Goal: Task Accomplishment & Management: Use online tool/utility

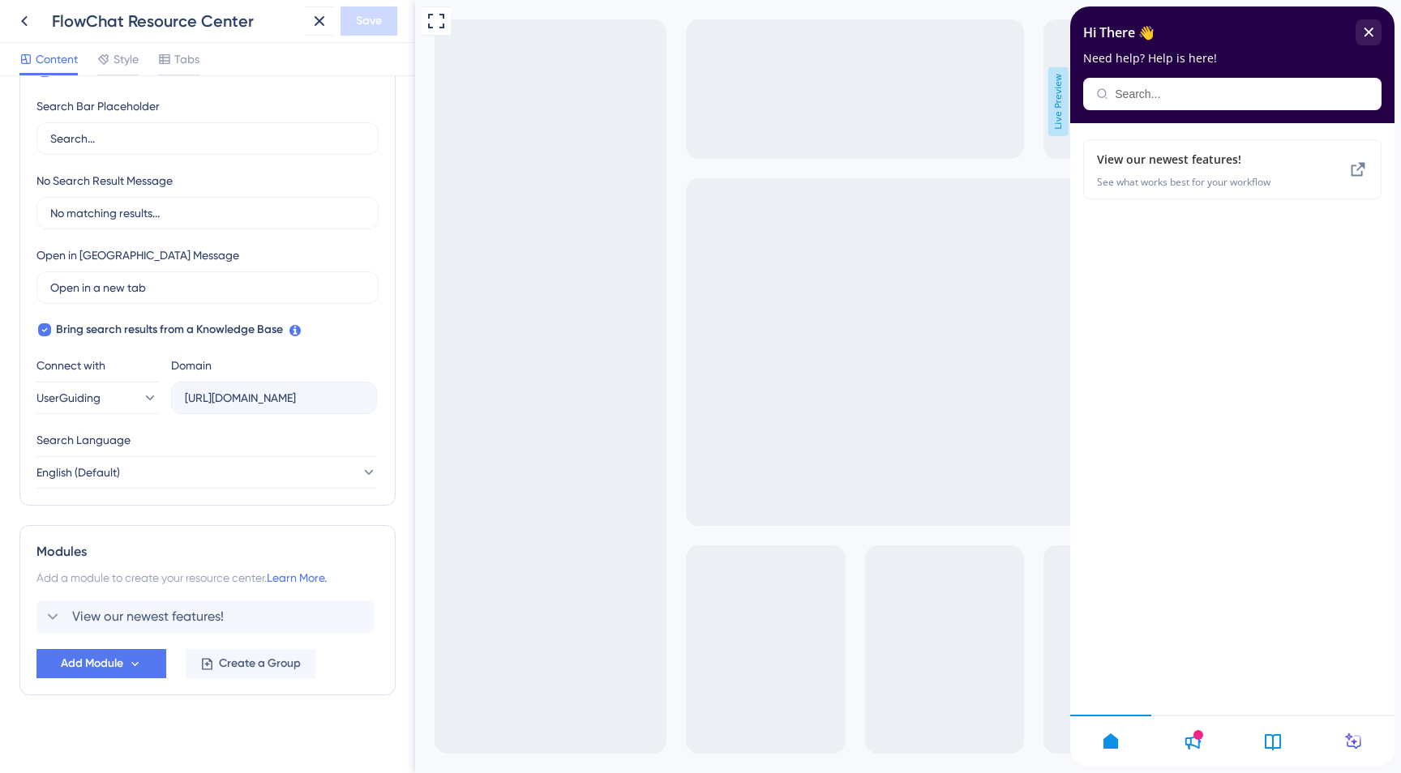
scroll to position [310, 0]
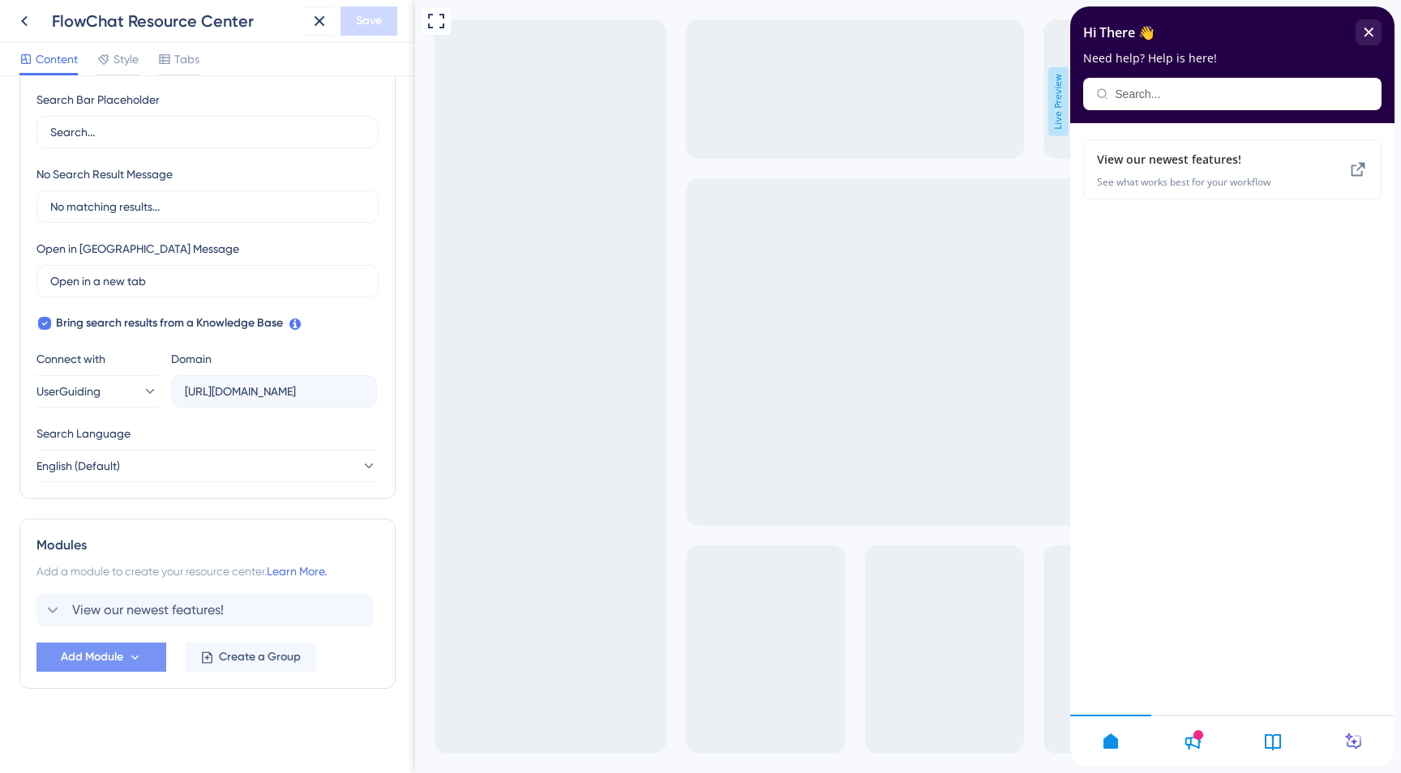
click at [141, 658] on icon at bounding box center [135, 658] width 14 height 14
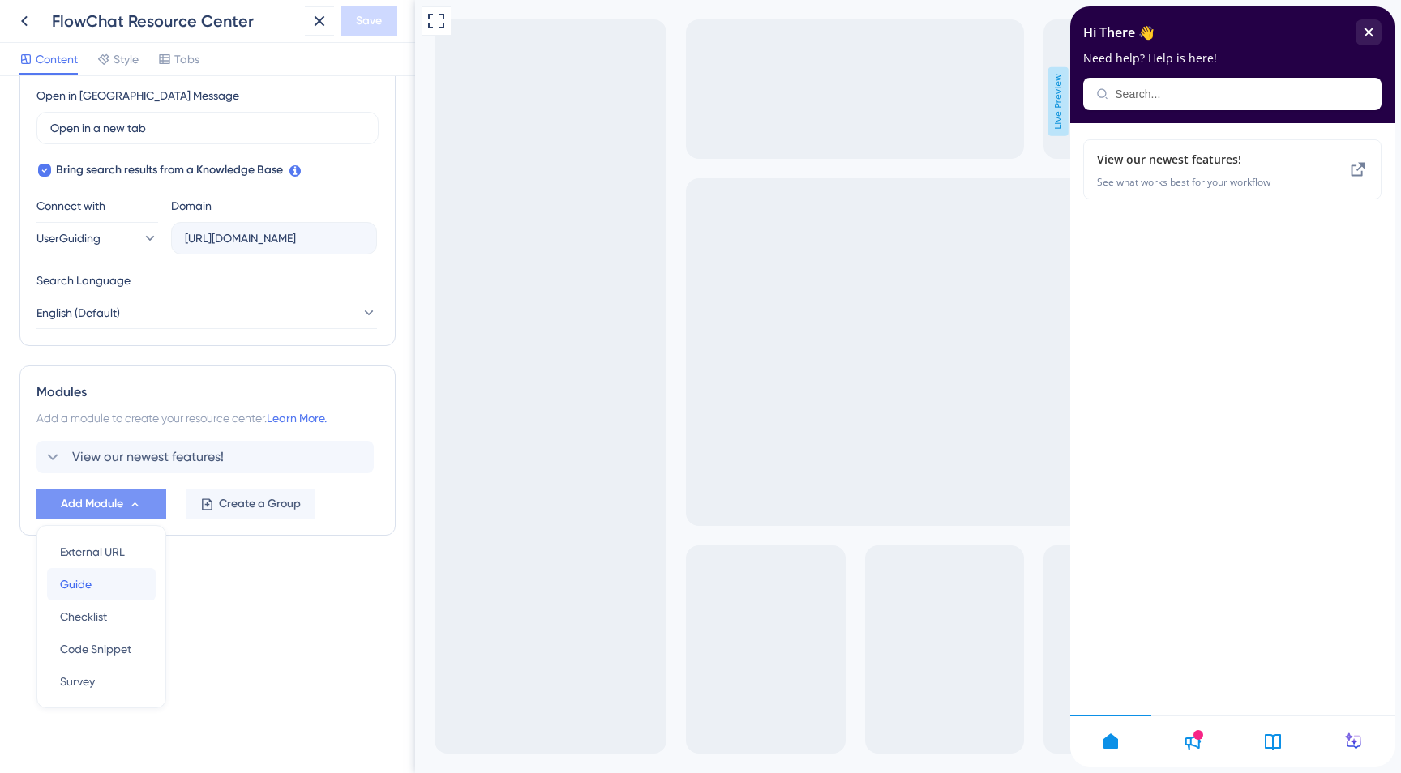
click at [125, 582] on div "Guide Guide" at bounding box center [101, 584] width 83 height 32
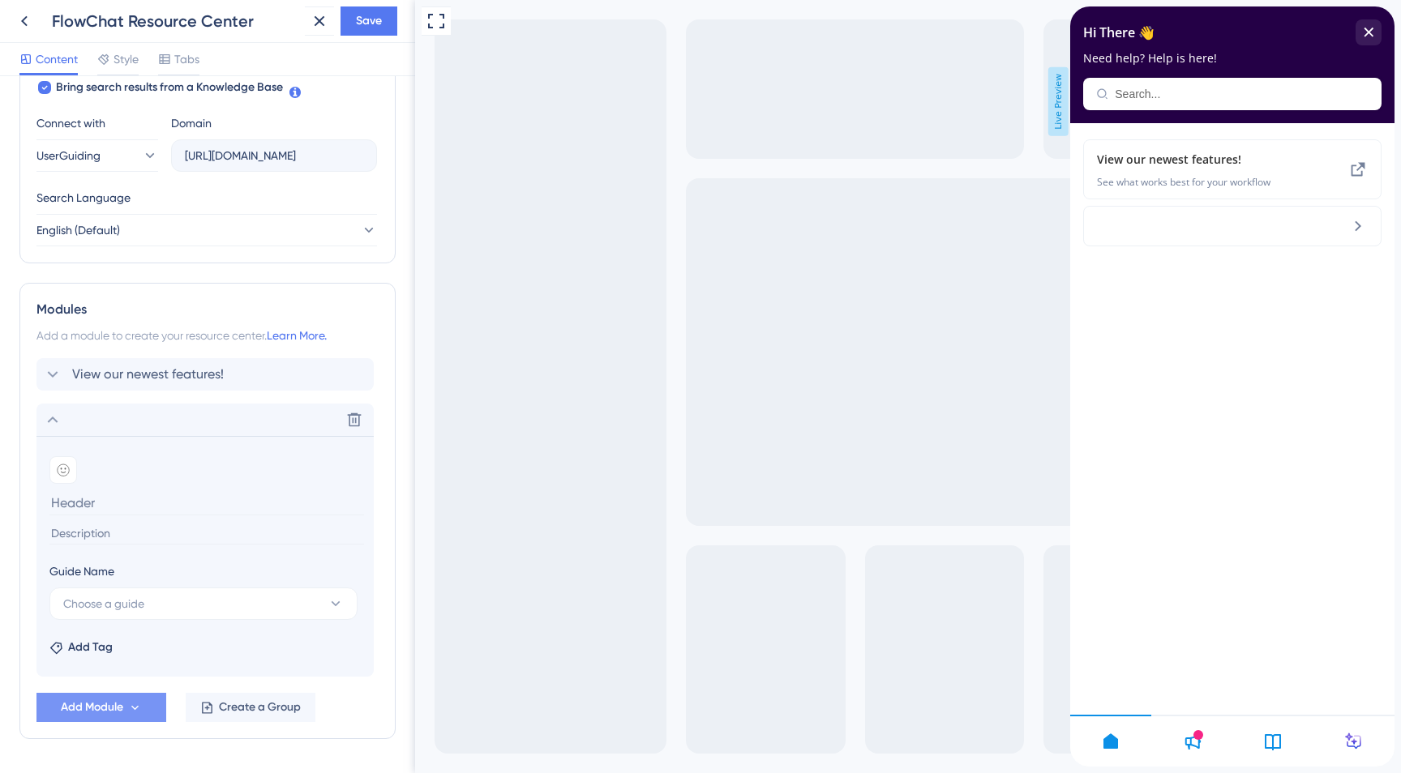
scroll to position [596, 0]
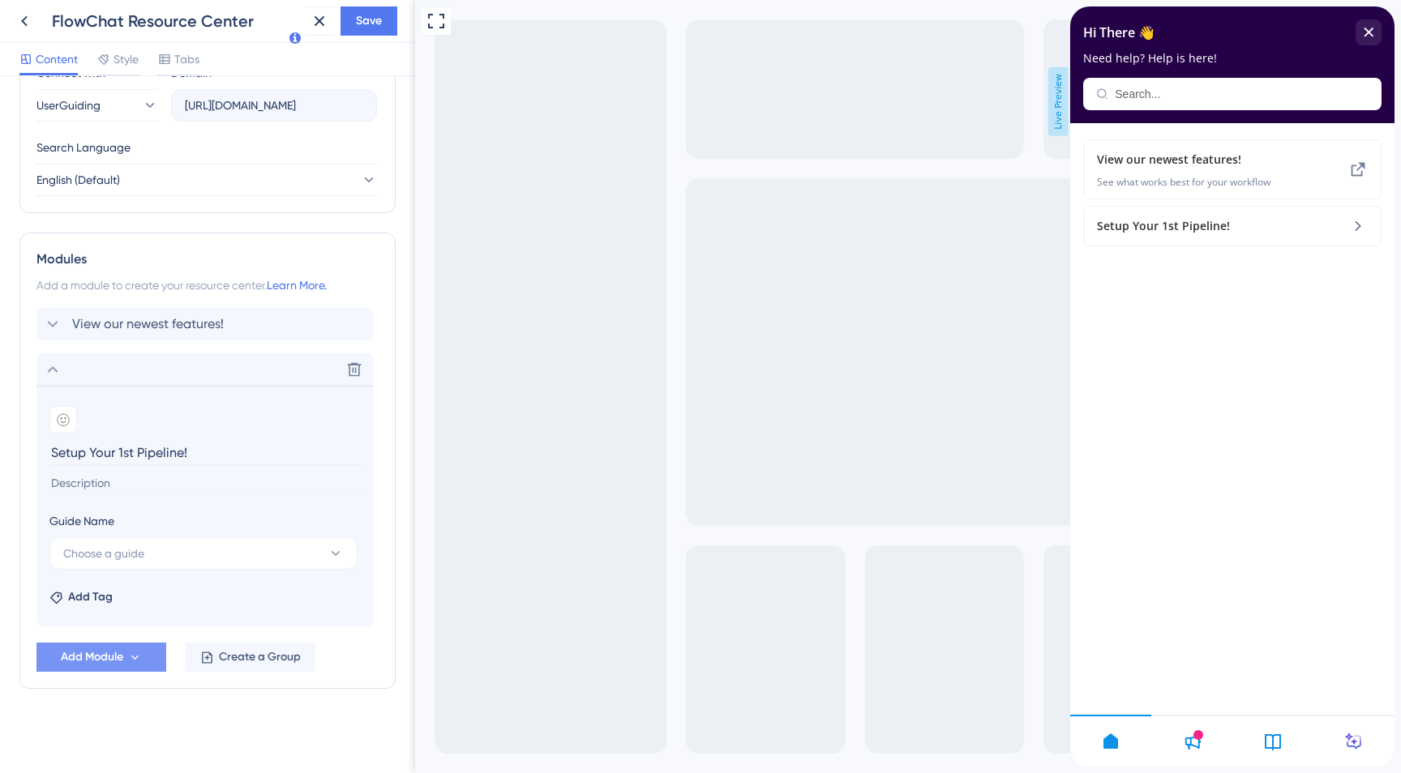
type input "Setup Your 1st Pipeline!"
click at [149, 483] on input at bounding box center [206, 484] width 315 height 22
type input "This is what runs your DM campaigns"
click at [138, 552] on span "Choose a guide" at bounding box center [103, 553] width 81 height 19
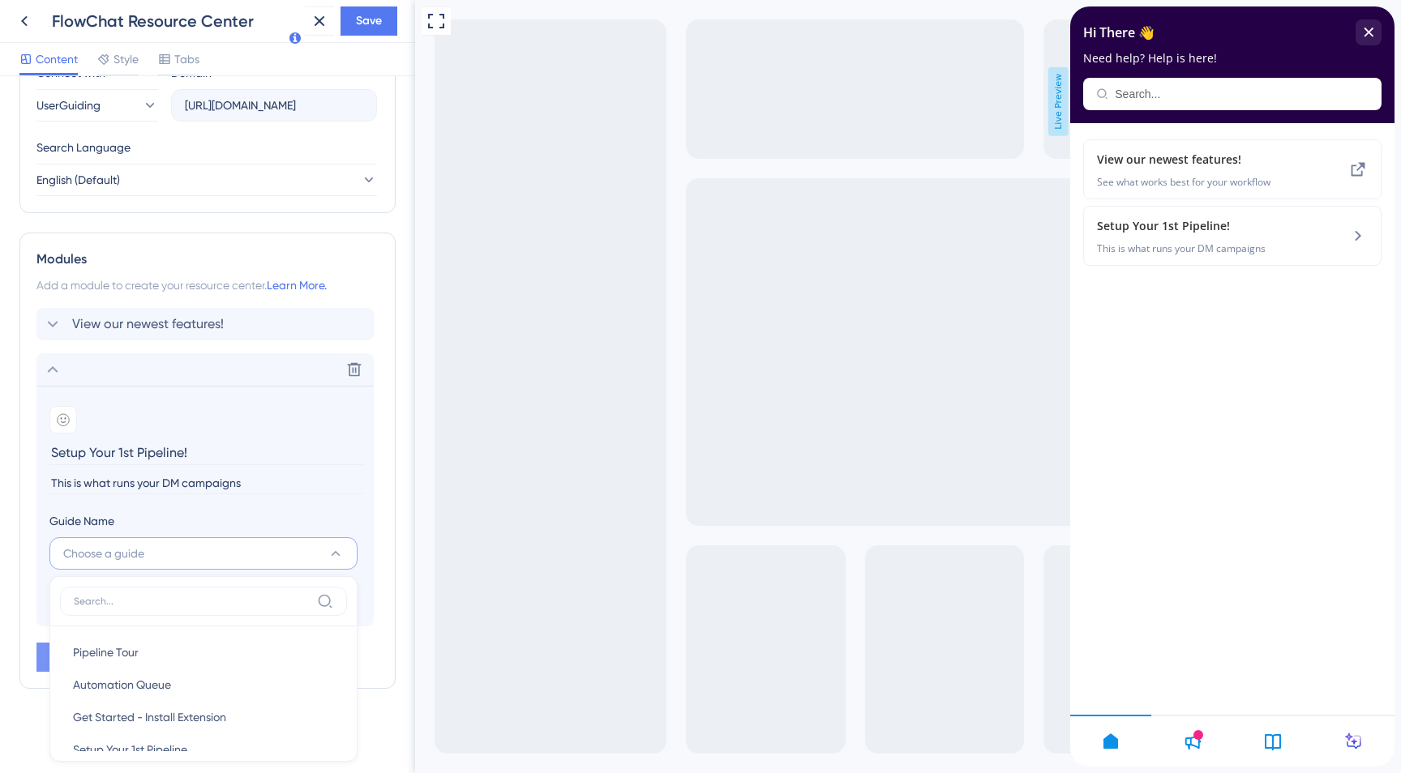
scroll to position [24, 0]
click at [148, 727] on span "Setup Your 1st Pipeline" at bounding box center [130, 725] width 114 height 19
type input "Setup Your 1st Pipeline"
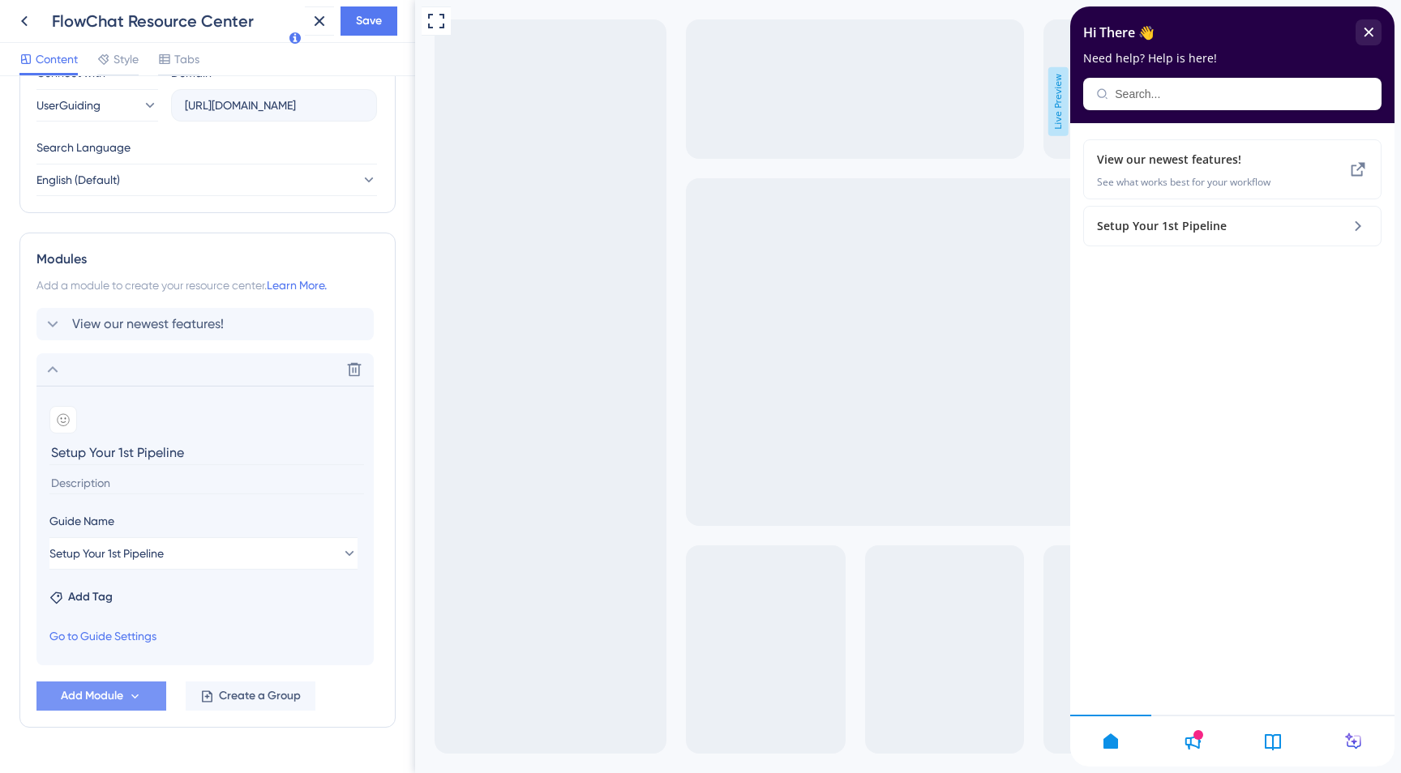
click at [150, 694] on button "Add Module" at bounding box center [101, 696] width 130 height 29
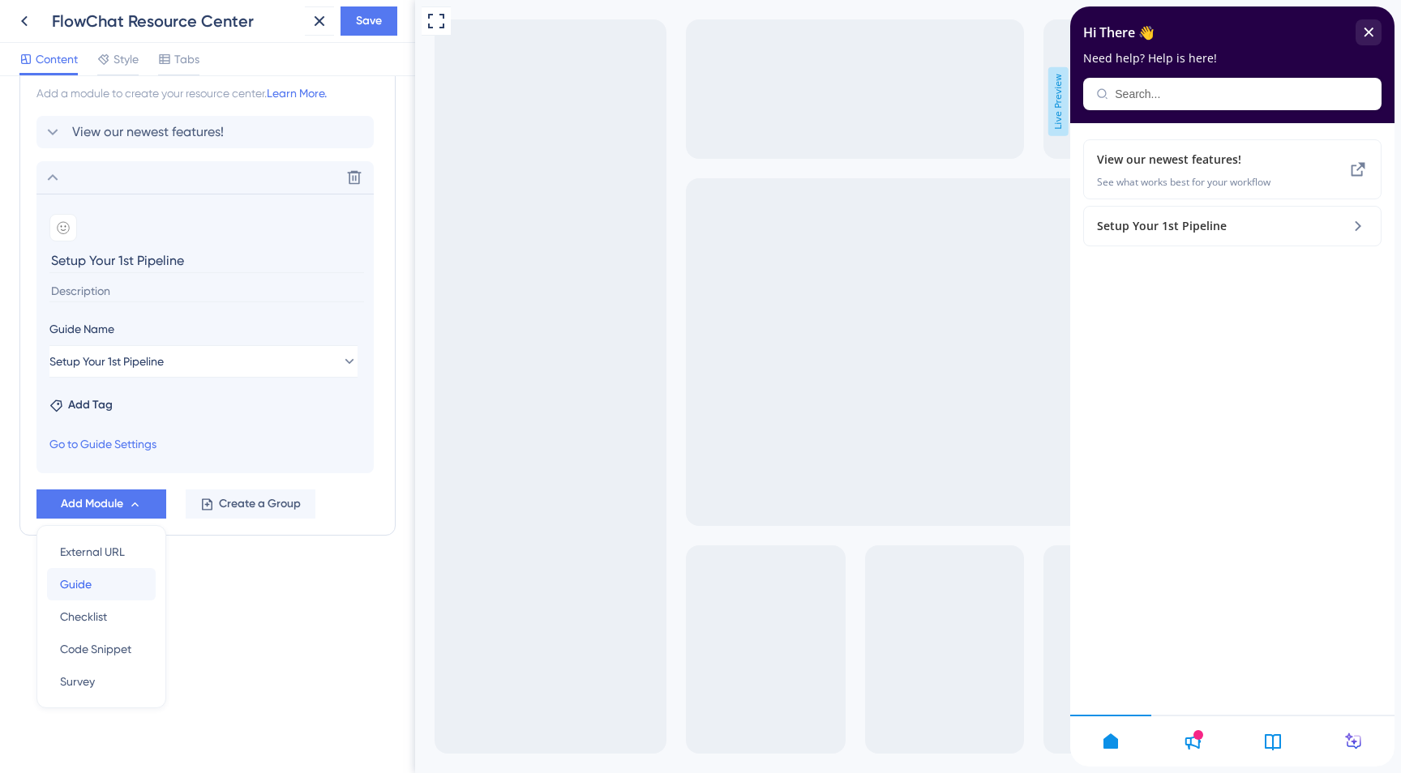
click at [97, 586] on div "Guide Guide" at bounding box center [101, 584] width 83 height 32
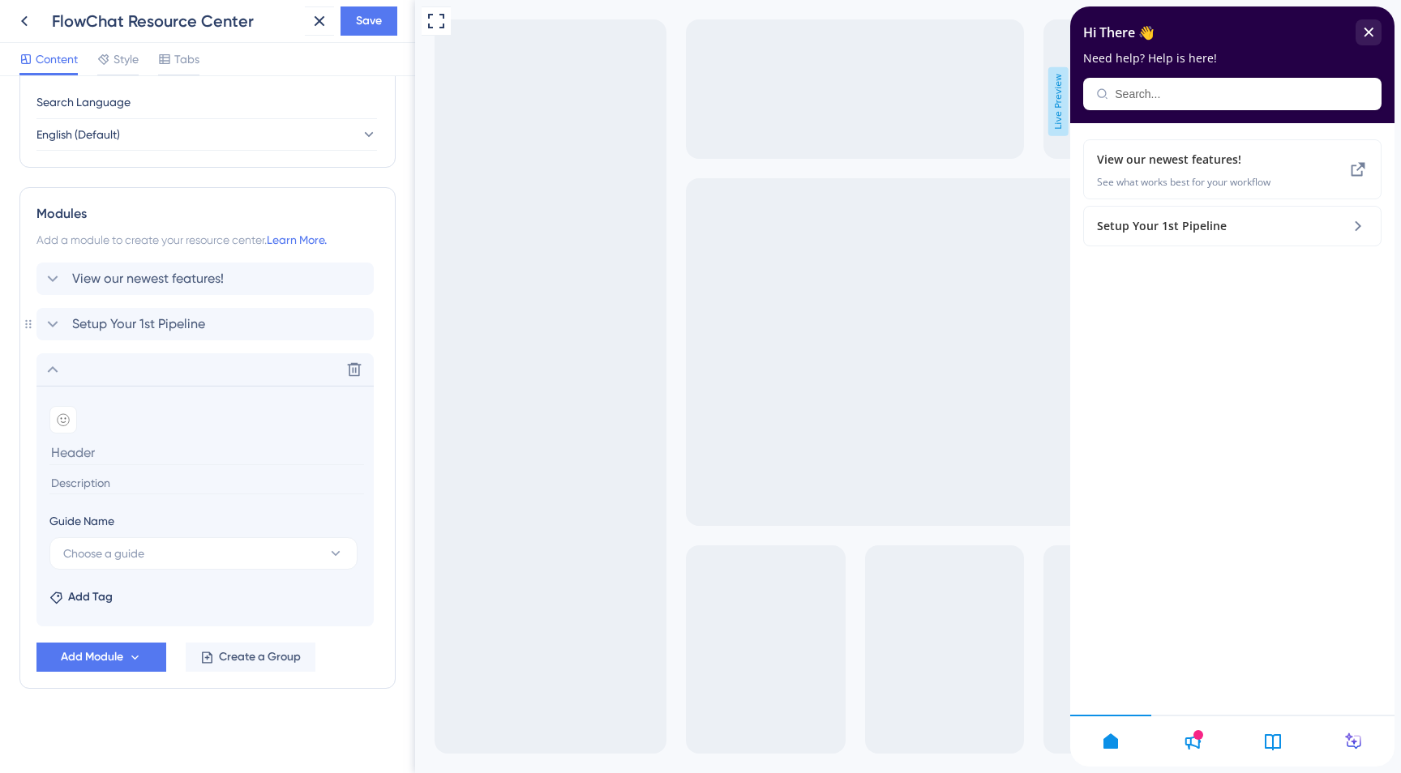
scroll to position [641, 0]
type input "H"
type input "Pipeline Tour"
click at [150, 490] on input at bounding box center [206, 484] width 315 height 22
click at [164, 555] on button "Choose a guide" at bounding box center [203, 554] width 308 height 32
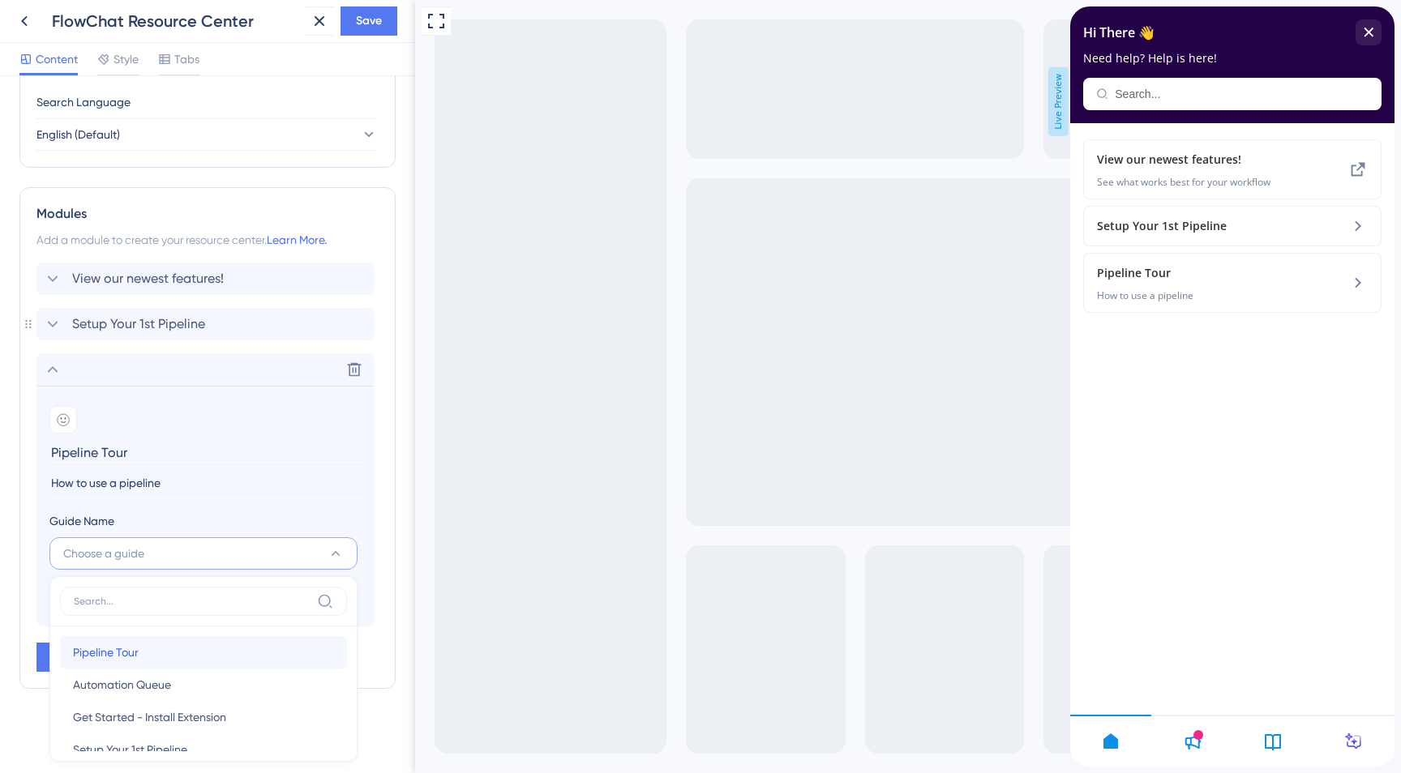
click at [141, 654] on div "Pipeline Tour Pipeline Tour" at bounding box center [203, 652] width 261 height 32
type input "Shows the sections of a pipeline"
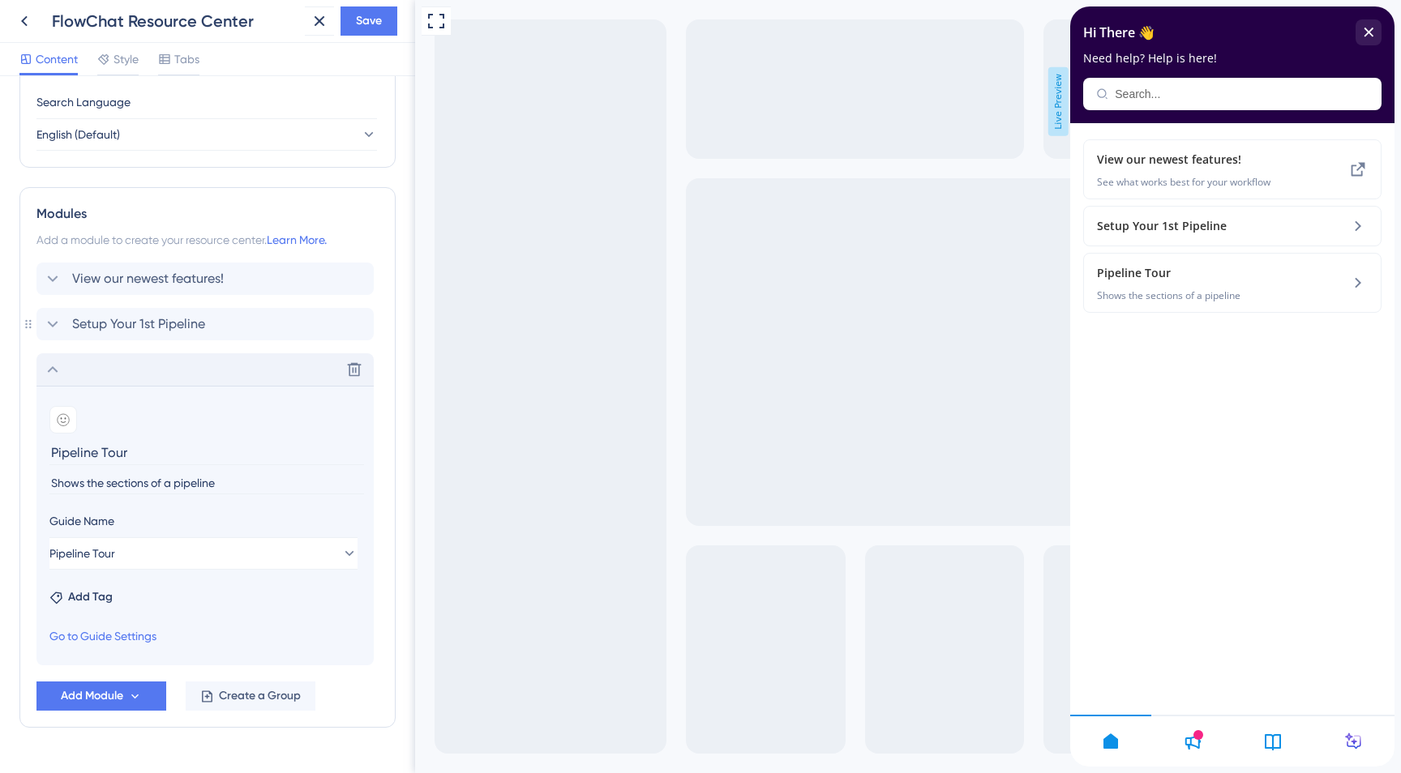
click at [52, 371] on icon at bounding box center [52, 369] width 19 height 19
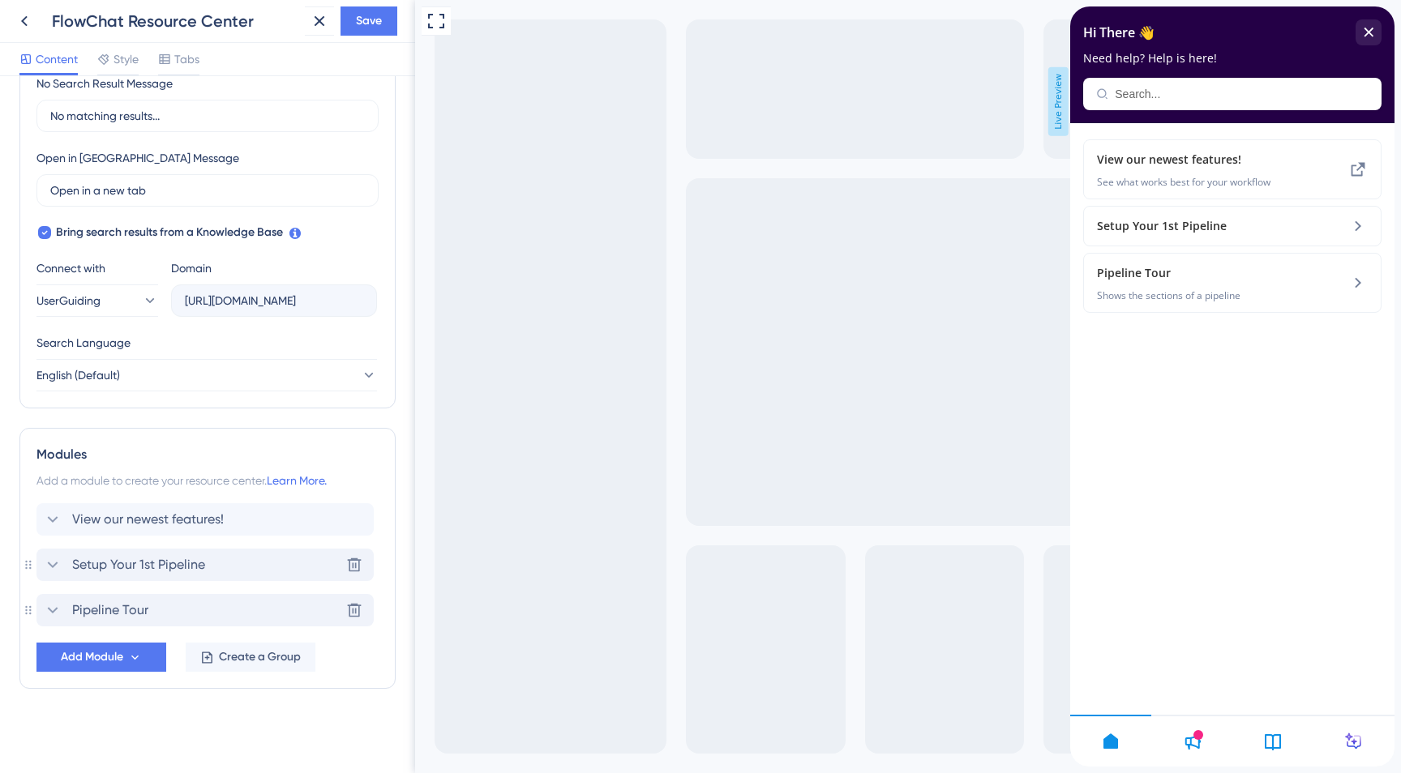
click at [59, 562] on icon at bounding box center [52, 564] width 19 height 19
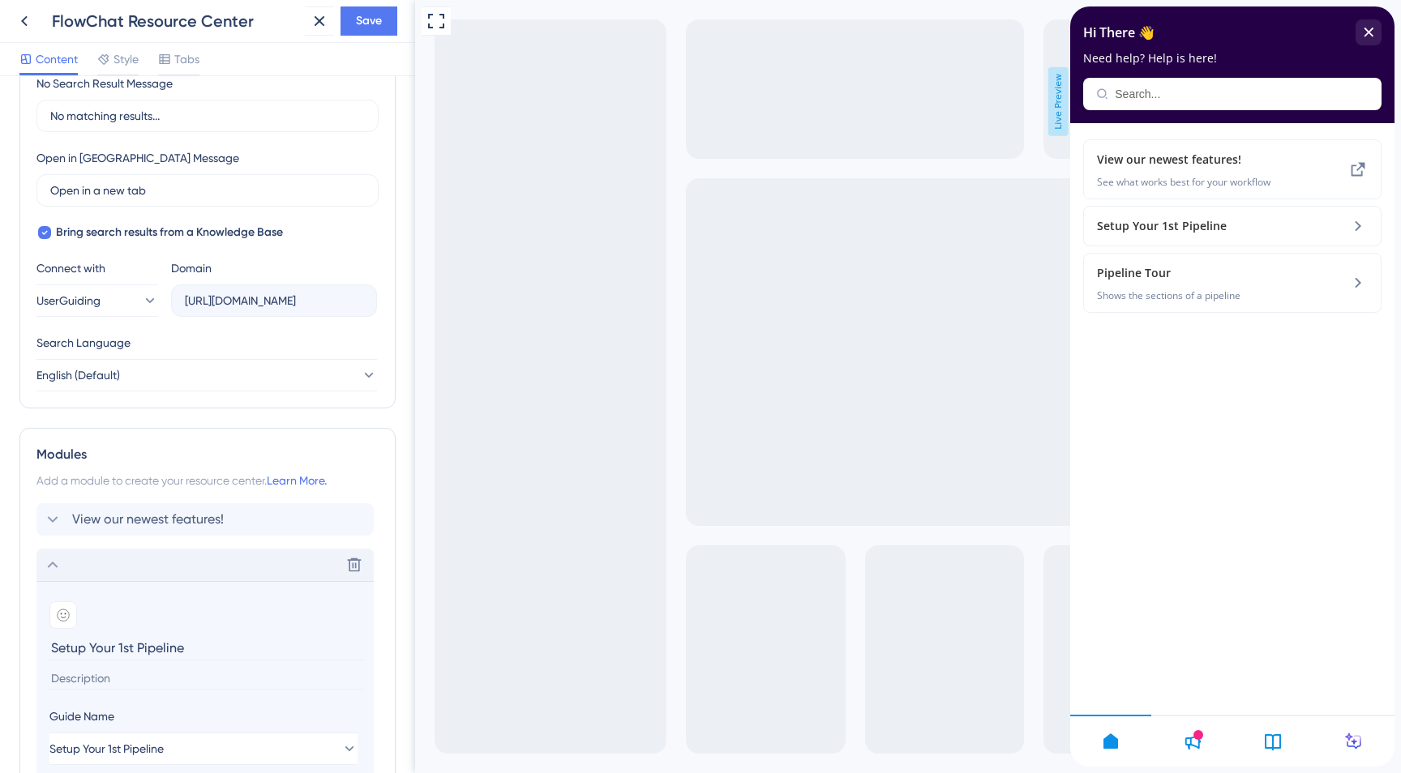
scroll to position [641, 0]
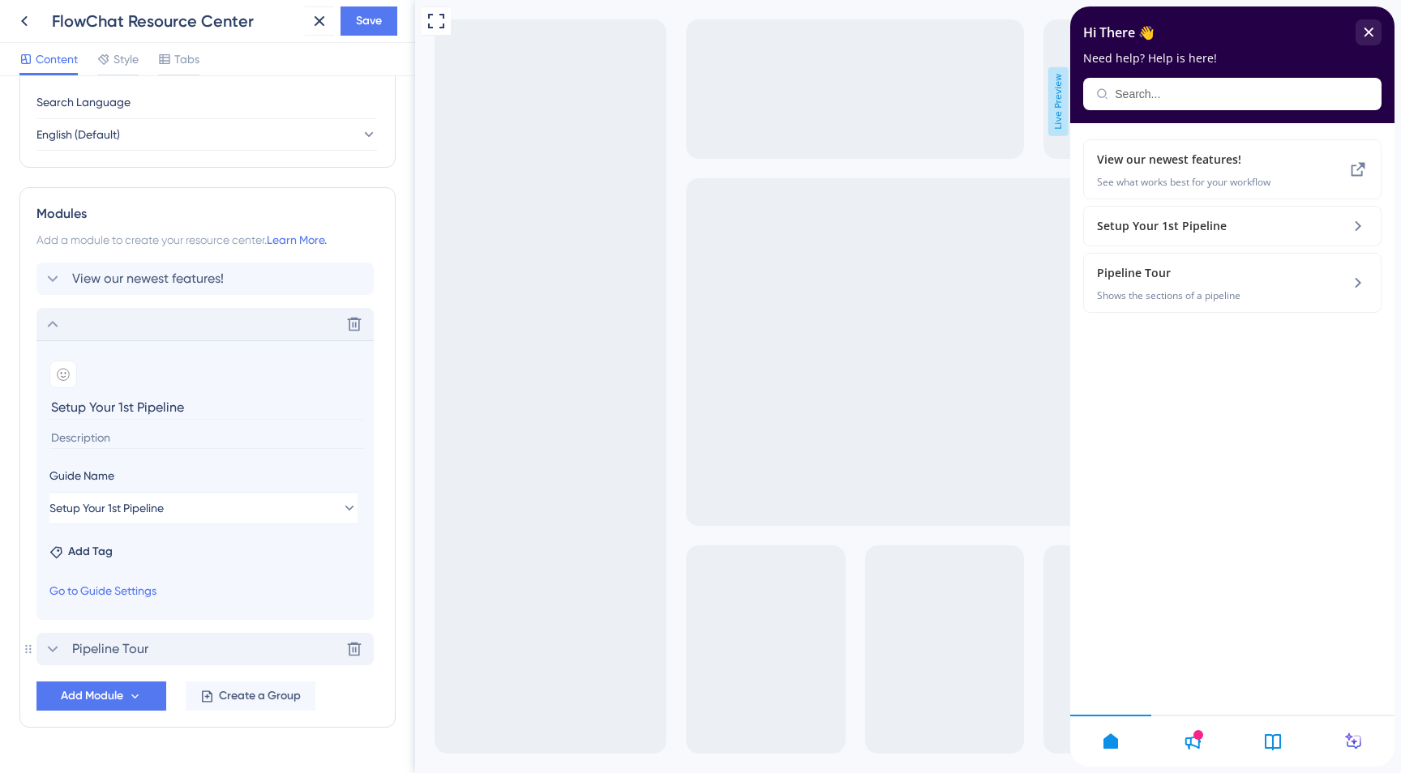
click at [100, 439] on input at bounding box center [206, 438] width 315 height 22
type input "This runs your DM campaign"
click at [54, 326] on icon at bounding box center [52, 324] width 19 height 19
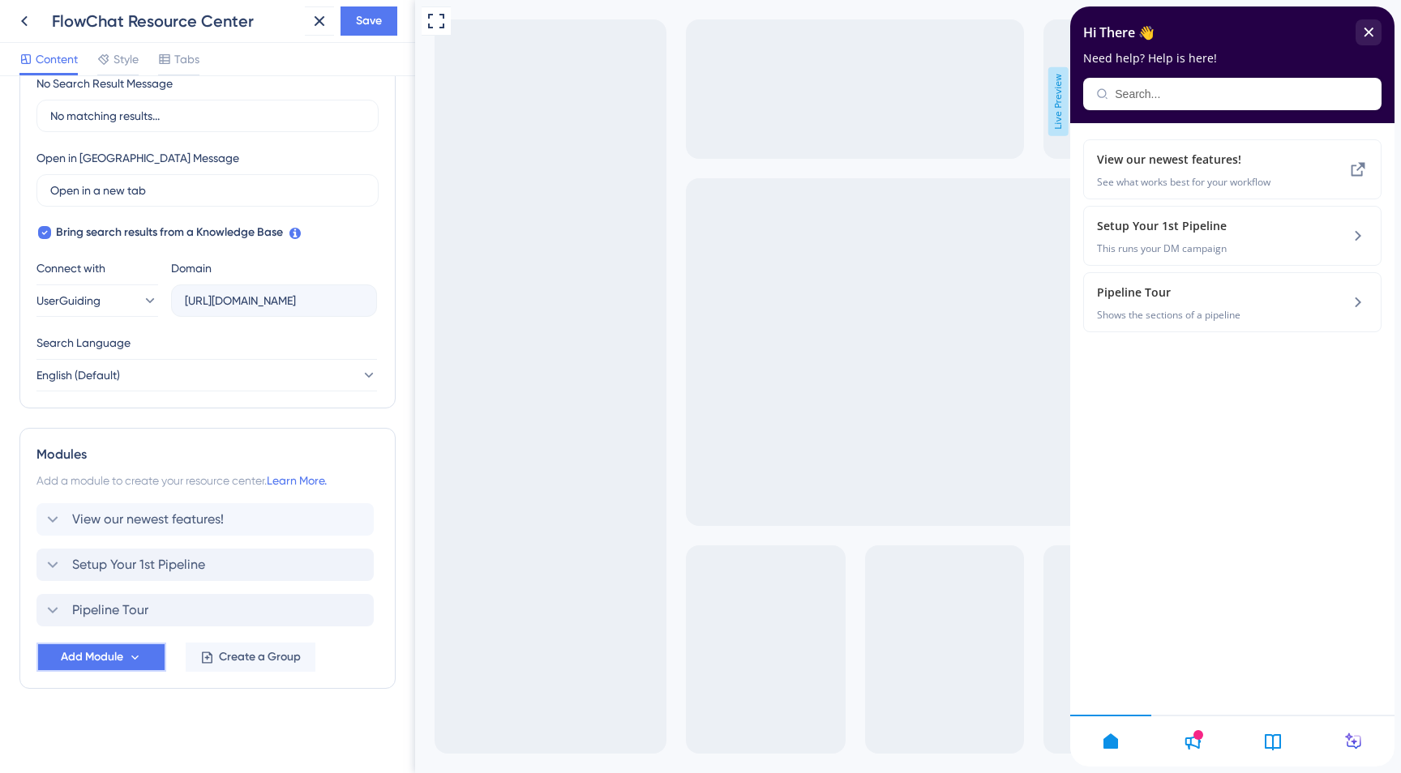
click at [135, 655] on icon at bounding box center [135, 658] width 14 height 14
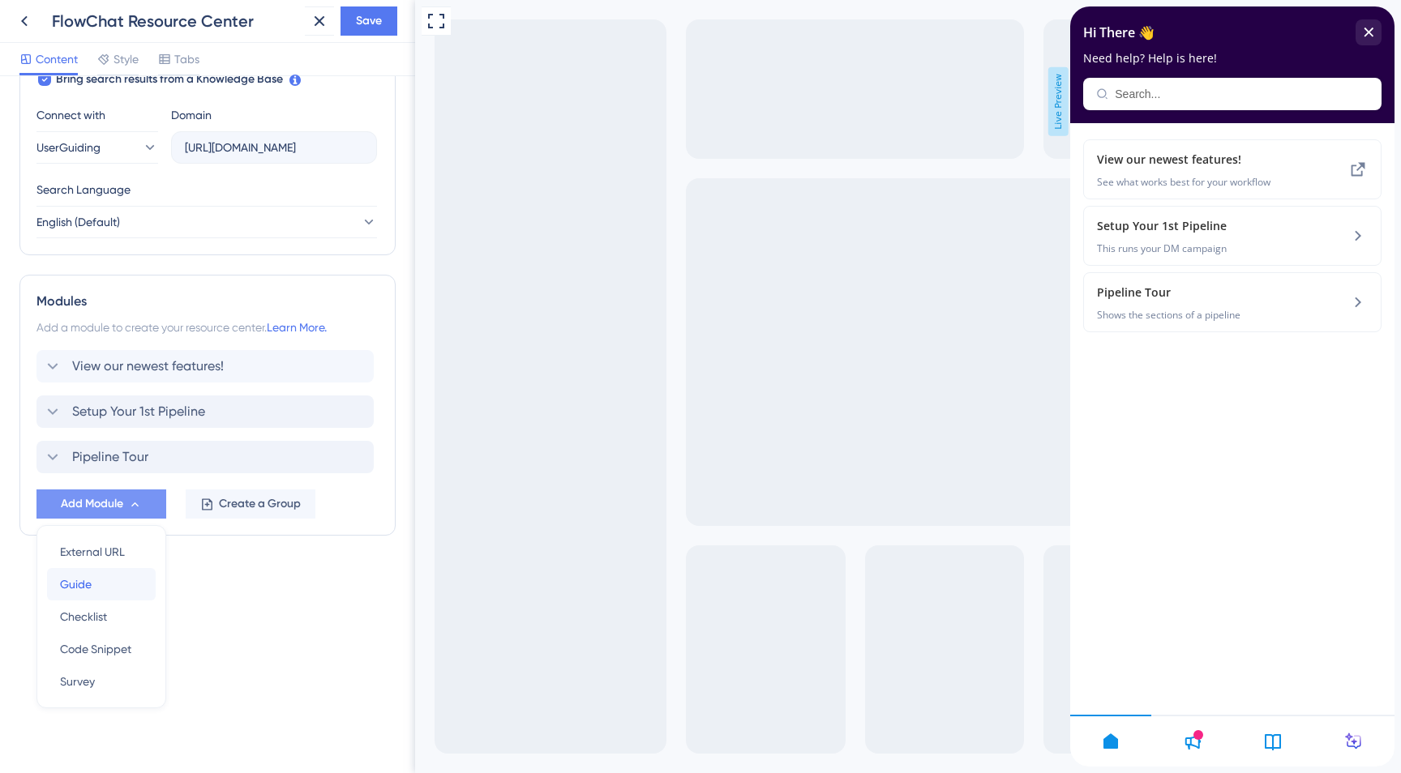
click at [118, 593] on div "Guide Guide" at bounding box center [101, 584] width 83 height 32
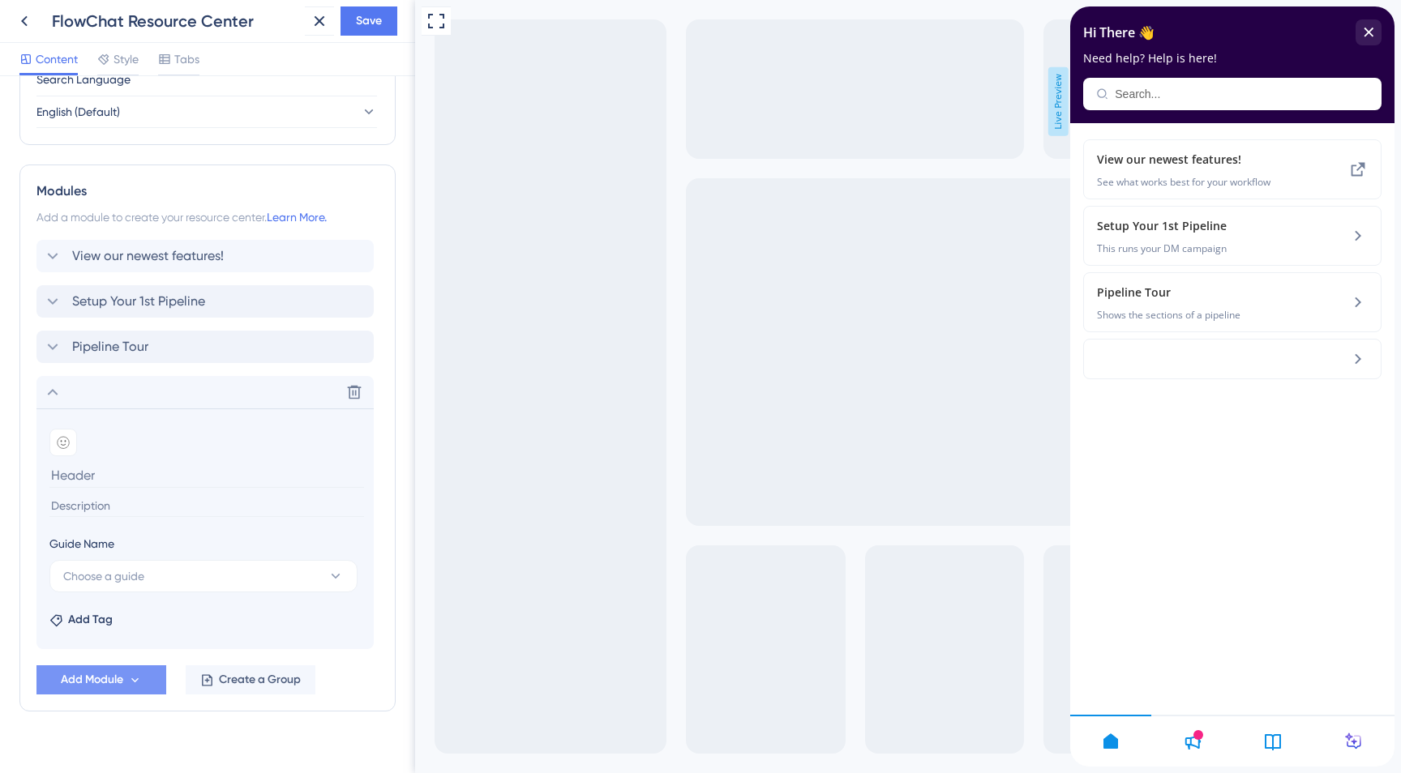
scroll to position [687, 0]
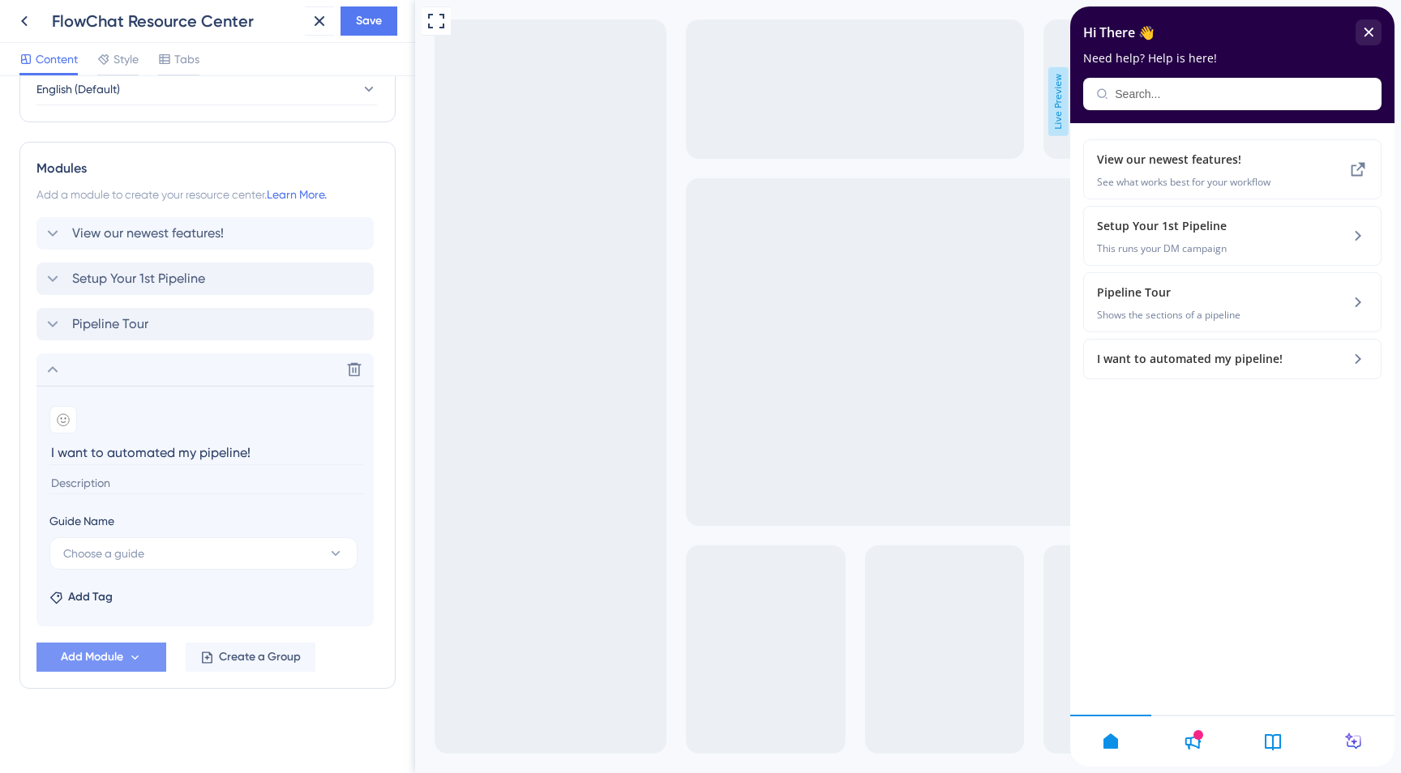
type input "I want to automated my pipeline!"
click at [127, 484] on input at bounding box center [206, 484] width 315 height 22
type input "Schedule your revenue generating activity"
click at [177, 551] on button "Choose a guide" at bounding box center [203, 554] width 308 height 32
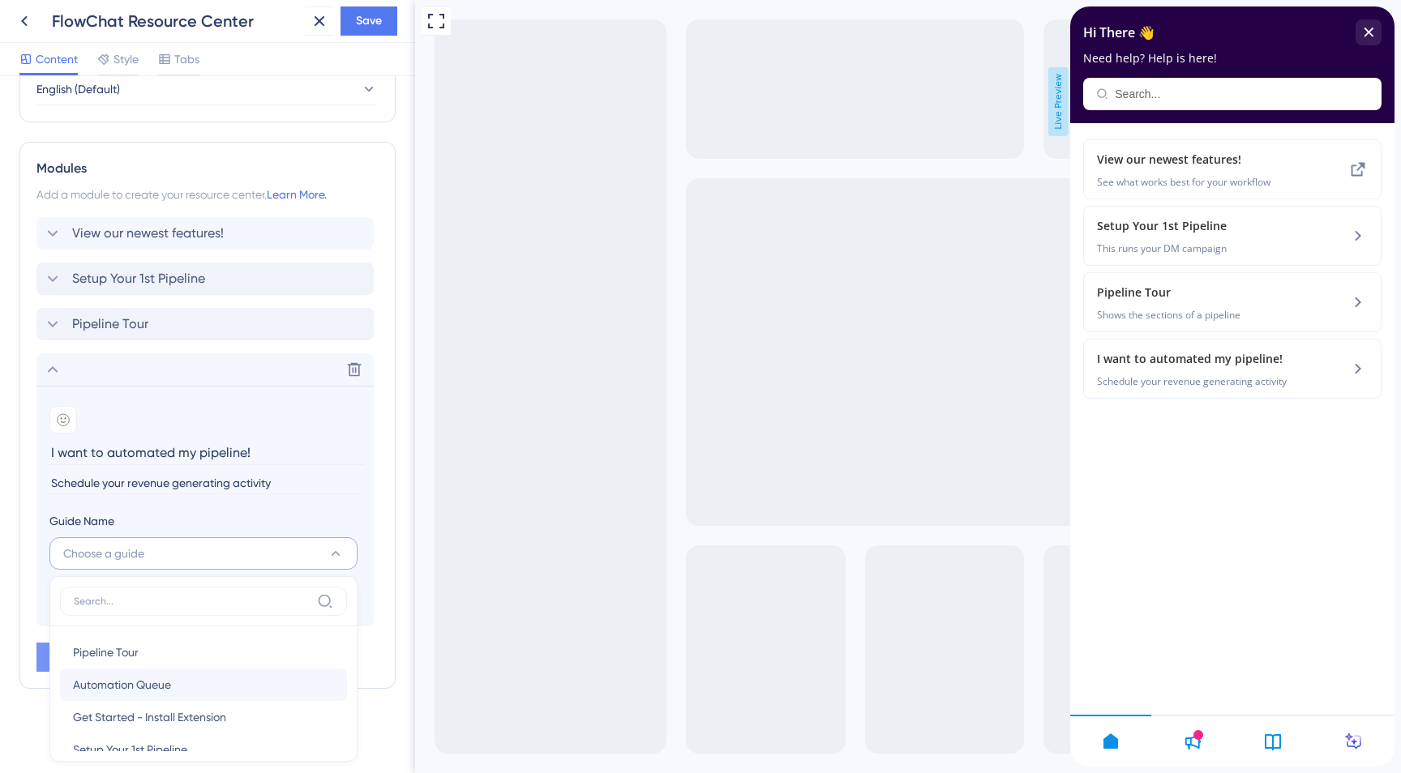
click at [155, 682] on span "Automation Queue" at bounding box center [122, 684] width 98 height 19
type input "Automation Queue"
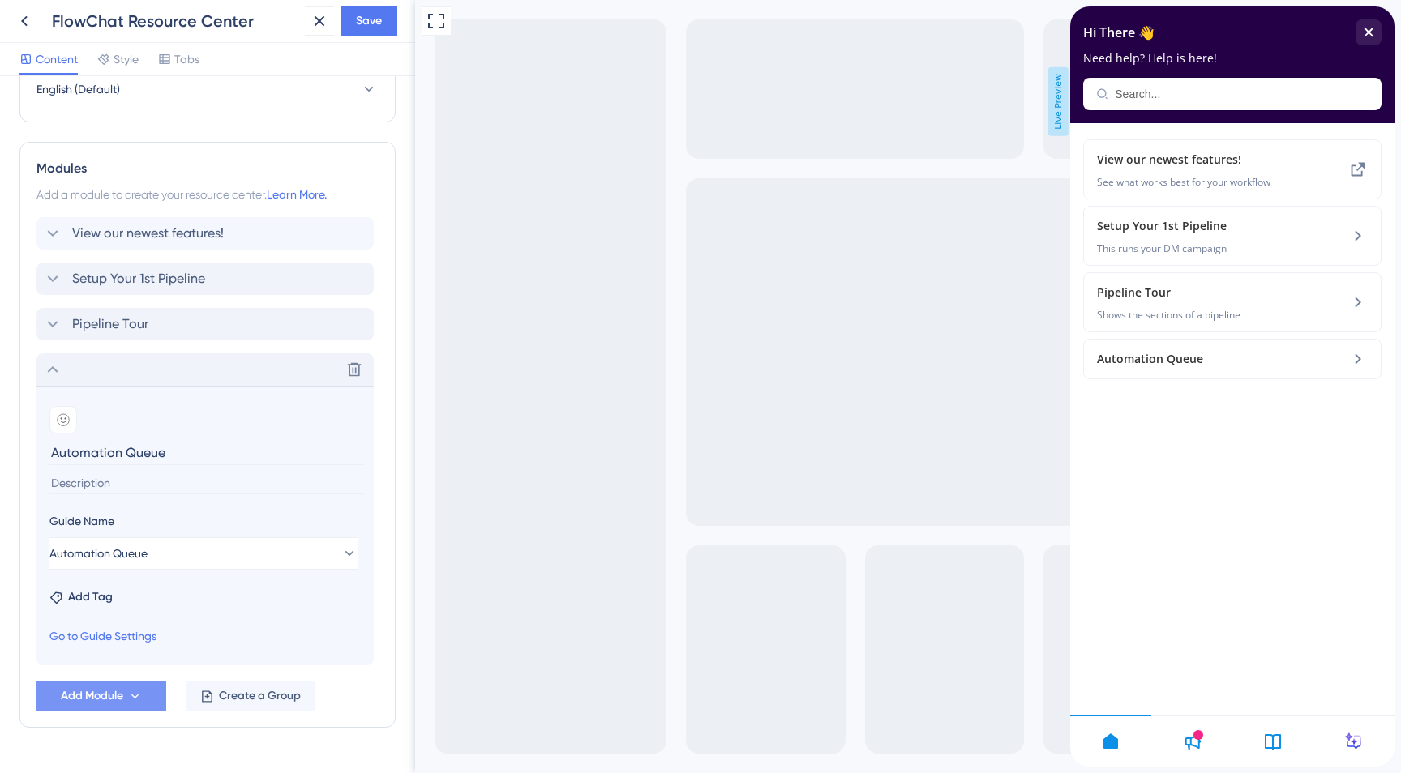
click at [54, 366] on icon at bounding box center [52, 369] width 19 height 19
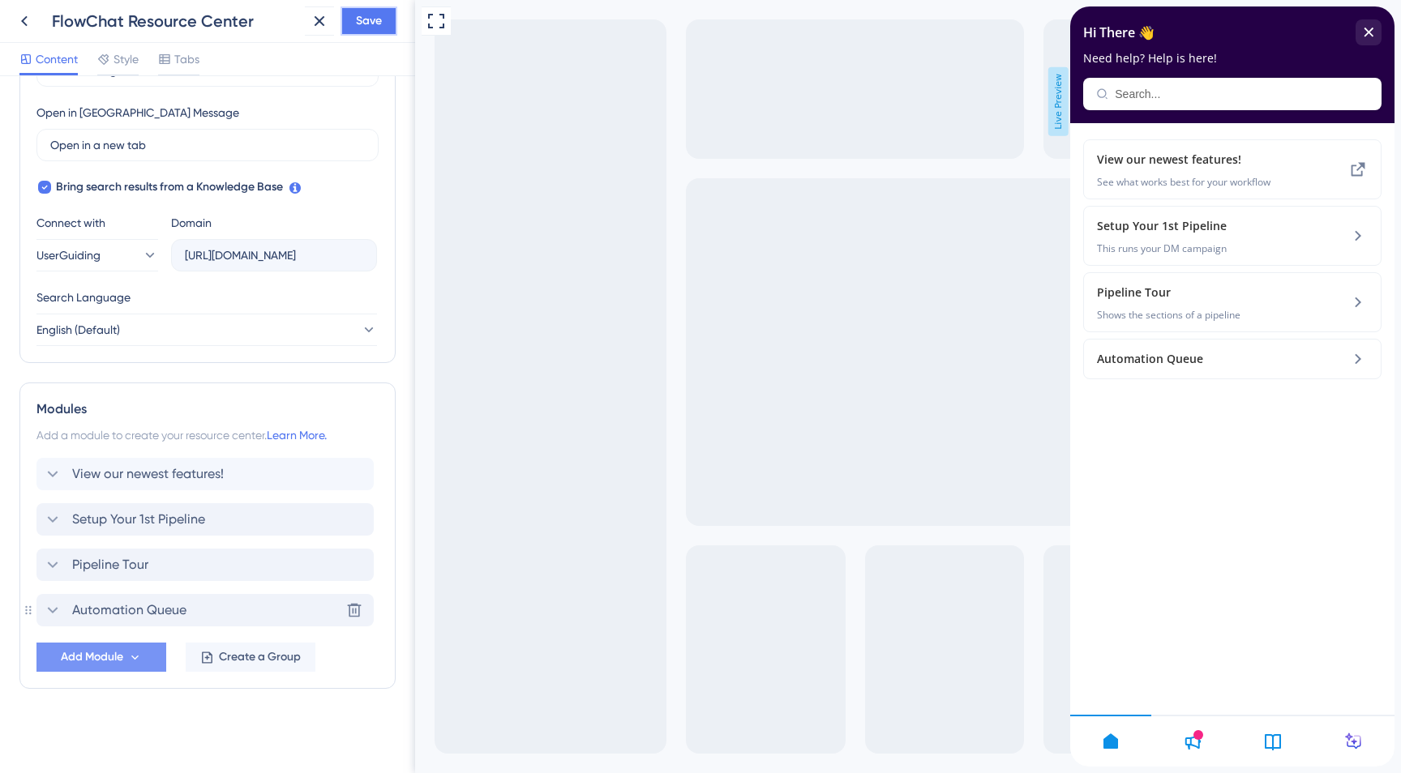
click at [362, 23] on span "Save" at bounding box center [369, 20] width 26 height 19
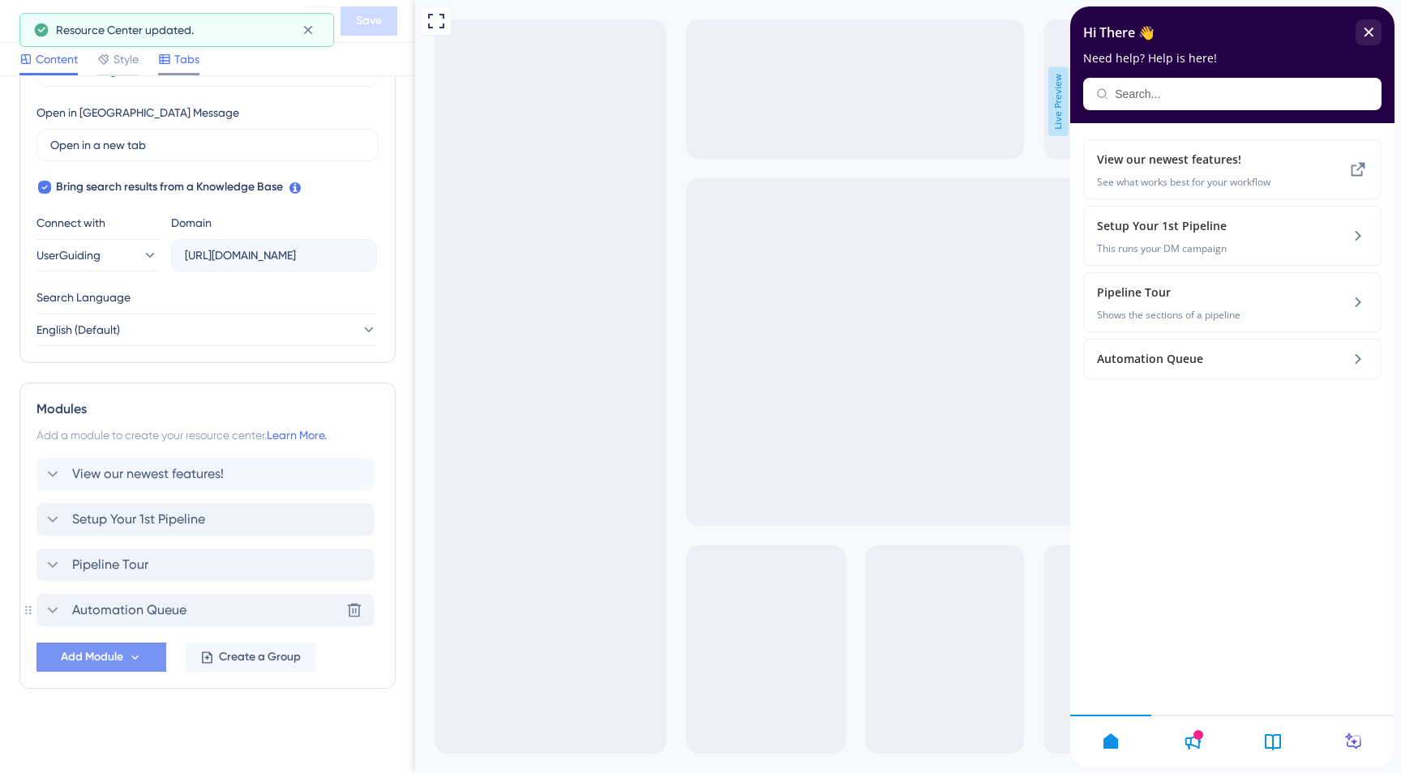
click at [183, 56] on span "Tabs" at bounding box center [186, 58] width 25 height 19
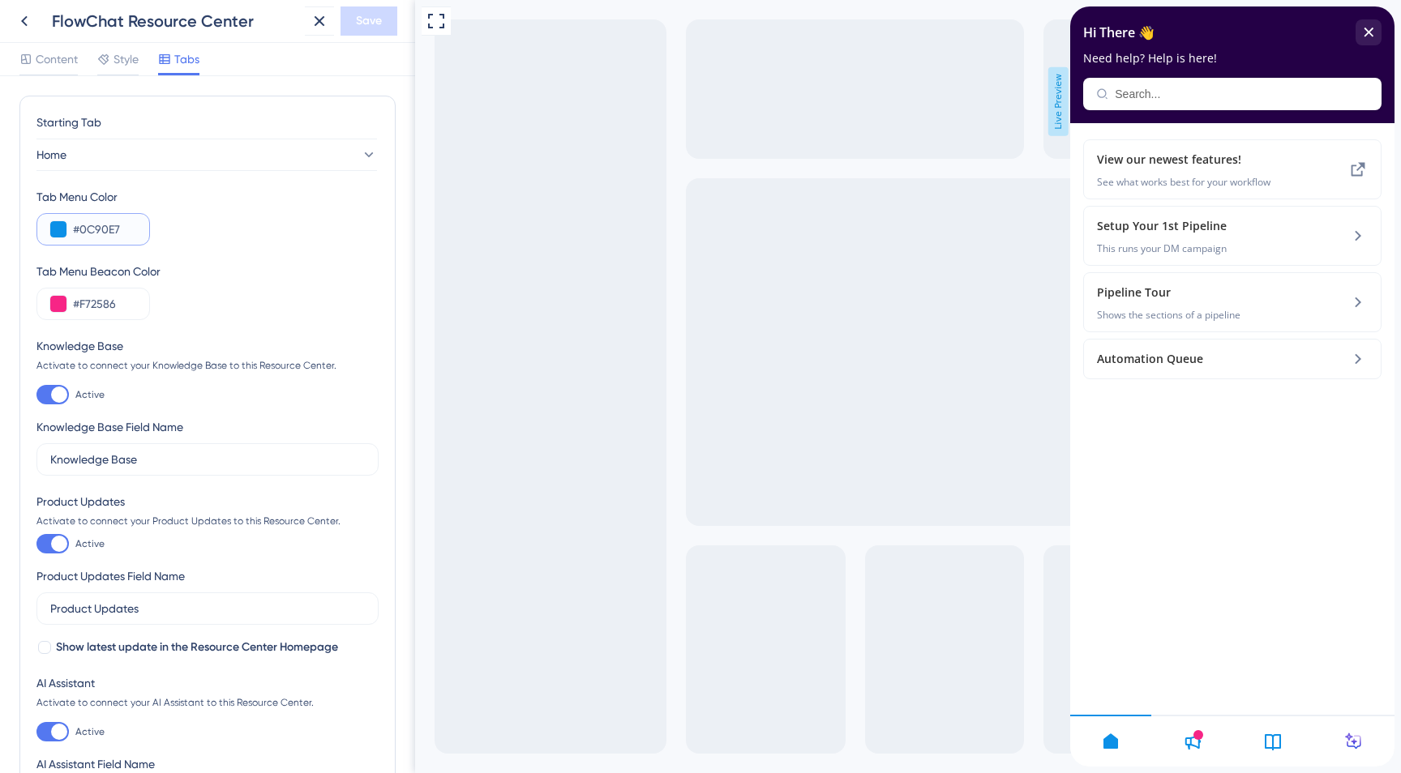
click at [100, 225] on input "#0C90E7" at bounding box center [104, 229] width 63 height 19
paste input "240046"
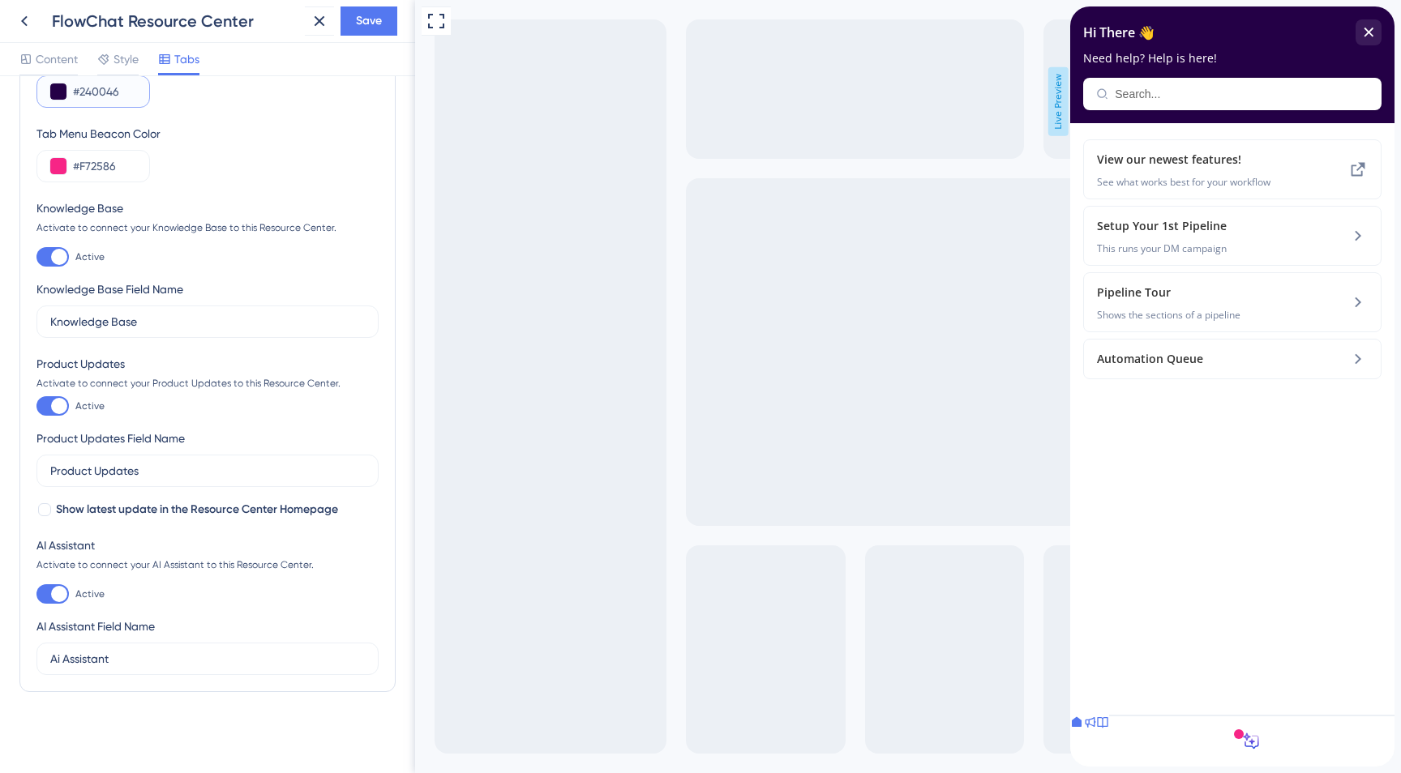
scroll to position [140, 0]
type input "#240046"
click at [60, 406] on div at bounding box center [59, 404] width 16 height 16
click at [36, 405] on input "Active" at bounding box center [36, 404] width 1 height 1
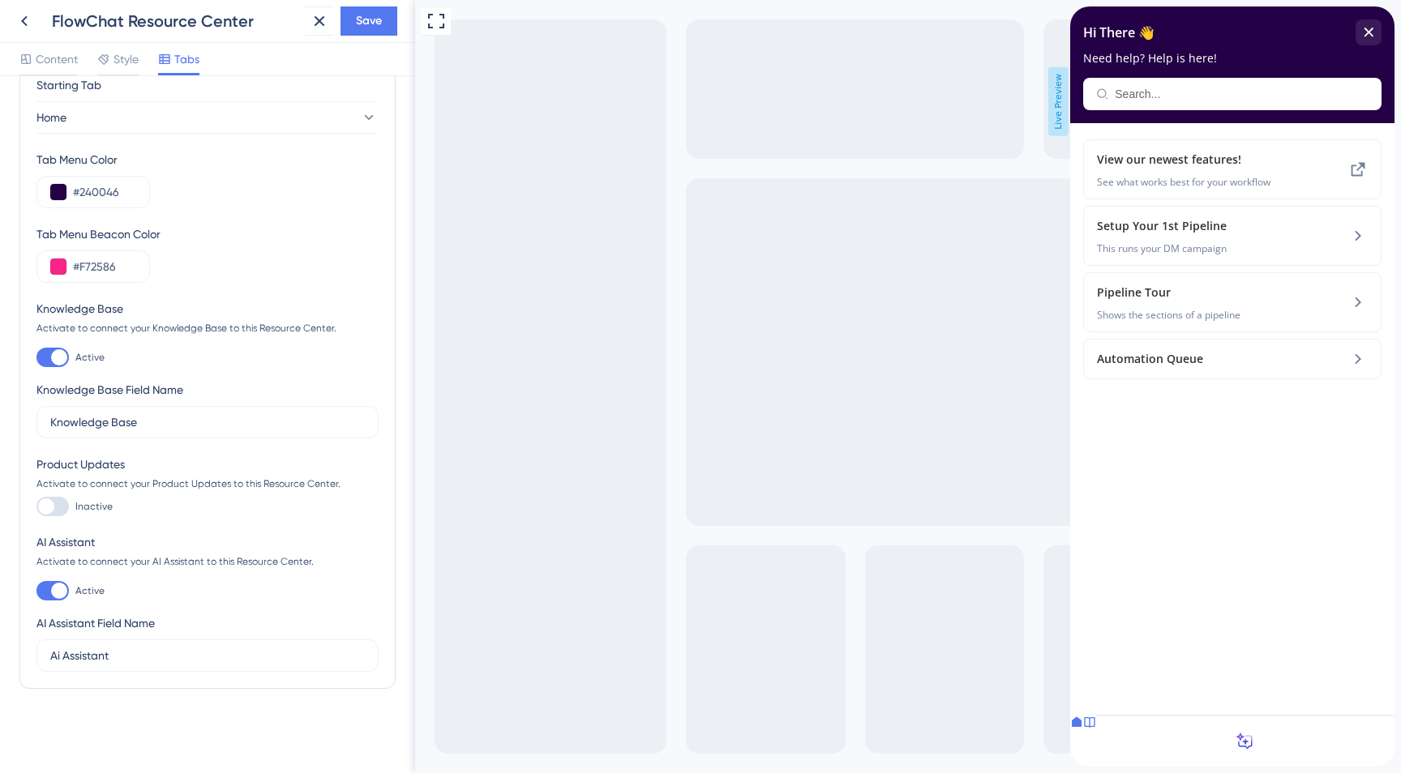
click at [66, 512] on div at bounding box center [52, 506] width 32 height 19
click at [36, 508] on input "Inactive" at bounding box center [36, 507] width 1 height 1
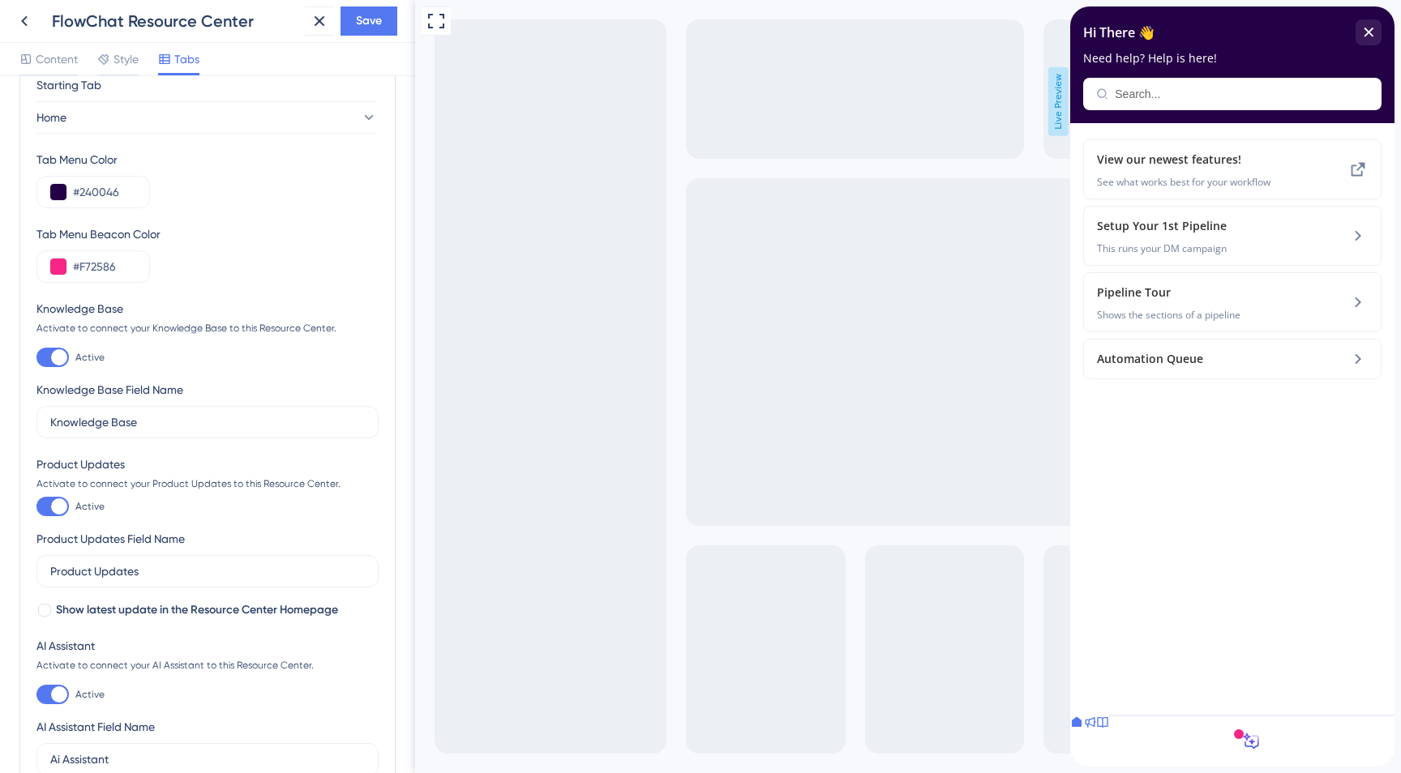
click at [1234, 739] on div at bounding box center [1239, 735] width 10 height 10
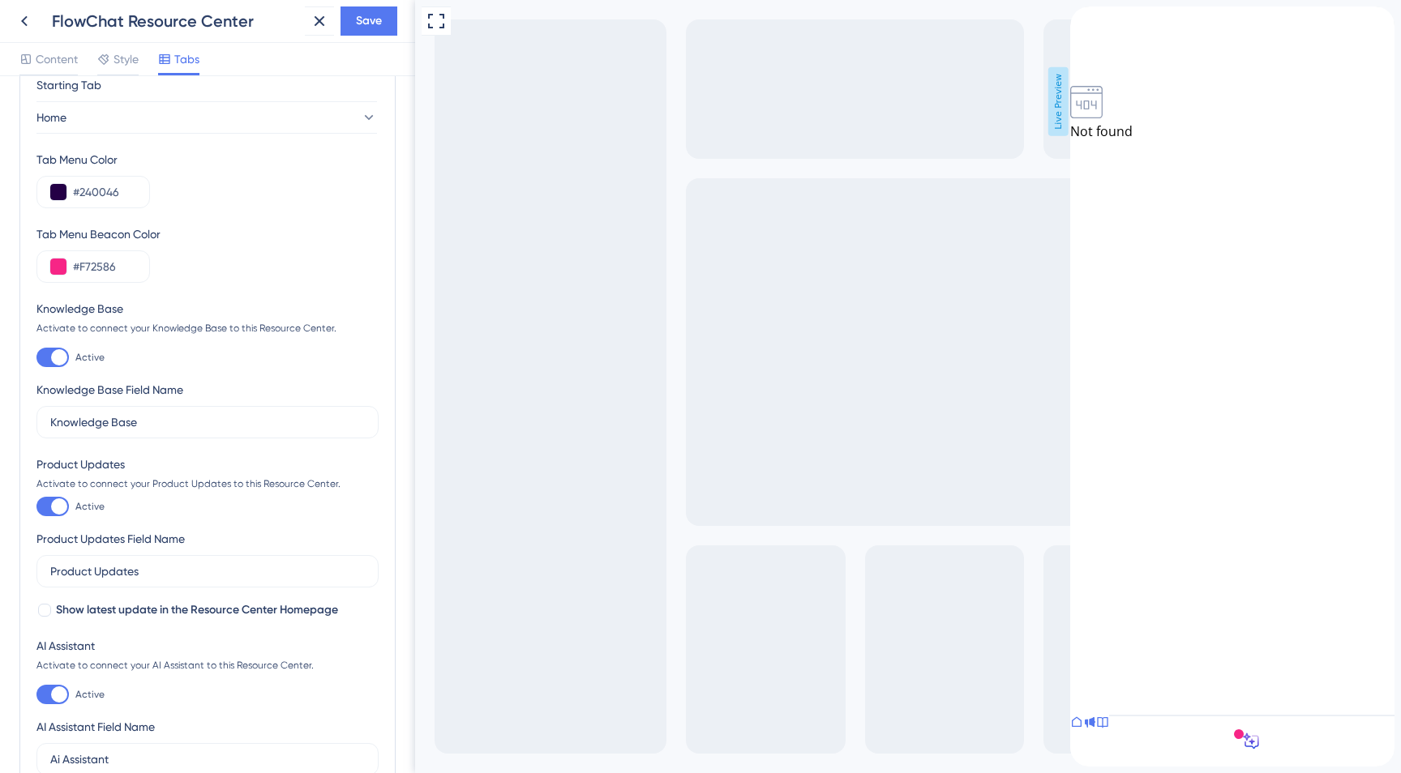
click at [55, 504] on div at bounding box center [59, 507] width 16 height 16
click at [36, 507] on input "Active" at bounding box center [36, 507] width 1 height 1
checkbox input "false"
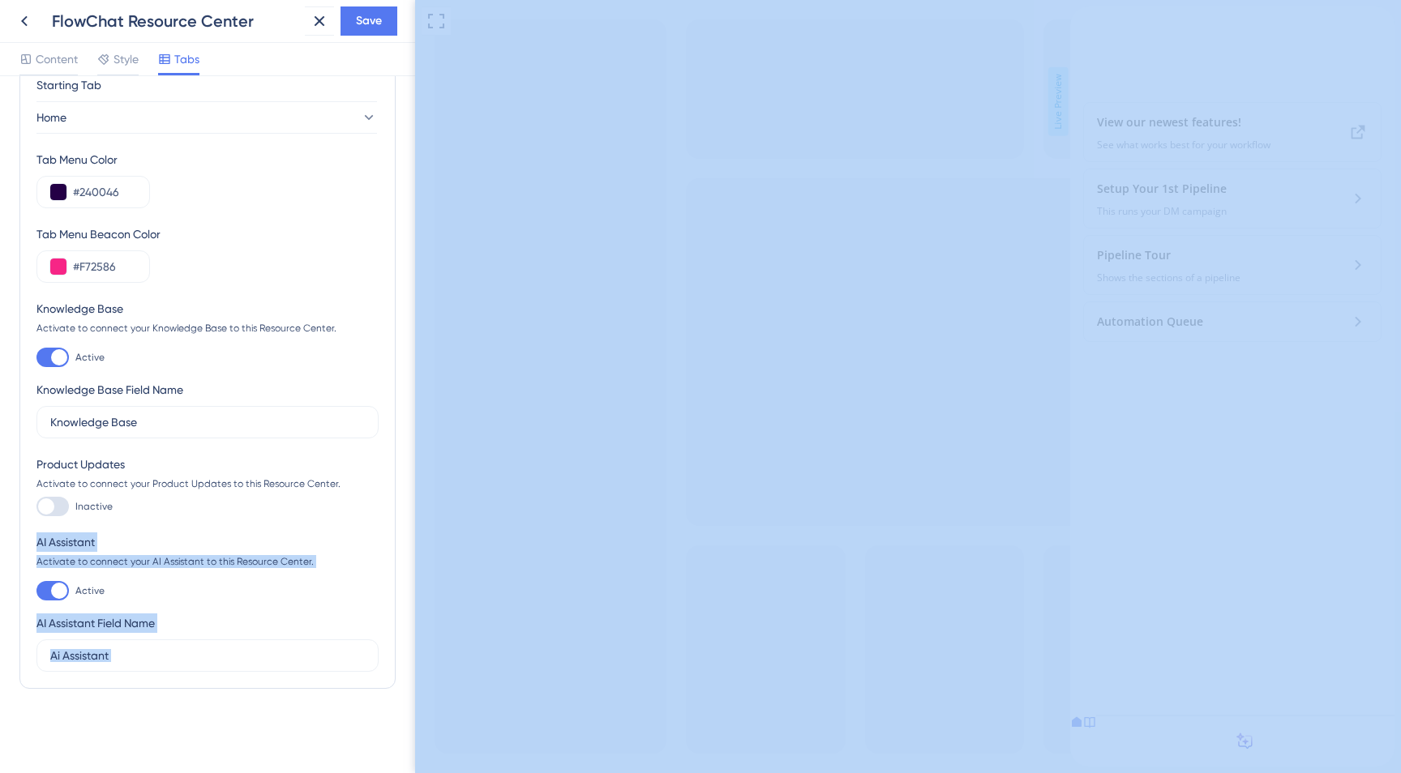
drag, startPoint x: 1123, startPoint y: 511, endPoint x: 1540, endPoint y: 409, distance: 429.6
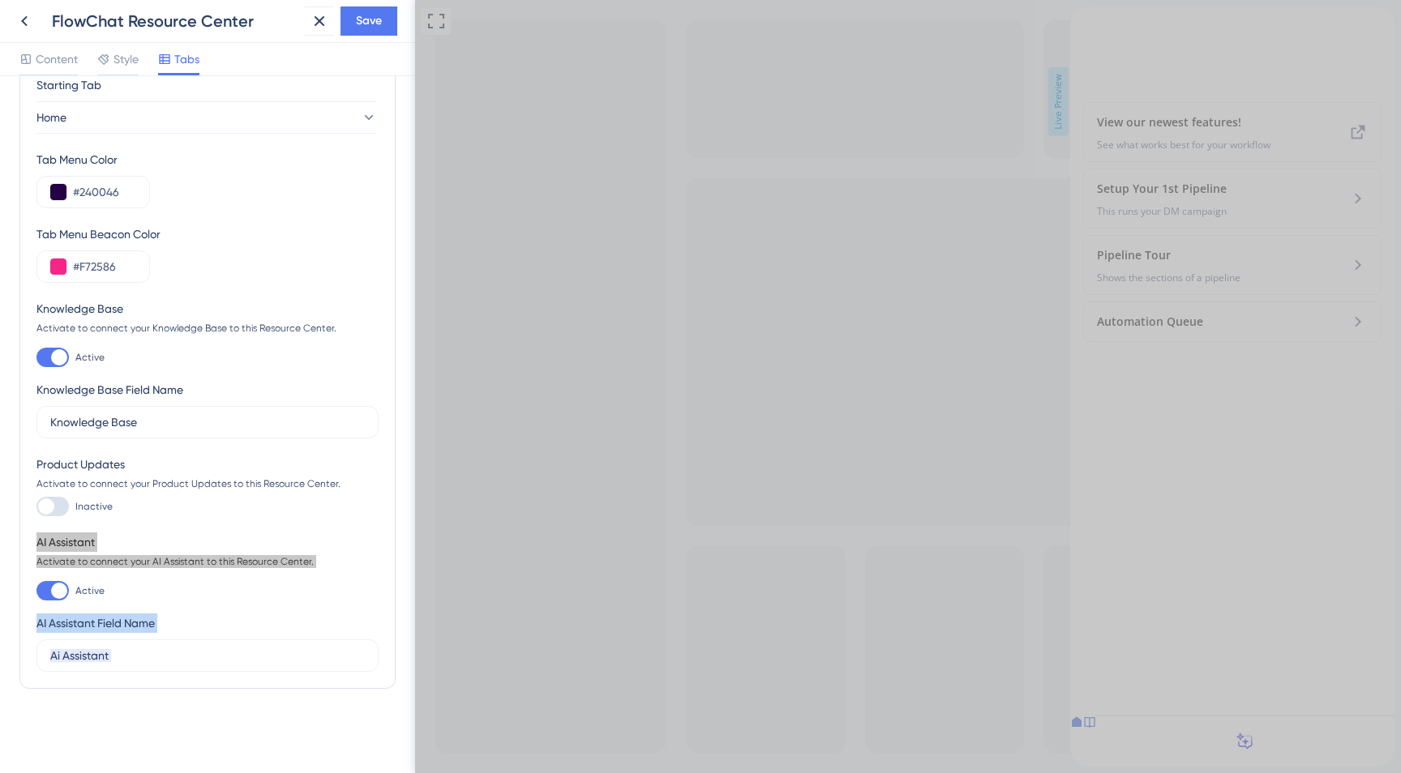
click at [948, 371] on div "Full Screen Preview Live Preview" at bounding box center [908, 386] width 986 height 773
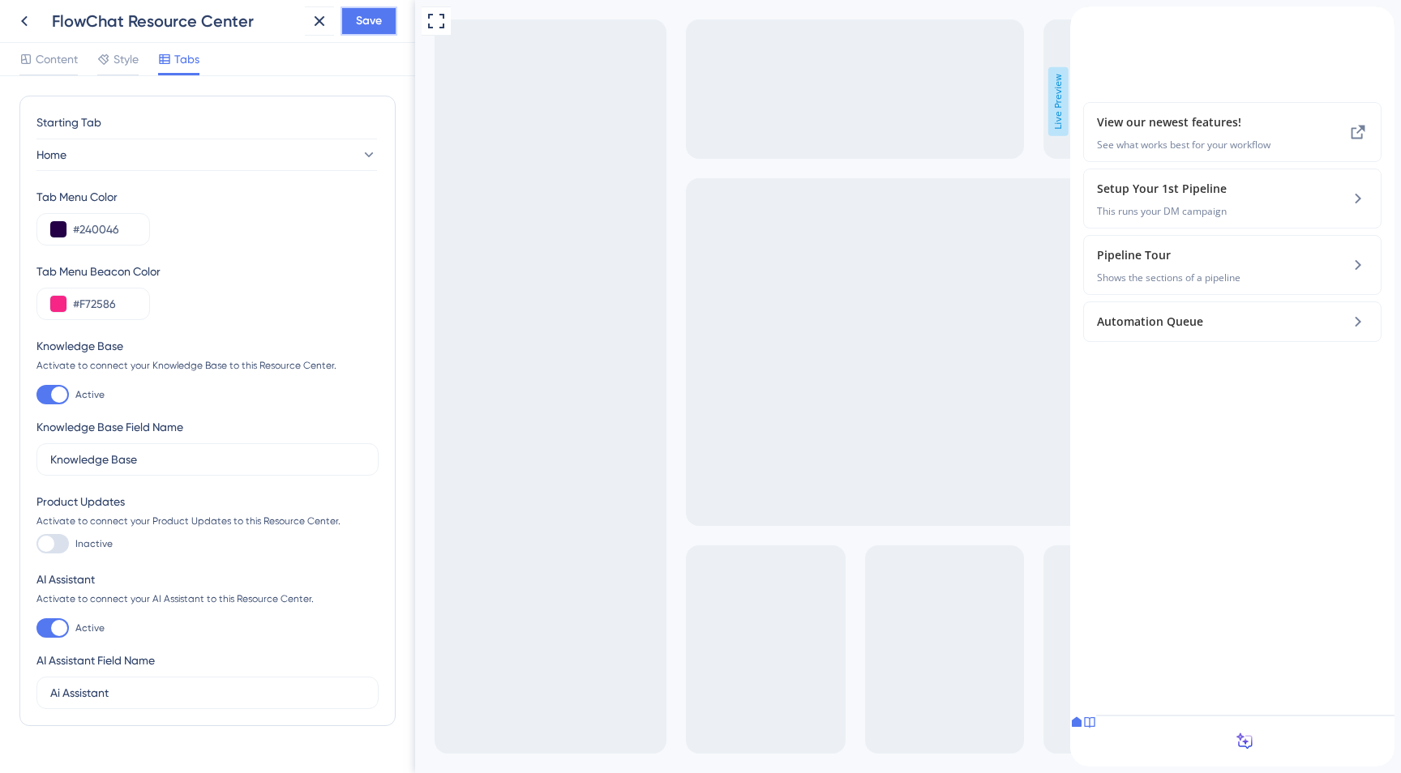
click at [366, 23] on span "Save" at bounding box center [369, 20] width 26 height 19
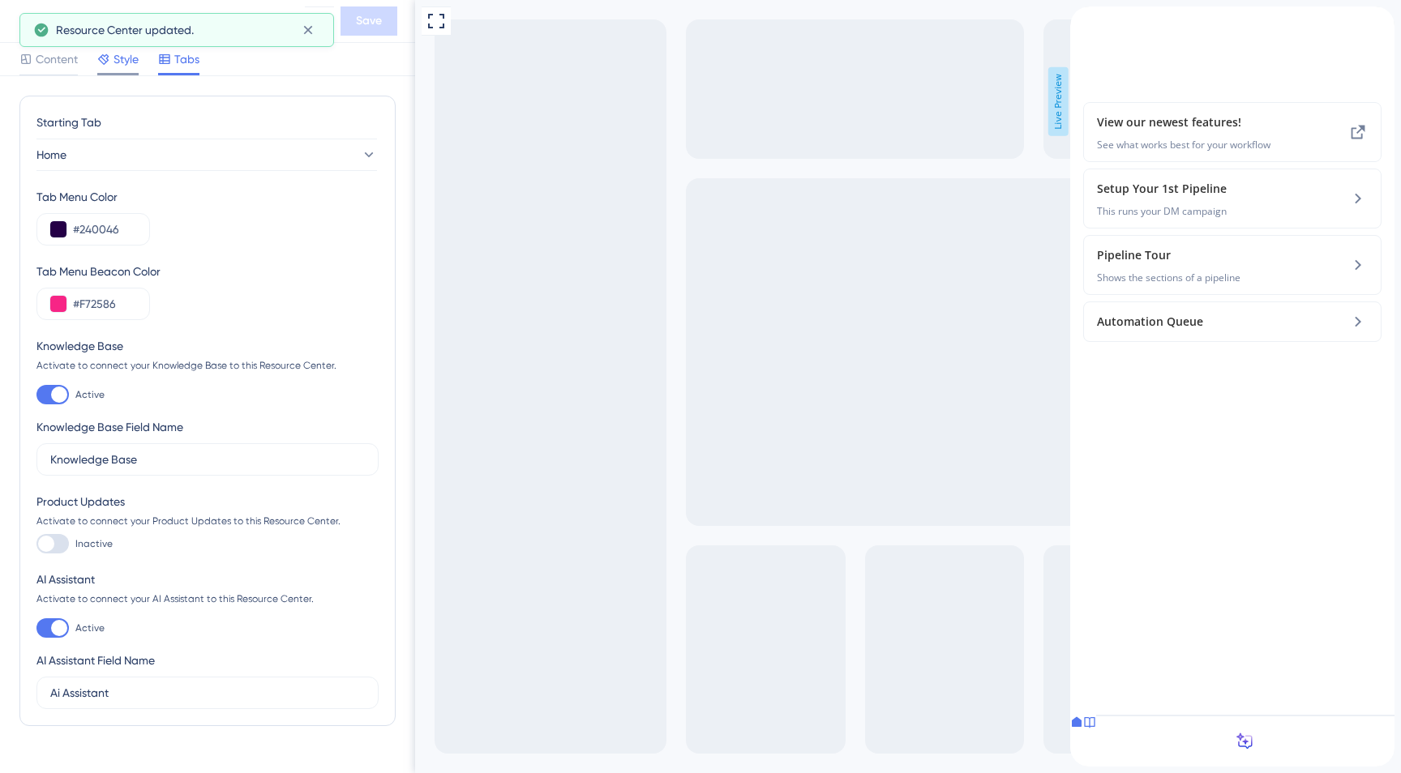
click at [121, 52] on span "Style" at bounding box center [126, 58] width 25 height 19
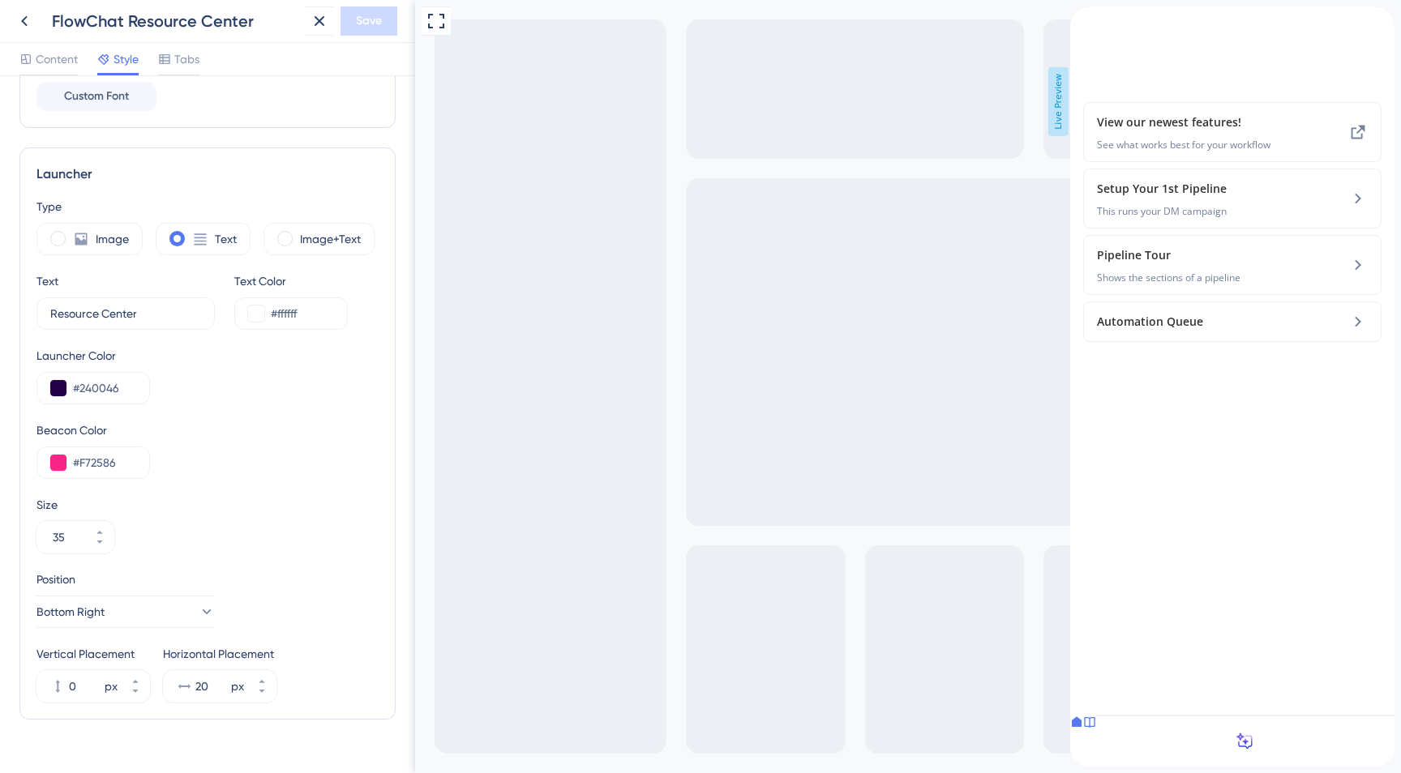
scroll to position [392, 0]
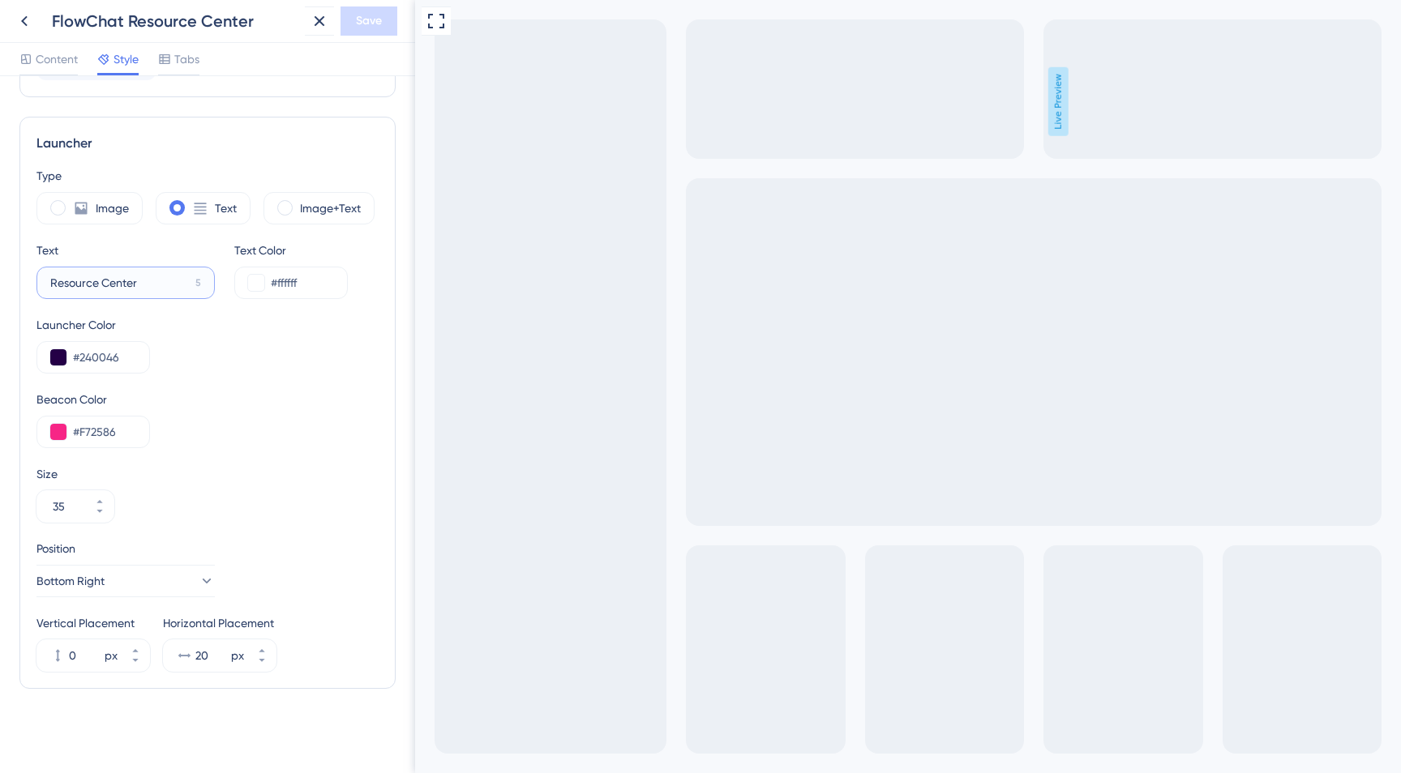
click at [167, 285] on input "Resource Center" at bounding box center [119, 283] width 139 height 18
type input "Need Help?"
click at [198, 580] on icon at bounding box center [206, 581] width 16 height 16
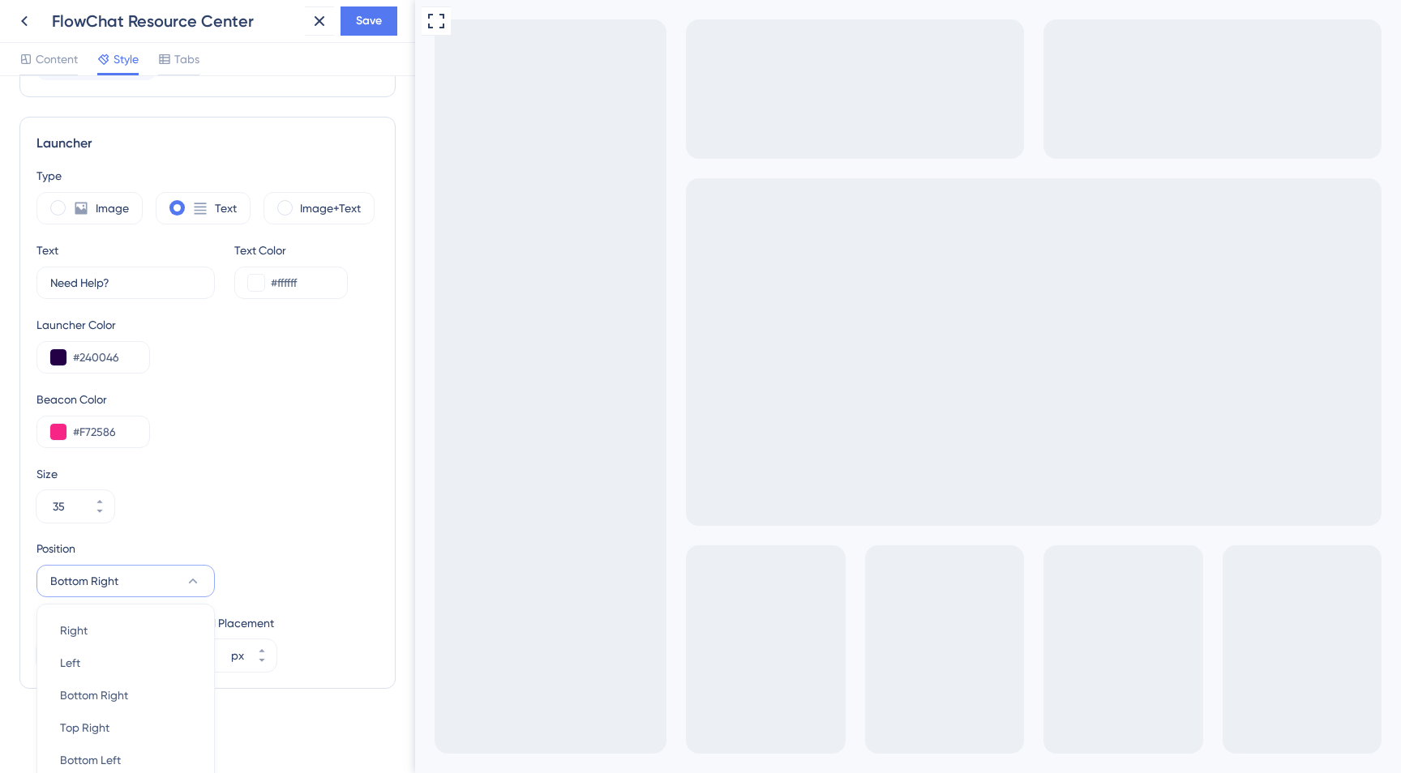
scroll to position [439, 0]
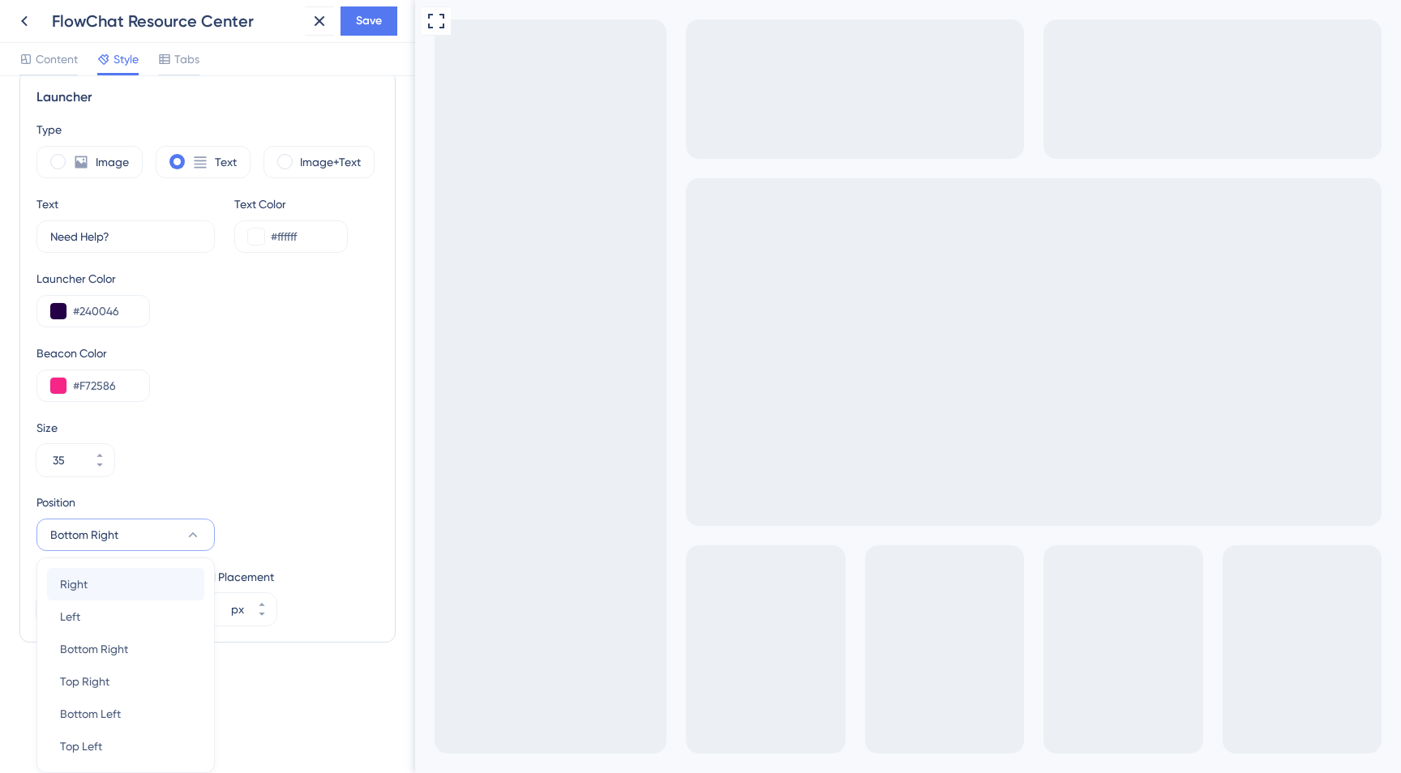
click at [139, 586] on div "Right Right" at bounding box center [125, 584] width 131 height 32
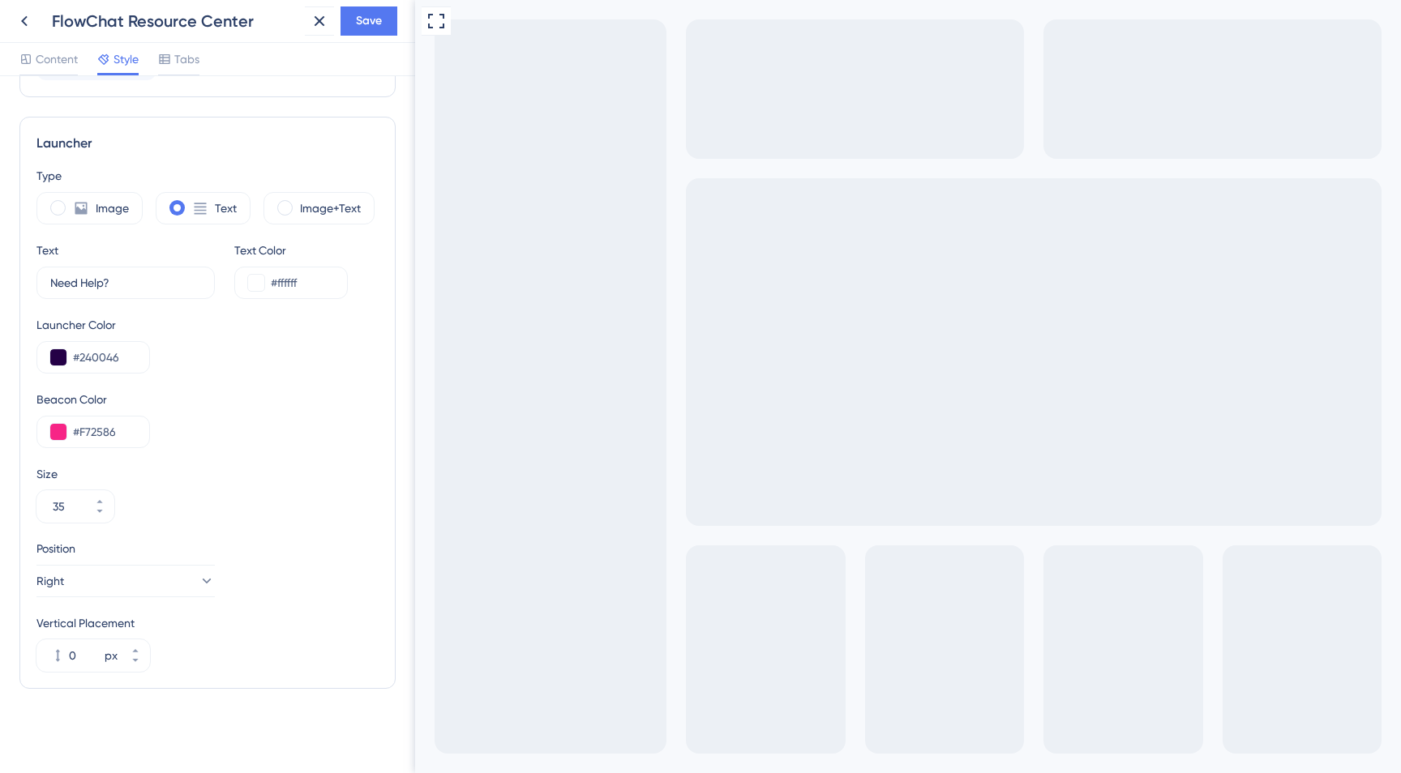
scroll to position [392, 0]
click at [138, 650] on icon at bounding box center [136, 651] width 10 height 10
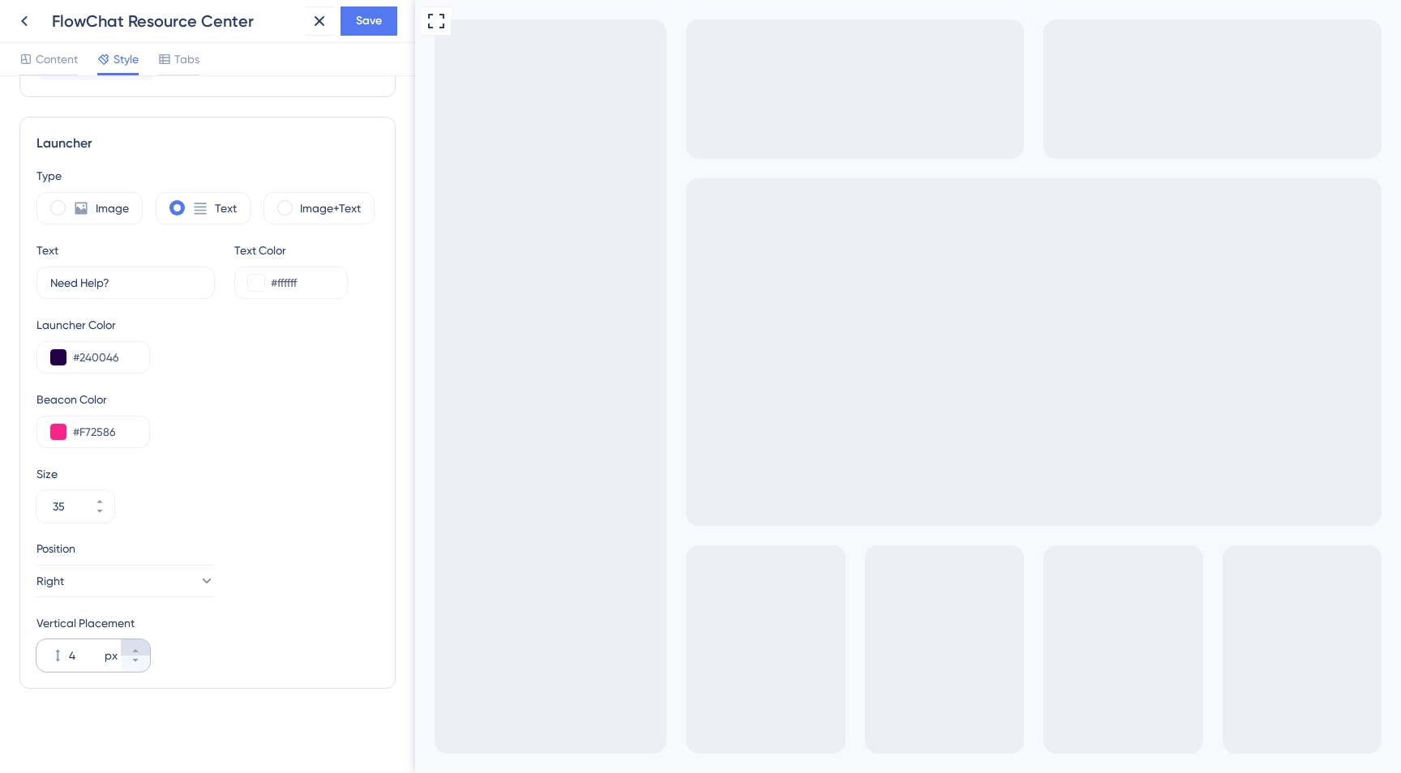
click at [138, 650] on icon at bounding box center [136, 651] width 10 height 10
click at [133, 664] on icon at bounding box center [136, 661] width 10 height 10
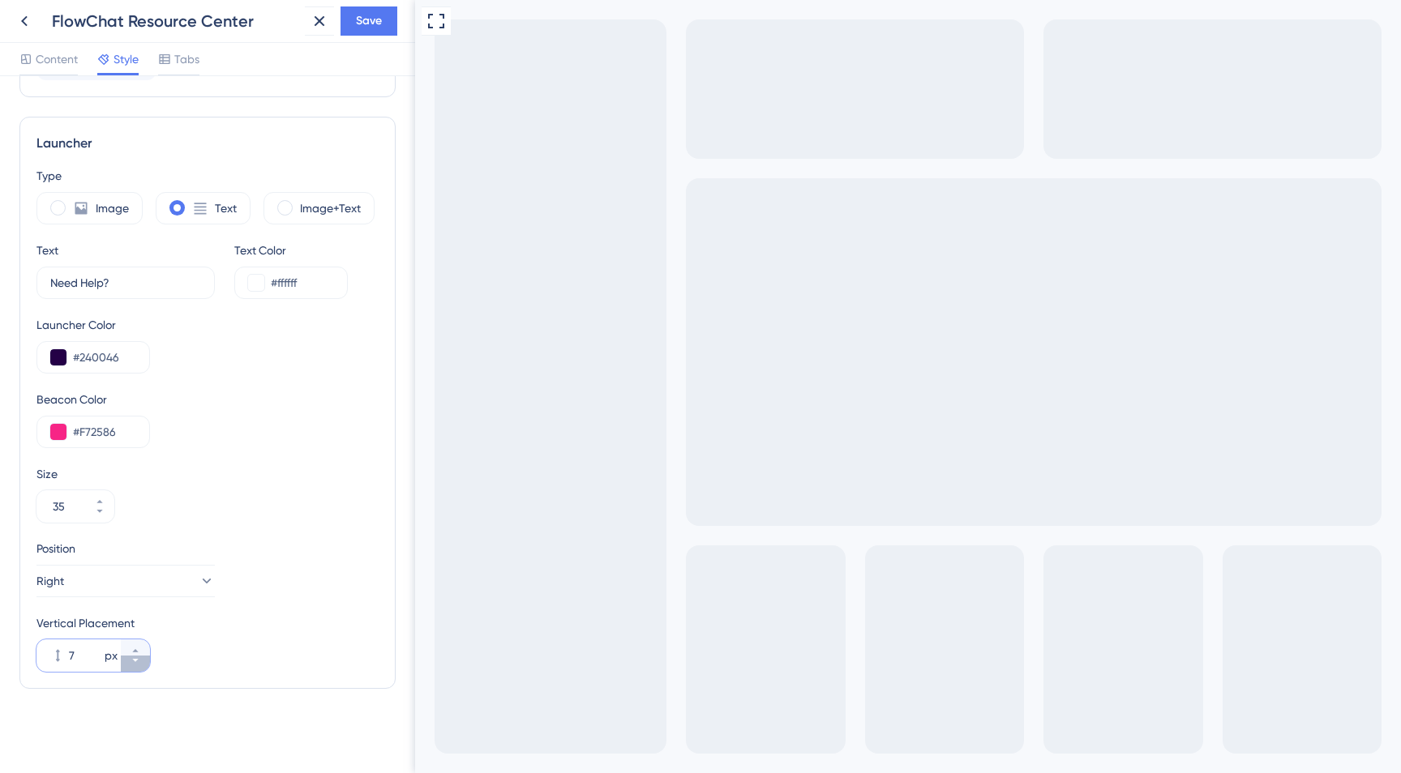
click at [133, 664] on icon at bounding box center [136, 661] width 10 height 10
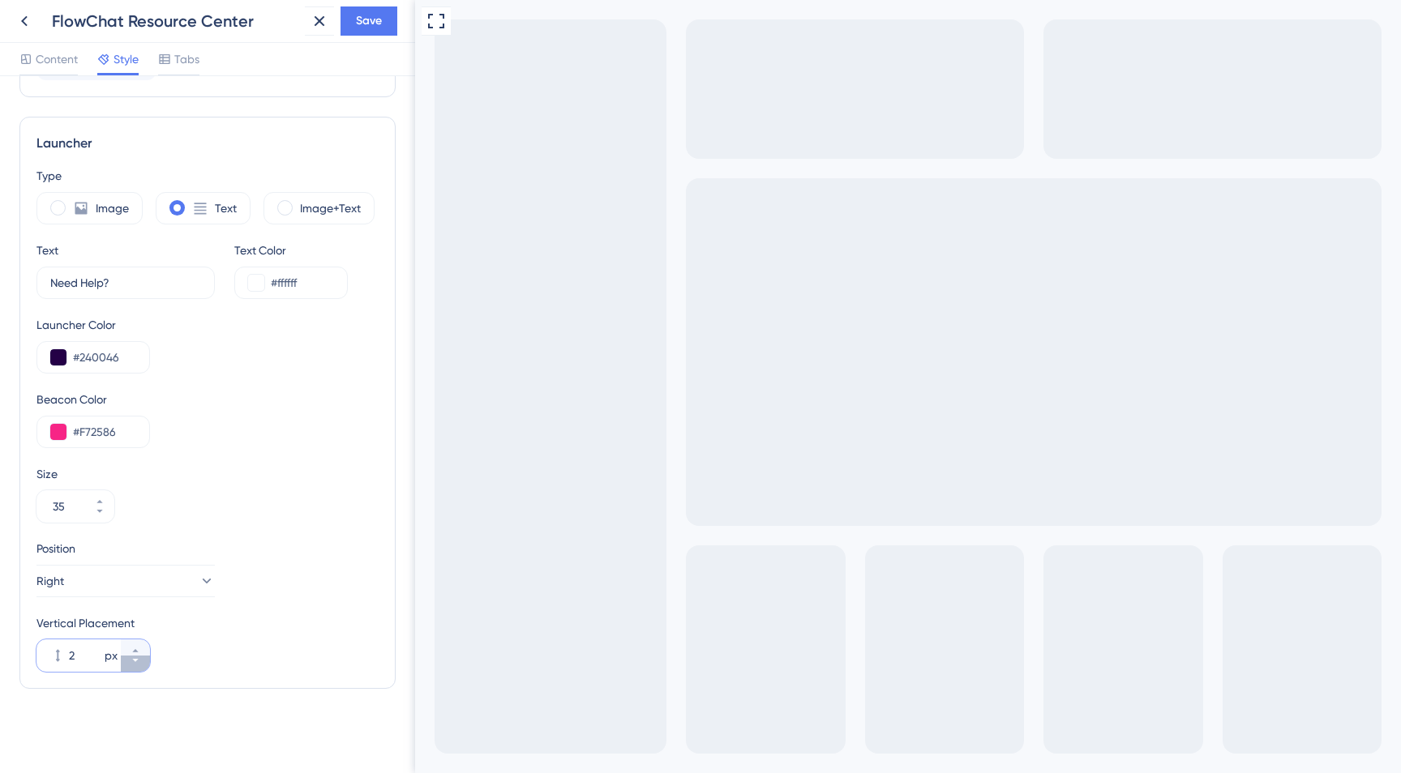
click at [133, 664] on icon at bounding box center [136, 661] width 10 height 10
type input "0"
click at [101, 500] on icon at bounding box center [100, 502] width 10 height 10
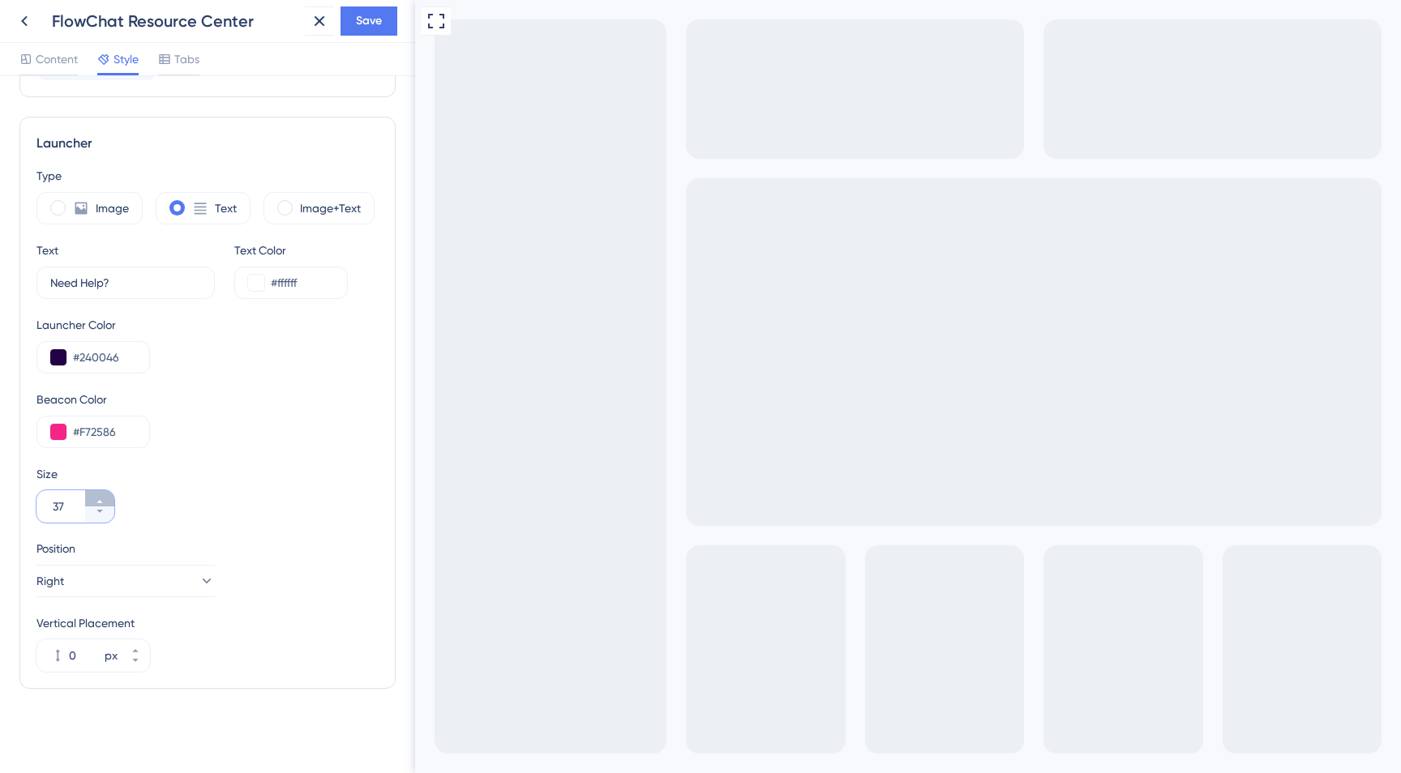
click at [101, 500] on icon at bounding box center [100, 502] width 10 height 10
click at [82, 212] on icon at bounding box center [81, 209] width 12 height 12
click at [312, 205] on label "Image+Text" at bounding box center [330, 208] width 61 height 19
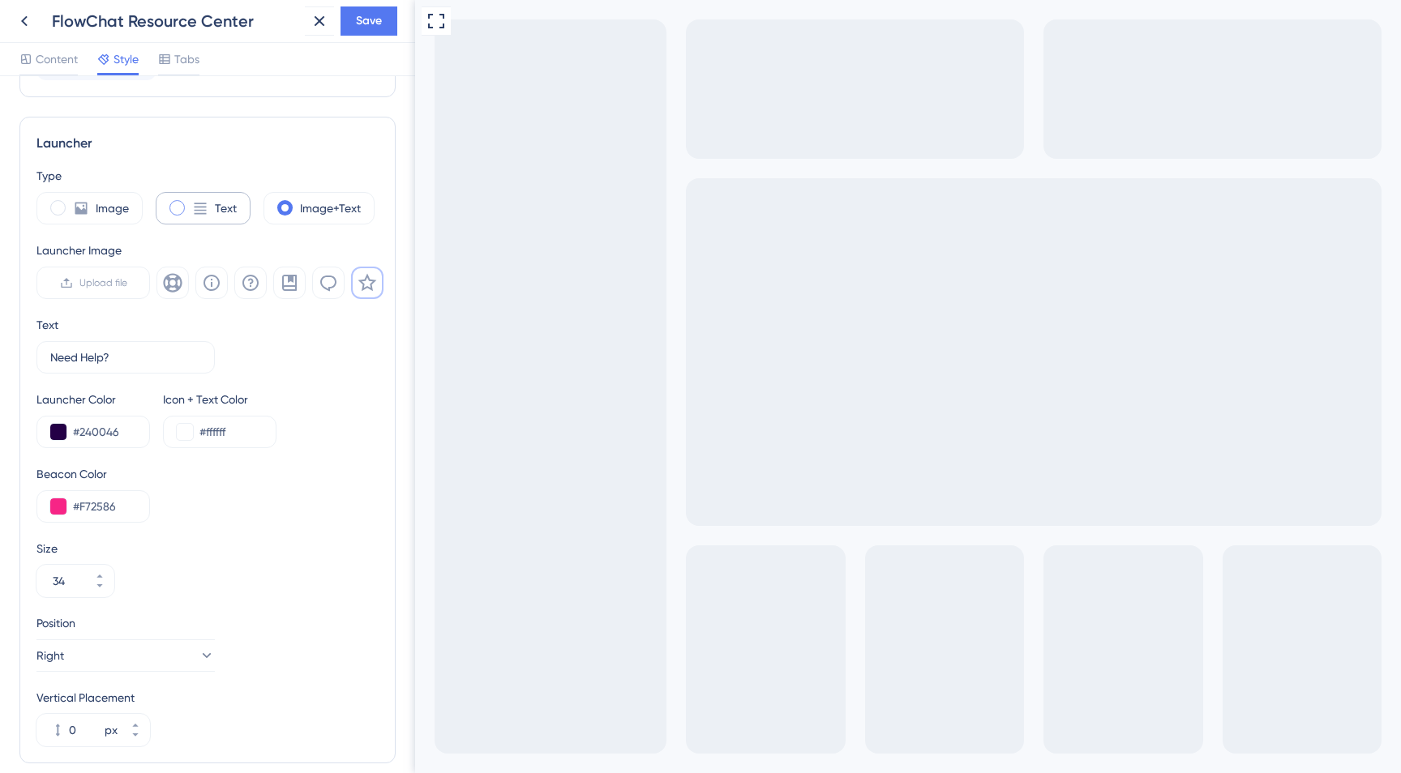
click at [224, 203] on label "Text" at bounding box center [226, 208] width 22 height 19
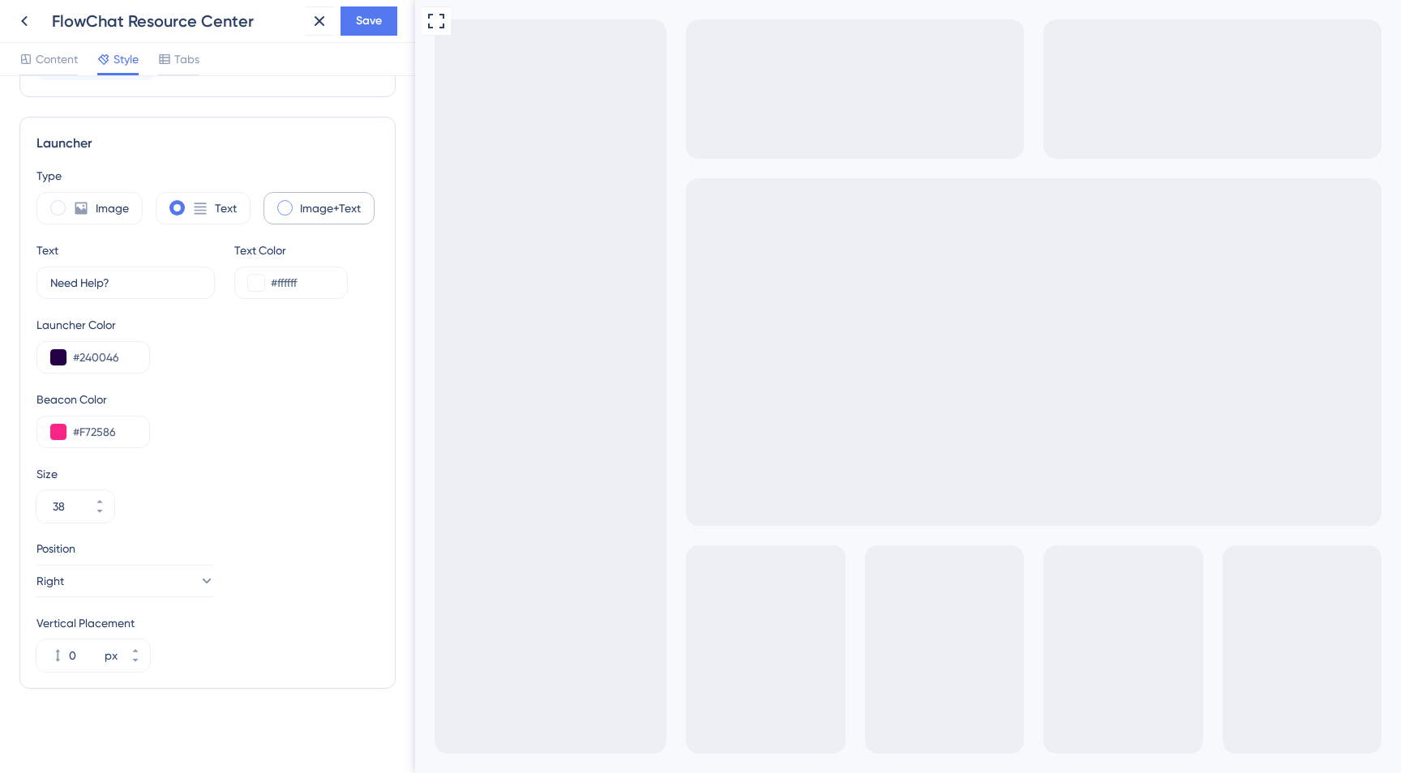
click at [336, 203] on label "Image+Text" at bounding box center [330, 208] width 61 height 19
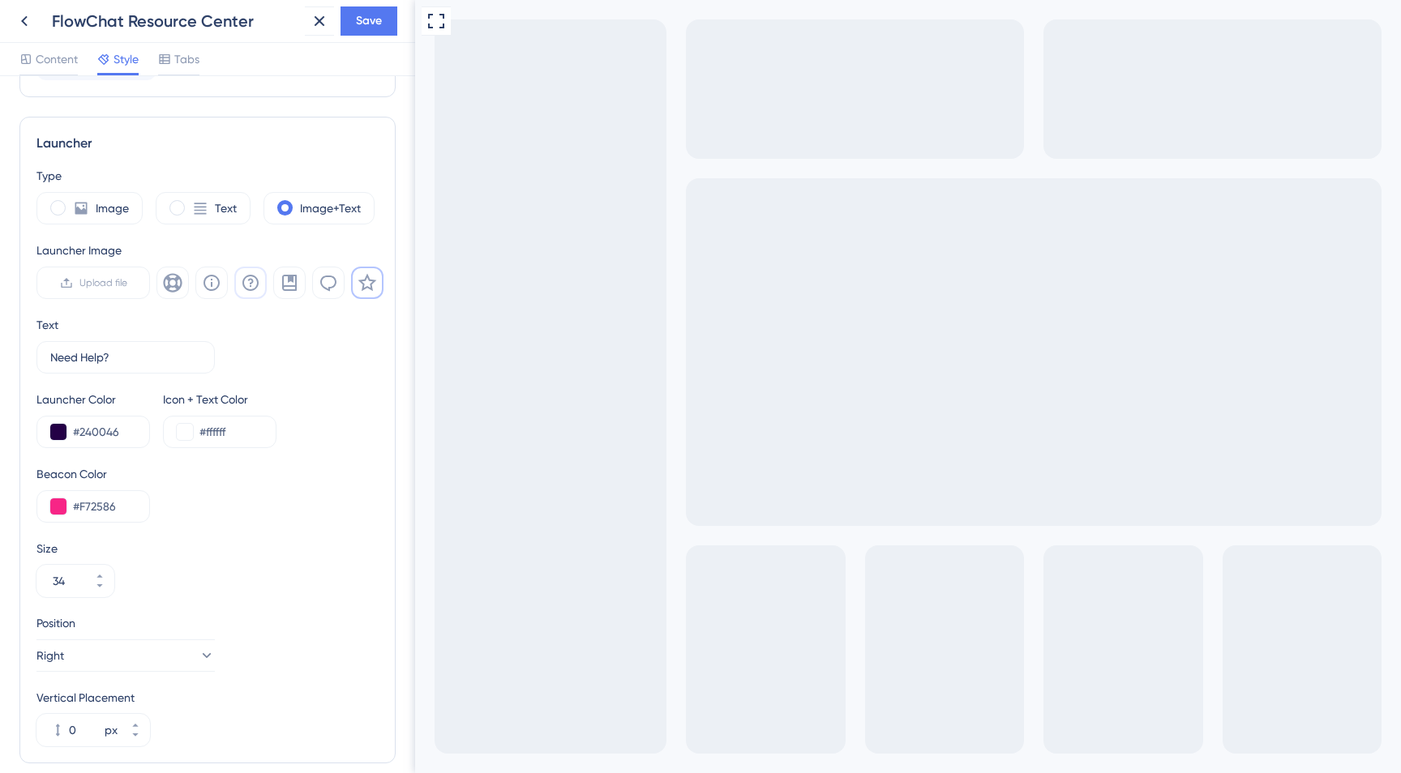
click at [260, 282] on button at bounding box center [250, 283] width 32 height 32
click at [179, 284] on icon at bounding box center [172, 282] width 19 height 19
click at [222, 200] on label "Text" at bounding box center [226, 208] width 22 height 19
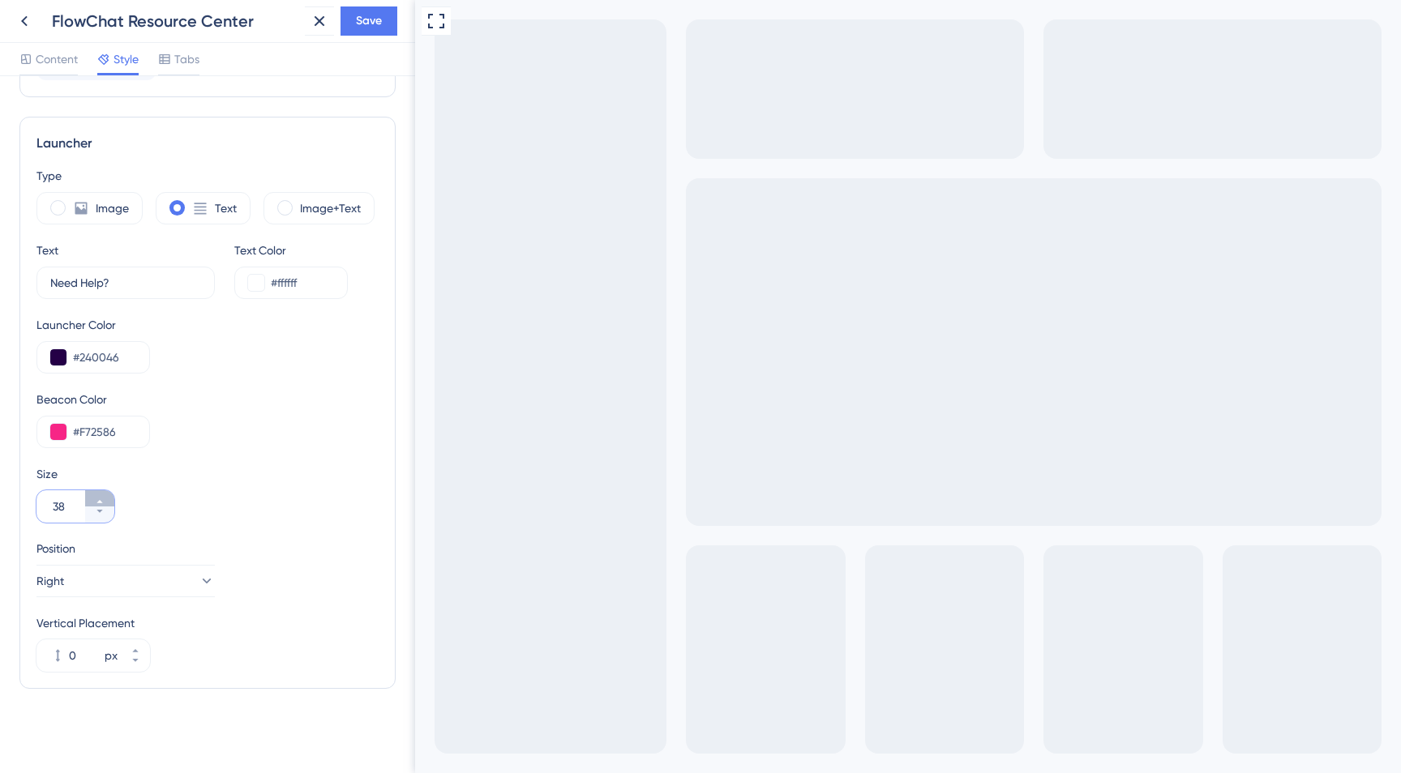
click at [99, 503] on icon at bounding box center [99, 501] width 6 height 3
click at [96, 512] on icon at bounding box center [100, 512] width 10 height 10
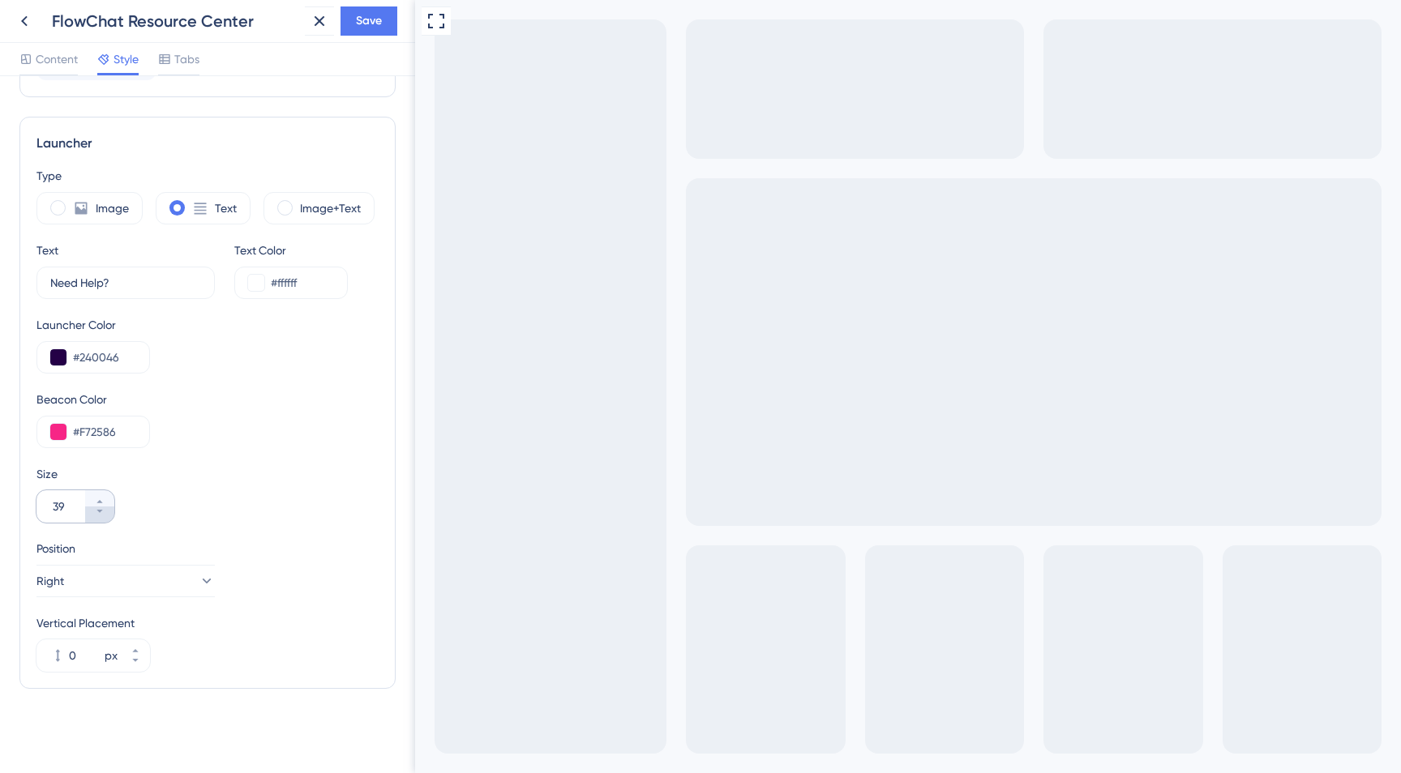
click at [96, 512] on icon at bounding box center [100, 512] width 10 height 10
click at [97, 502] on icon at bounding box center [99, 501] width 6 height 3
type input "38"
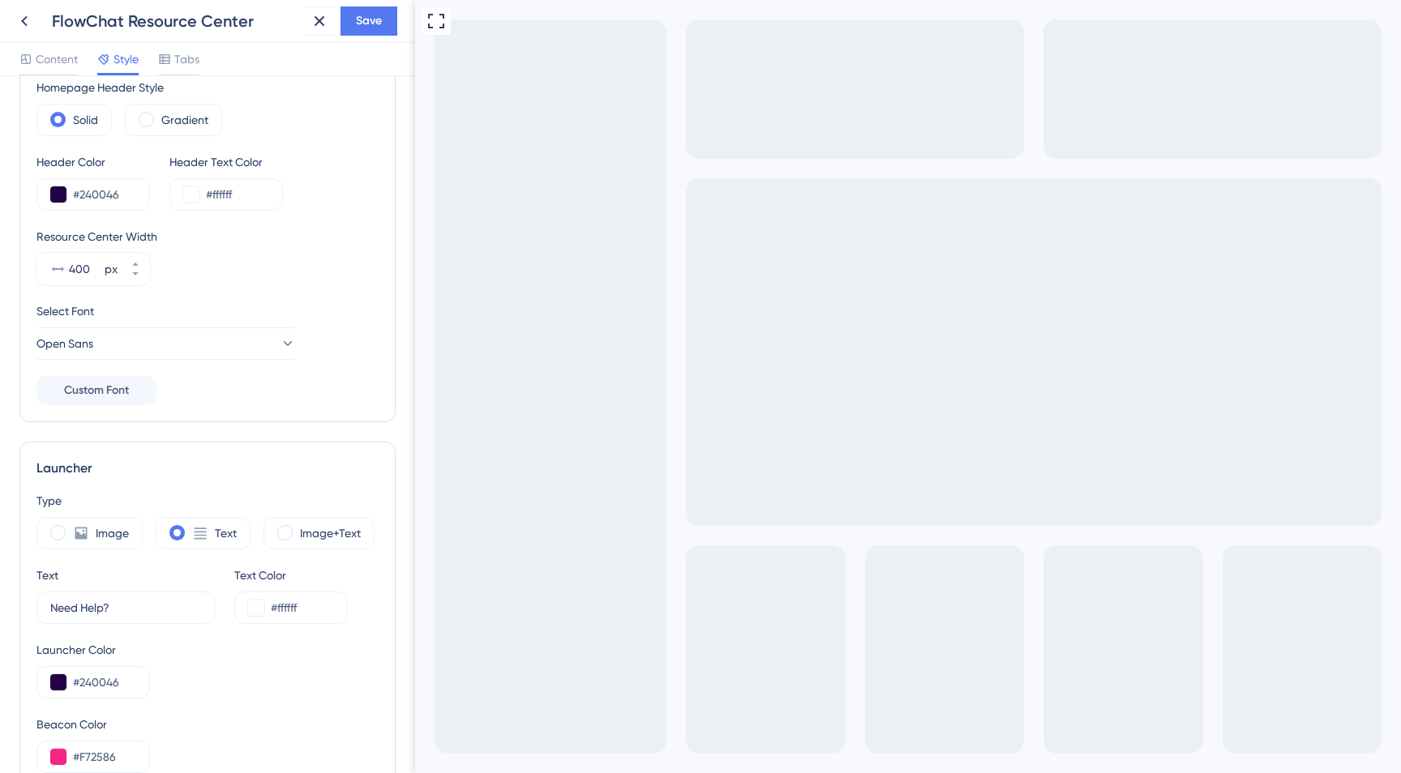
scroll to position [0, 0]
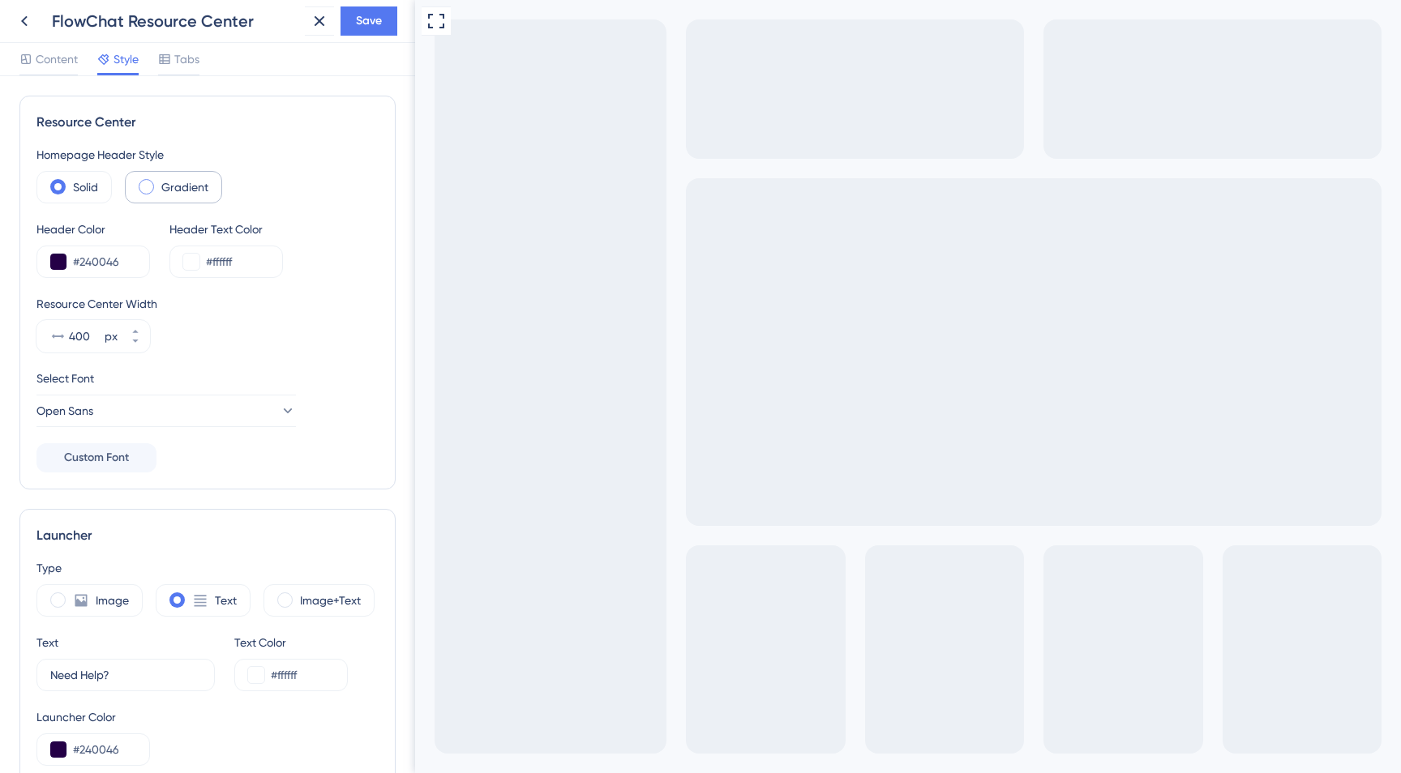
click at [182, 193] on label "Gradient" at bounding box center [184, 187] width 47 height 19
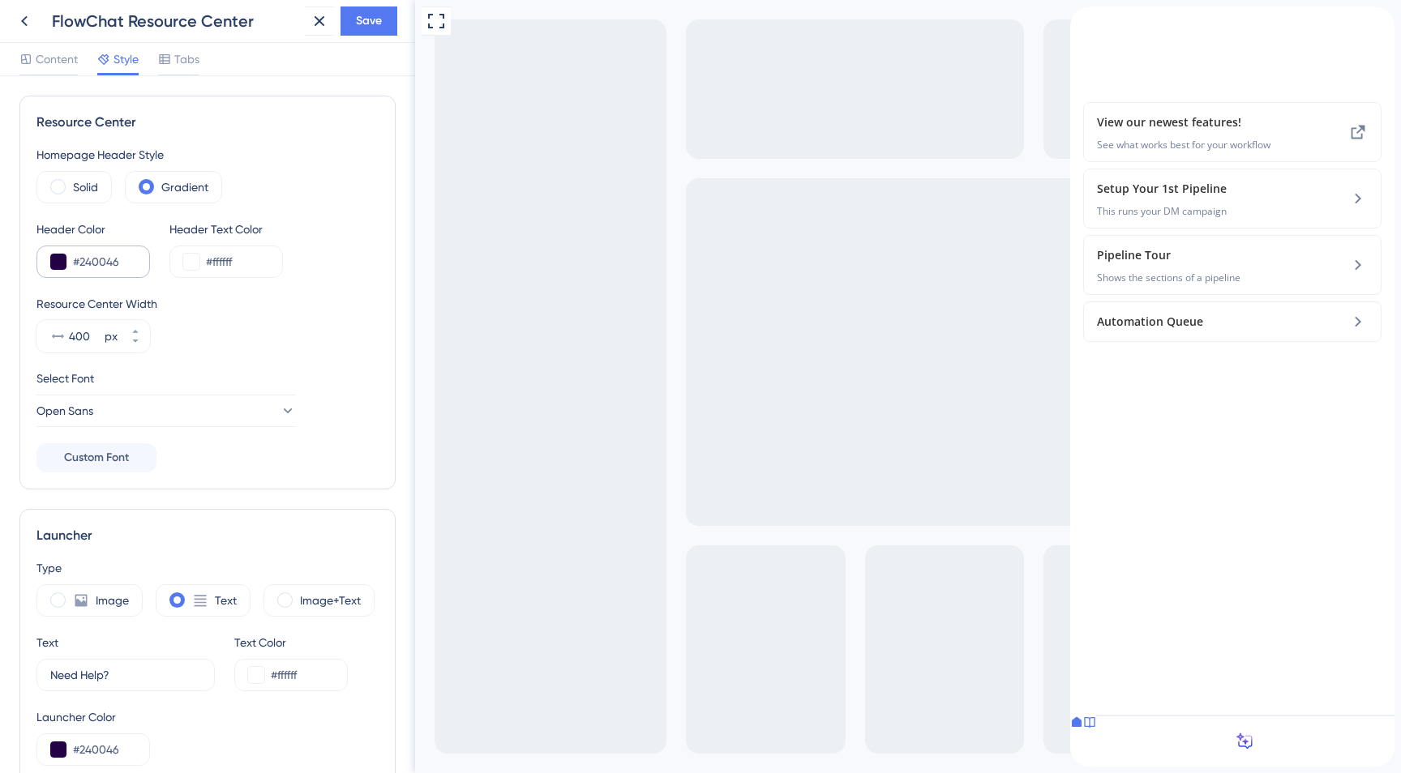
click at [123, 273] on div "#240046" at bounding box center [93, 262] width 114 height 32
click at [102, 270] on input "#240046" at bounding box center [104, 261] width 63 height 19
click at [78, 268] on input "#240046" at bounding box center [104, 261] width 63 height 19
click at [55, 266] on button at bounding box center [58, 262] width 16 height 16
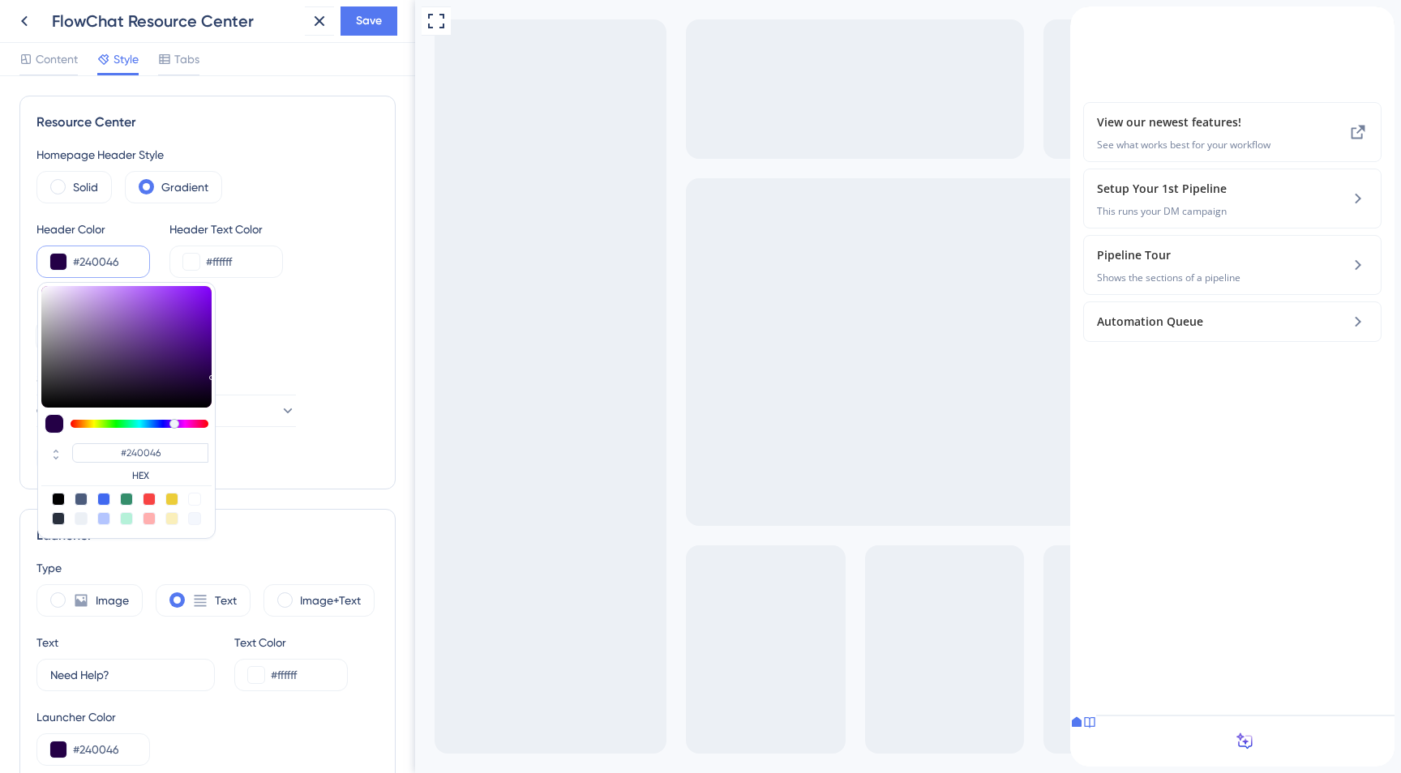
click at [262, 330] on div "Resource Center Width 400 px" at bounding box center [207, 323] width 342 height 58
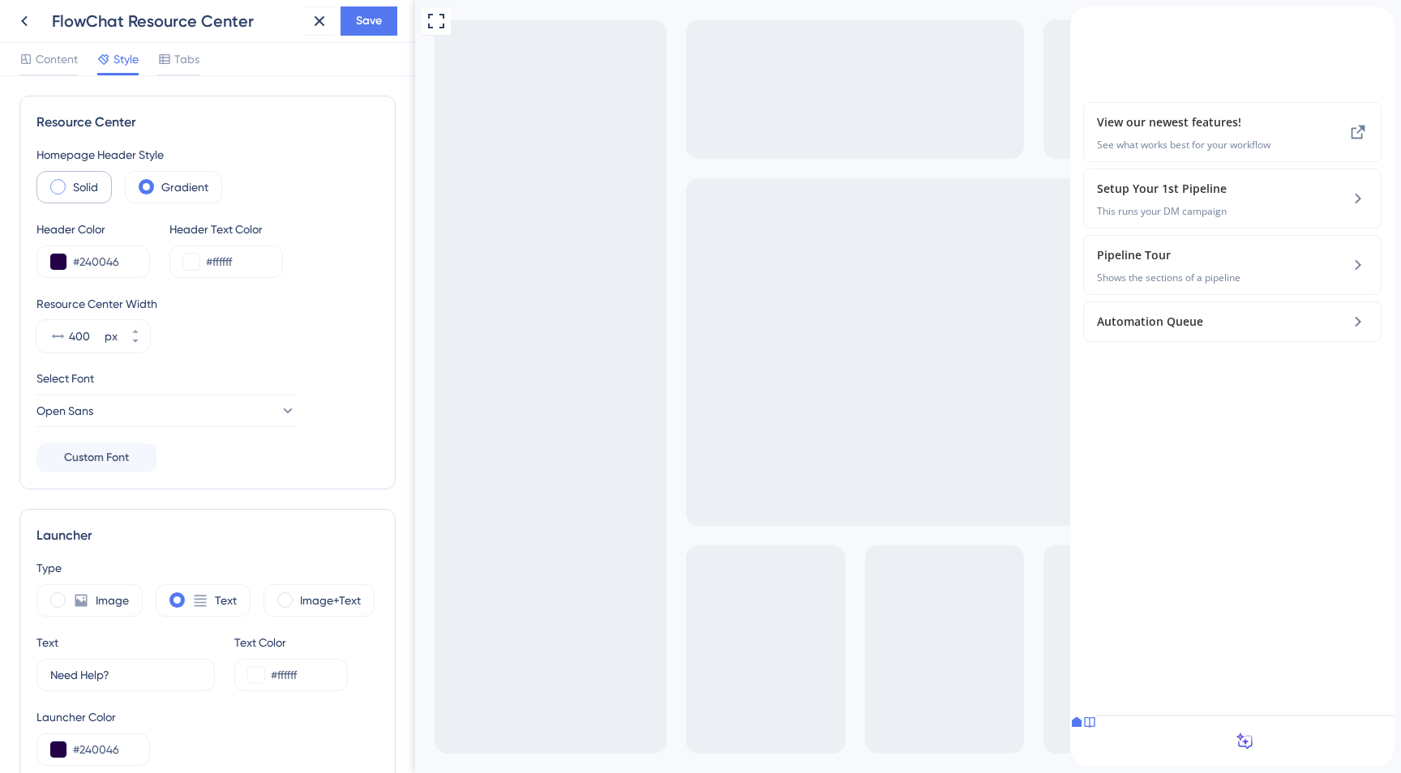
click at [71, 197] on div "Solid" at bounding box center [73, 187] width 75 height 32
click at [172, 182] on label "Gradient" at bounding box center [184, 187] width 47 height 19
click at [75, 190] on label "Solid" at bounding box center [85, 187] width 25 height 19
click at [365, 19] on span "Save" at bounding box center [369, 20] width 26 height 19
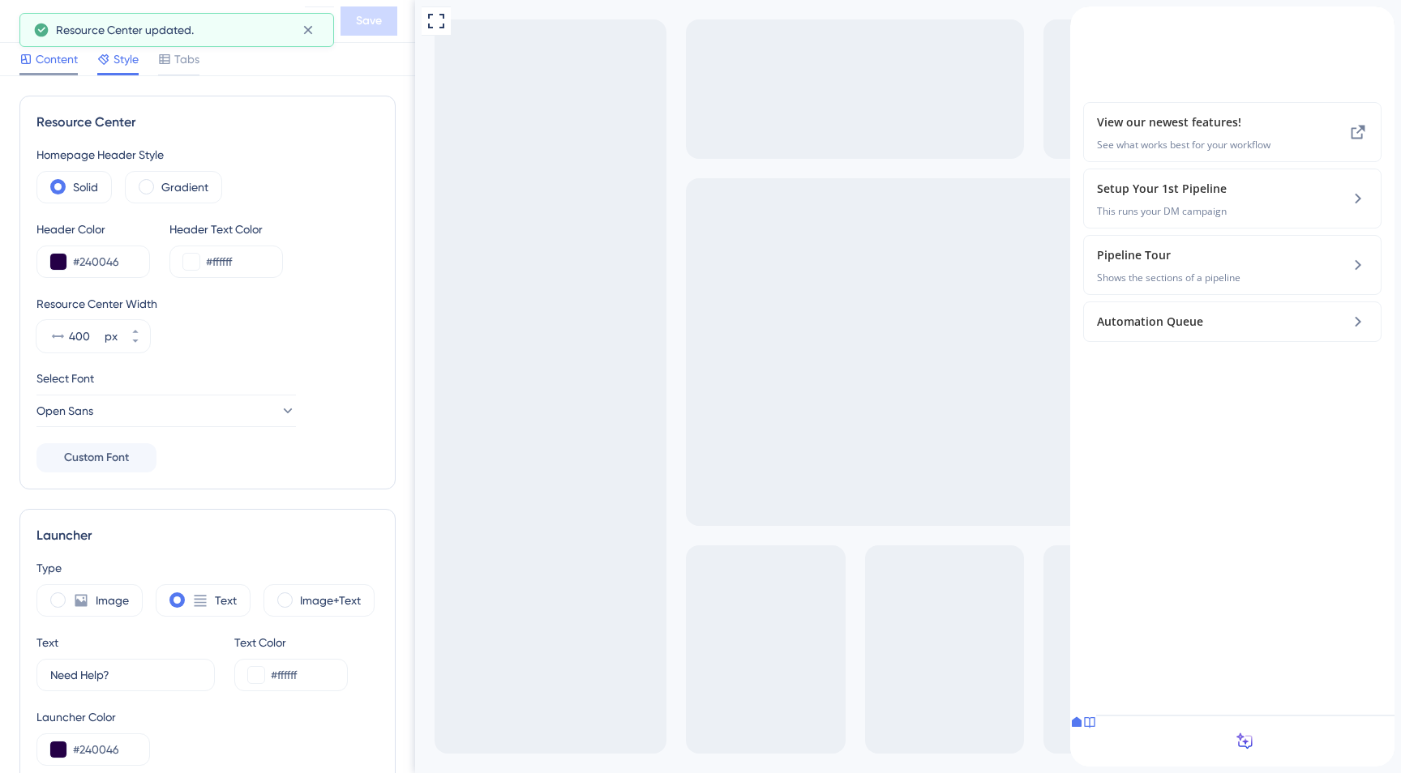
click at [54, 67] on span "Content" at bounding box center [57, 58] width 42 height 19
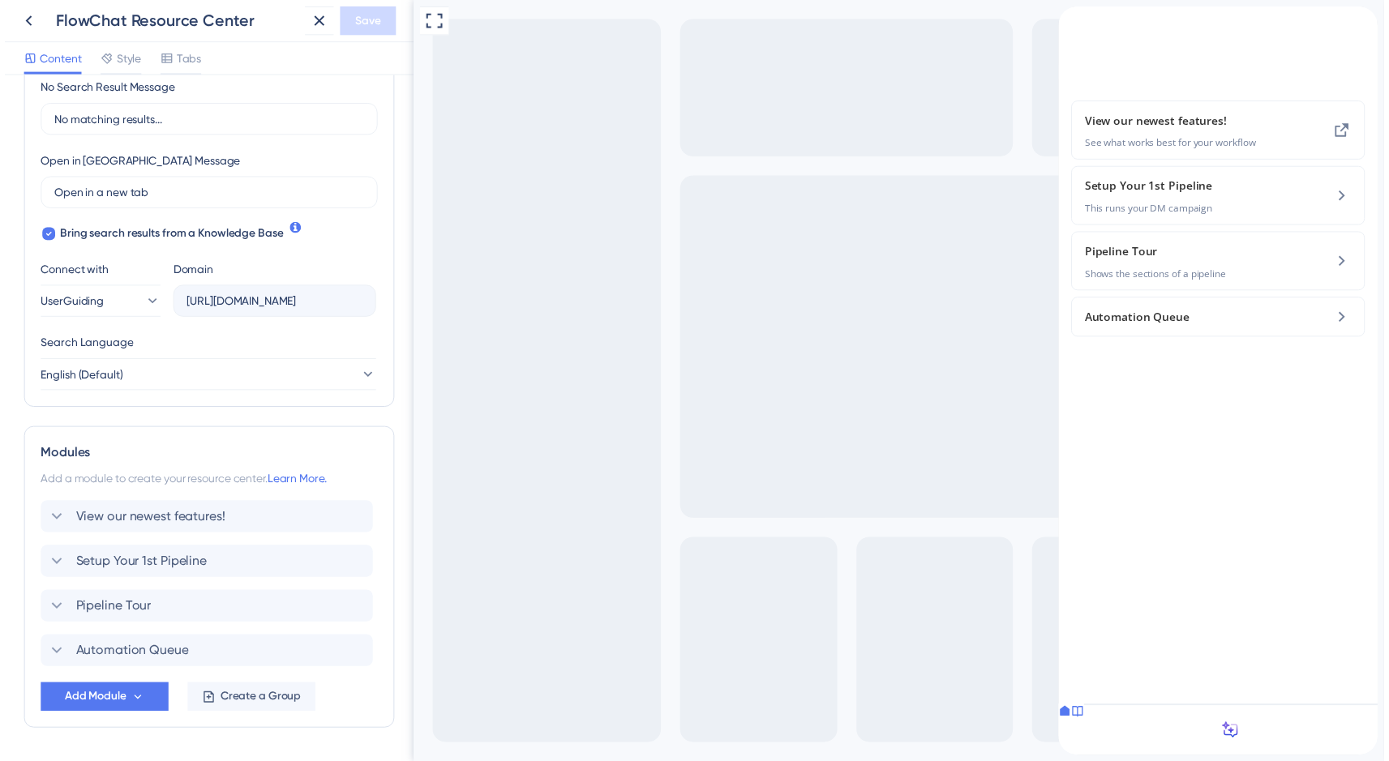
scroll to position [446, 0]
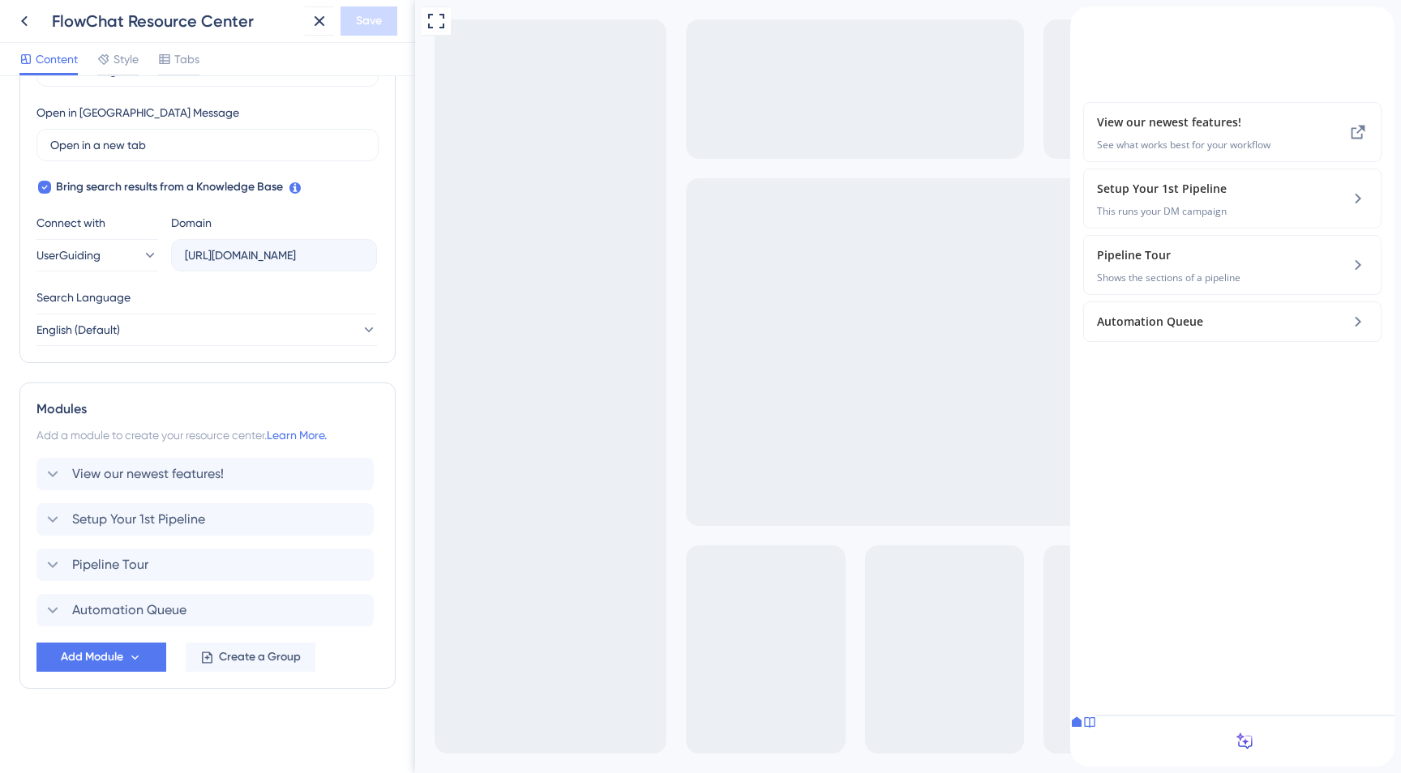
click at [1083, 729] on icon at bounding box center [1076, 722] width 13 height 13
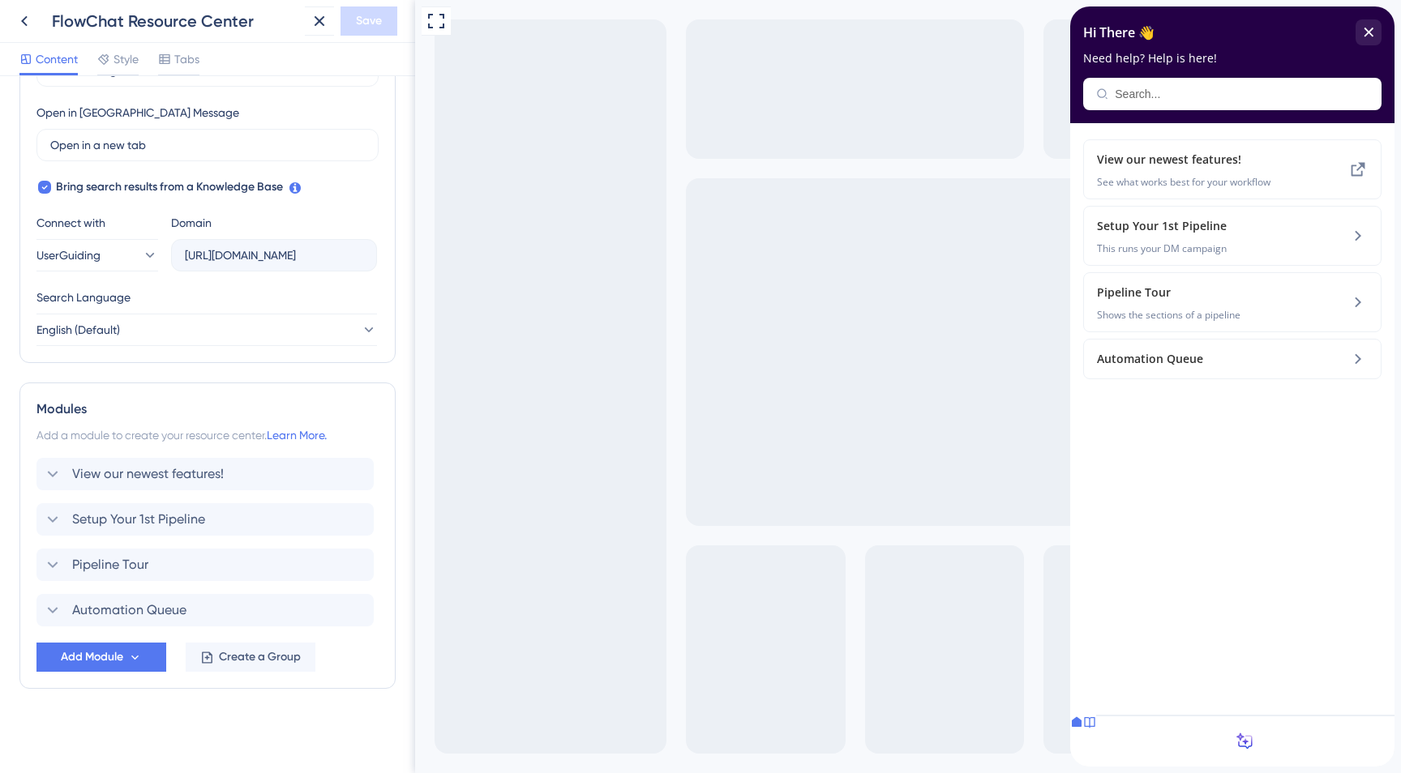
click at [1096, 729] on icon at bounding box center [1089, 722] width 13 height 13
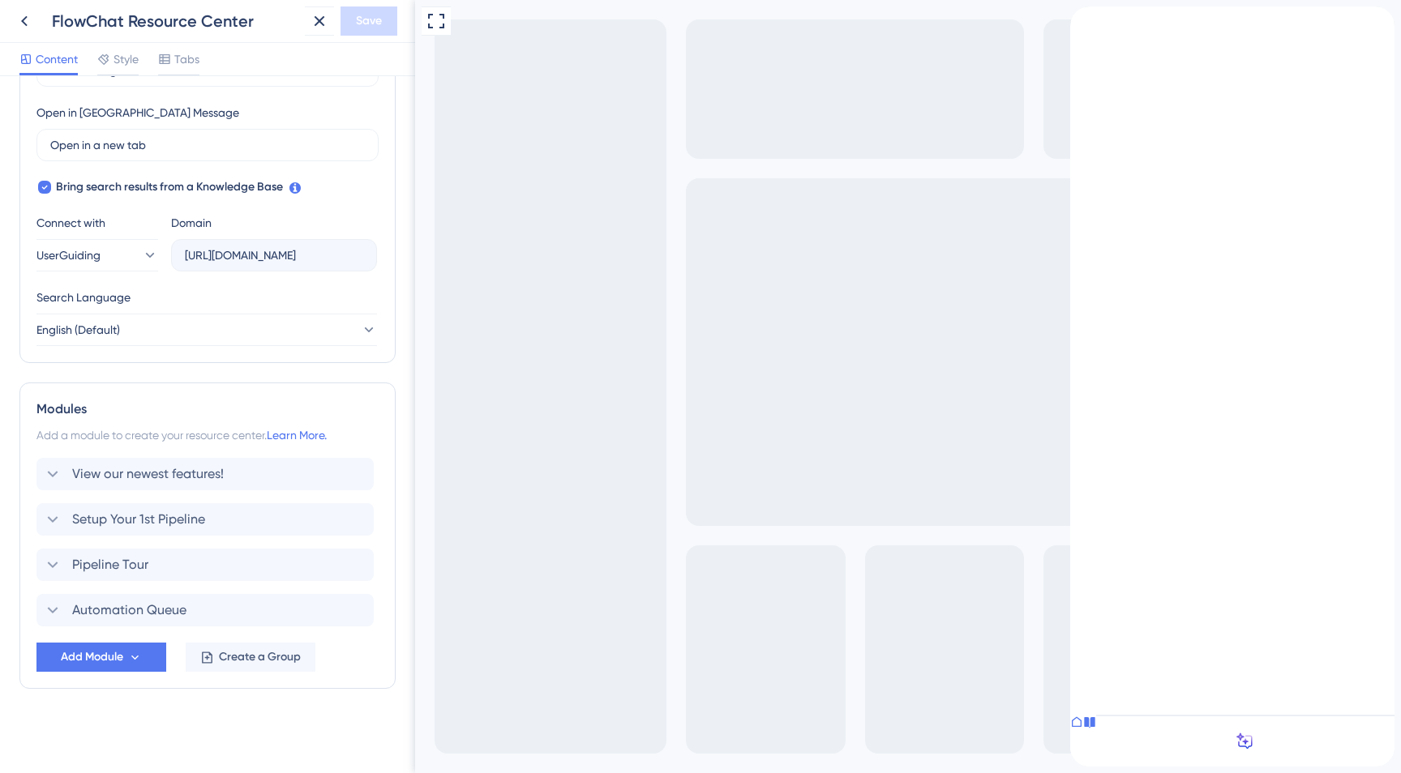
click at [1244, 735] on icon at bounding box center [1240, 737] width 8 height 8
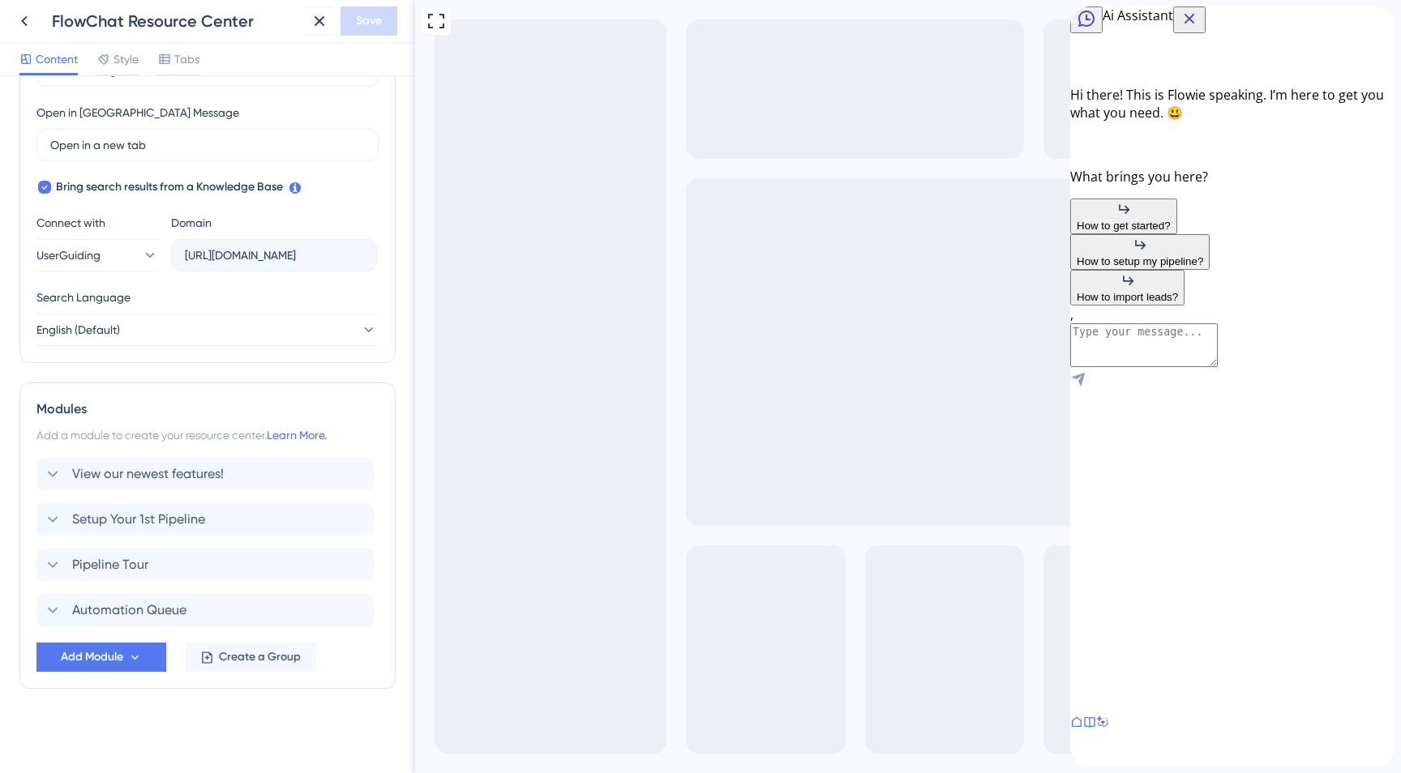
click at [1096, 729] on icon at bounding box center [1089, 722] width 13 height 13
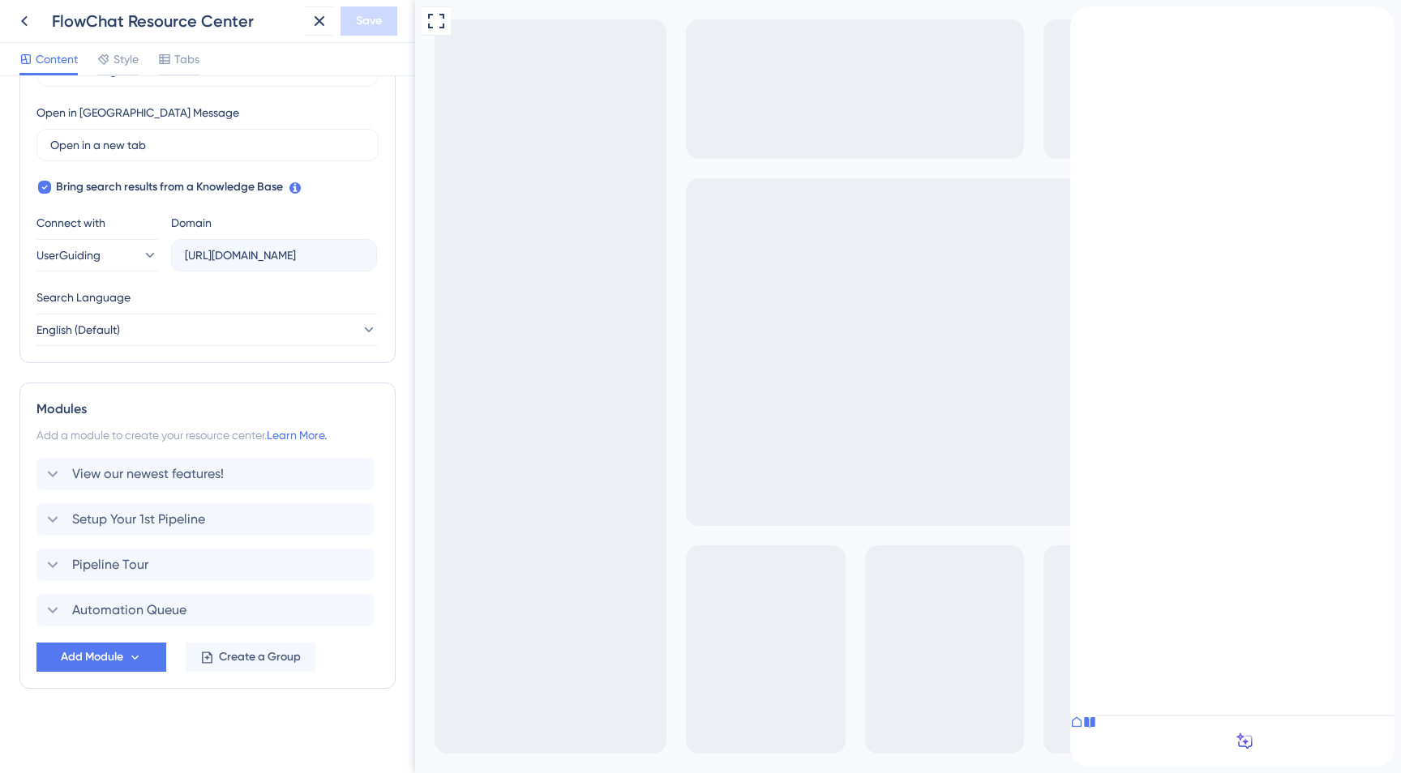
click at [1083, 729] on icon at bounding box center [1076, 722] width 13 height 13
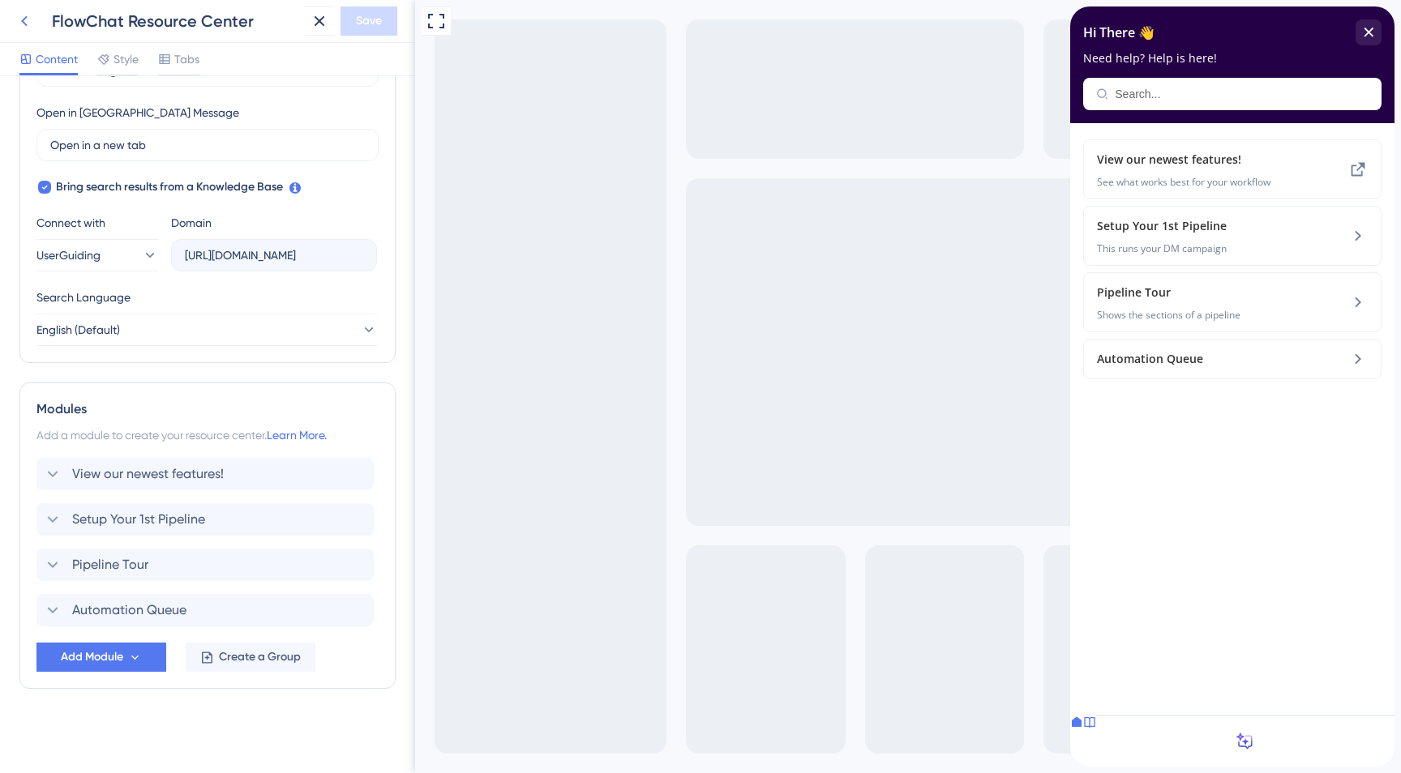
click at [24, 26] on icon at bounding box center [24, 20] width 19 height 19
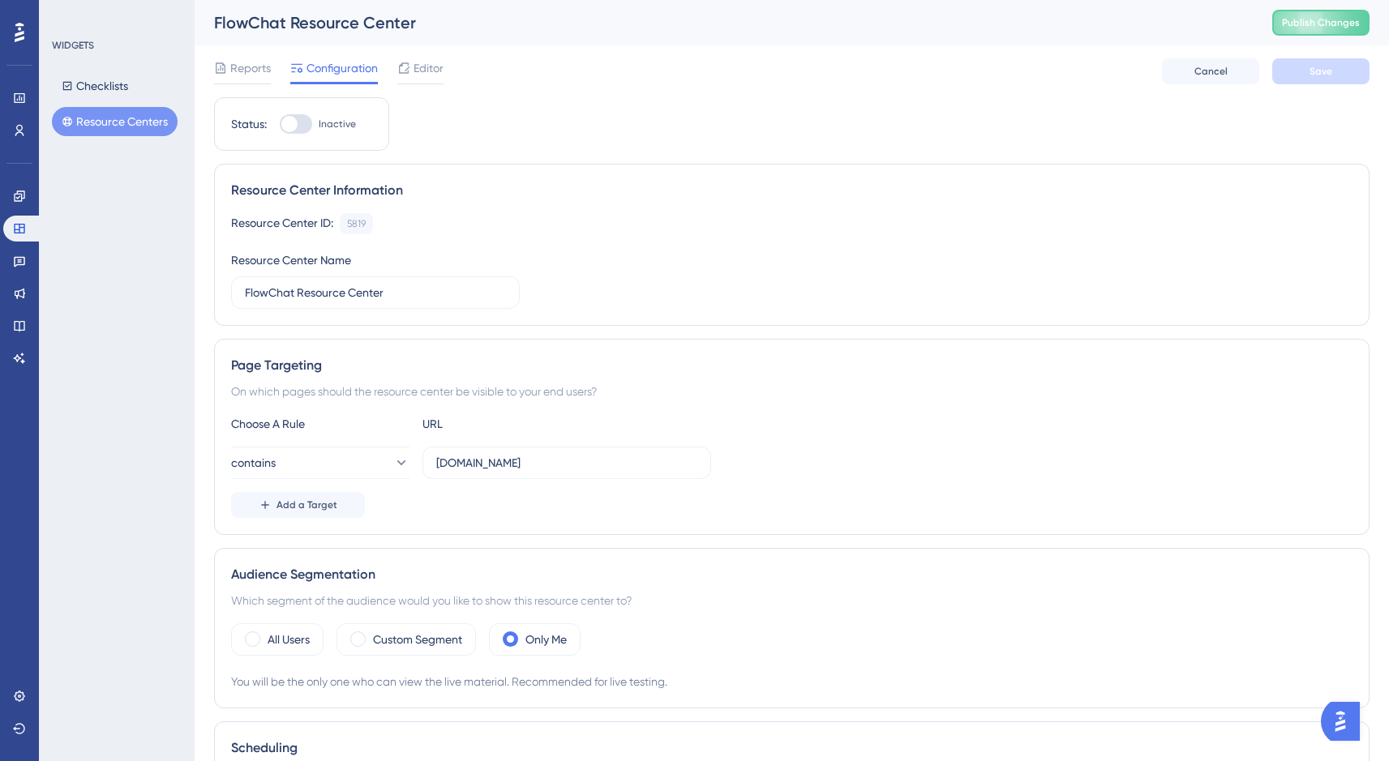
click at [293, 126] on div at bounding box center [289, 124] width 16 height 16
click at [280, 125] on input "Inactive" at bounding box center [279, 124] width 1 height 1
checkbox input "true"
click at [1323, 70] on span "Save" at bounding box center [1320, 71] width 23 height 13
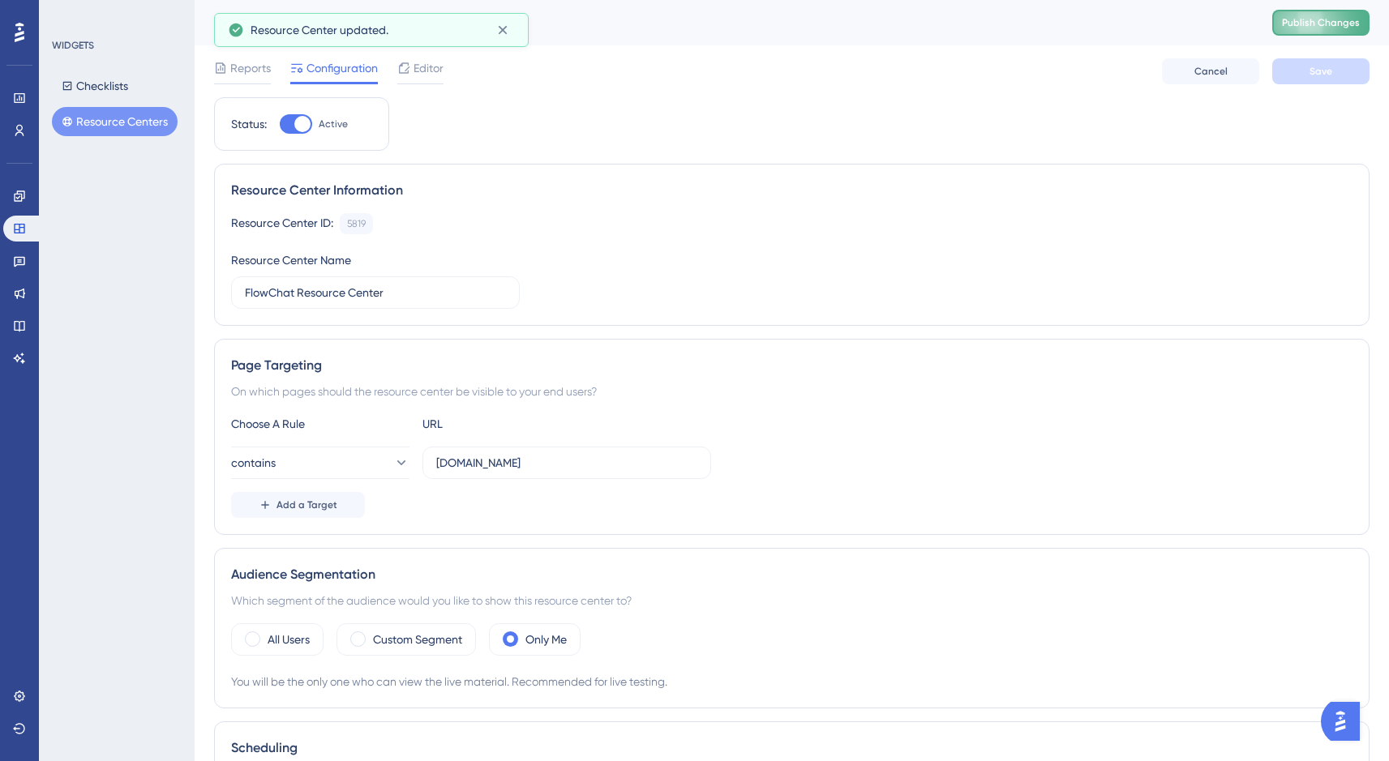
click at [1331, 27] on button "Publish Changes" at bounding box center [1320, 23] width 97 height 26
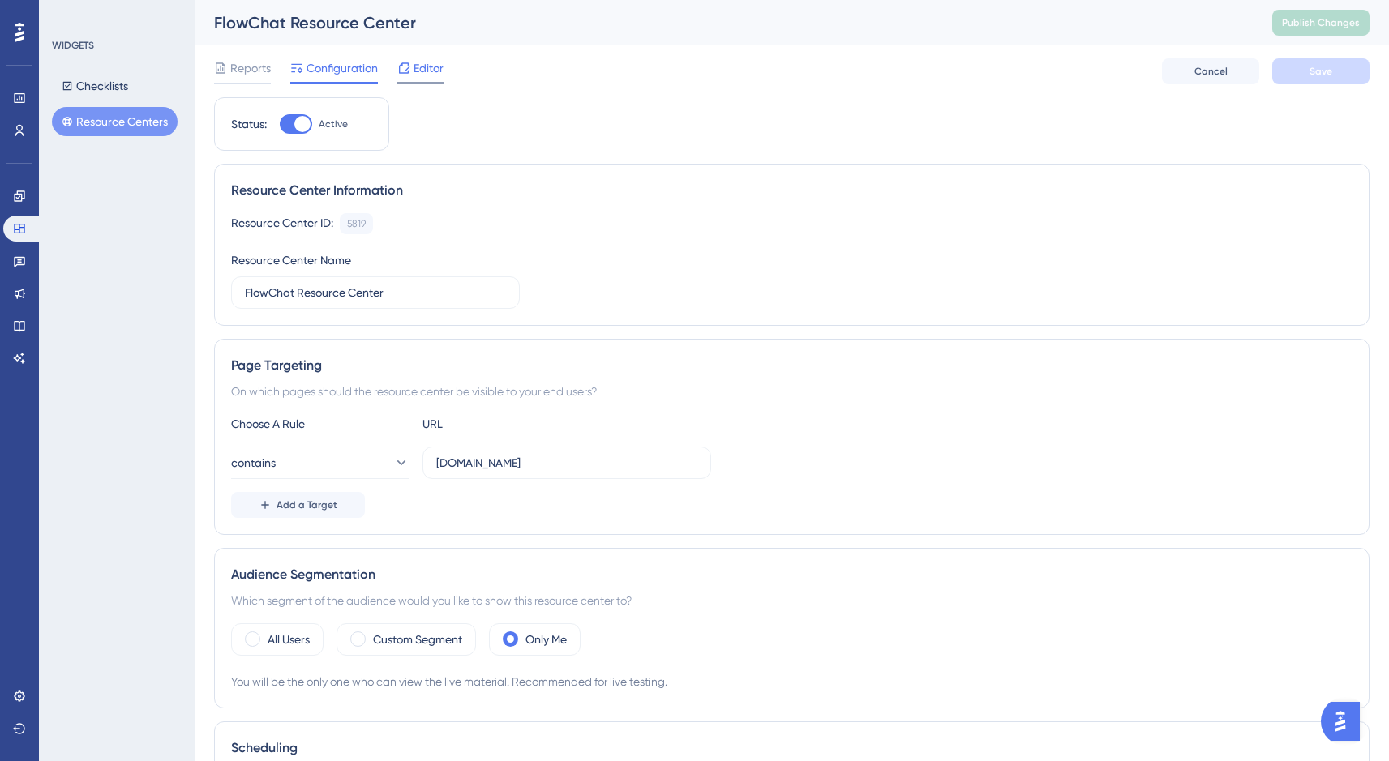
click at [414, 70] on span "Editor" at bounding box center [428, 67] width 30 height 19
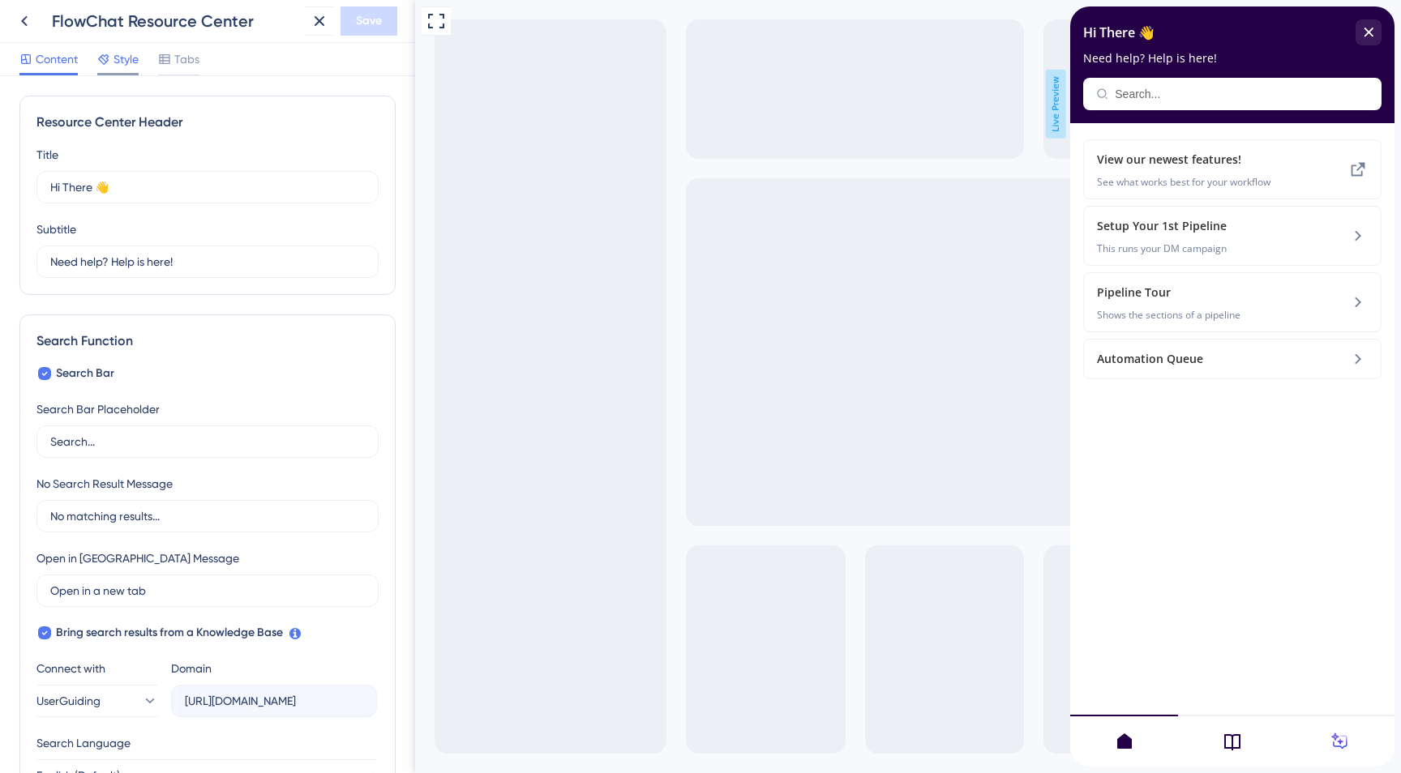
click at [127, 71] on div "Style" at bounding box center [117, 62] width 41 height 26
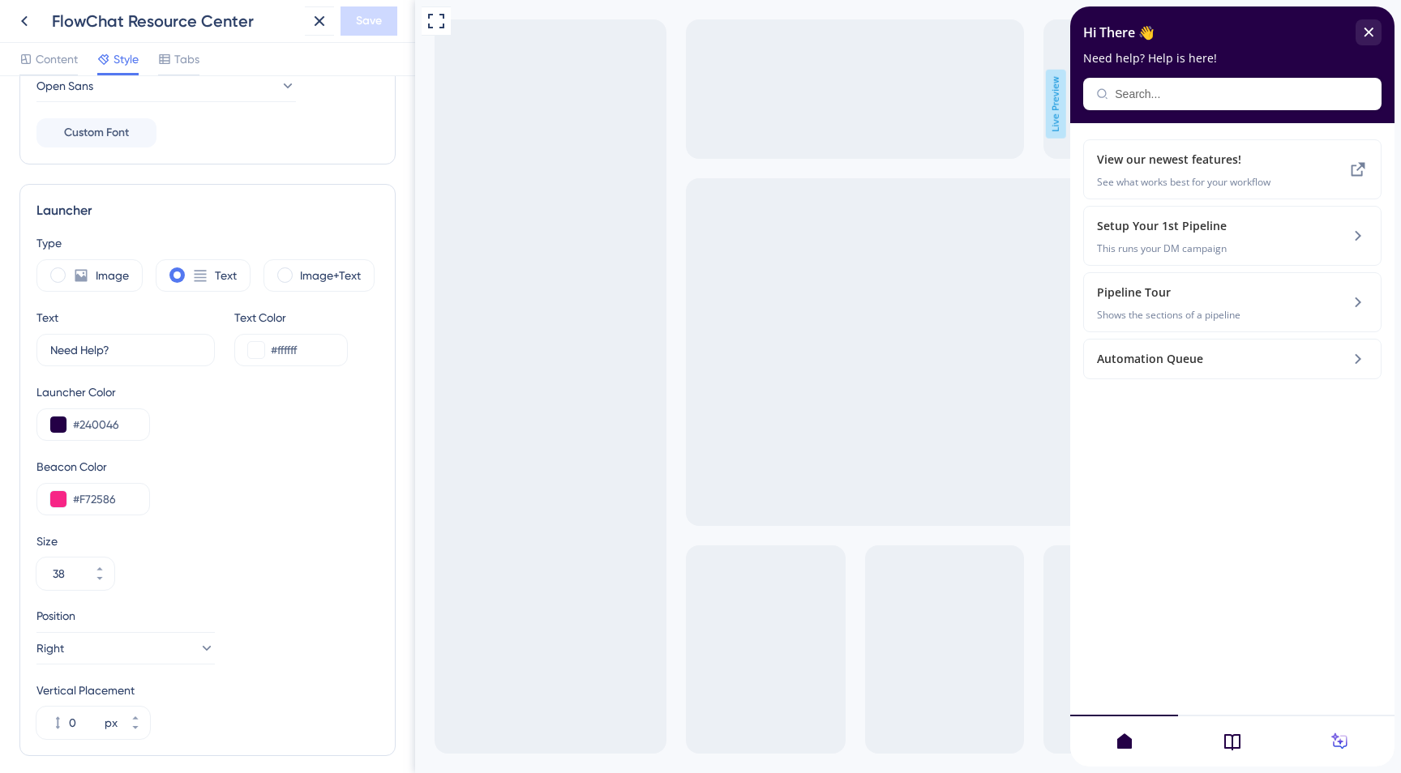
scroll to position [332, 0]
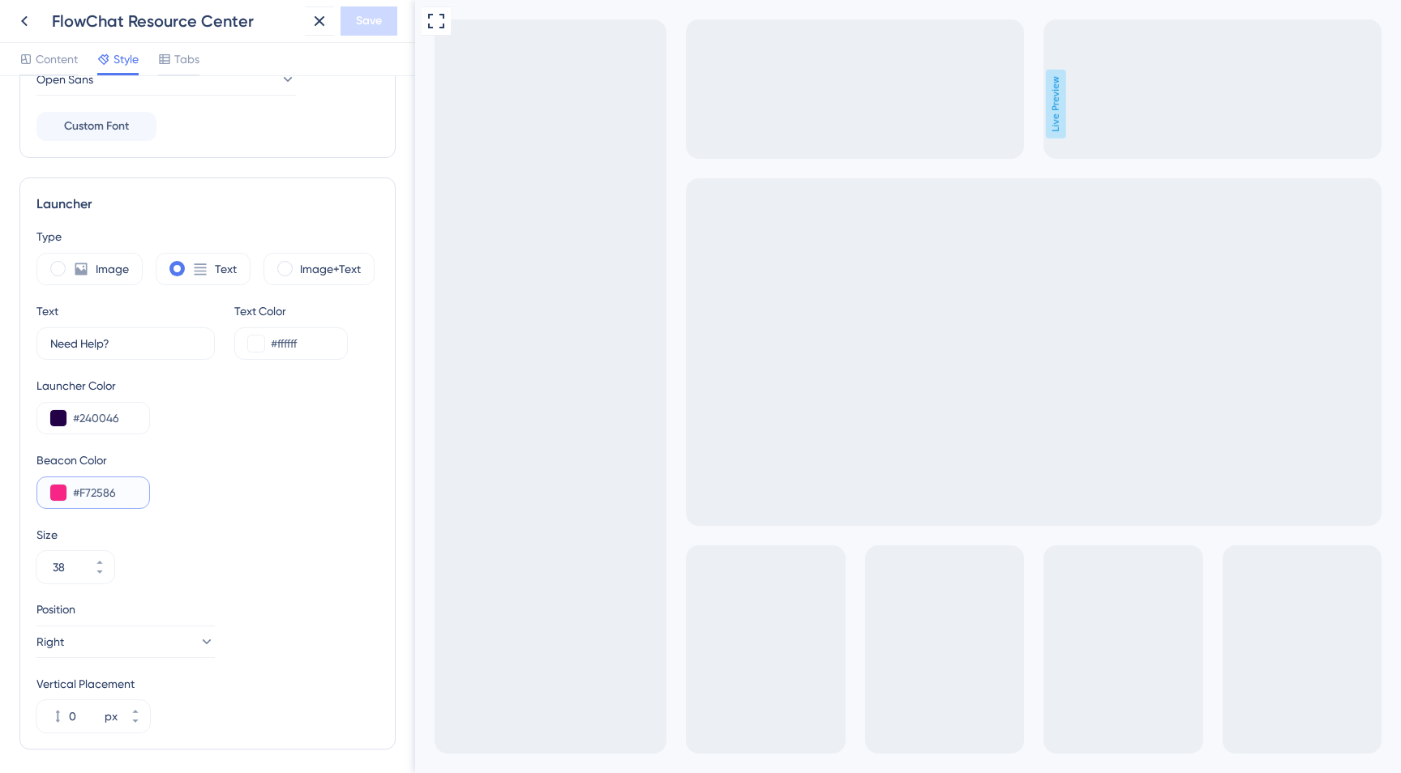
drag, startPoint x: 119, startPoint y: 495, endPoint x: 69, endPoint y: 495, distance: 50.3
click at [69, 495] on div "#F72586" at bounding box center [93, 493] width 114 height 32
click at [132, 420] on input "#240046" at bounding box center [104, 418] width 63 height 19
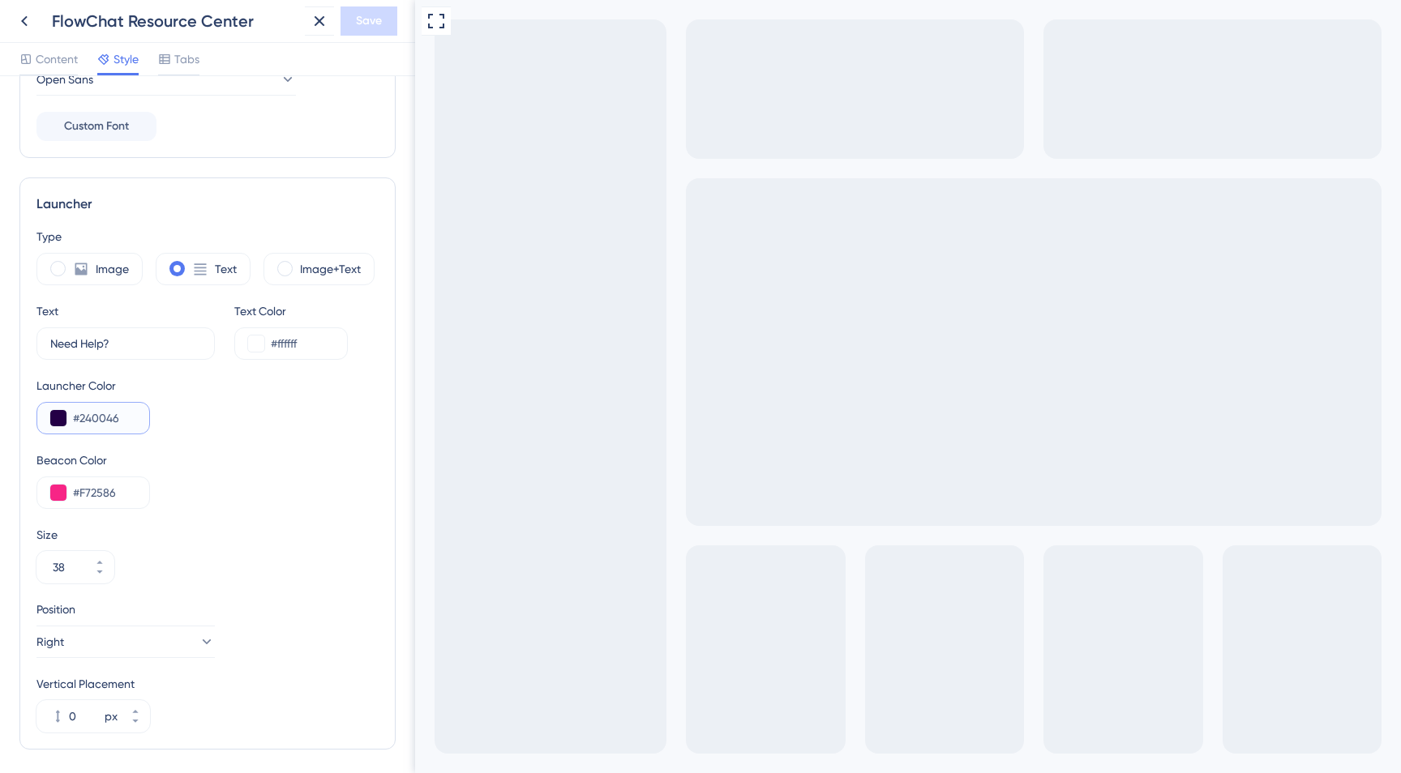
paste input "F7258"
type input "#F72586"
click at [121, 495] on input "#F72586" at bounding box center [104, 492] width 63 height 19
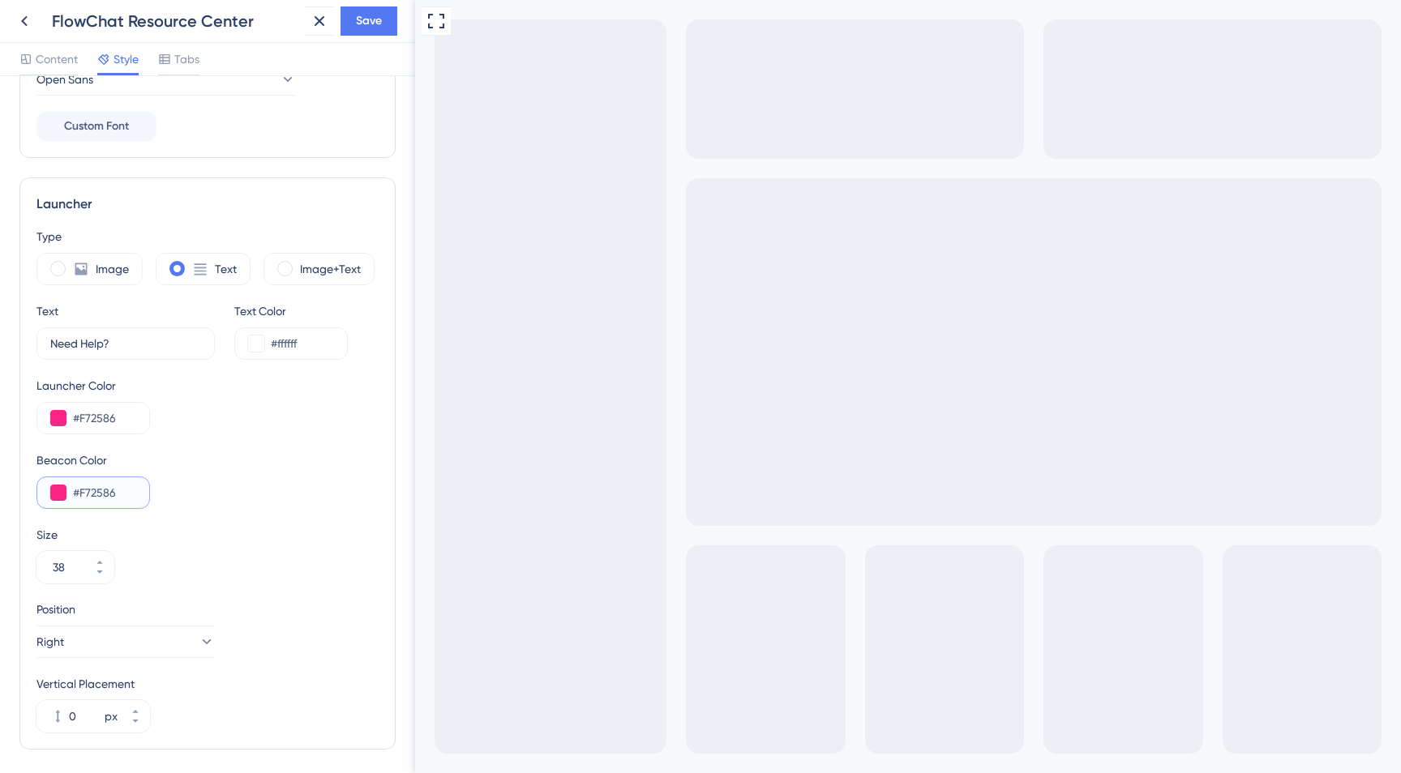
paste input "24004"
type input "#240046"
click at [370, 19] on span "Save" at bounding box center [369, 20] width 26 height 19
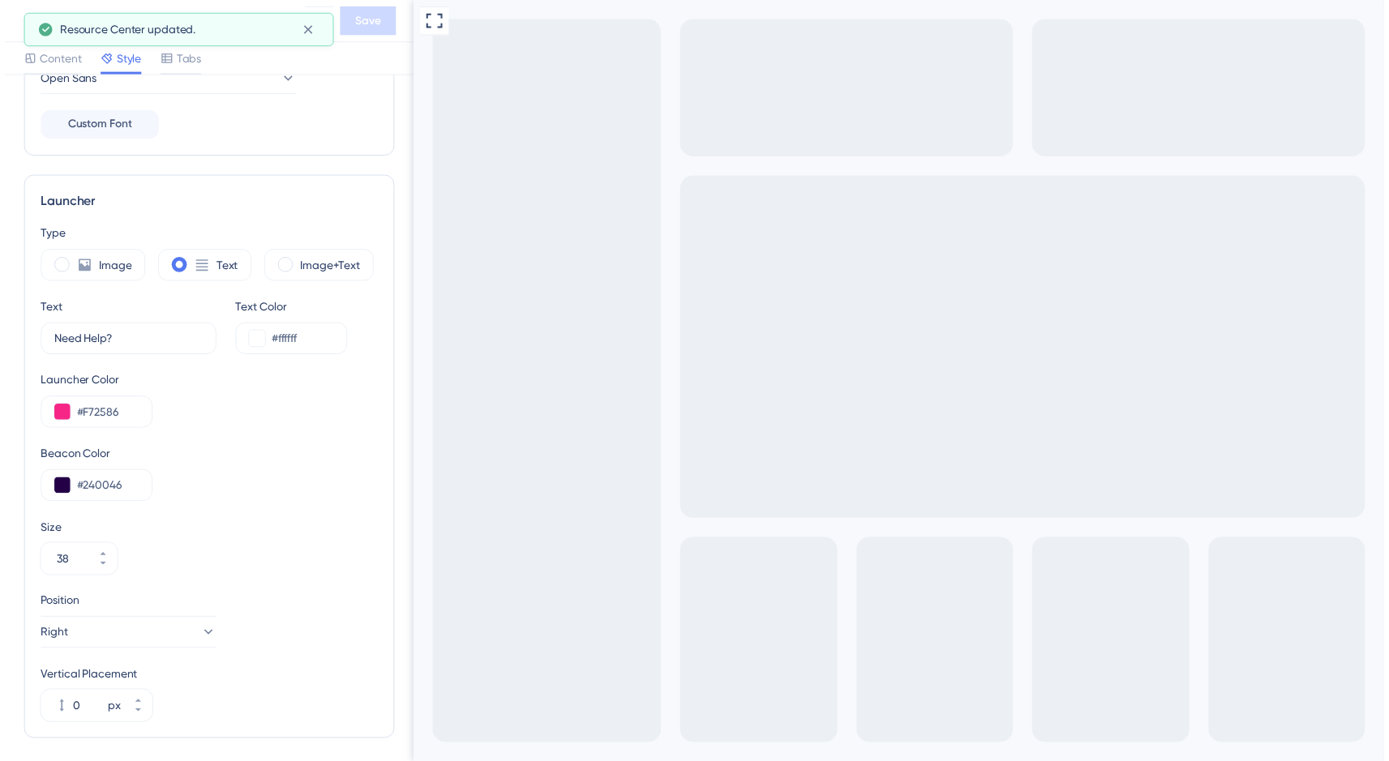
scroll to position [0, 0]
click at [22, 24] on icon at bounding box center [24, 20] width 19 height 19
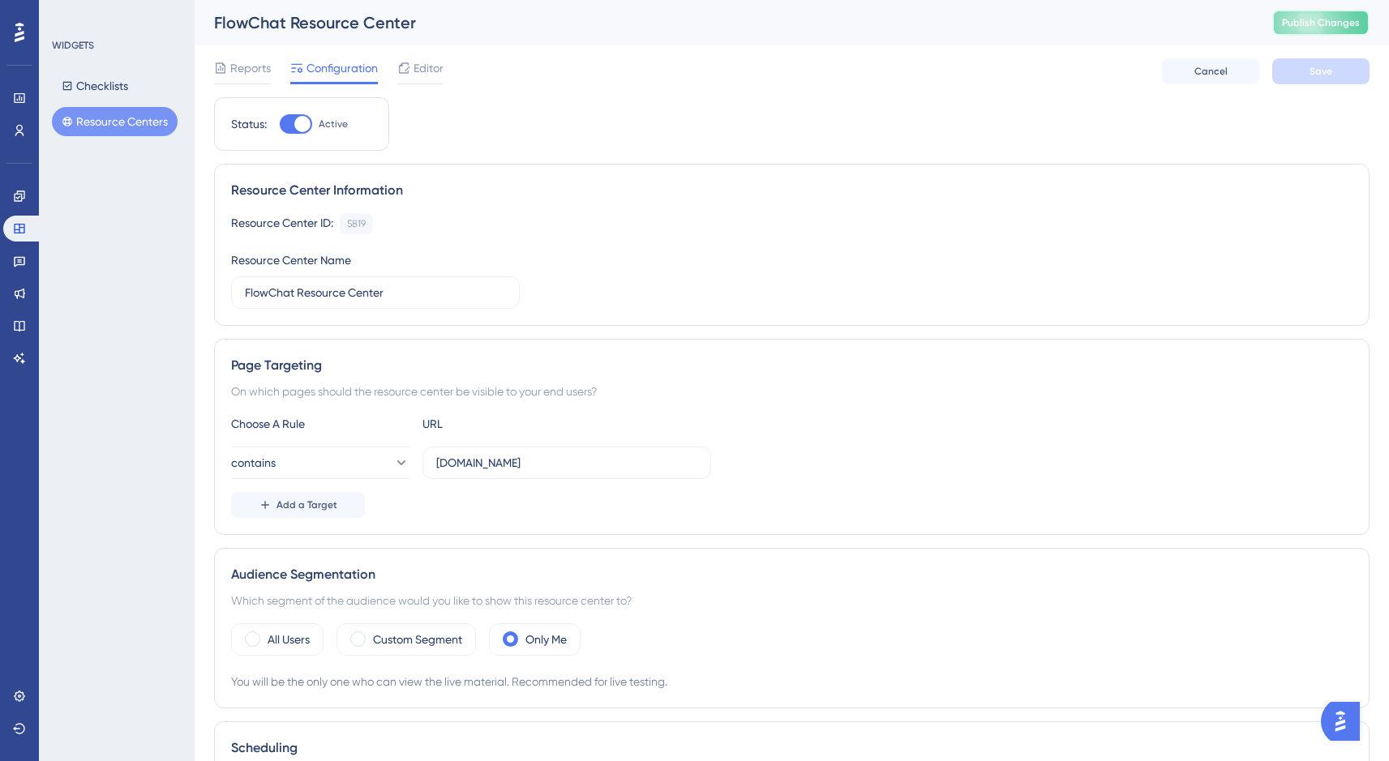
click at [1317, 21] on span "Publish Changes" at bounding box center [1321, 22] width 78 height 13
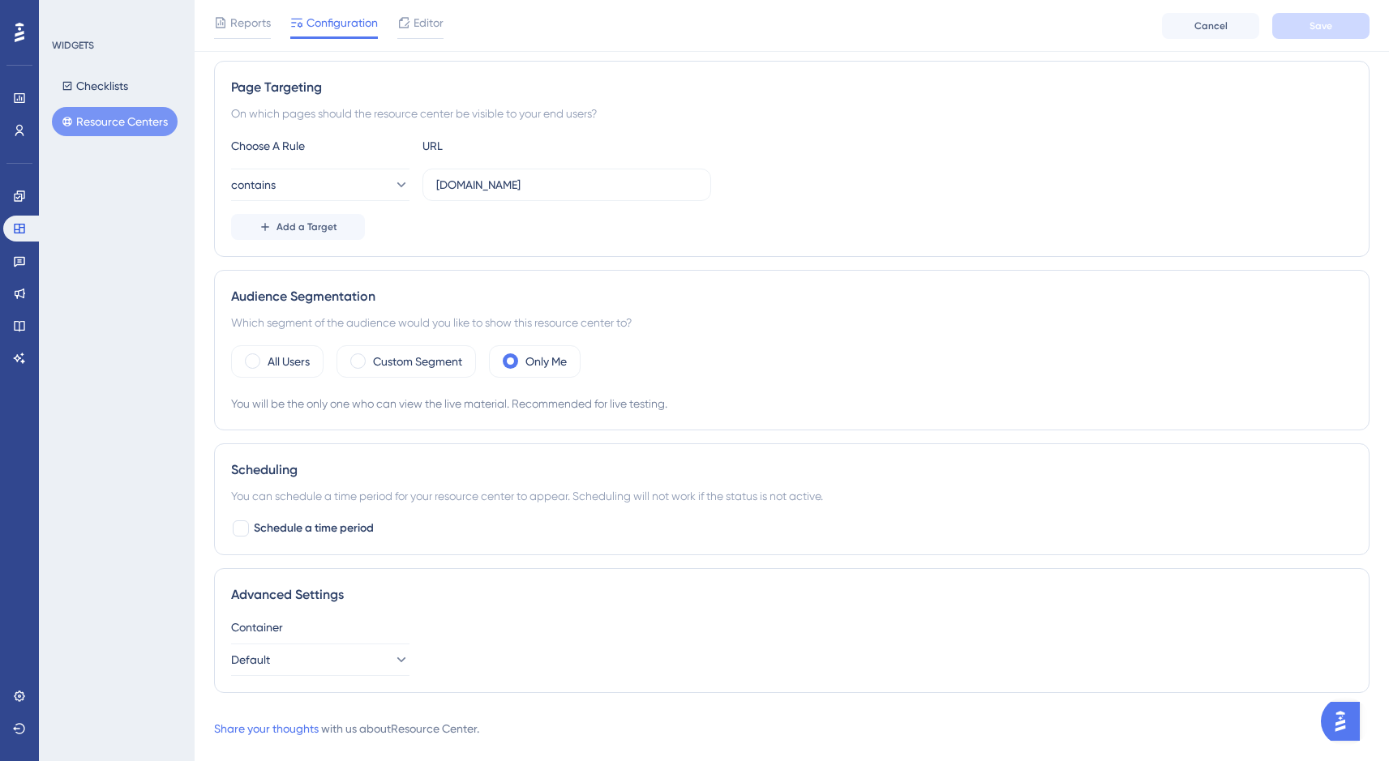
scroll to position [314, 0]
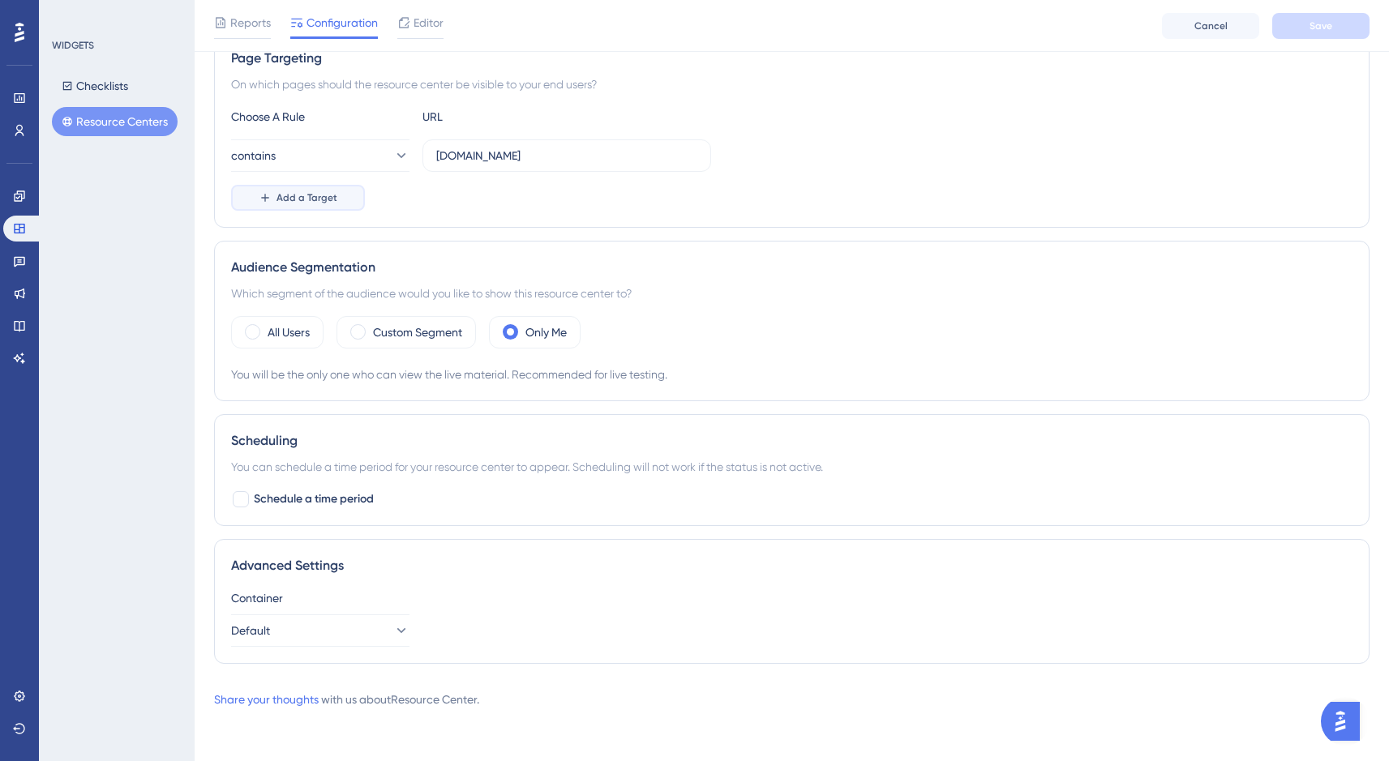
click at [328, 203] on span "Add a Target" at bounding box center [306, 197] width 61 height 13
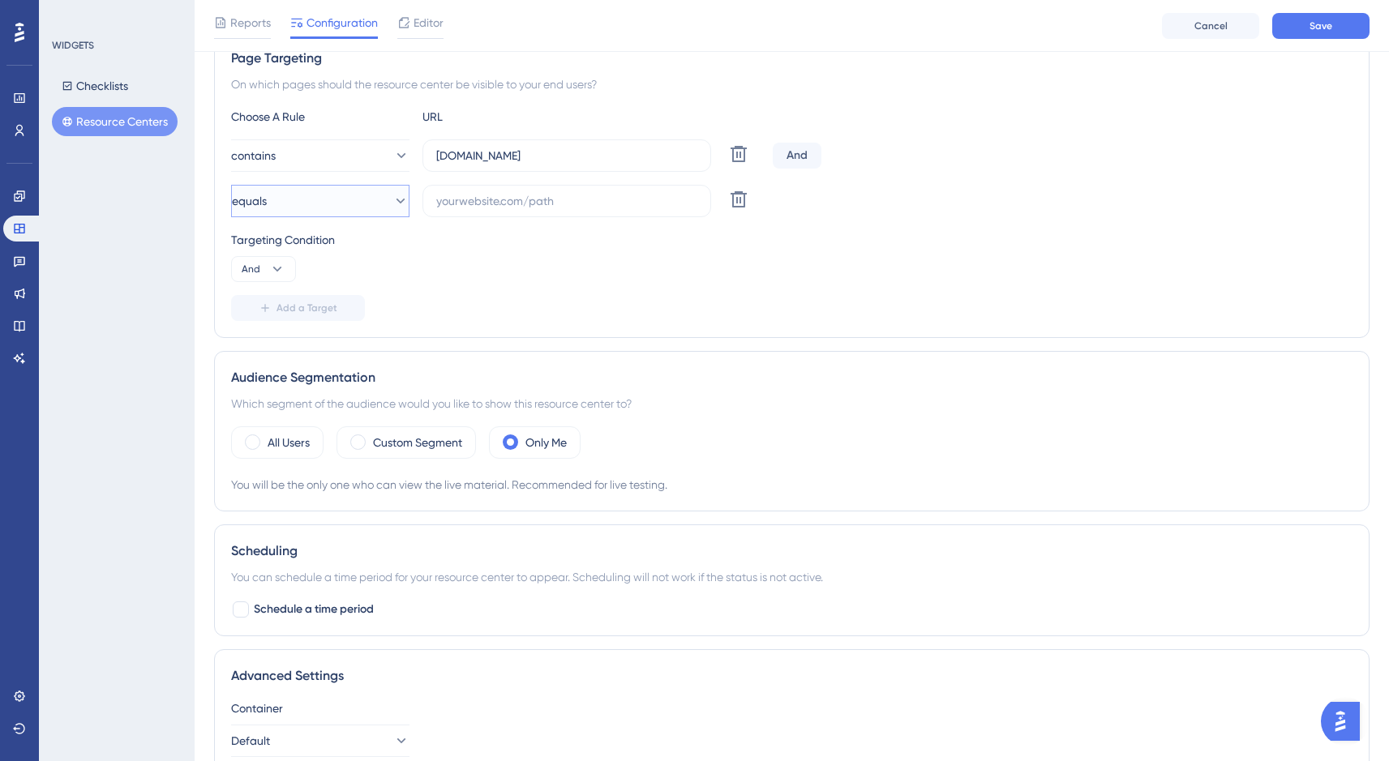
click at [392, 206] on icon at bounding box center [400, 201] width 16 height 16
click at [389, 206] on icon at bounding box center [387, 201] width 16 height 16
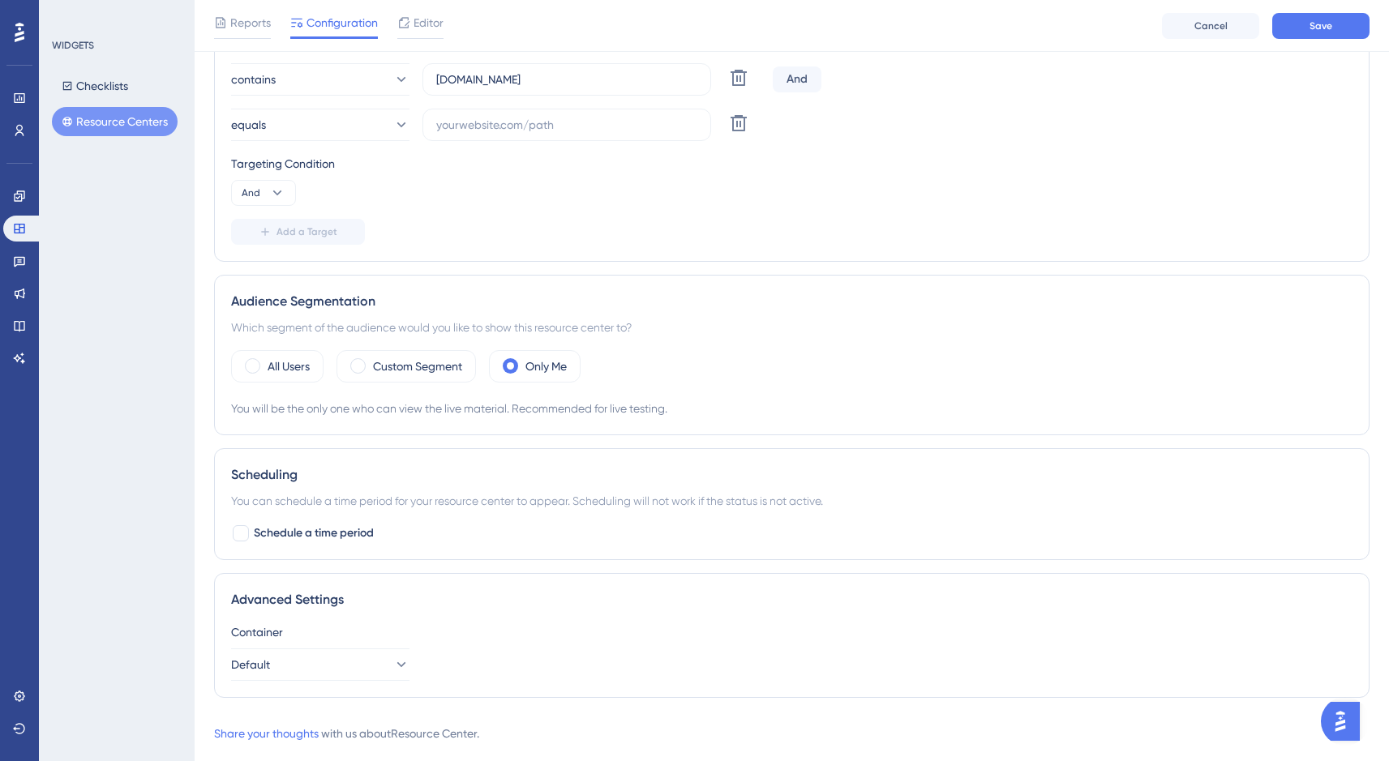
scroll to position [424, 0]
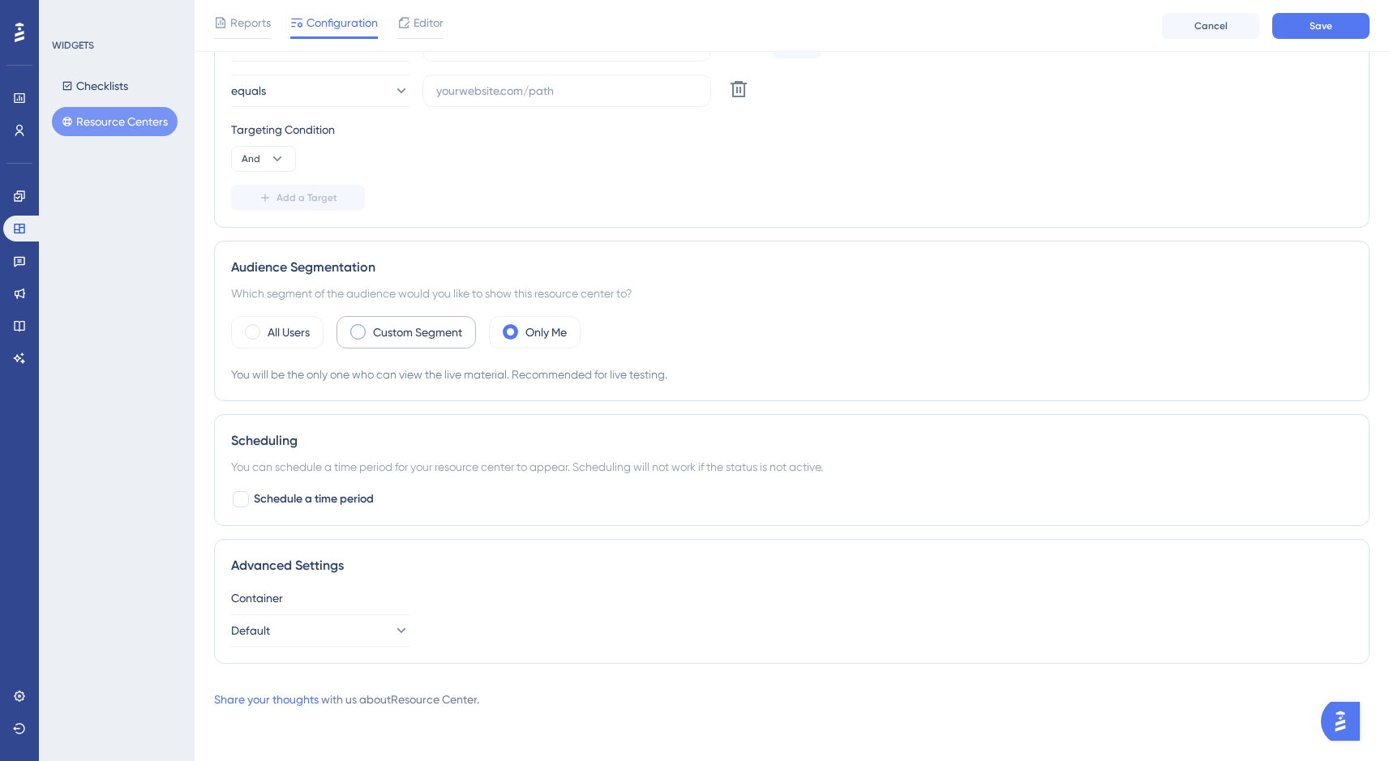
click at [396, 326] on label "Custom Segment" at bounding box center [417, 332] width 89 height 19
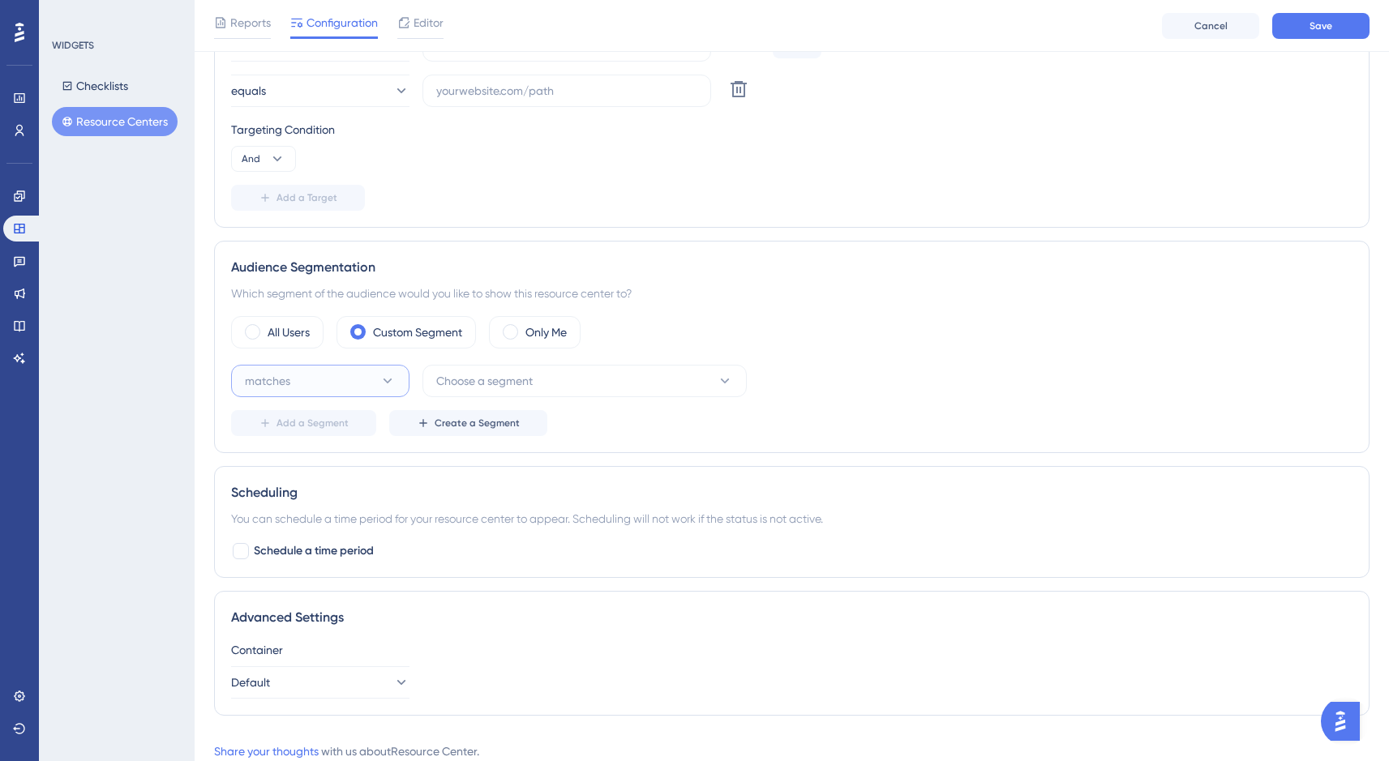
click at [366, 378] on button "matches" at bounding box center [320, 381] width 178 height 32
click at [353, 424] on div "matches matches" at bounding box center [320, 430] width 131 height 32
click at [516, 387] on span "Choose a segment" at bounding box center [484, 380] width 96 height 19
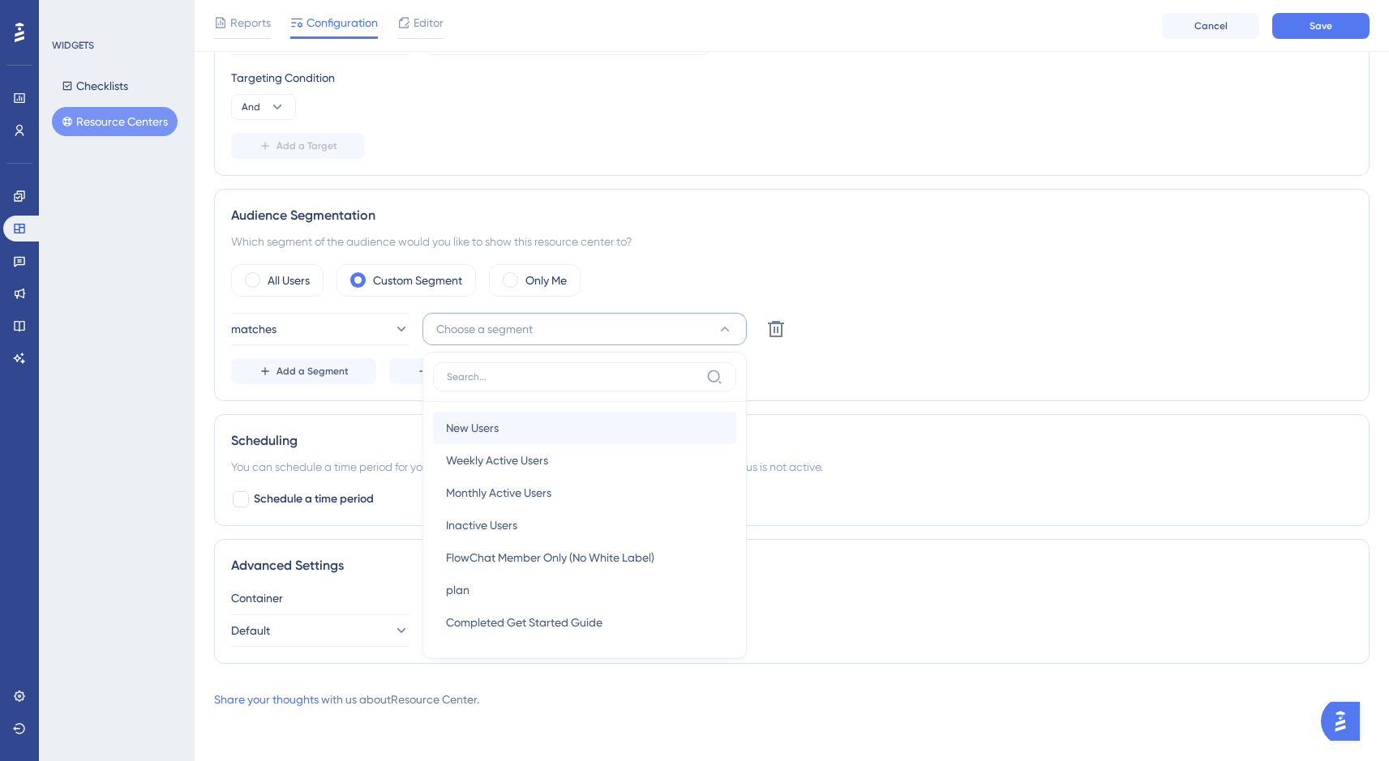
click at [513, 429] on div "New Users New Users" at bounding box center [584, 428] width 277 height 32
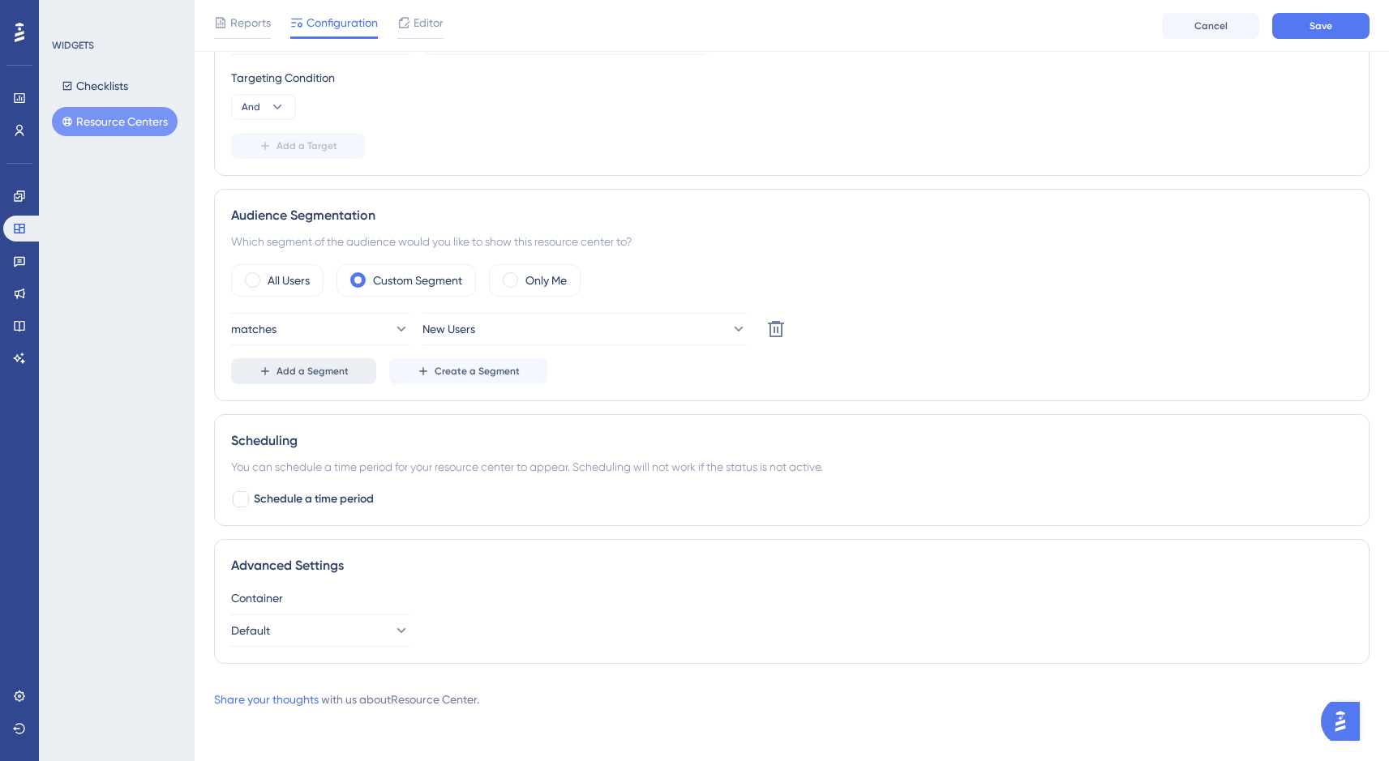
click at [325, 367] on span "Add a Segment" at bounding box center [312, 371] width 72 height 13
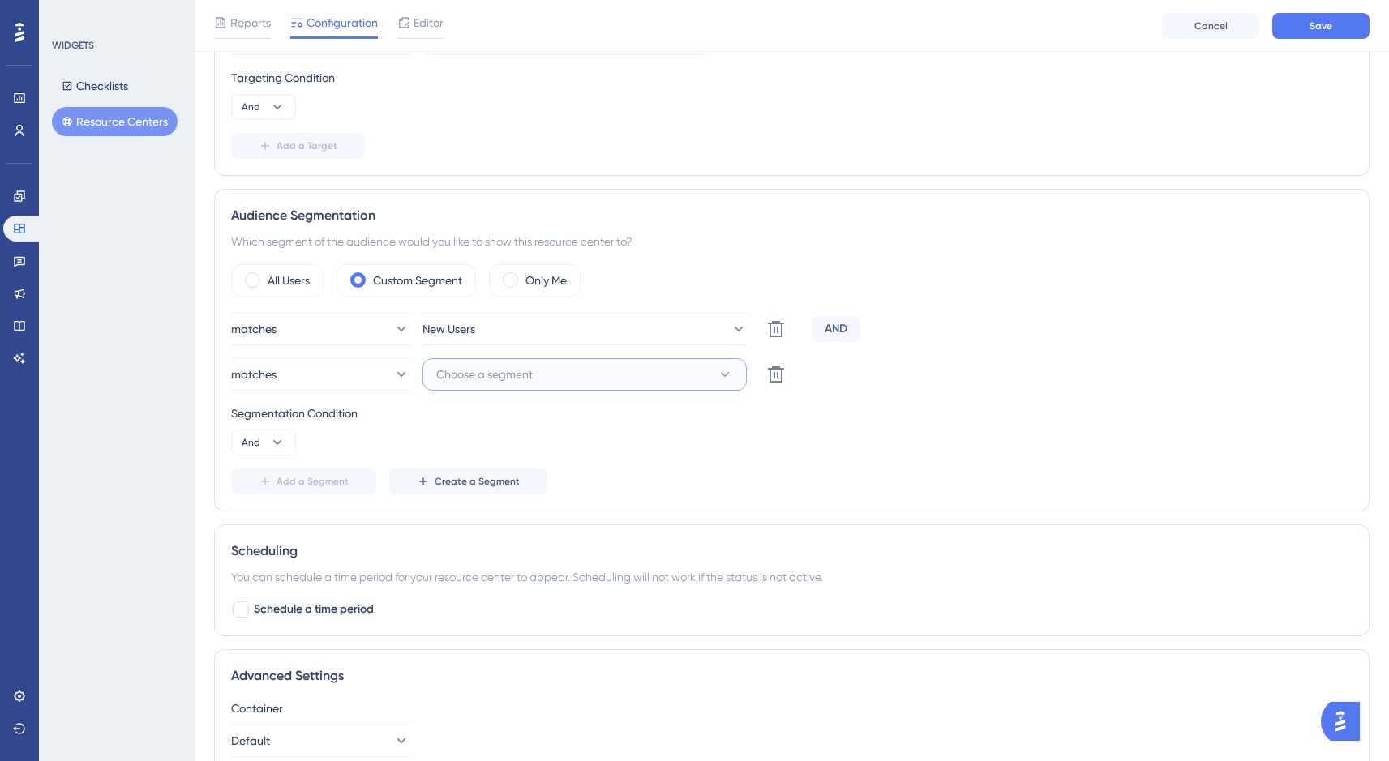
click at [509, 381] on span "Choose a segment" at bounding box center [484, 374] width 96 height 19
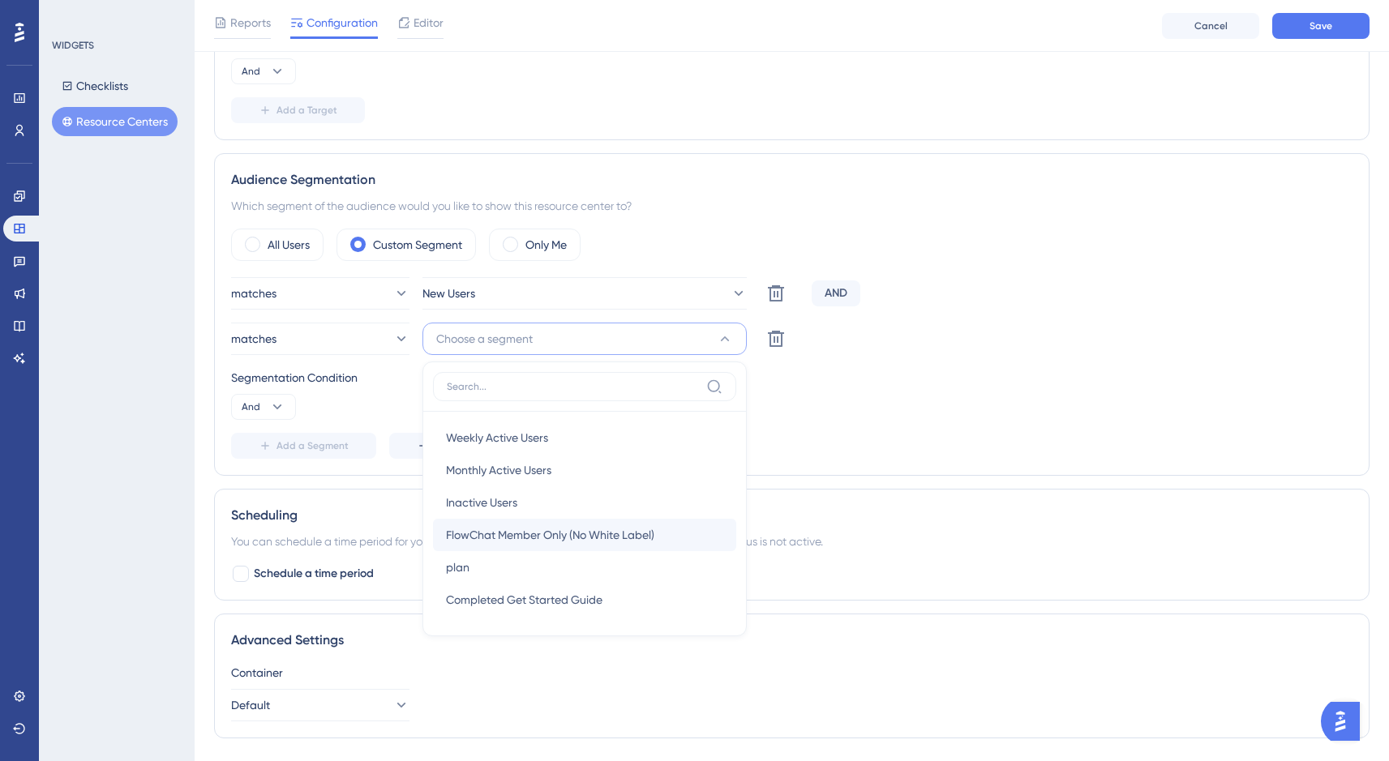
scroll to position [539, 0]
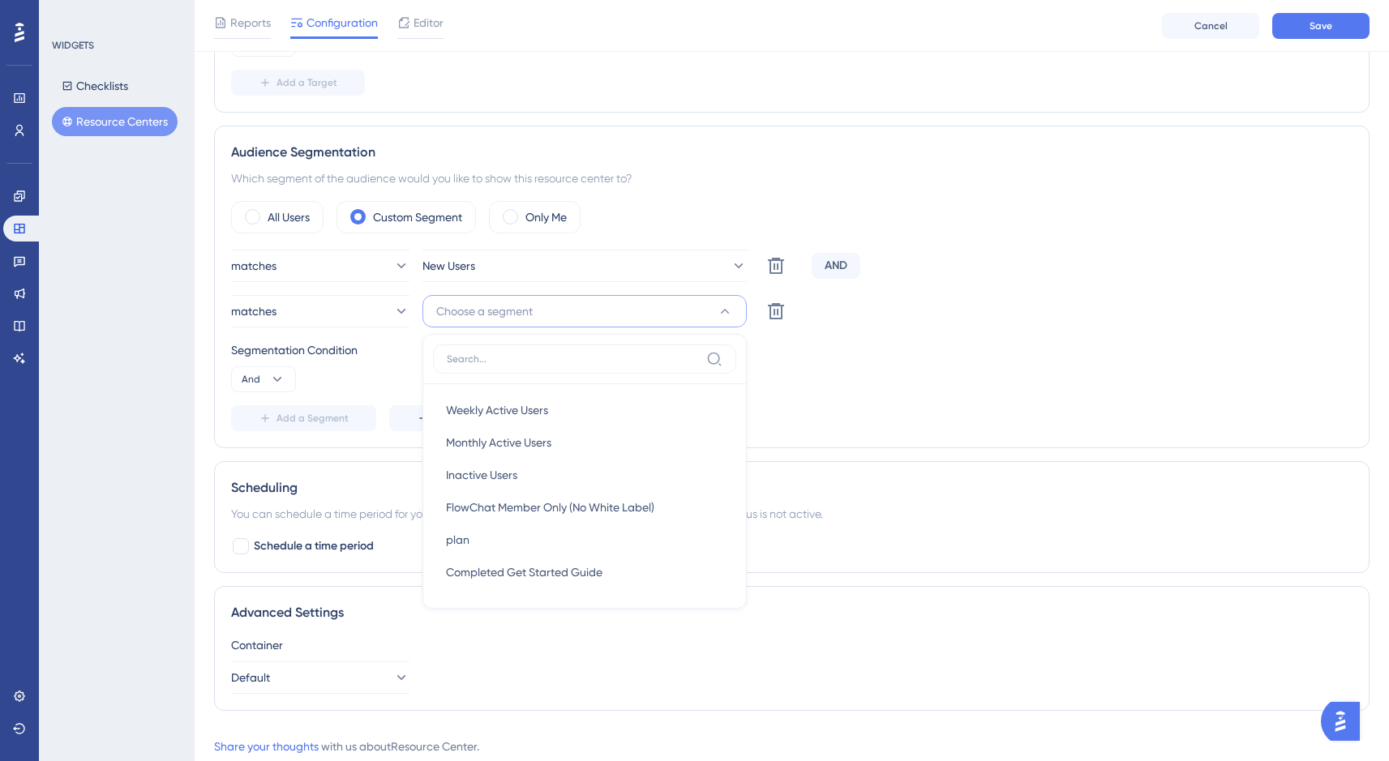
click at [900, 396] on div "matches New Users Delete AND matches Choose a segment Weekly Active Users Weekl…" at bounding box center [791, 341] width 1121 height 182
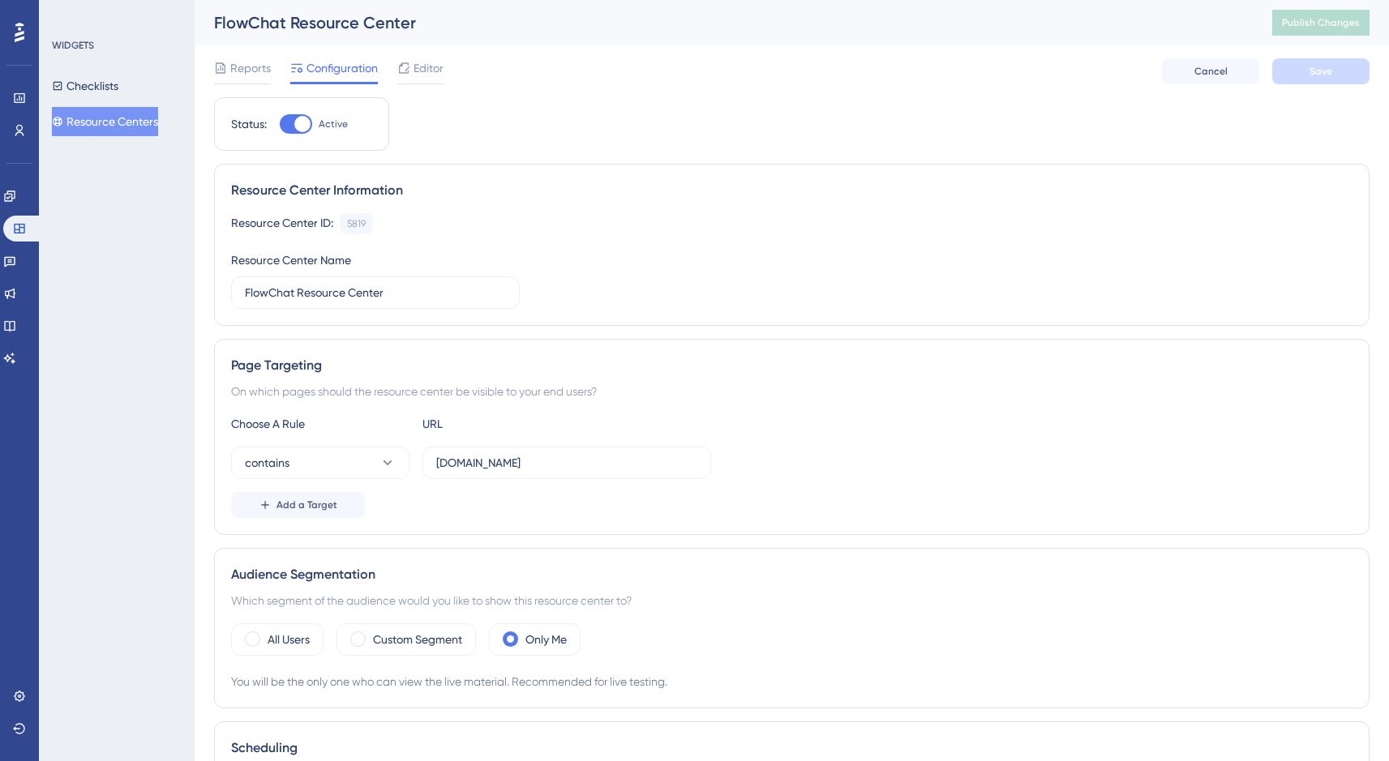
scroll to position [307, 0]
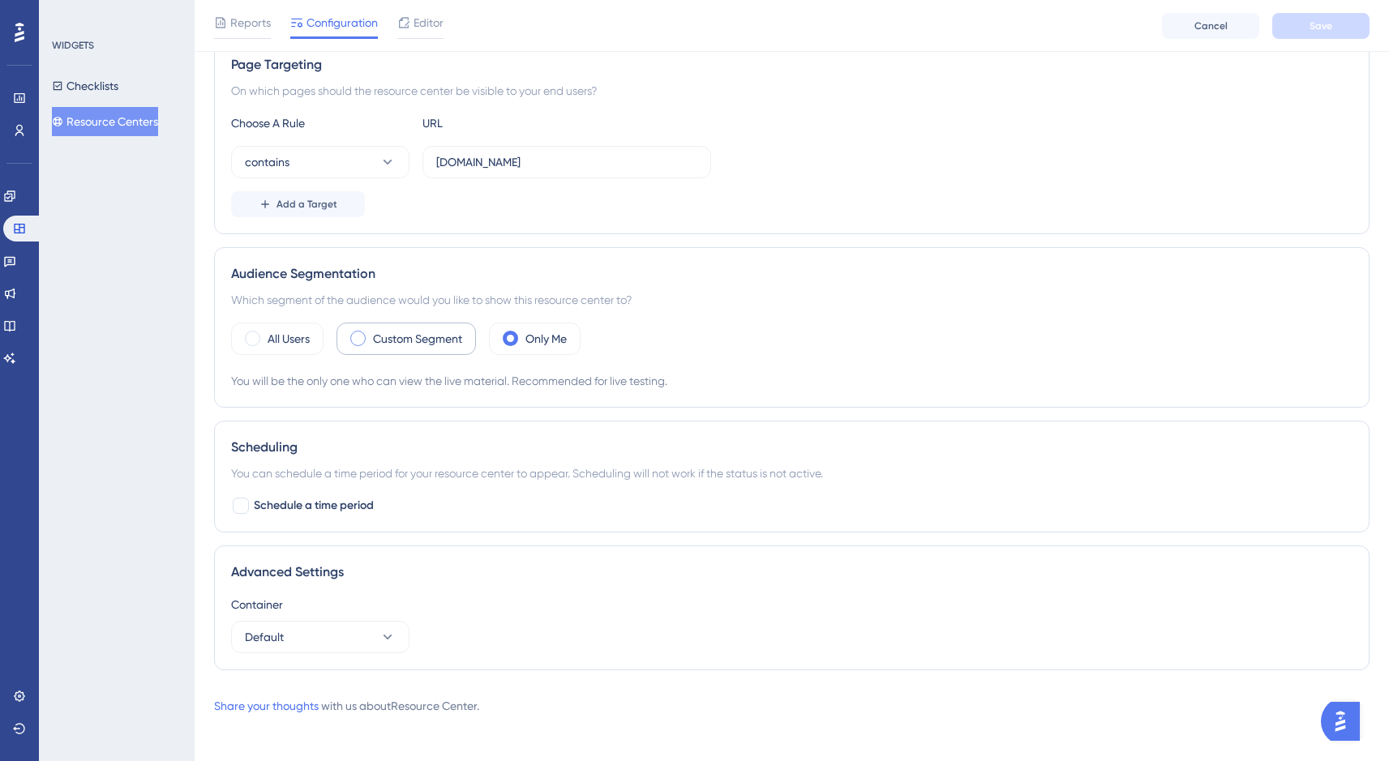
click at [435, 332] on label "Custom Segment" at bounding box center [417, 338] width 89 height 19
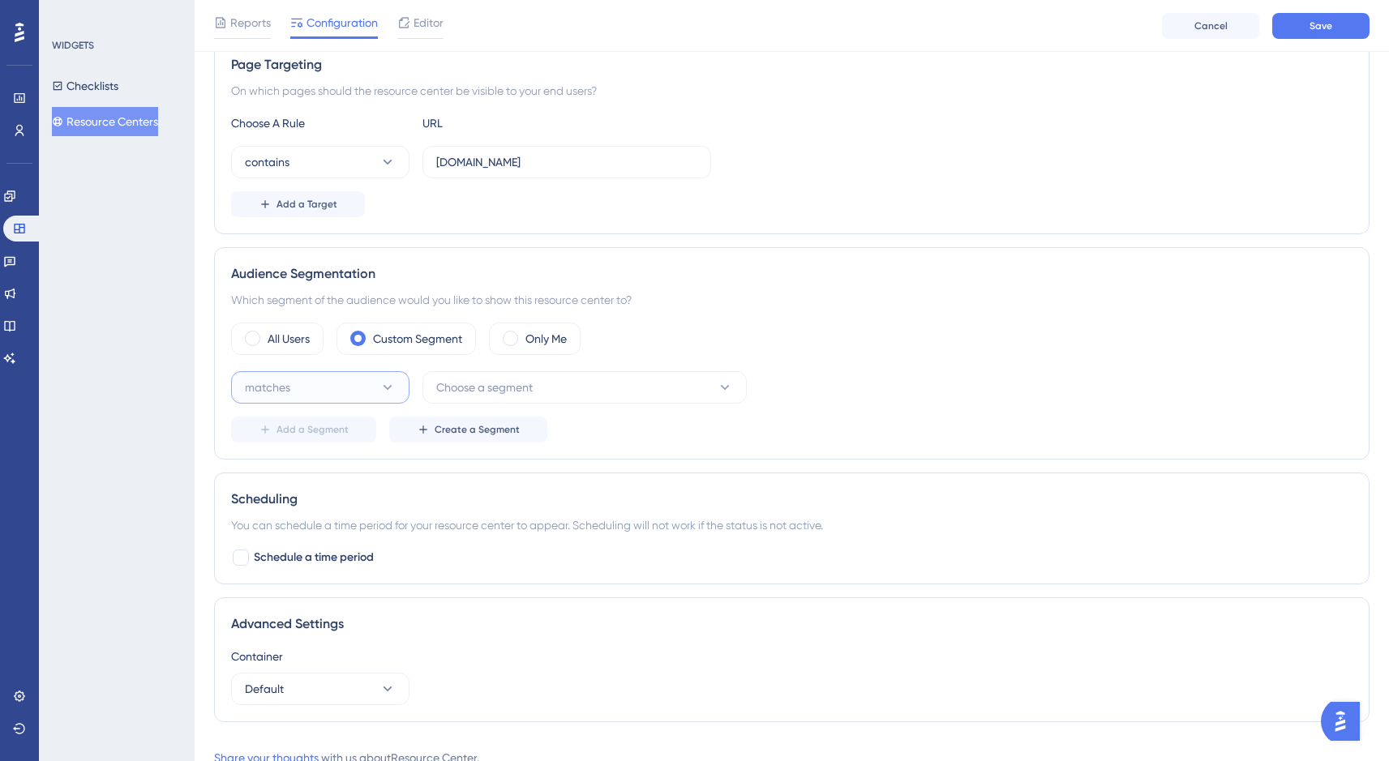
click at [387, 388] on icon at bounding box center [387, 387] width 9 height 5
click at [379, 430] on div "matches matches" at bounding box center [320, 437] width 131 height 32
click at [486, 395] on span "Choose a segment" at bounding box center [484, 387] width 96 height 19
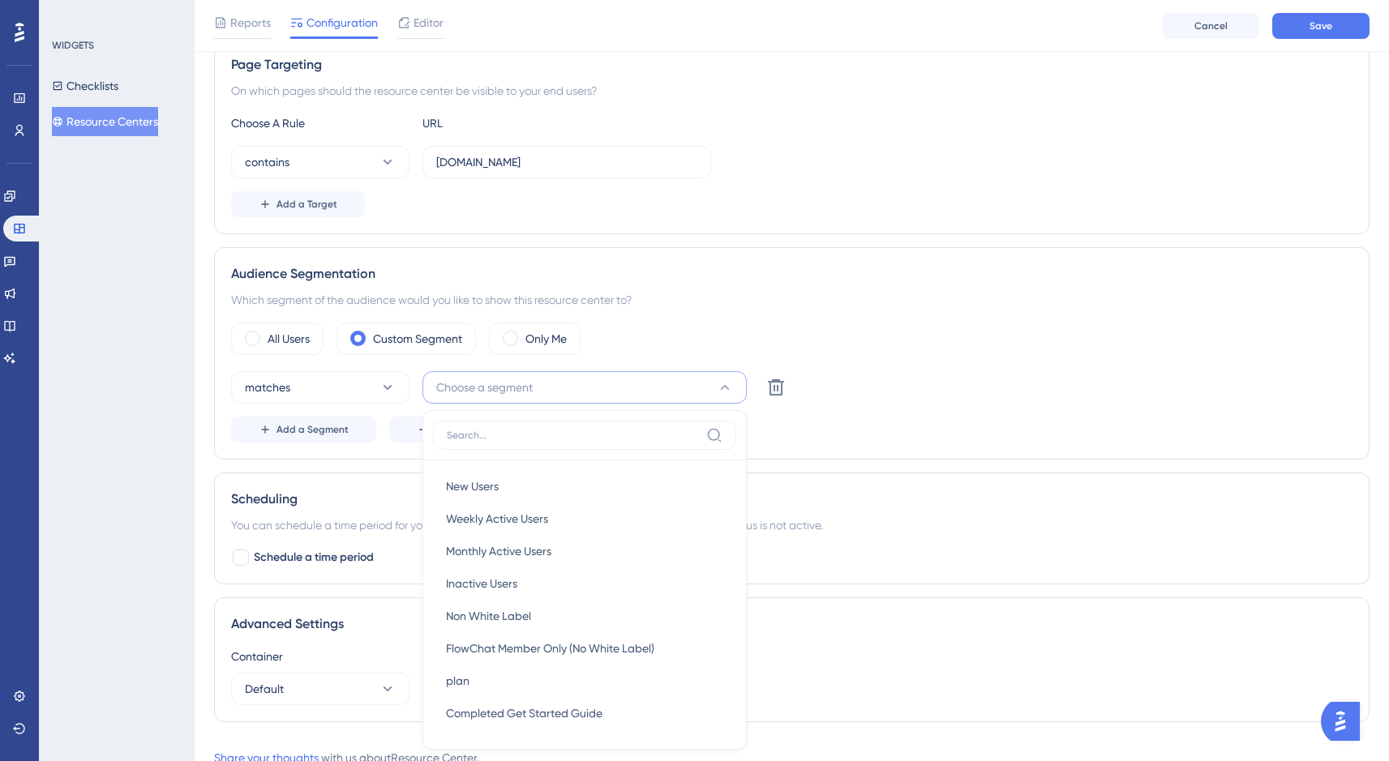
scroll to position [366, 0]
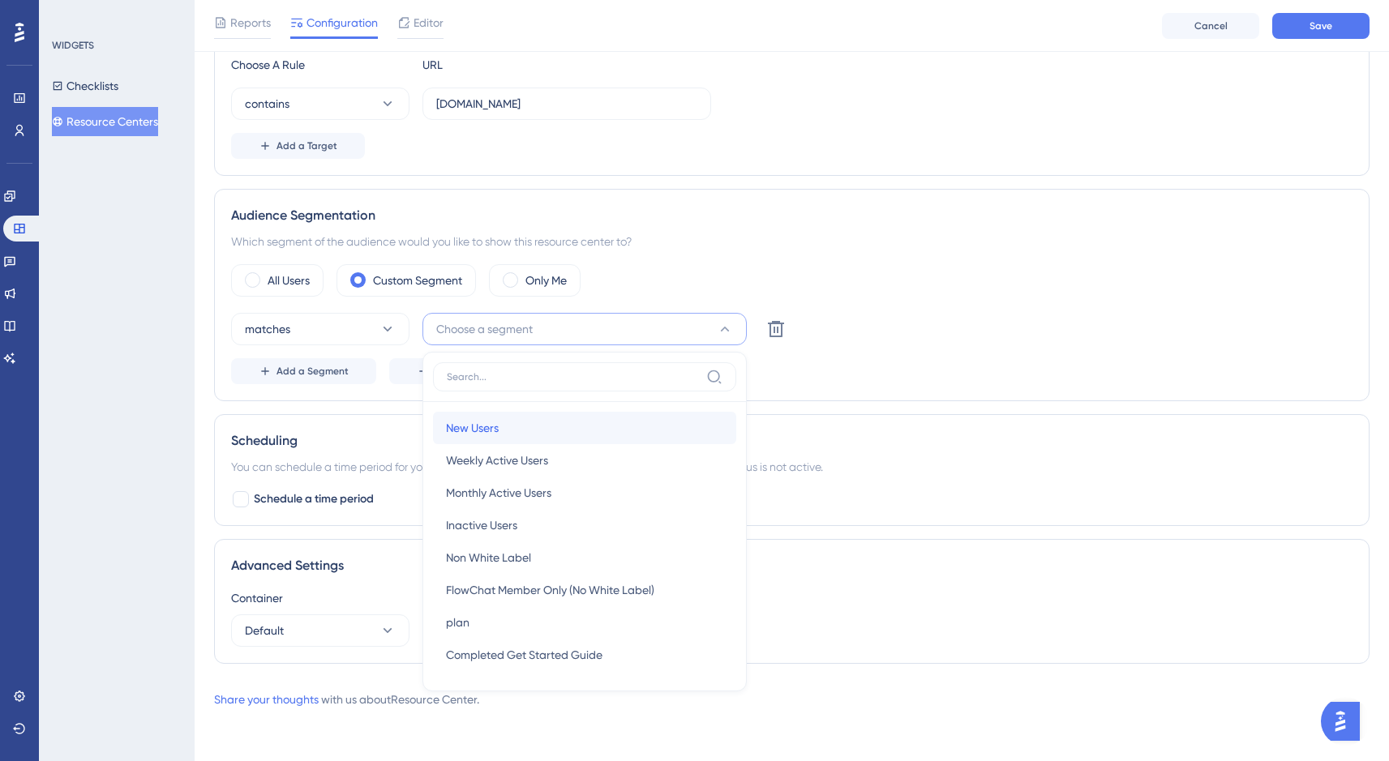
click at [506, 433] on div "New Users New Users" at bounding box center [584, 428] width 277 height 32
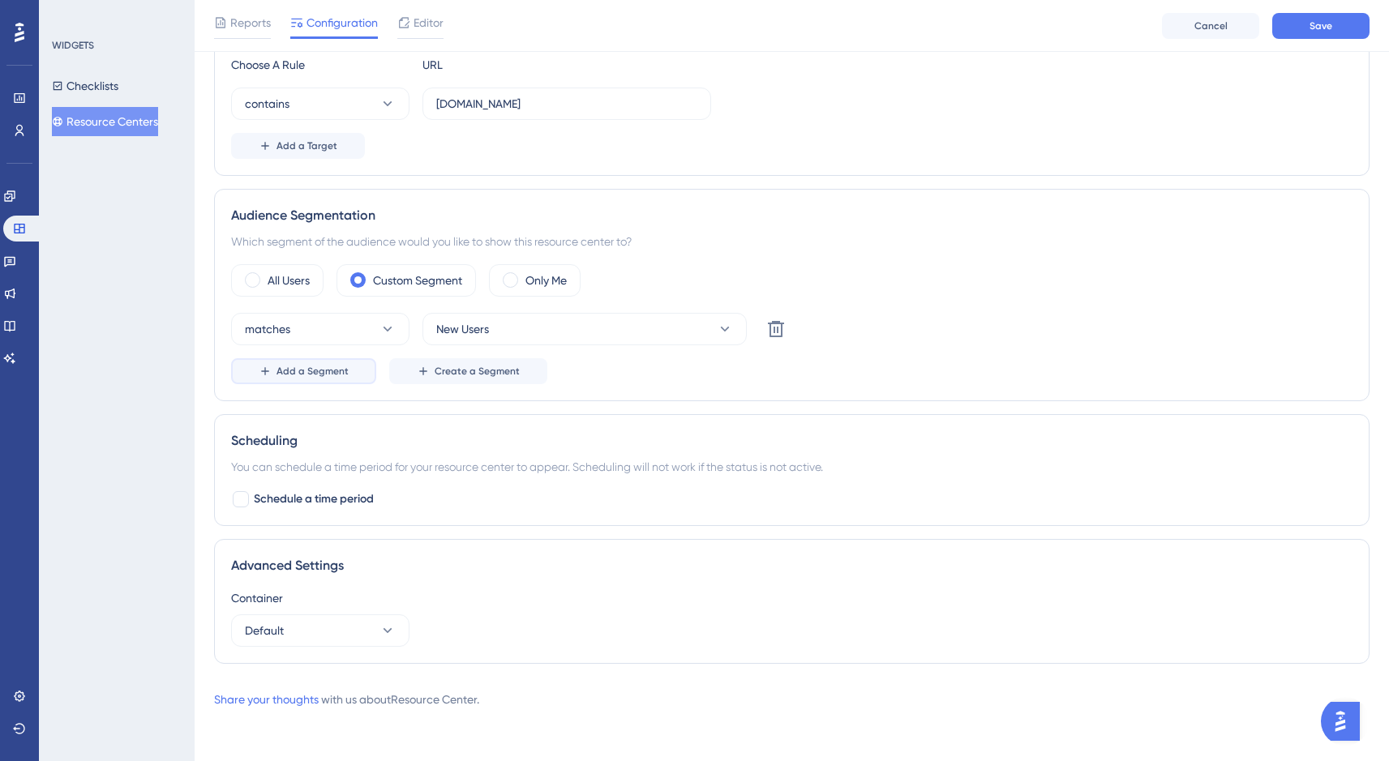
click at [320, 372] on span "Add a Segment" at bounding box center [312, 371] width 72 height 13
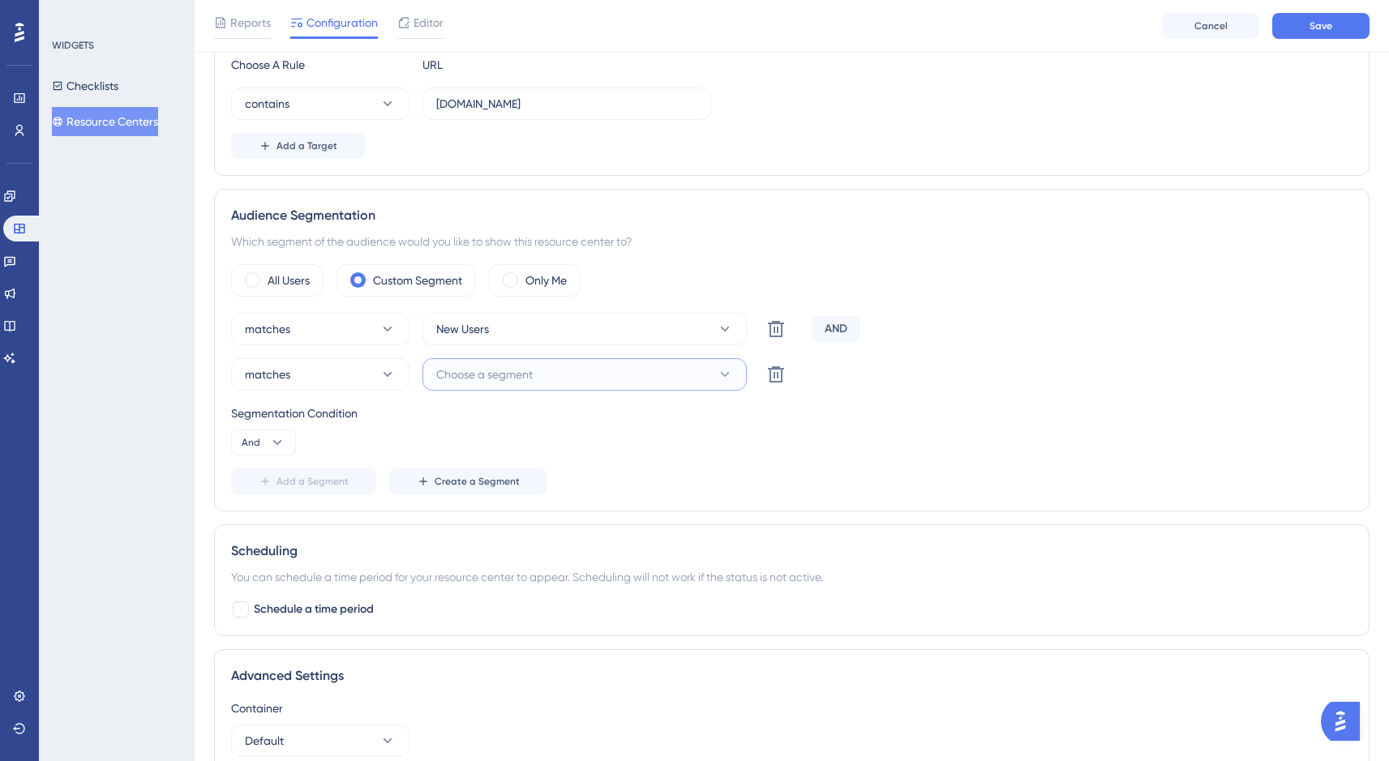
click at [492, 383] on span "Choose a segment" at bounding box center [484, 374] width 96 height 19
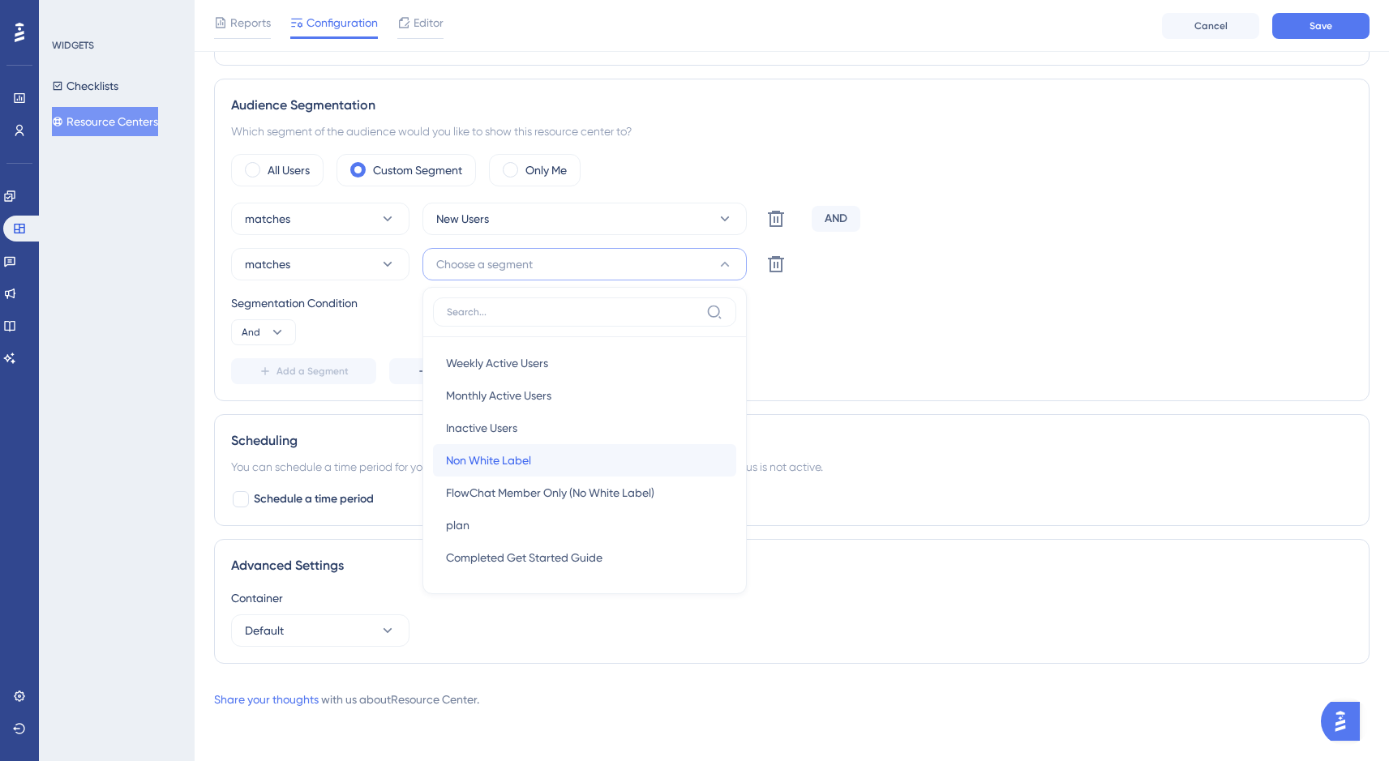
click at [561, 460] on div "Non White Label Non White Label" at bounding box center [584, 460] width 277 height 32
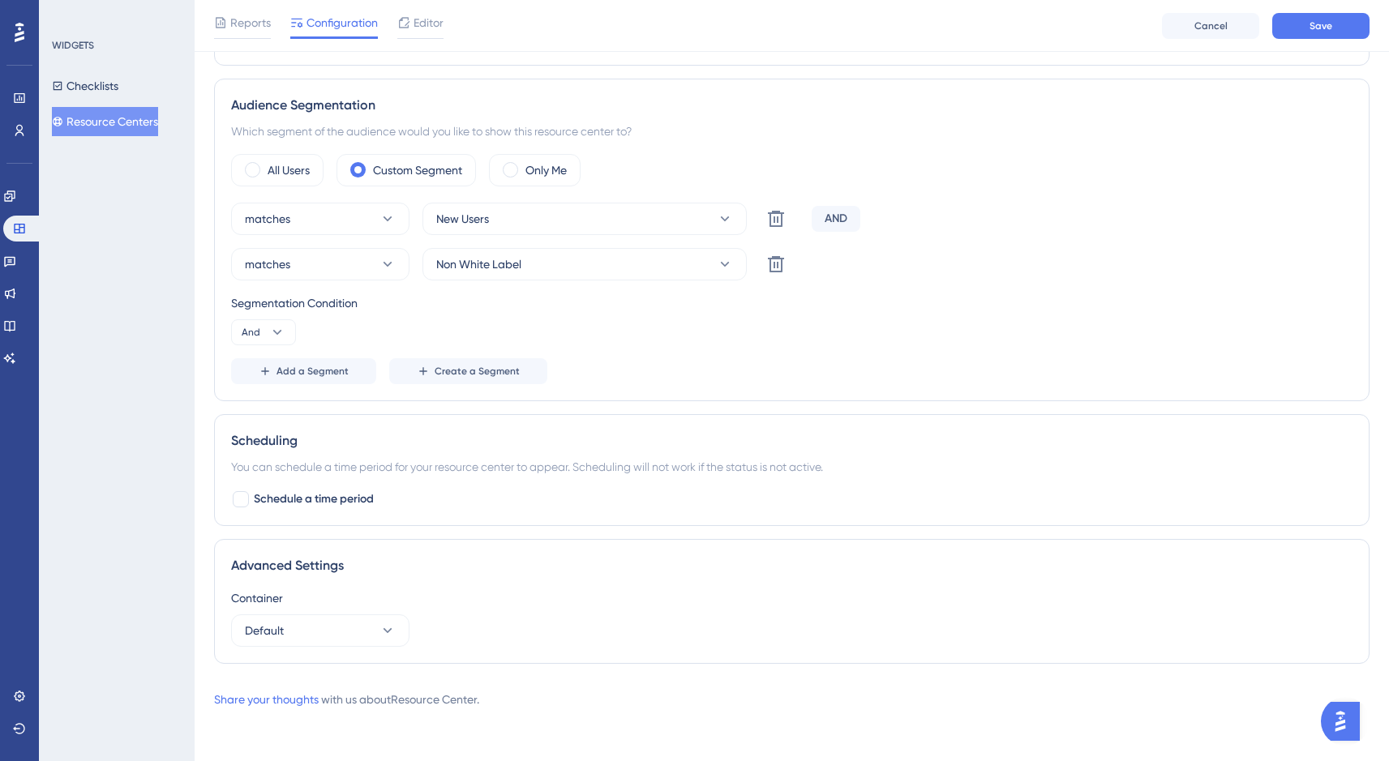
click at [833, 217] on div "AND" at bounding box center [836, 219] width 49 height 26
click at [848, 217] on div "AND" at bounding box center [836, 219] width 49 height 26
click at [281, 329] on icon at bounding box center [277, 332] width 16 height 16
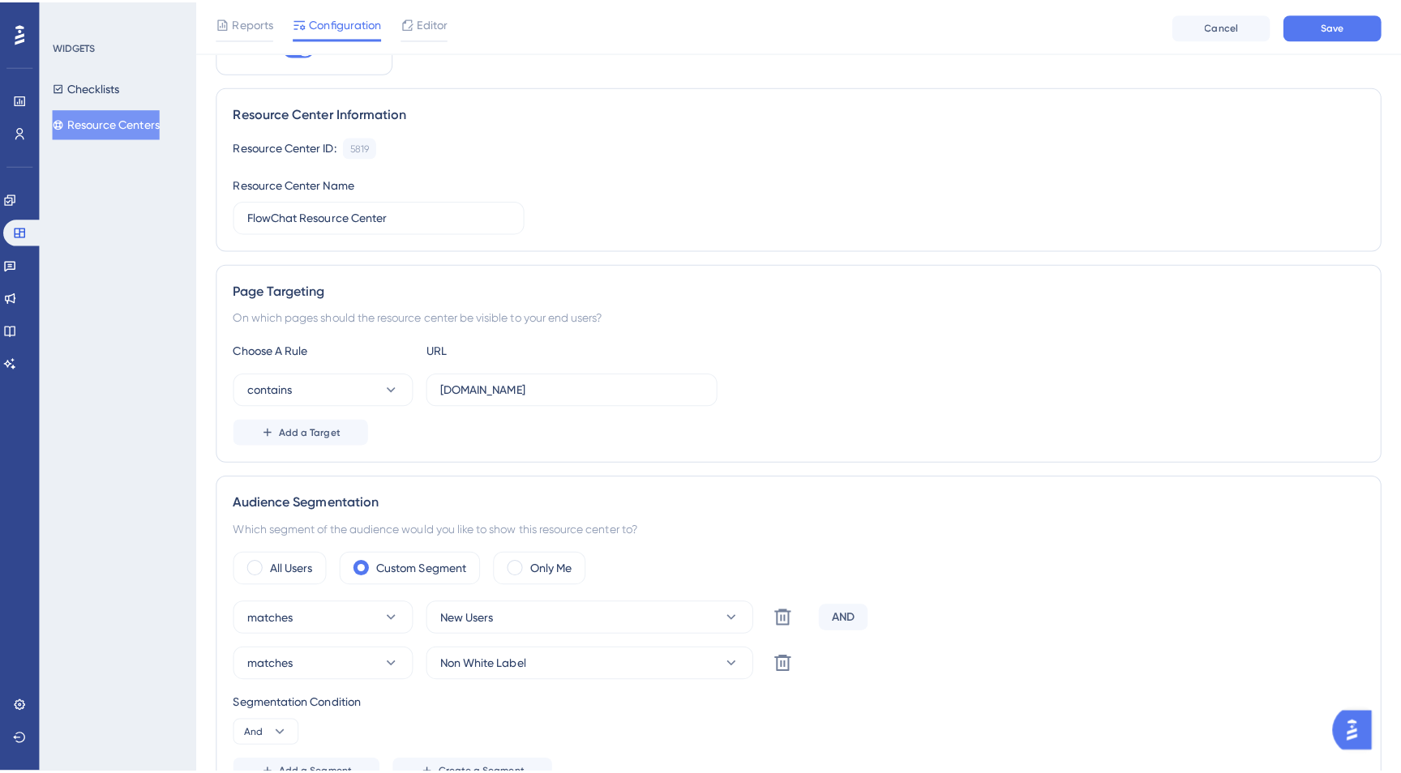
scroll to position [0, 0]
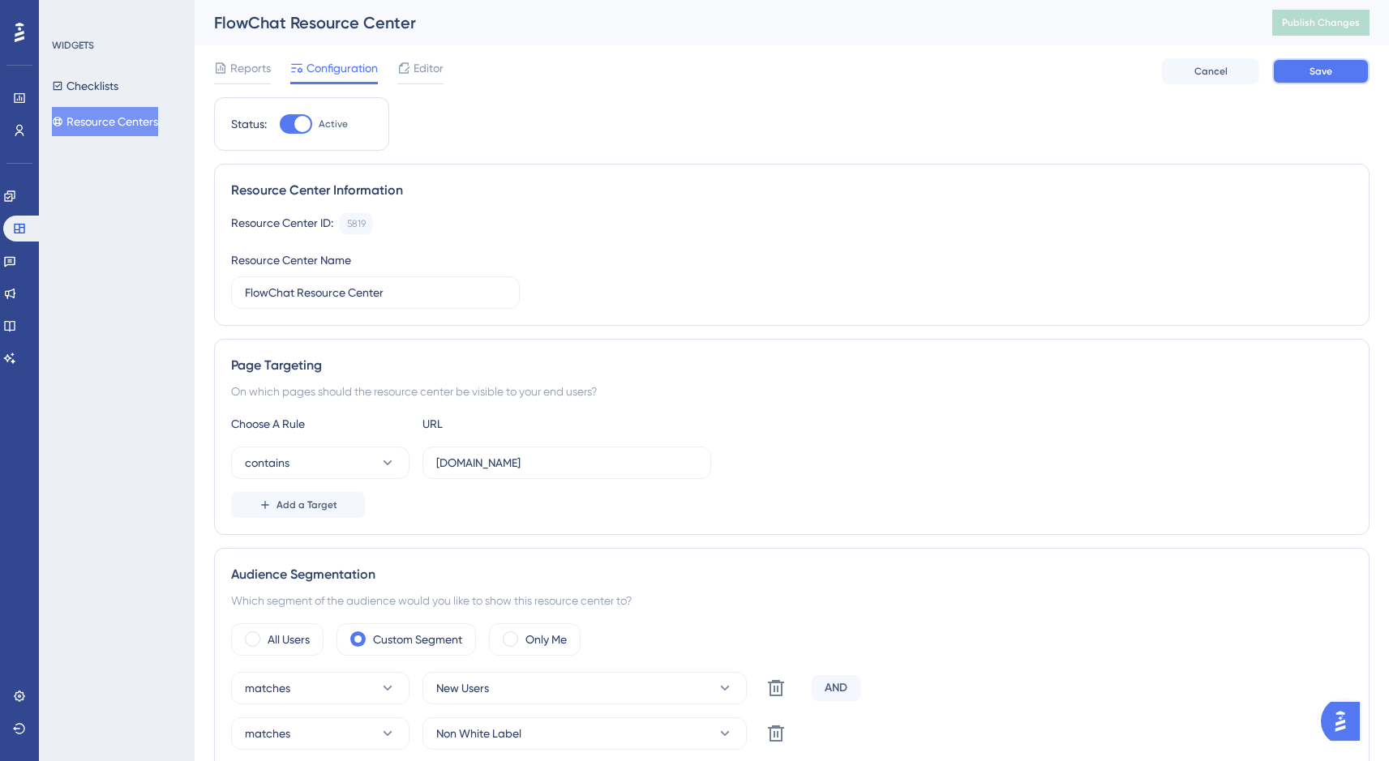
click at [1313, 67] on span "Save" at bounding box center [1320, 71] width 23 height 13
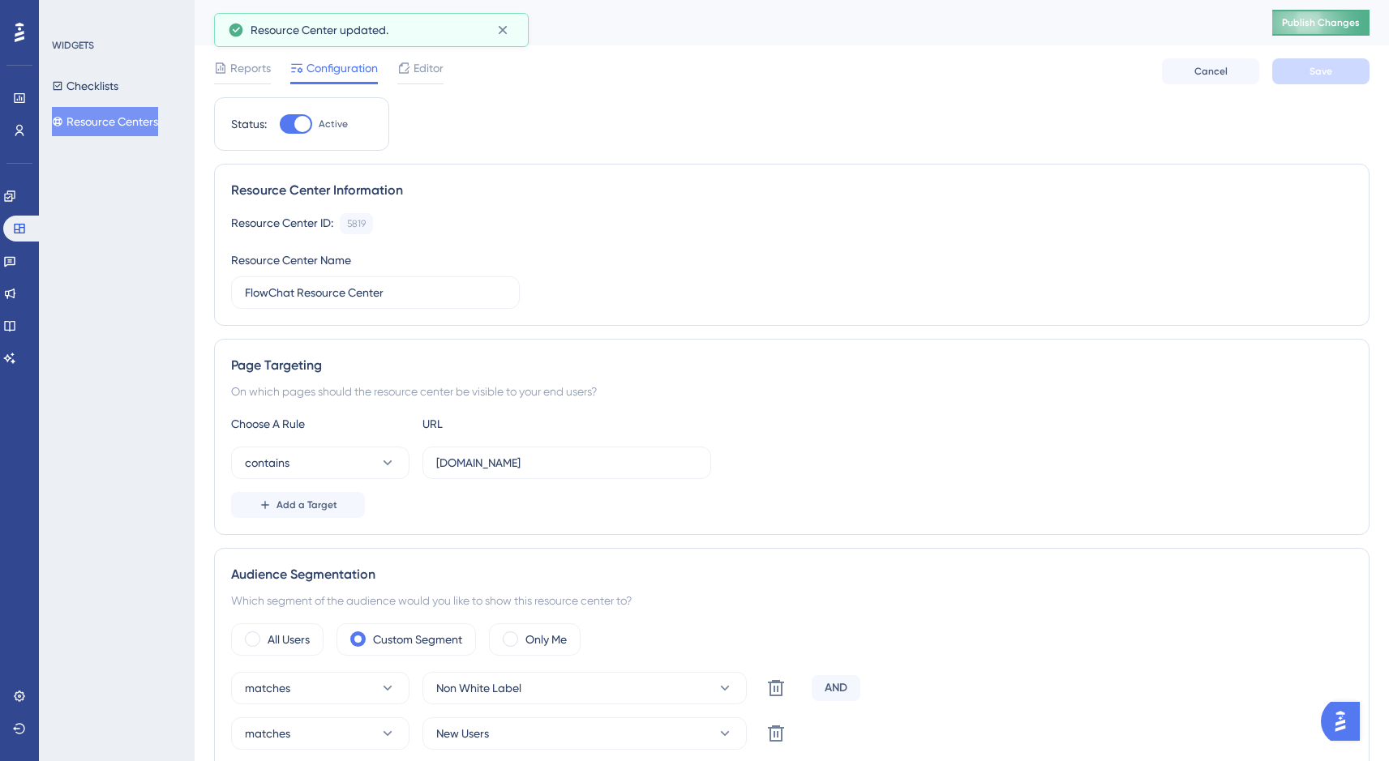
click at [1329, 25] on span "Publish Changes" at bounding box center [1321, 22] width 78 height 13
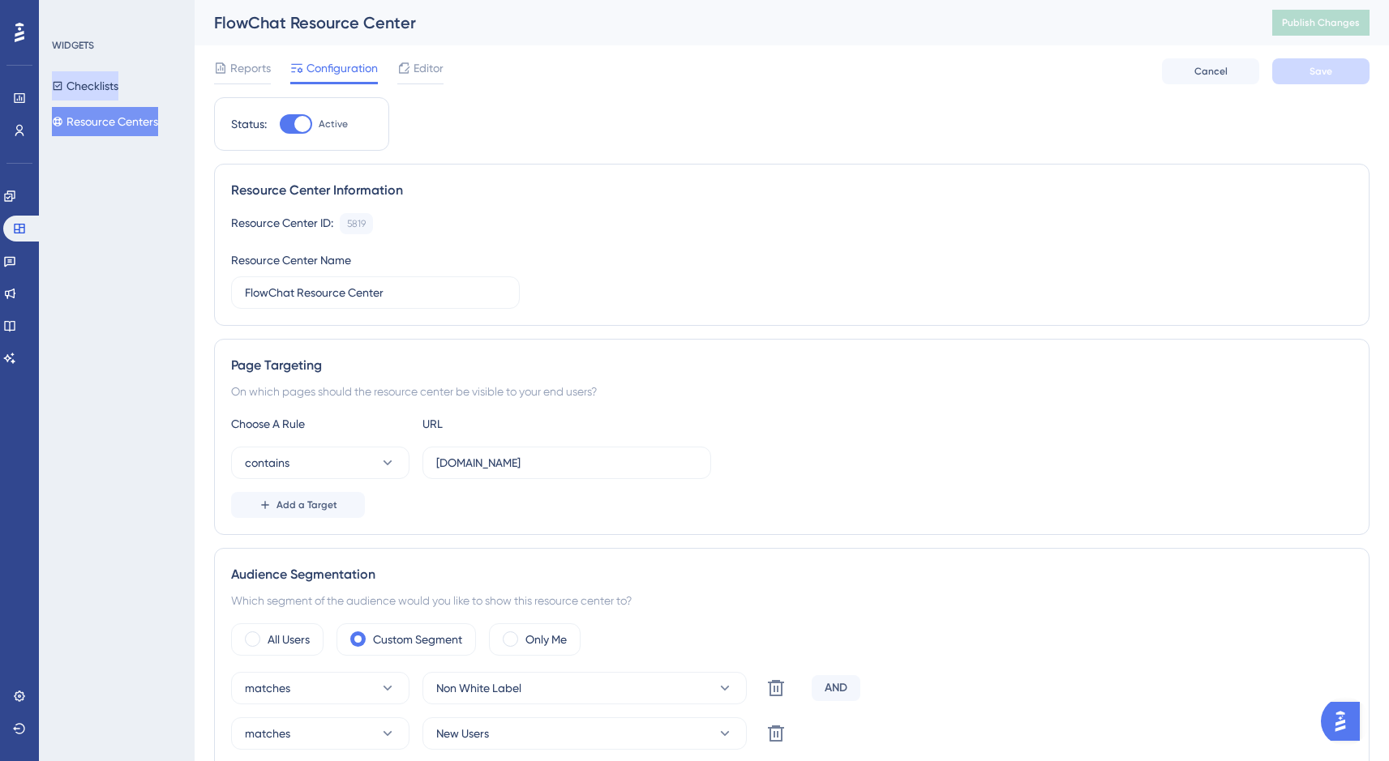
click at [105, 85] on button "Checklists" at bounding box center [85, 85] width 66 height 29
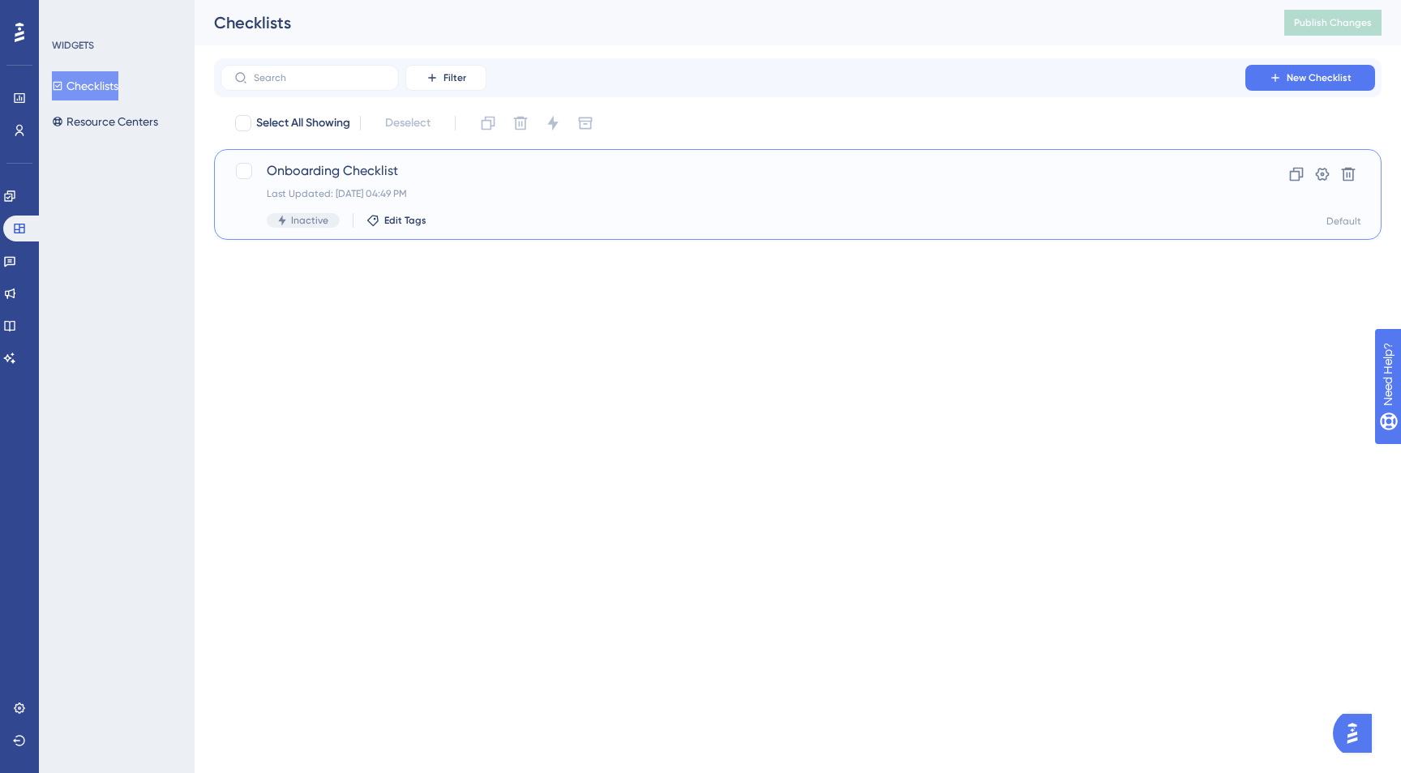
click at [496, 182] on div "Onboarding Checklist Last Updated: Sep 18 2025, 04:49 PM Inactive Edit Tags" at bounding box center [733, 194] width 932 height 66
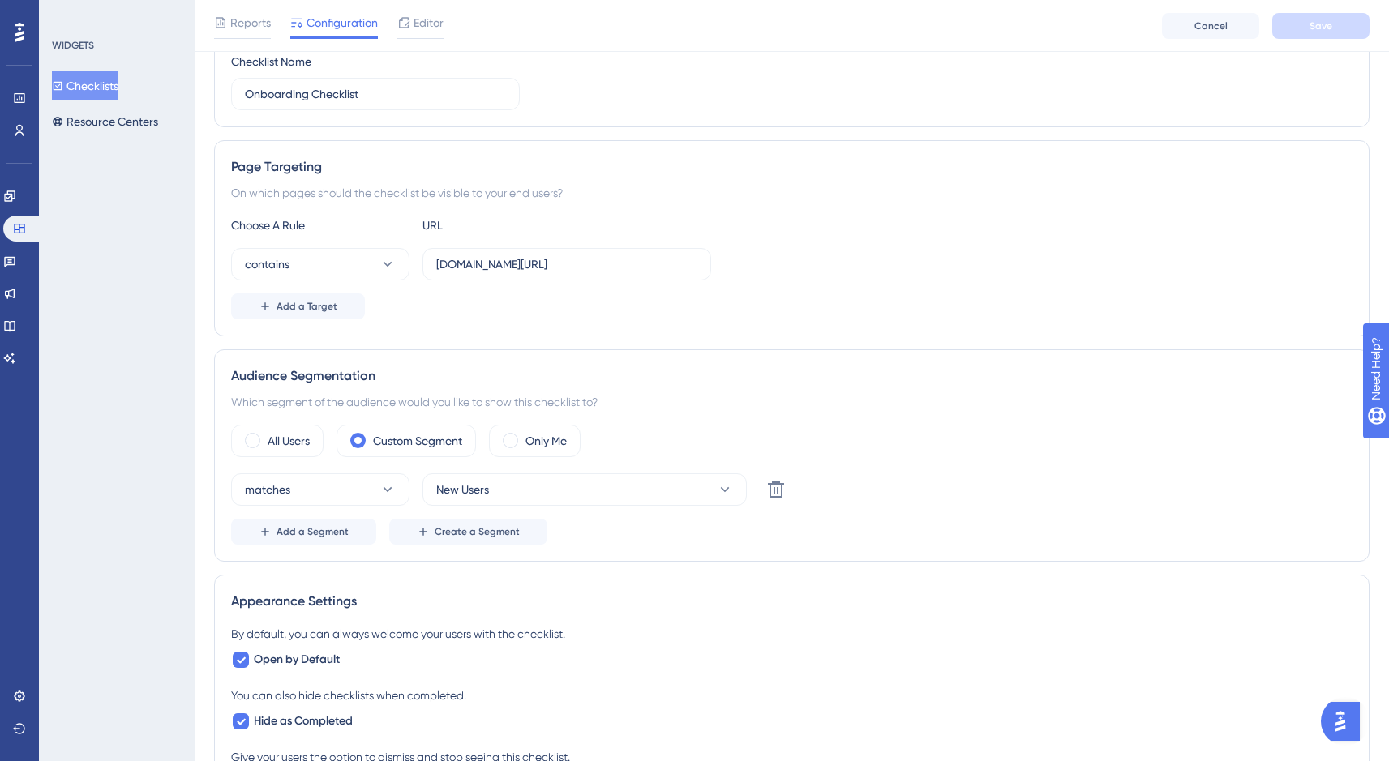
scroll to position [242, 0]
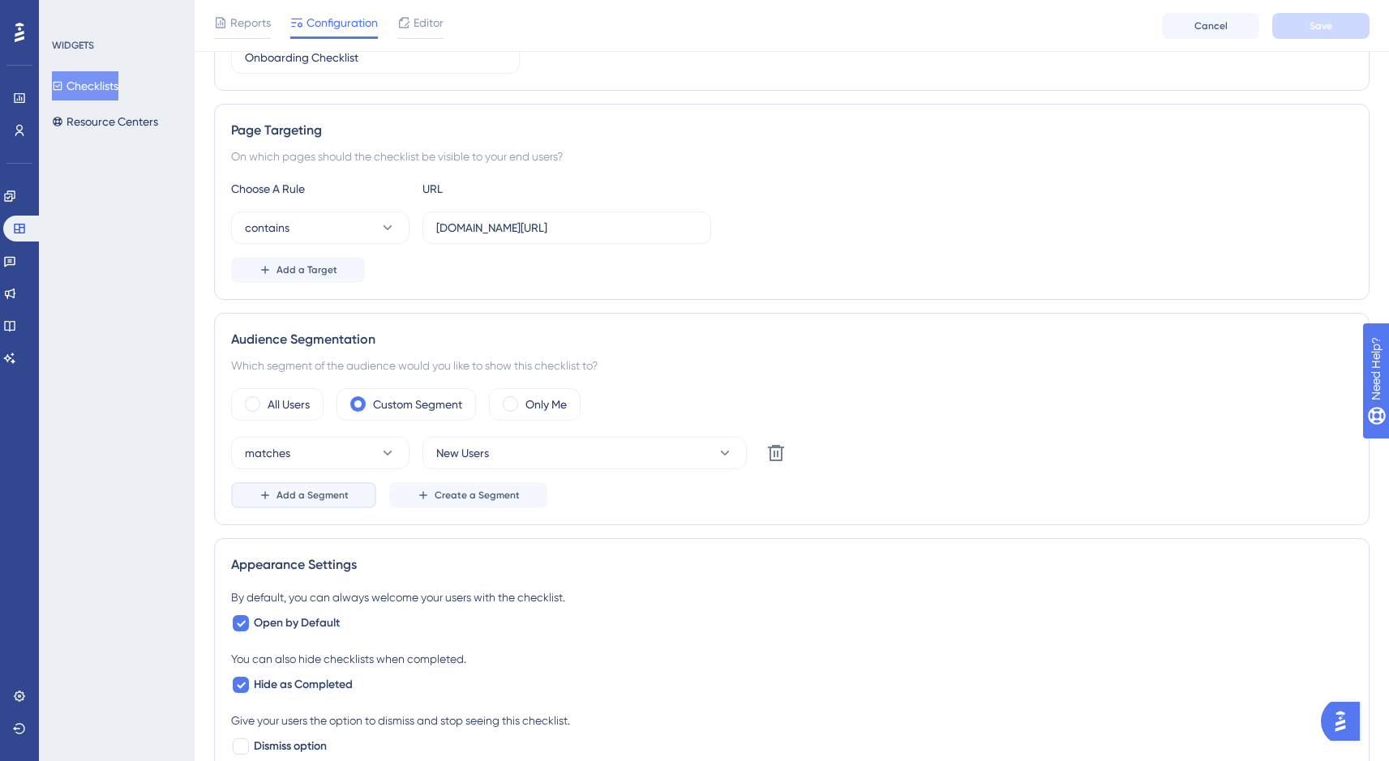
click at [323, 499] on span "Add a Segment" at bounding box center [312, 495] width 72 height 13
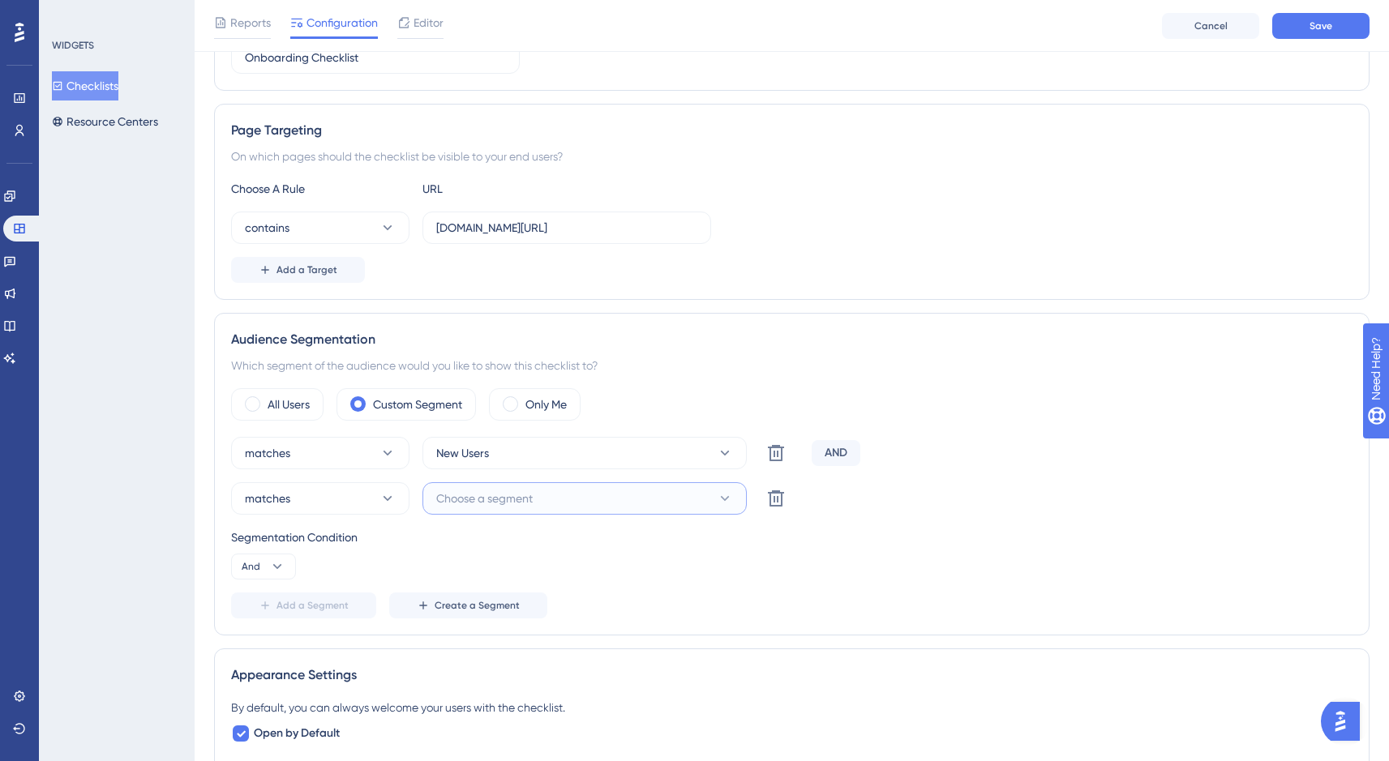
click at [531, 501] on span "Choose a segment" at bounding box center [484, 498] width 96 height 19
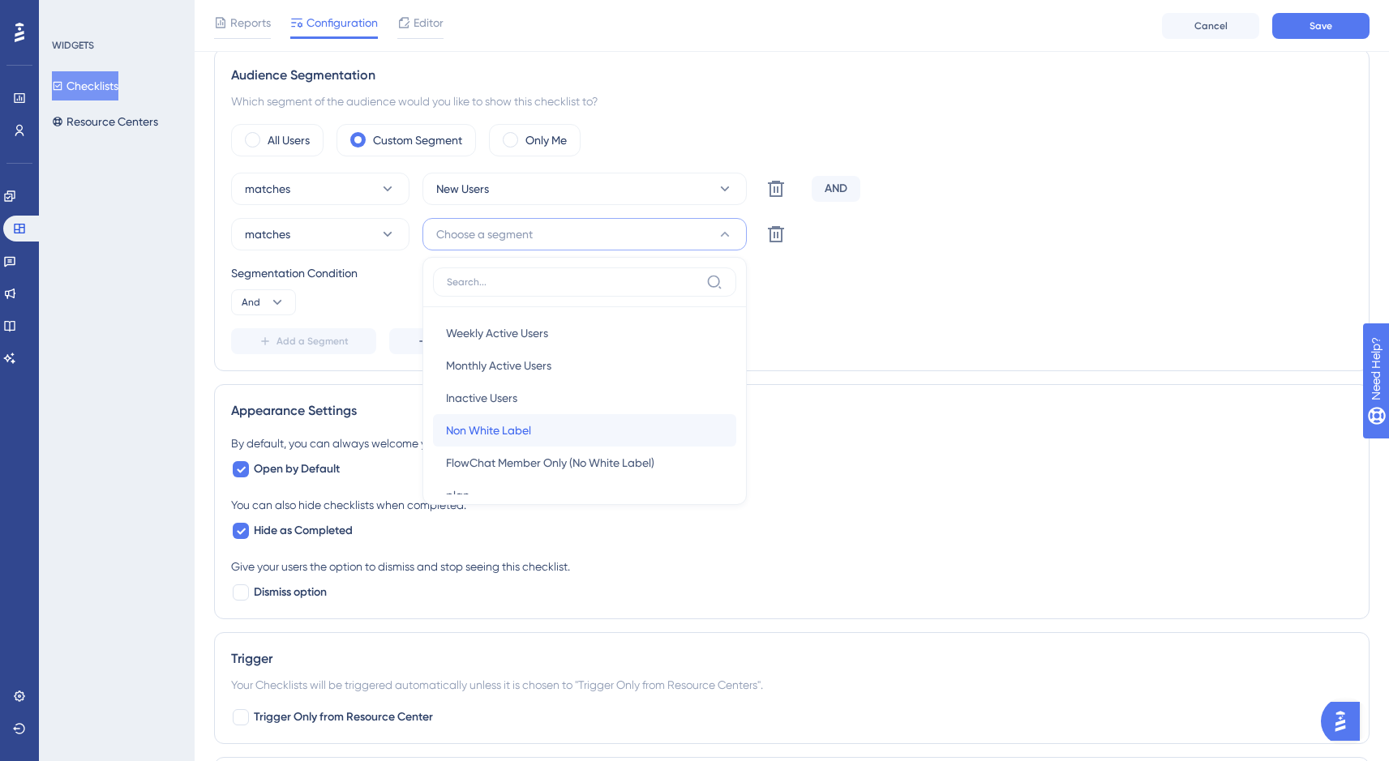
click at [545, 420] on div "Non White Label Non White Label" at bounding box center [584, 430] width 277 height 32
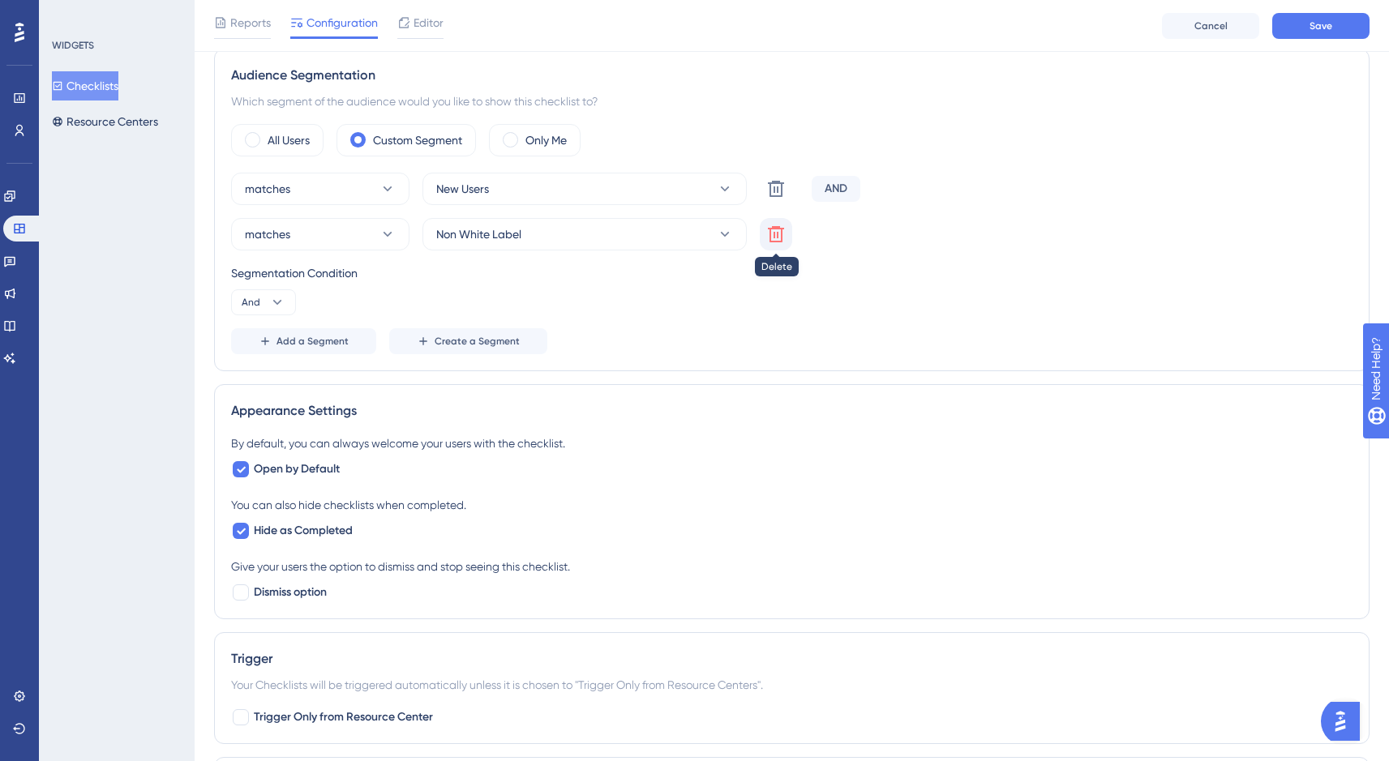
click at [774, 236] on icon at bounding box center [776, 234] width 16 height 16
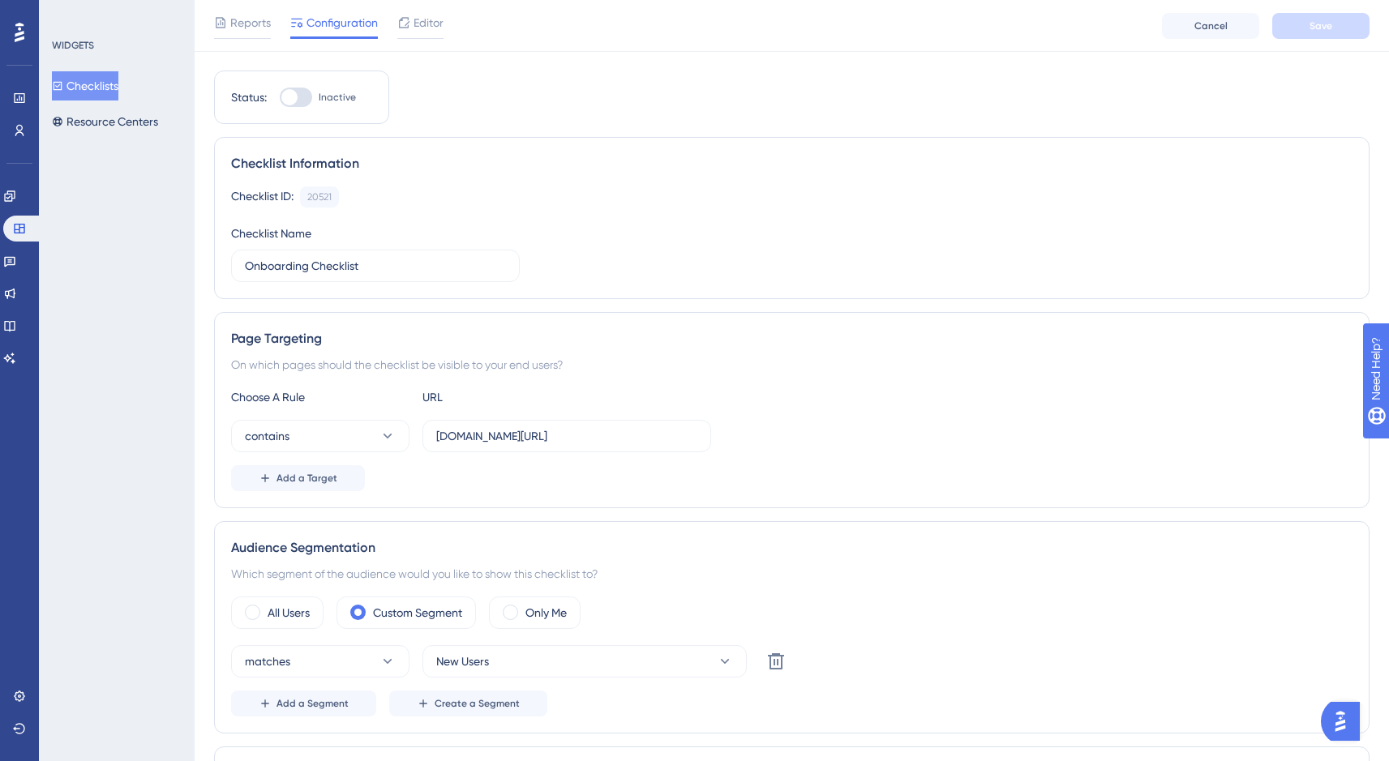
scroll to position [0, 0]
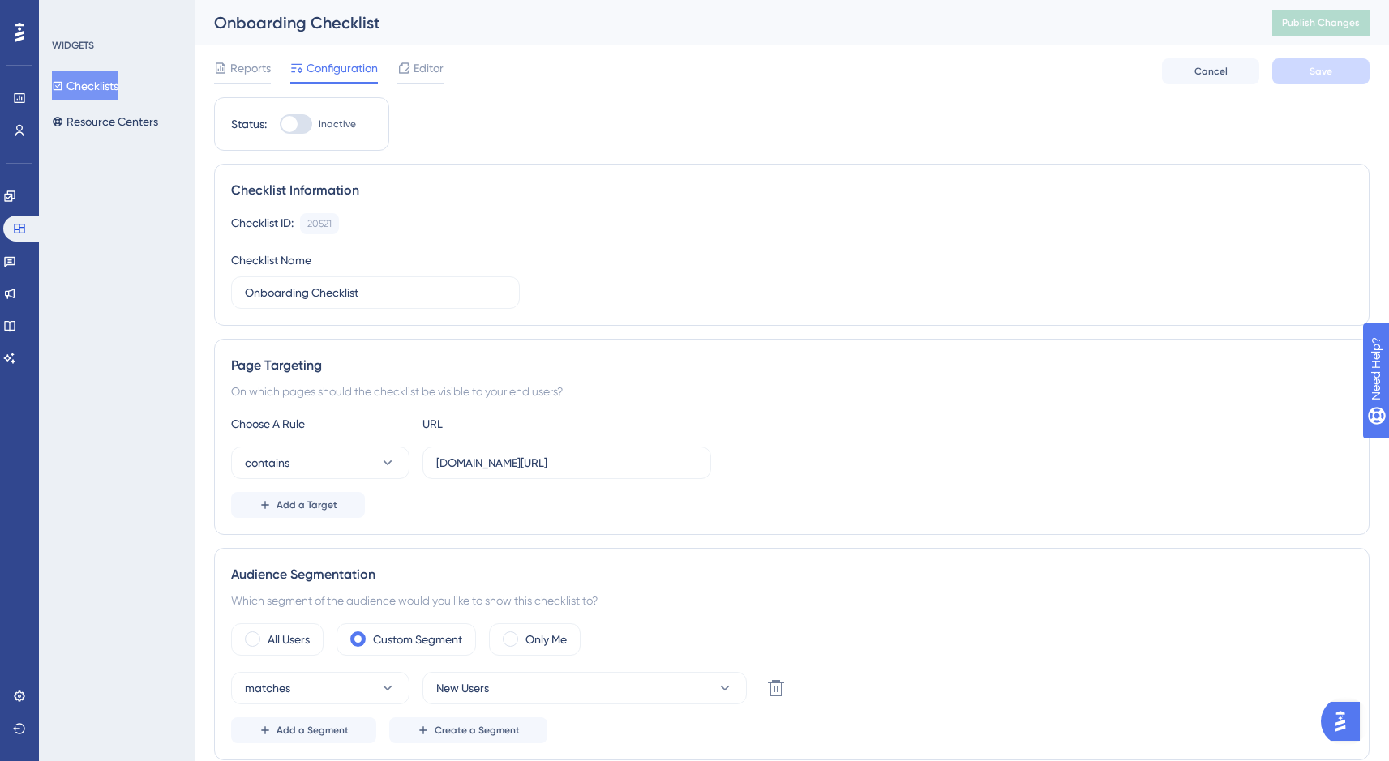
click at [292, 127] on div at bounding box center [289, 124] width 16 height 16
click at [280, 125] on input "Inactive" at bounding box center [279, 124] width 1 height 1
checkbox input "true"
click at [1305, 65] on button "Save" at bounding box center [1320, 71] width 97 height 26
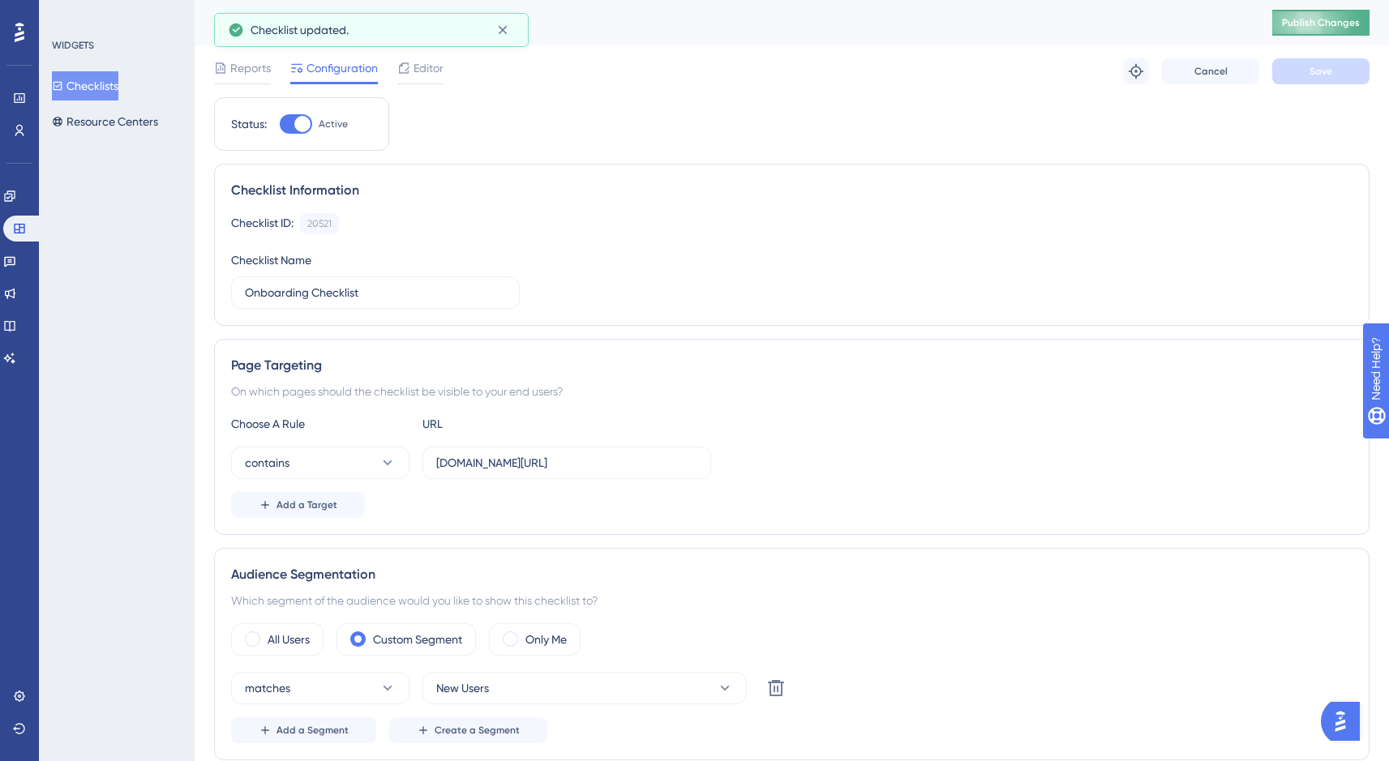
click at [1334, 27] on span "Publish Changes" at bounding box center [1321, 22] width 78 height 13
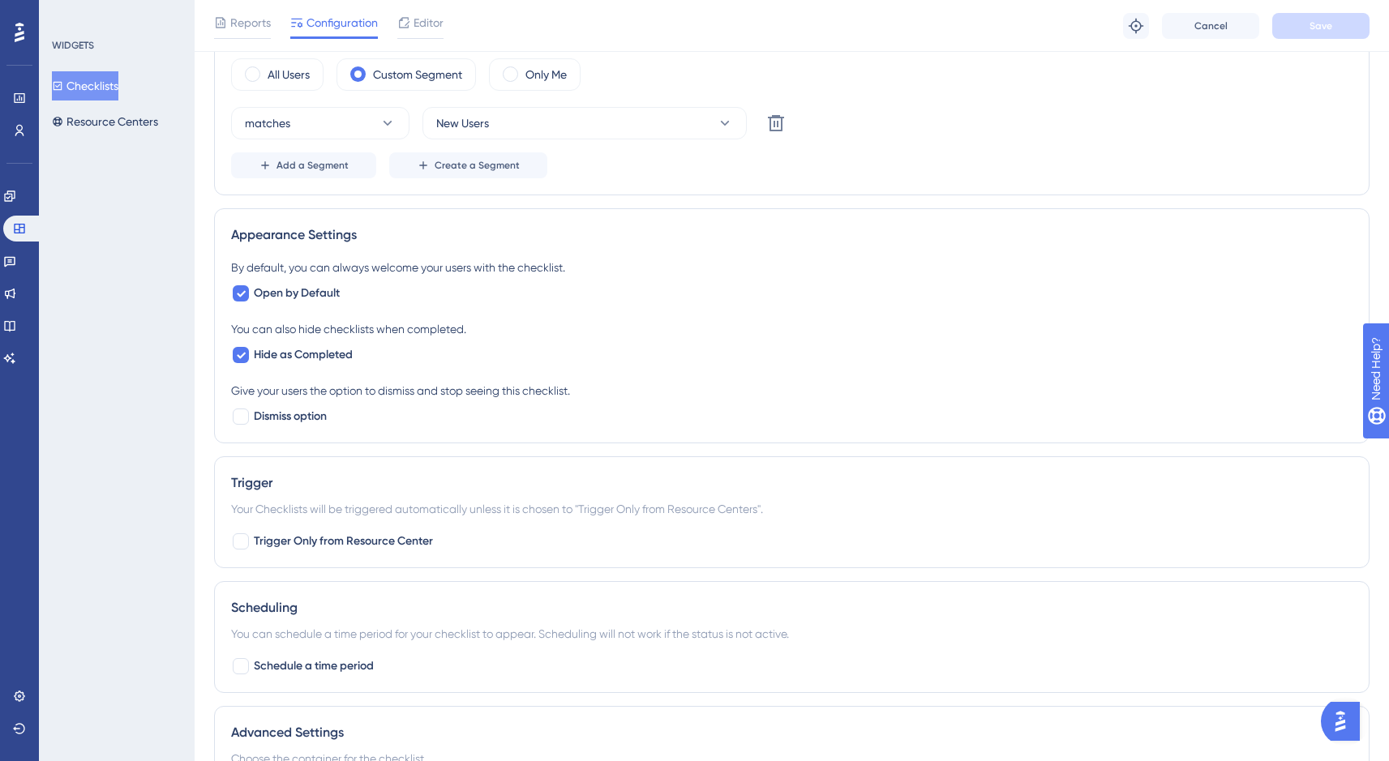
scroll to position [574, 0]
click at [116, 129] on button "Resource Centers" at bounding box center [105, 121] width 106 height 29
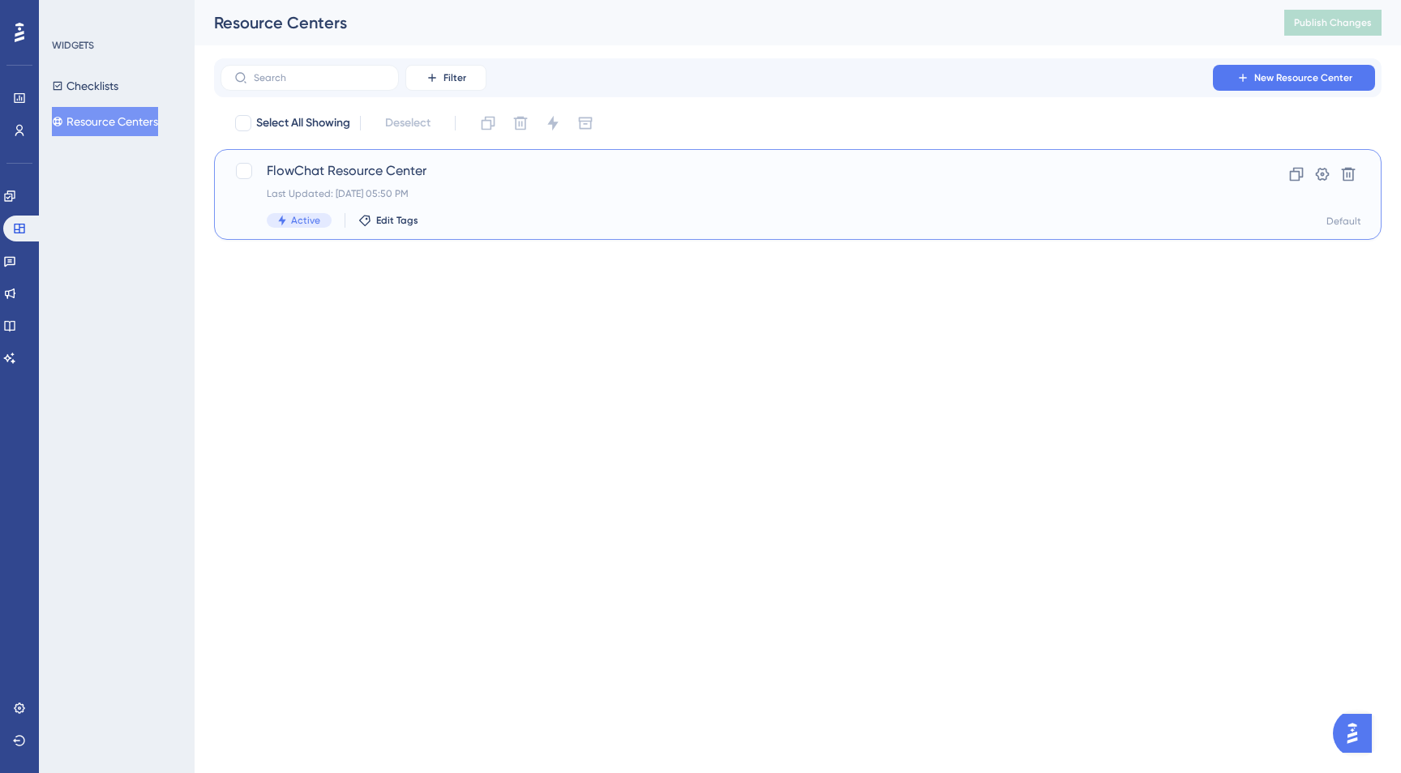
click at [602, 194] on div "Last Updated: Sep 18 2025, 05:50 PM" at bounding box center [733, 193] width 932 height 13
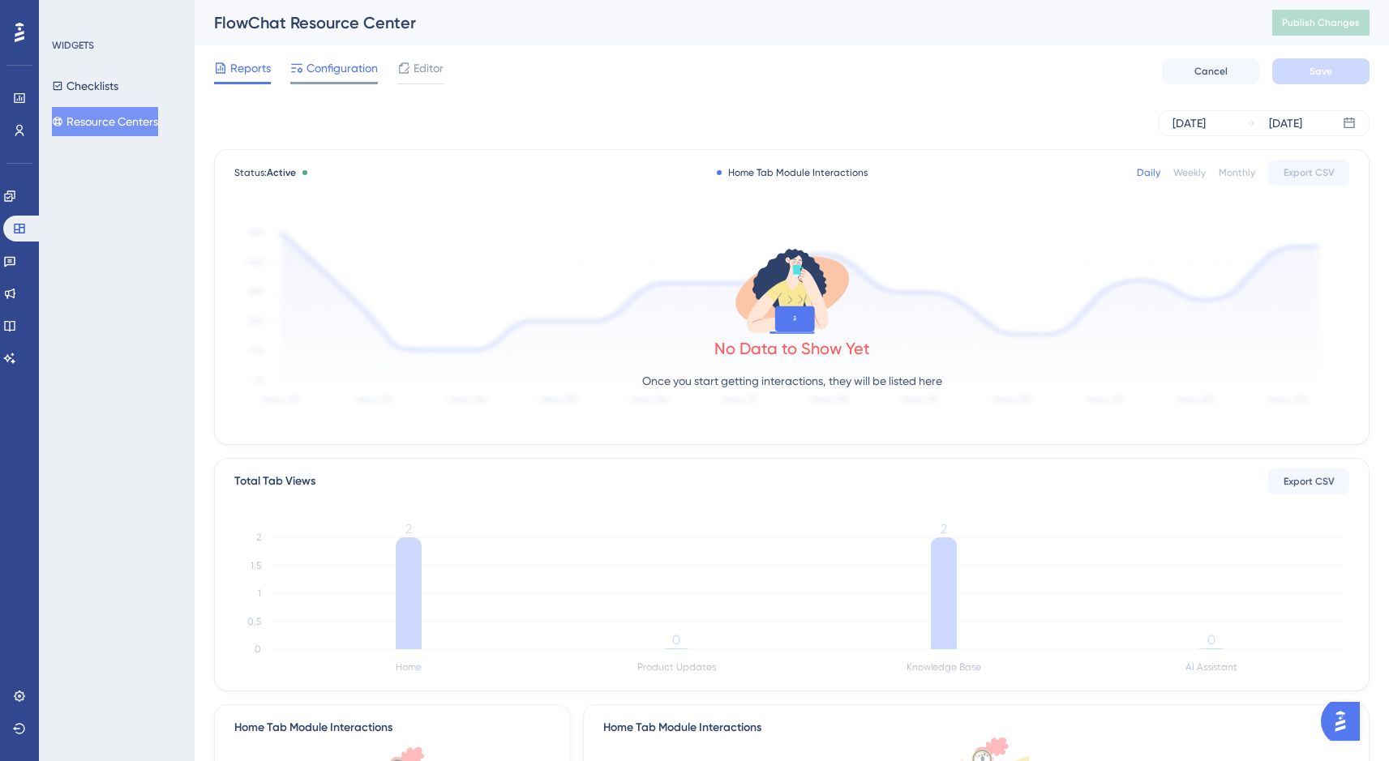
click at [340, 71] on span "Configuration" at bounding box center [341, 67] width 71 height 19
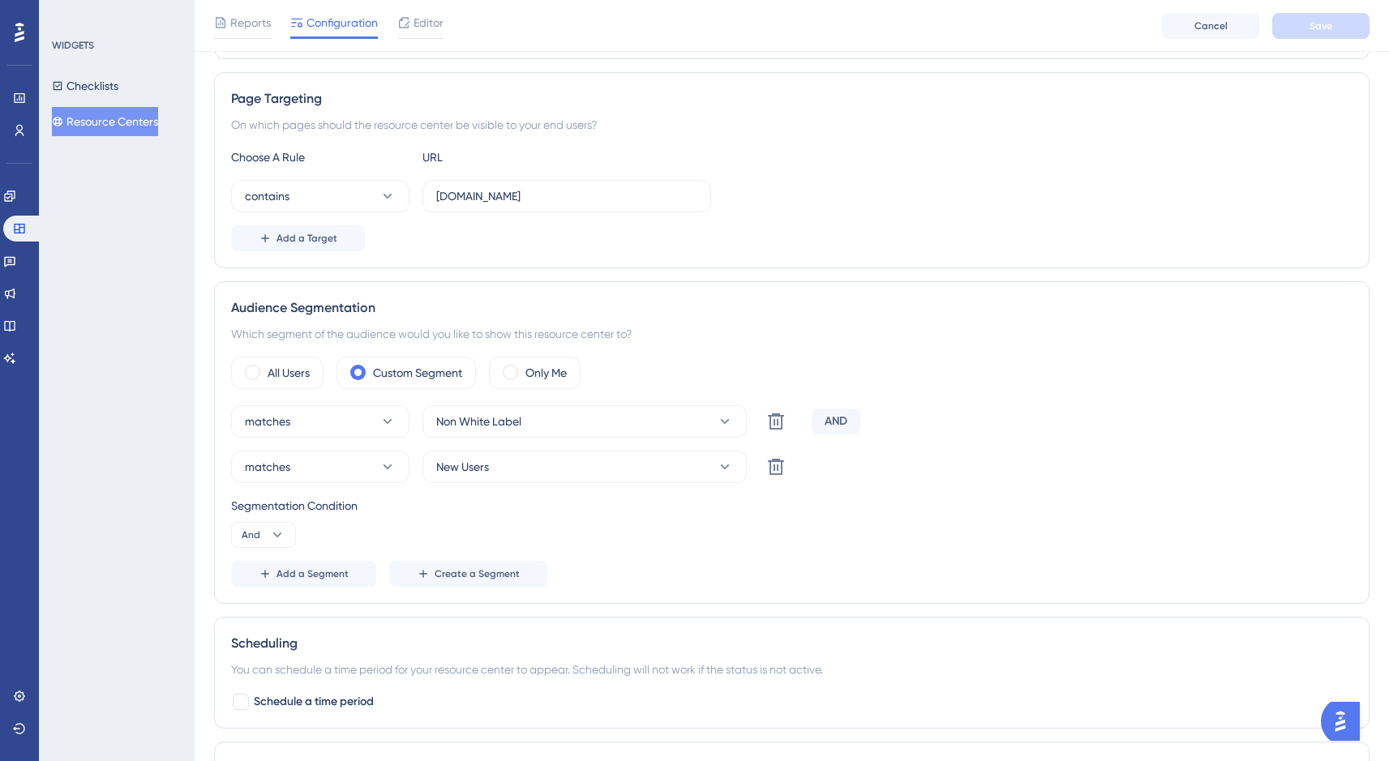
scroll to position [277, 0]
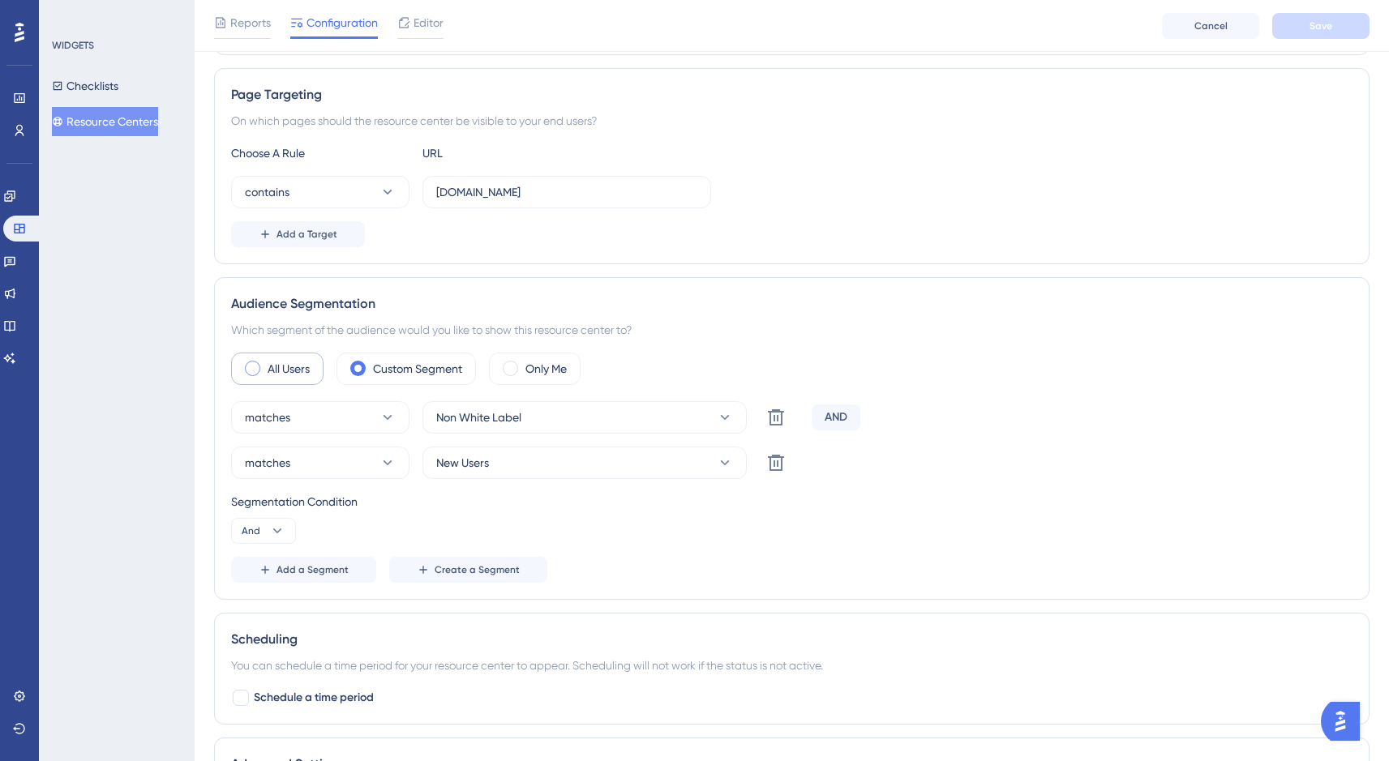
click at [256, 370] on span at bounding box center [252, 368] width 15 height 15
click at [265, 363] on input "radio" at bounding box center [265, 363] width 0 height 0
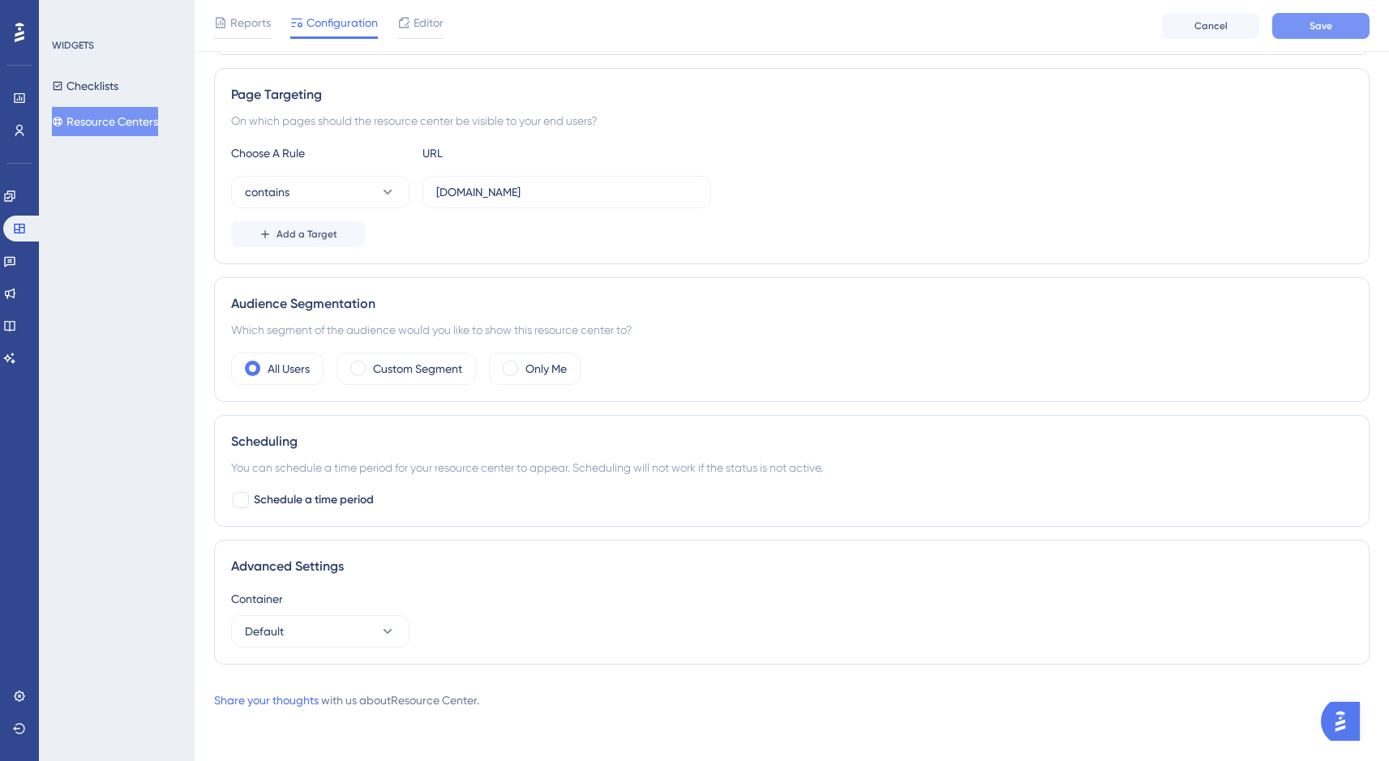
click at [1320, 32] on button "Save" at bounding box center [1320, 26] width 97 height 26
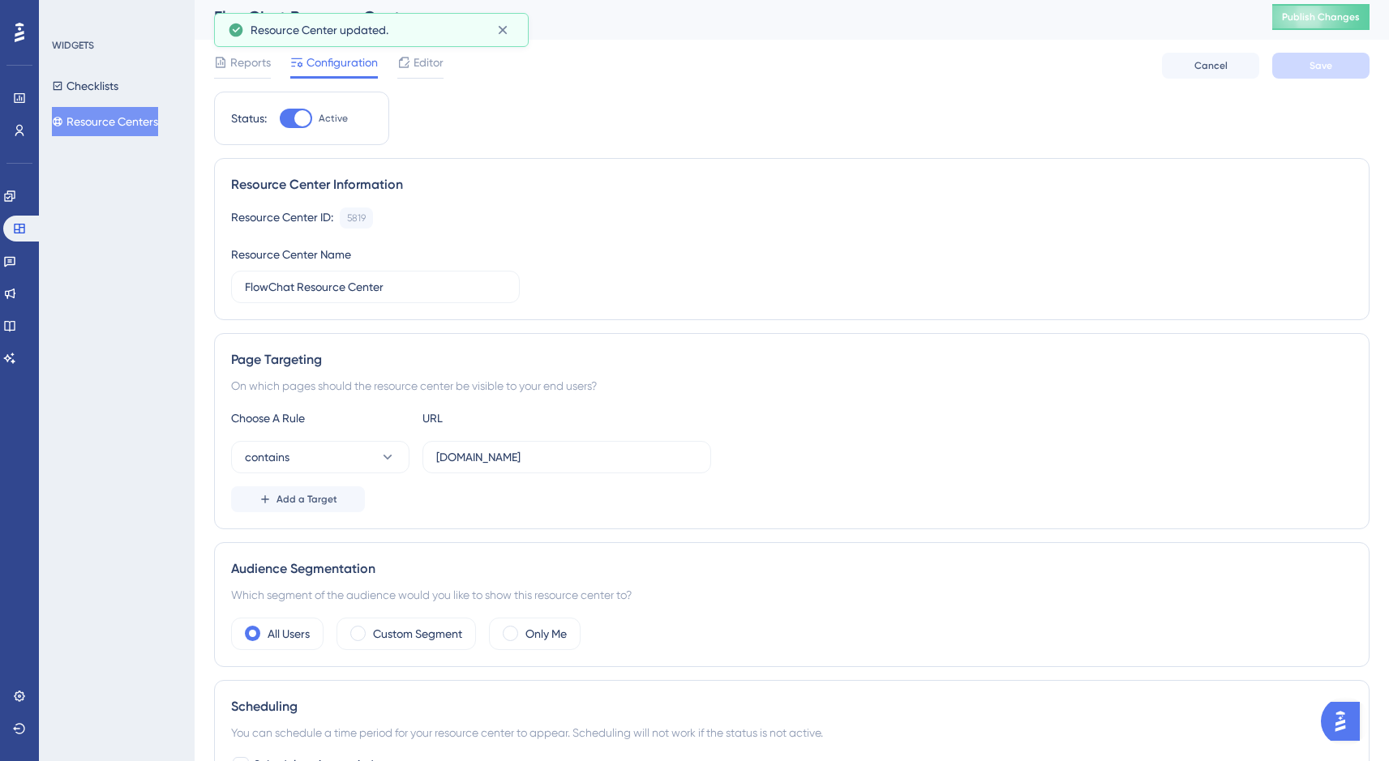
scroll to position [0, 0]
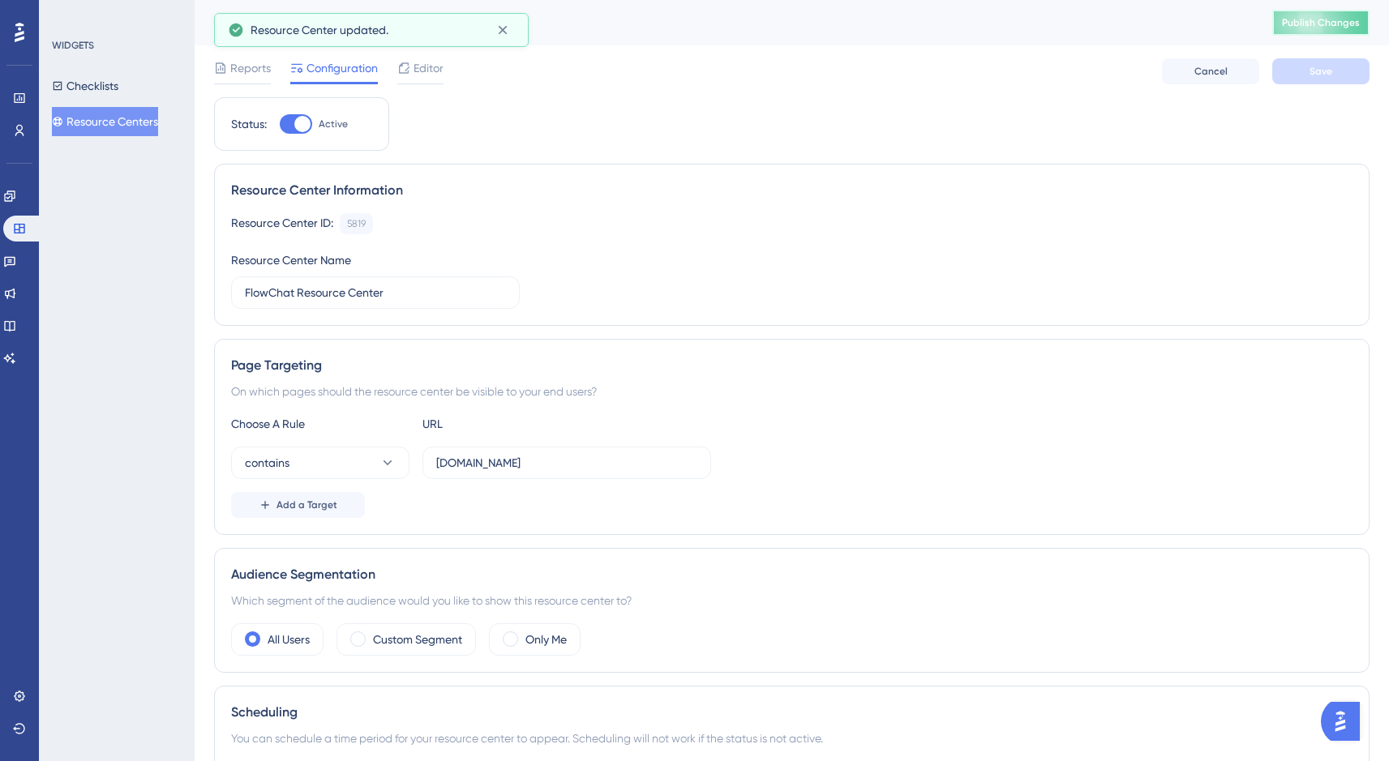
click at [1333, 23] on span "Publish Changes" at bounding box center [1321, 22] width 78 height 13
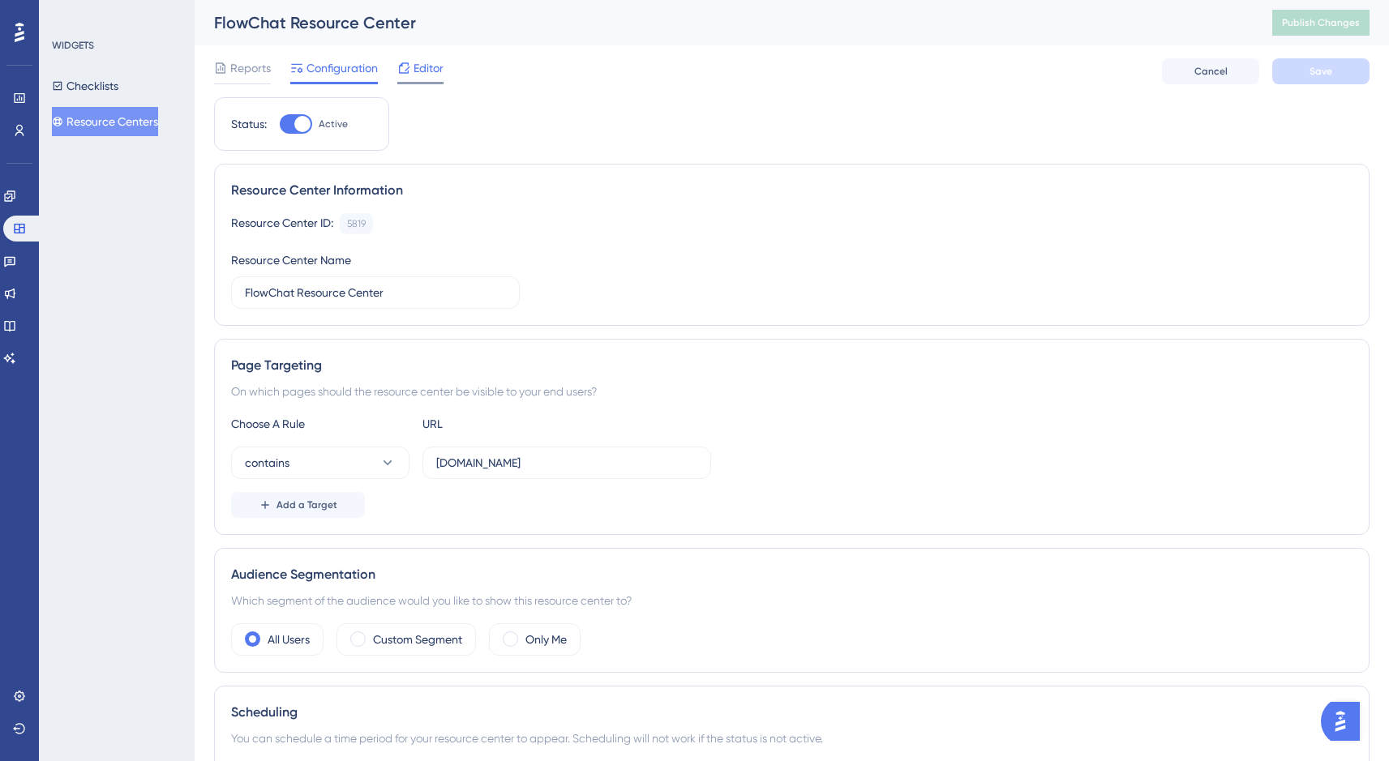
click at [418, 66] on span "Editor" at bounding box center [428, 67] width 30 height 19
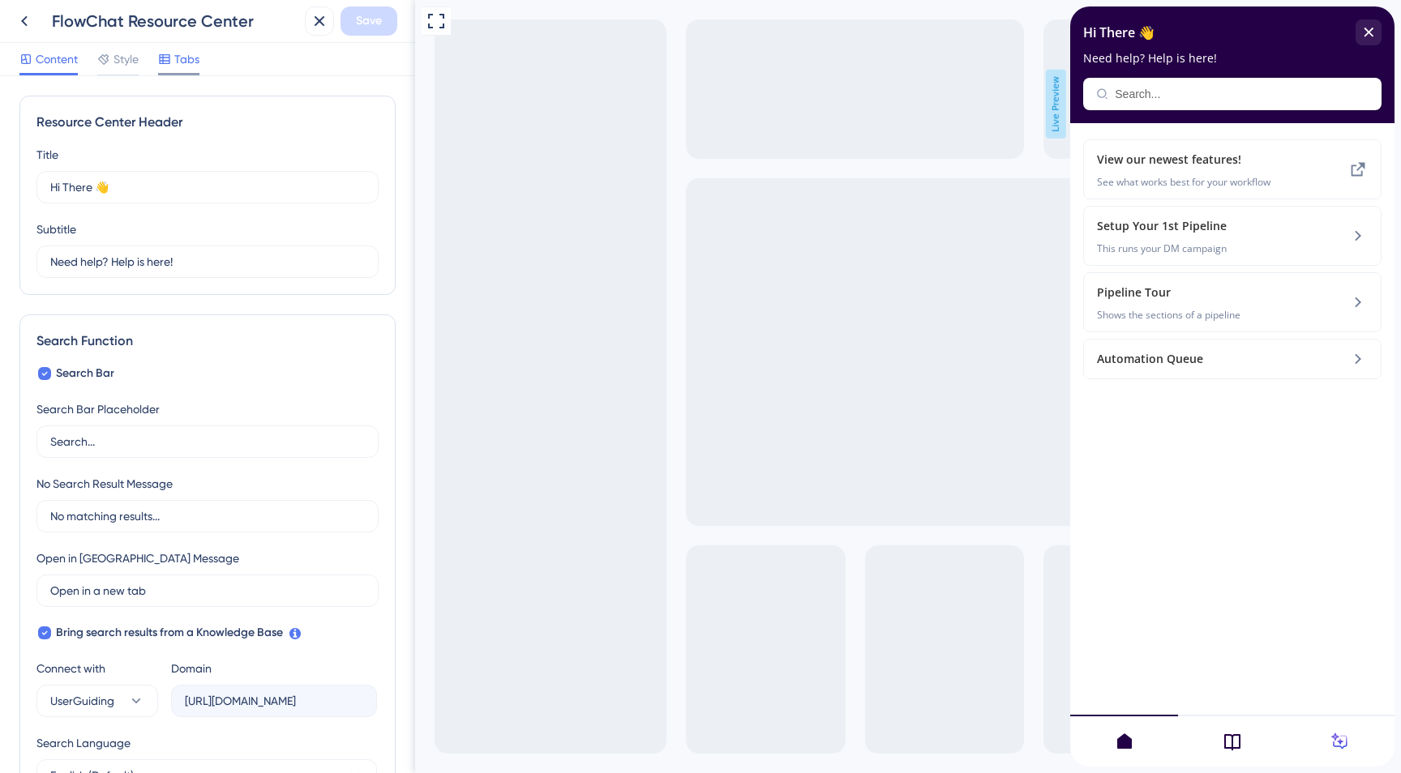
click at [180, 49] on span "Tabs" at bounding box center [186, 58] width 25 height 19
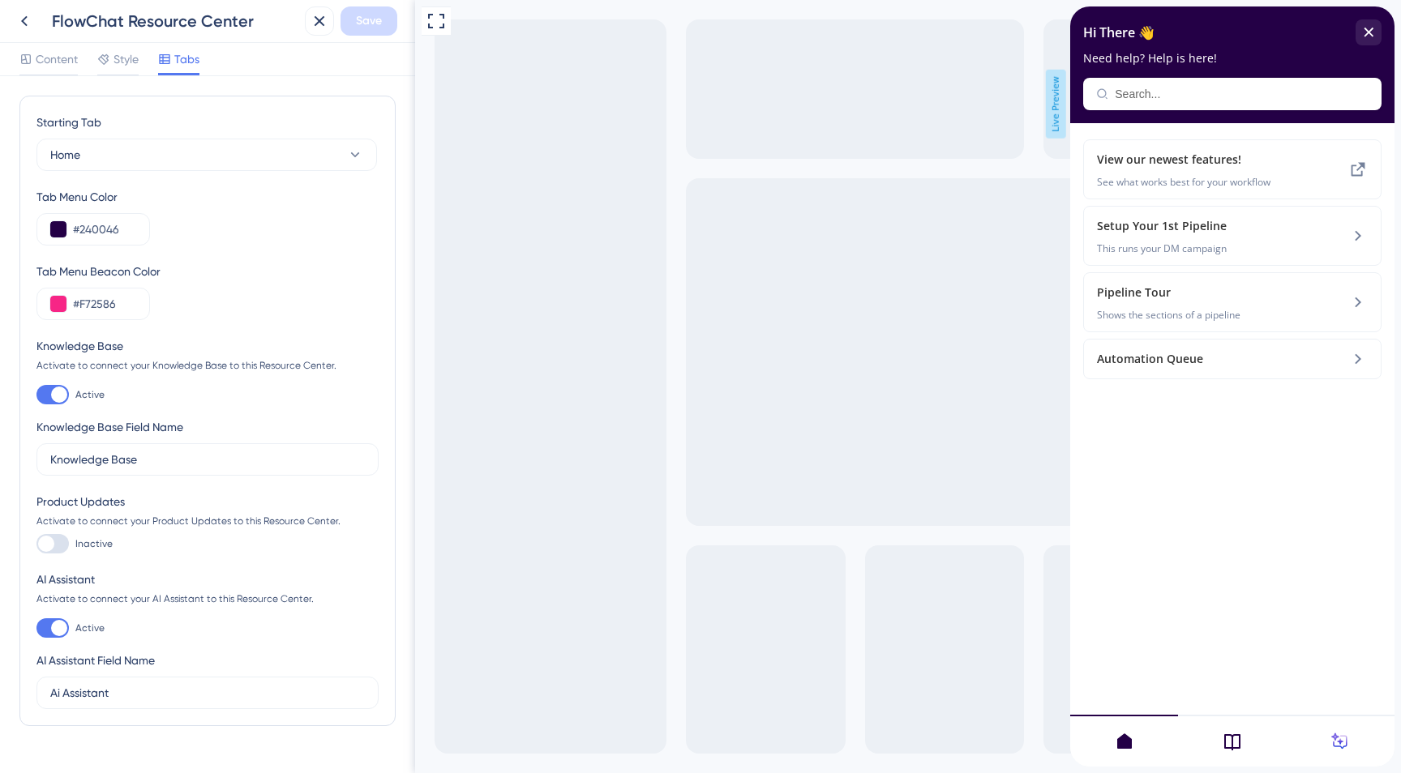
click at [53, 544] on div at bounding box center [46, 544] width 16 height 16
click at [36, 544] on input "Inactive" at bounding box center [36, 544] width 1 height 1
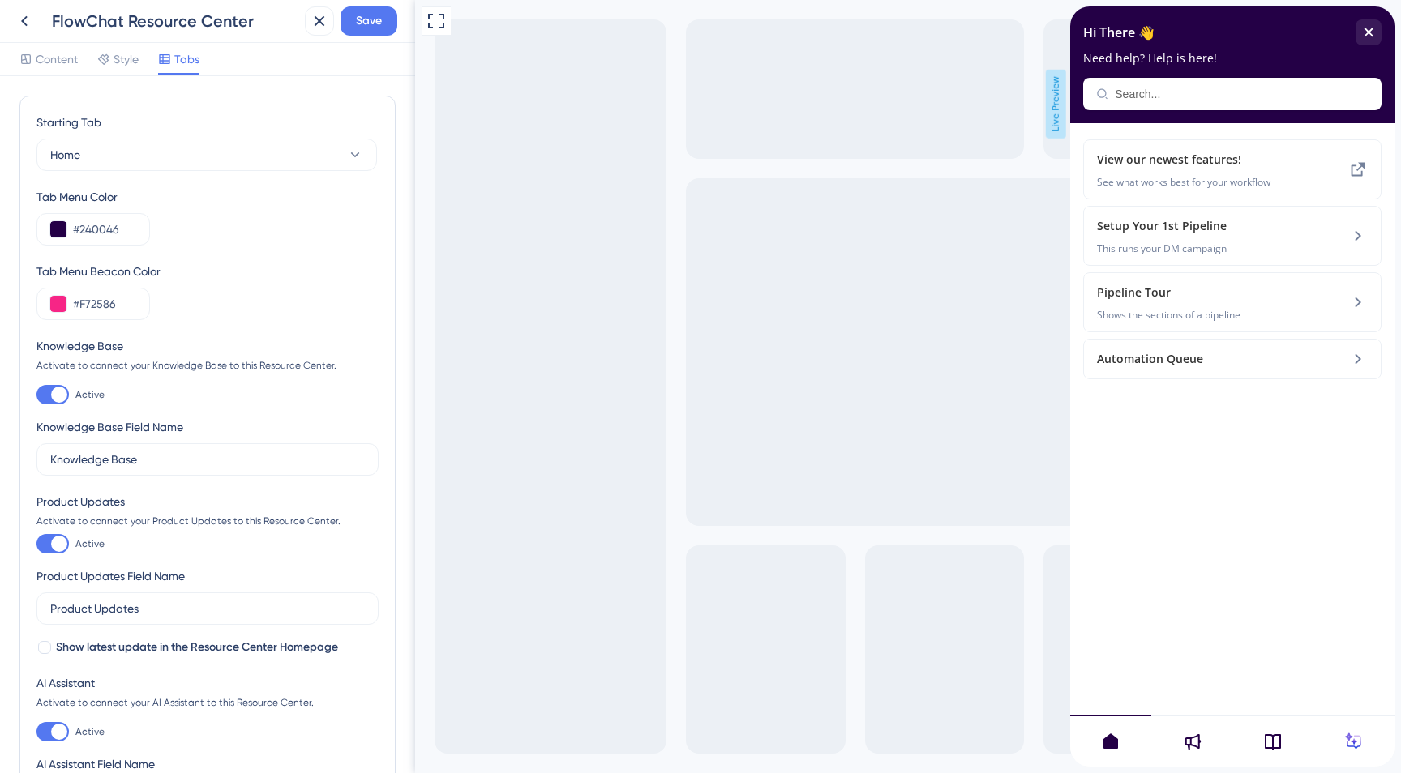
click at [53, 544] on div at bounding box center [59, 544] width 16 height 16
click at [36, 544] on input "Active" at bounding box center [36, 544] width 1 height 1
checkbox input "false"
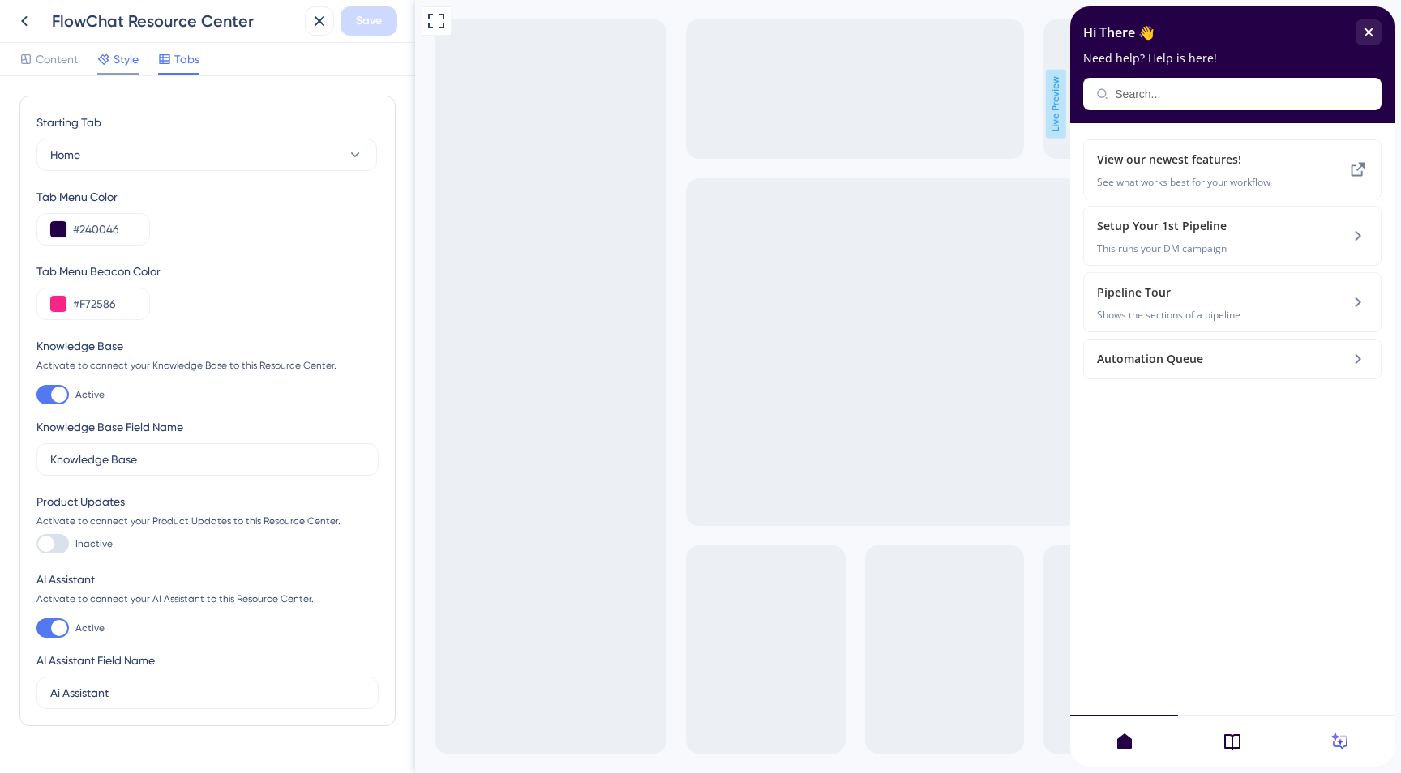
click at [126, 59] on span "Style" at bounding box center [126, 58] width 25 height 19
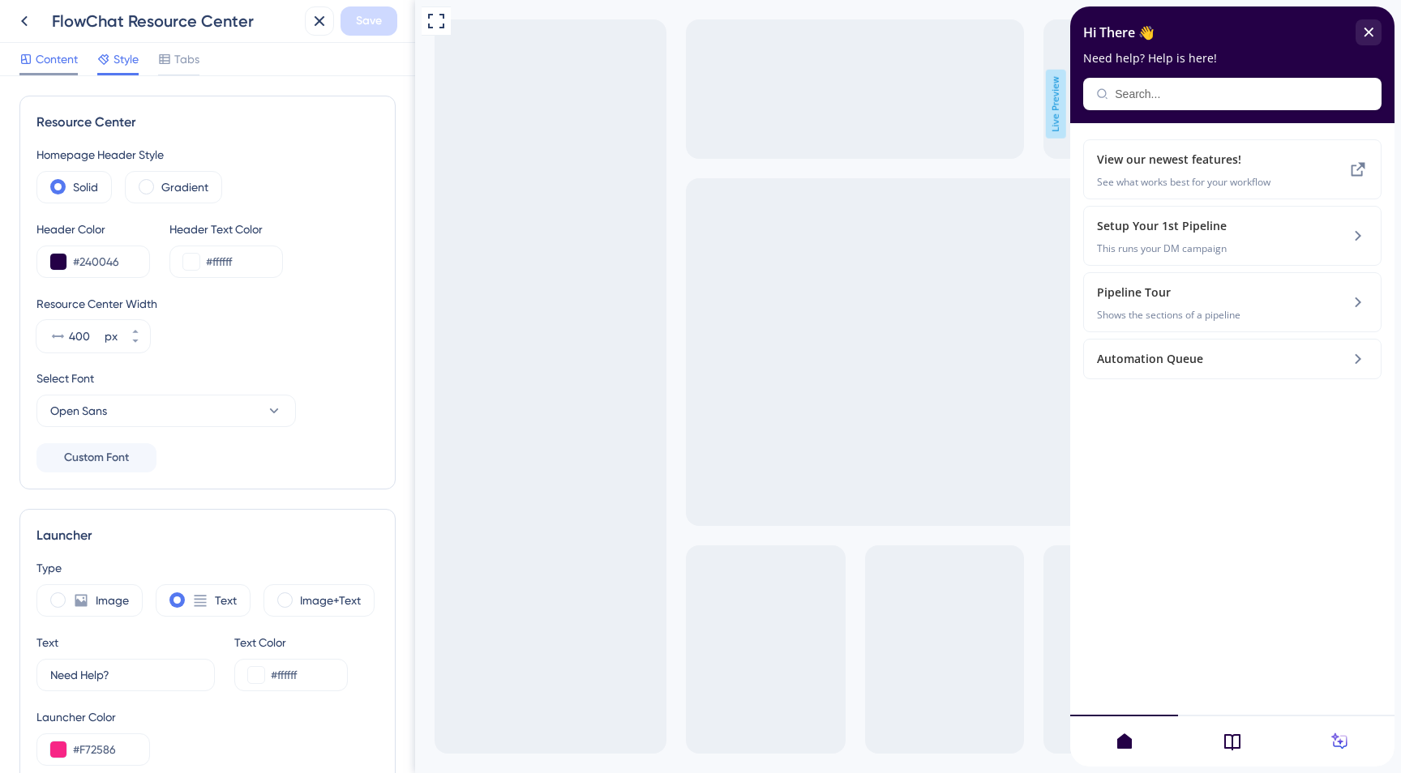
click at [63, 64] on span "Content" at bounding box center [57, 58] width 42 height 19
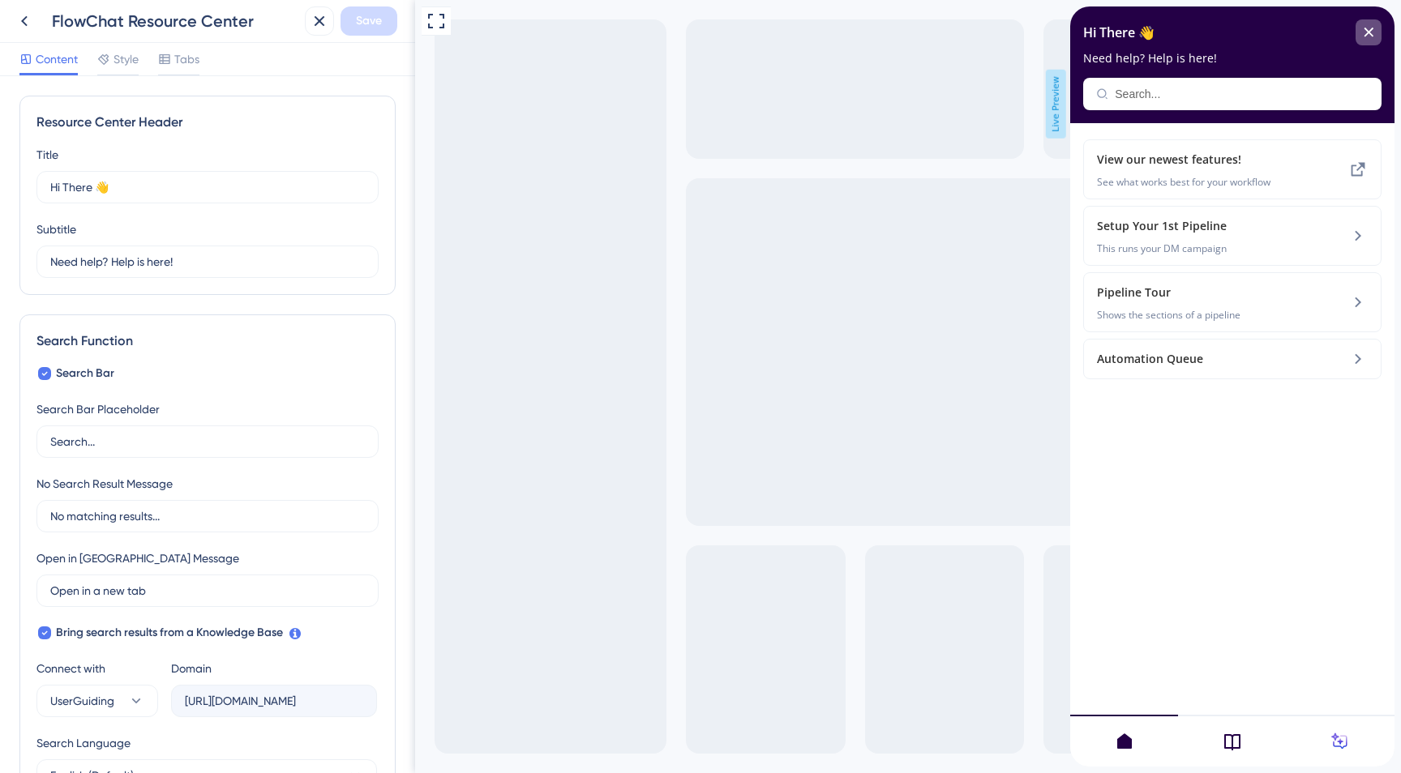
click at [1378, 41] on div "close resource center" at bounding box center [1369, 32] width 26 height 26
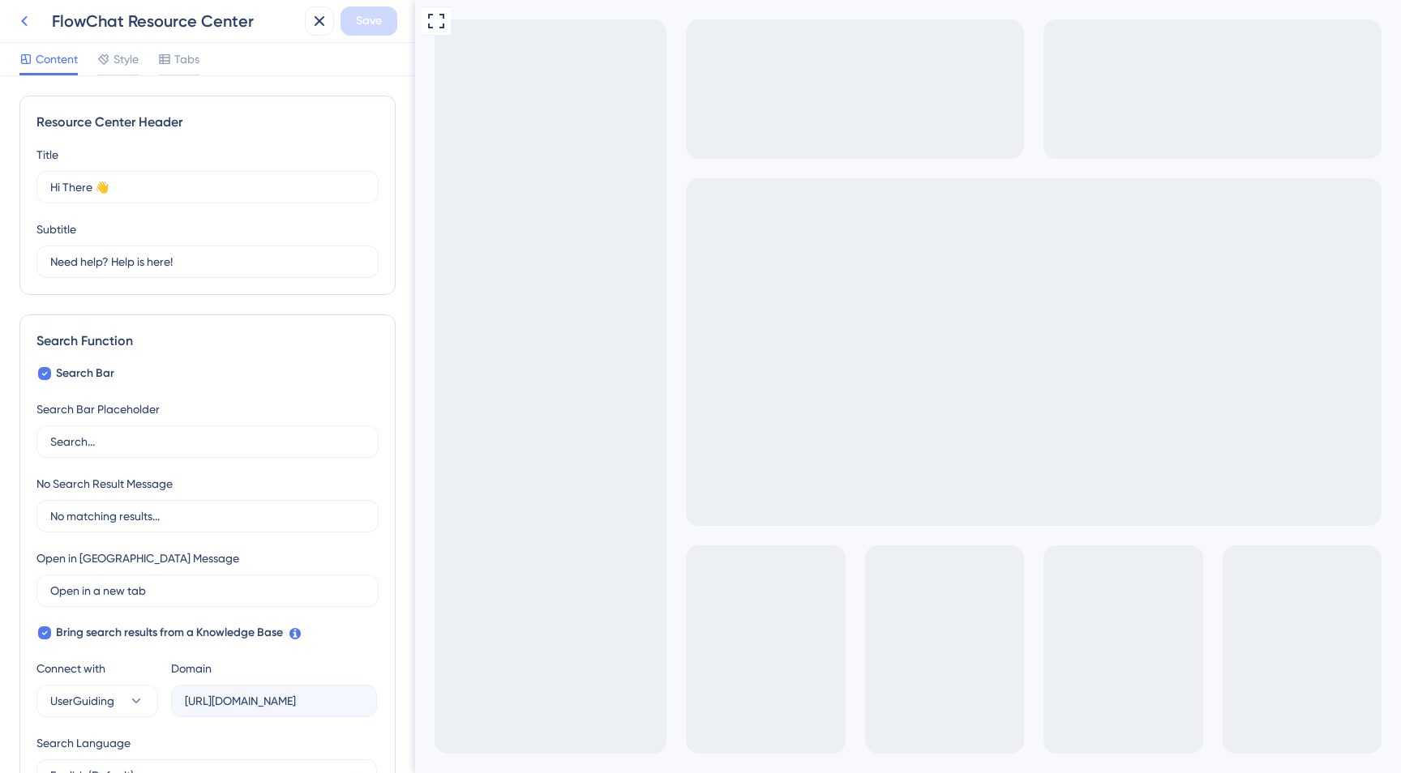
click at [28, 20] on icon at bounding box center [24, 20] width 19 height 19
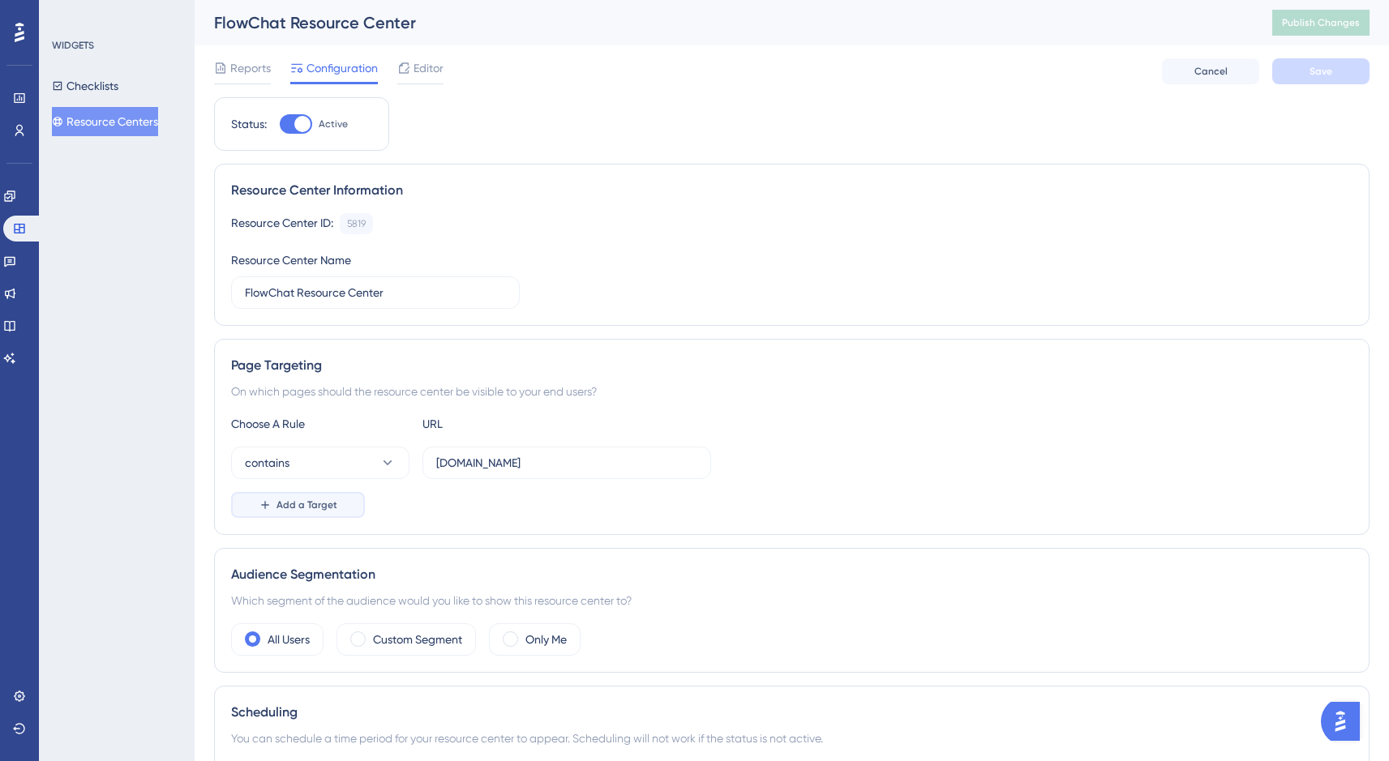
click at [338, 497] on button "Add a Target" at bounding box center [298, 505] width 134 height 26
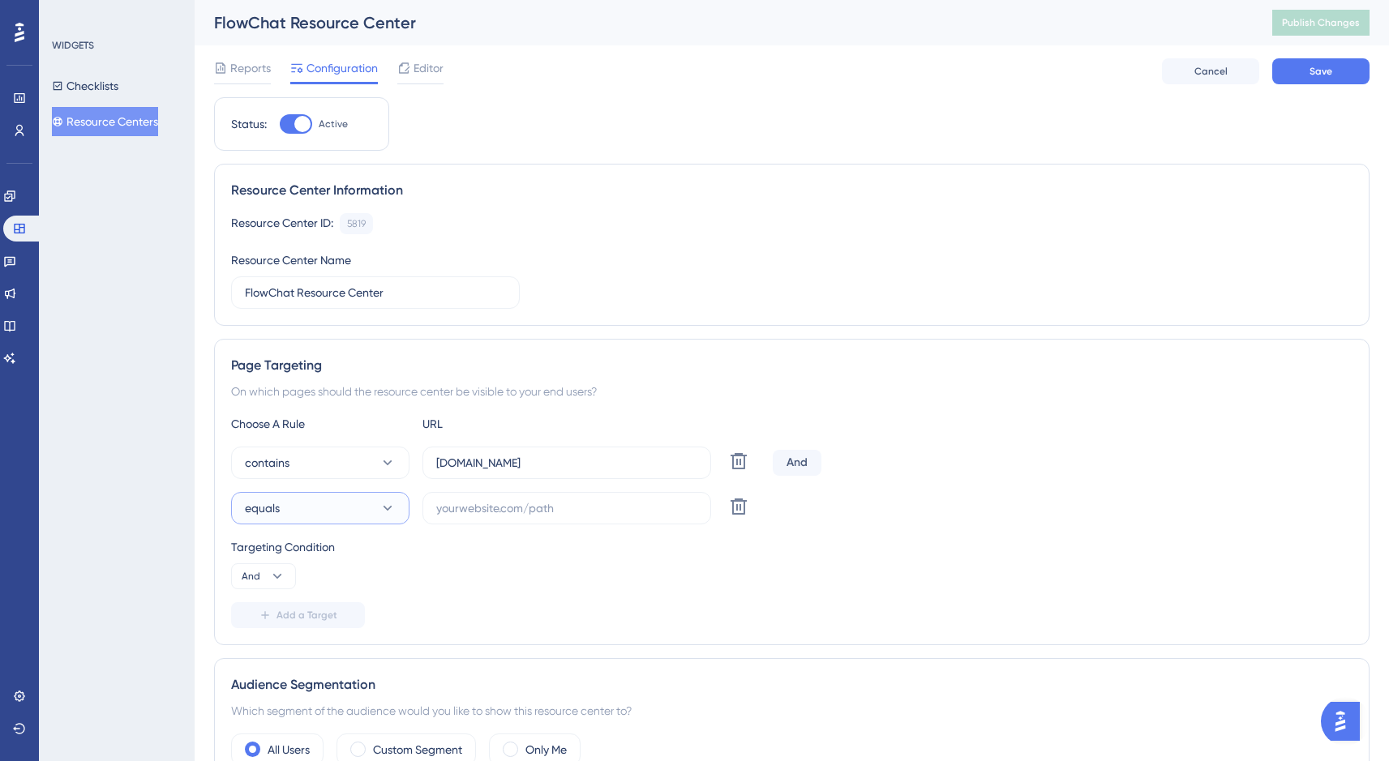
click at [383, 508] on icon at bounding box center [387, 508] width 16 height 16
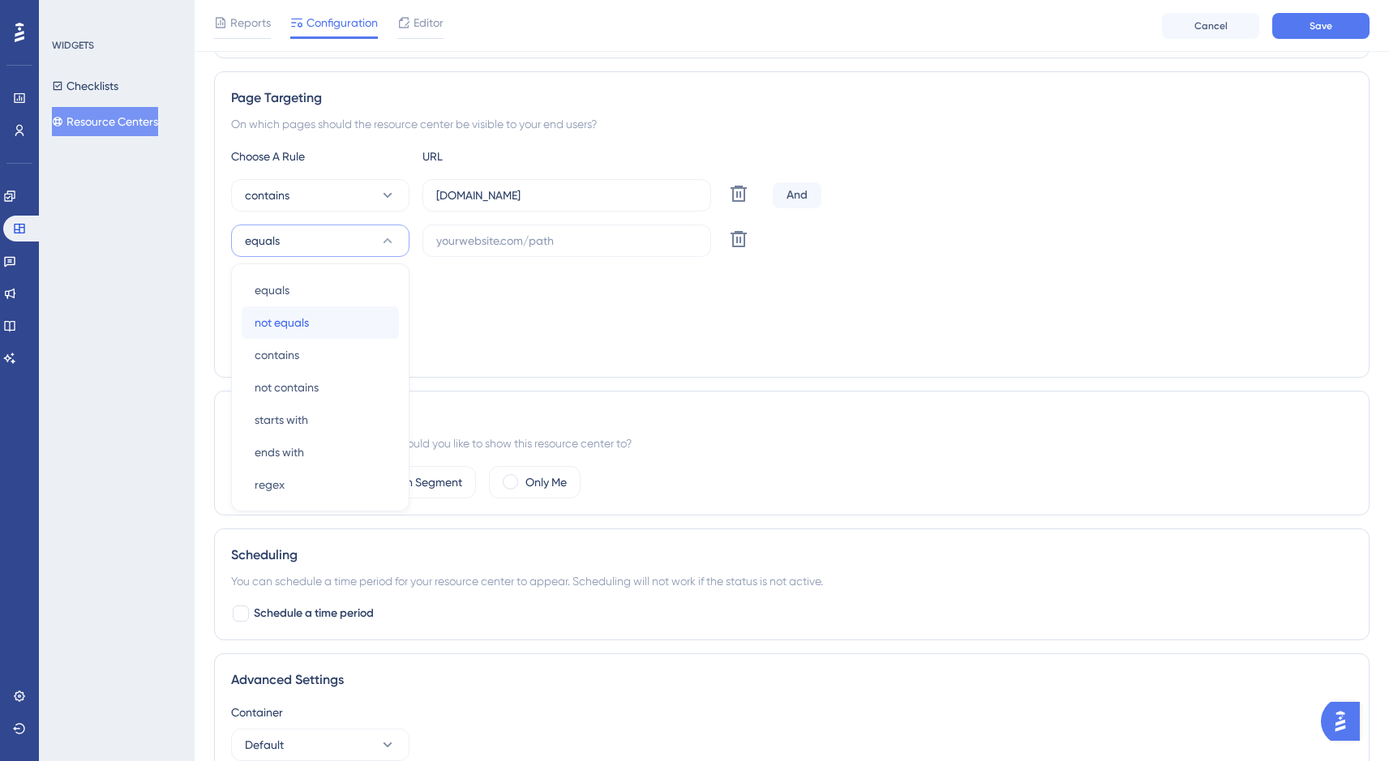
click at [321, 324] on div "not equals not equals" at bounding box center [320, 322] width 131 height 32
click at [489, 243] on input "text" at bounding box center [566, 241] width 261 height 18
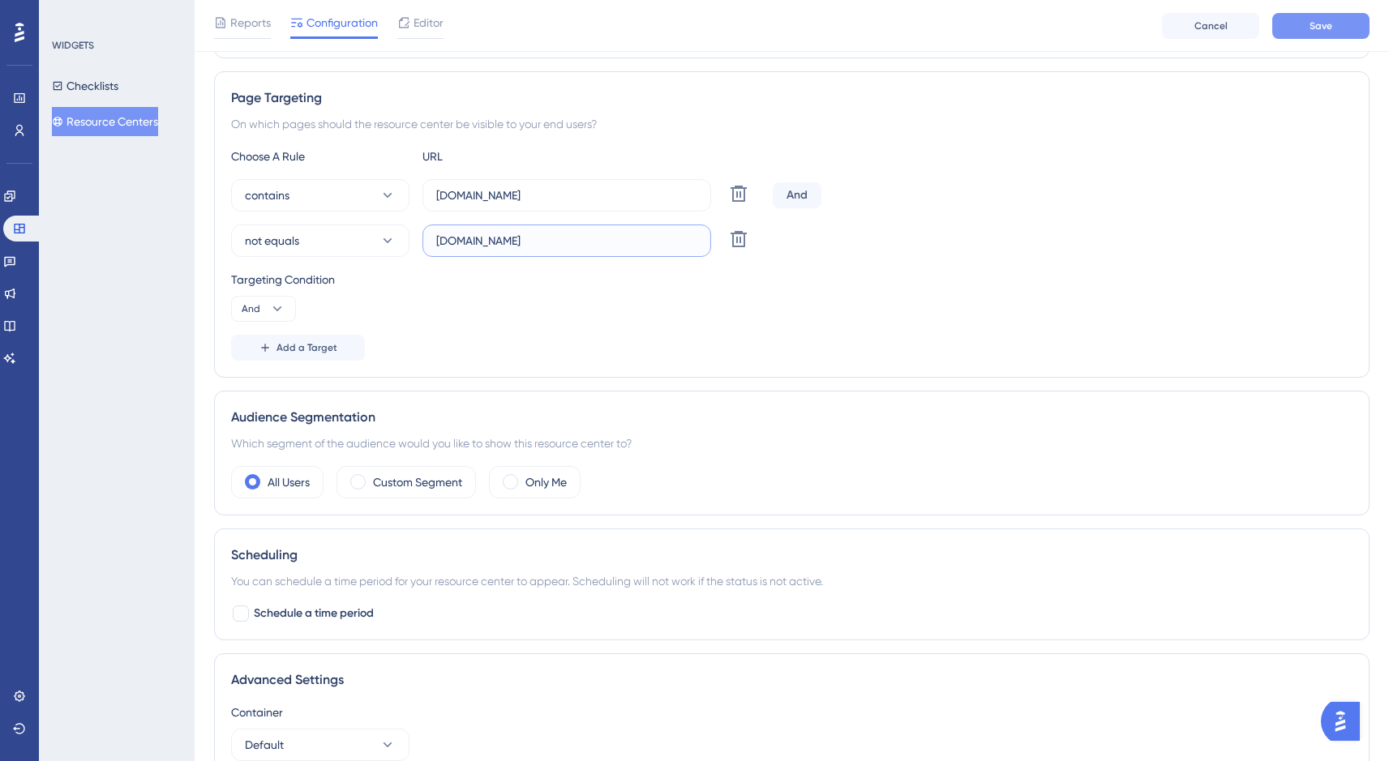
type input "help.flowchat.com"
click at [1320, 20] on span "Save" at bounding box center [1320, 25] width 23 height 13
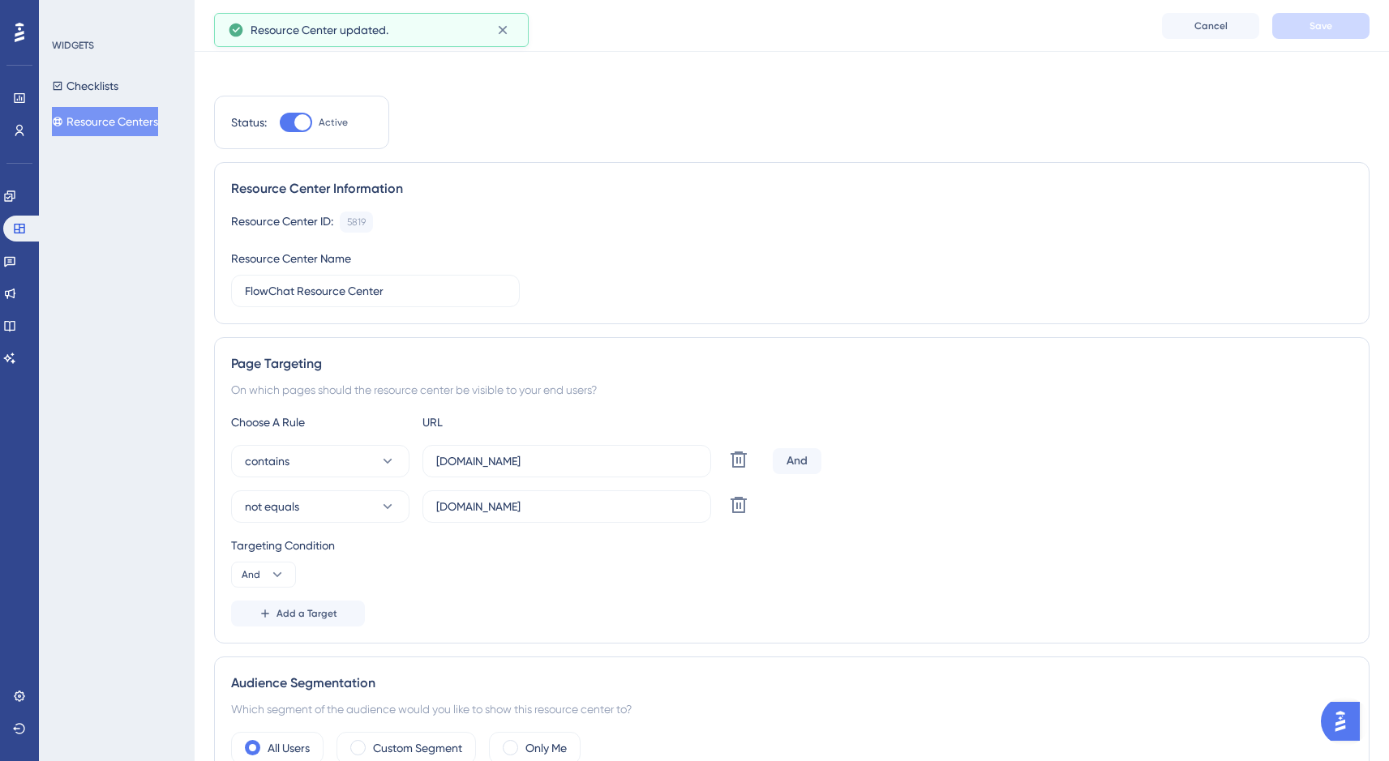
scroll to position [0, 0]
click at [1334, 26] on span "Publish Changes" at bounding box center [1321, 22] width 78 height 13
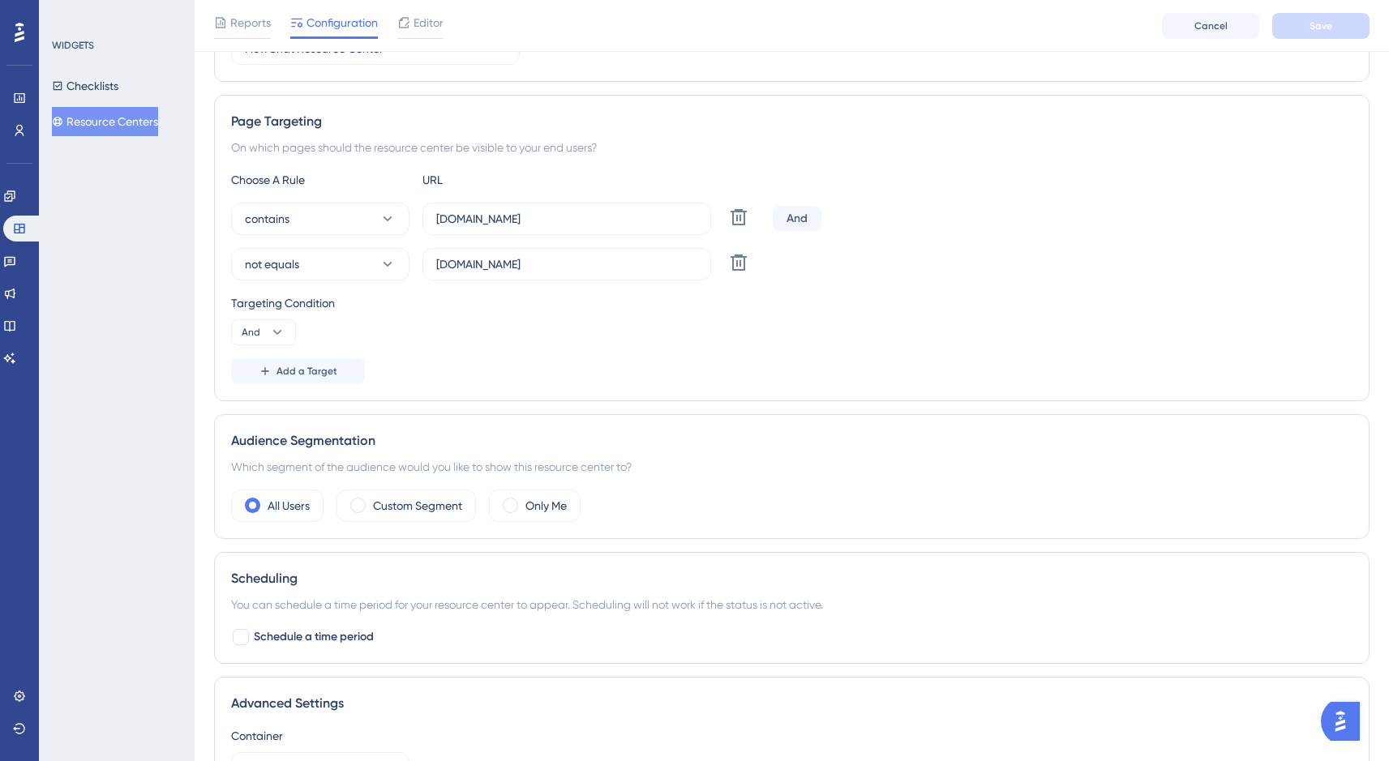
scroll to position [231, 0]
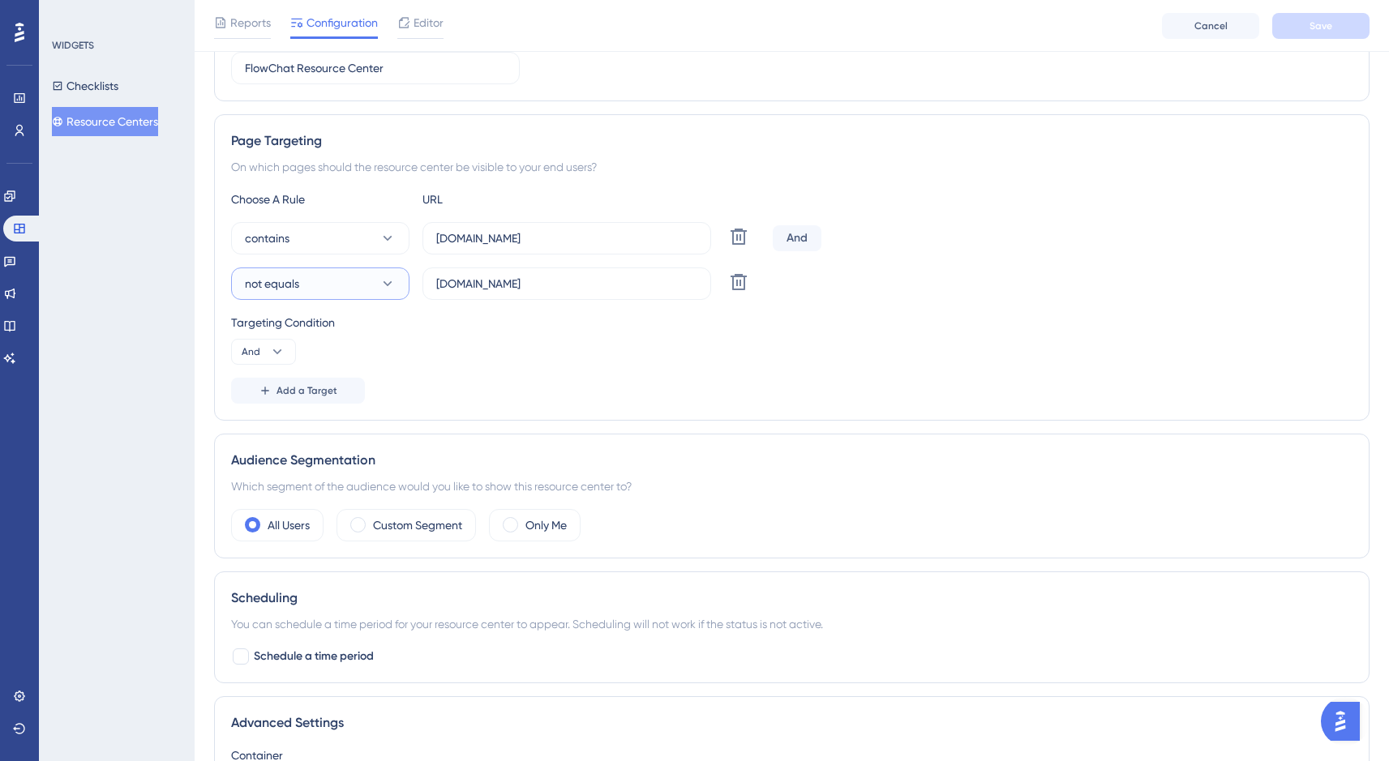
click at [388, 285] on icon at bounding box center [387, 283] width 9 height 5
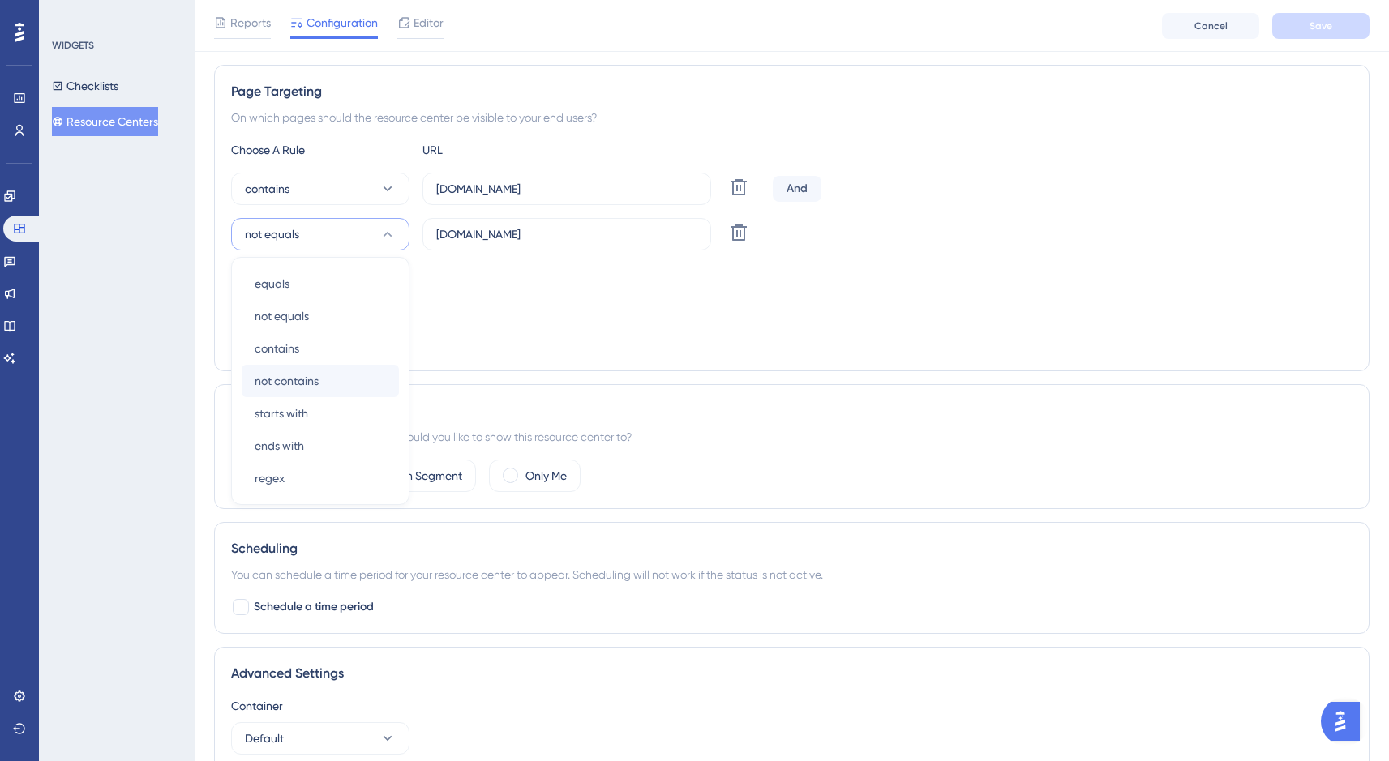
click at [349, 370] on div "not contains not contains" at bounding box center [320, 381] width 131 height 32
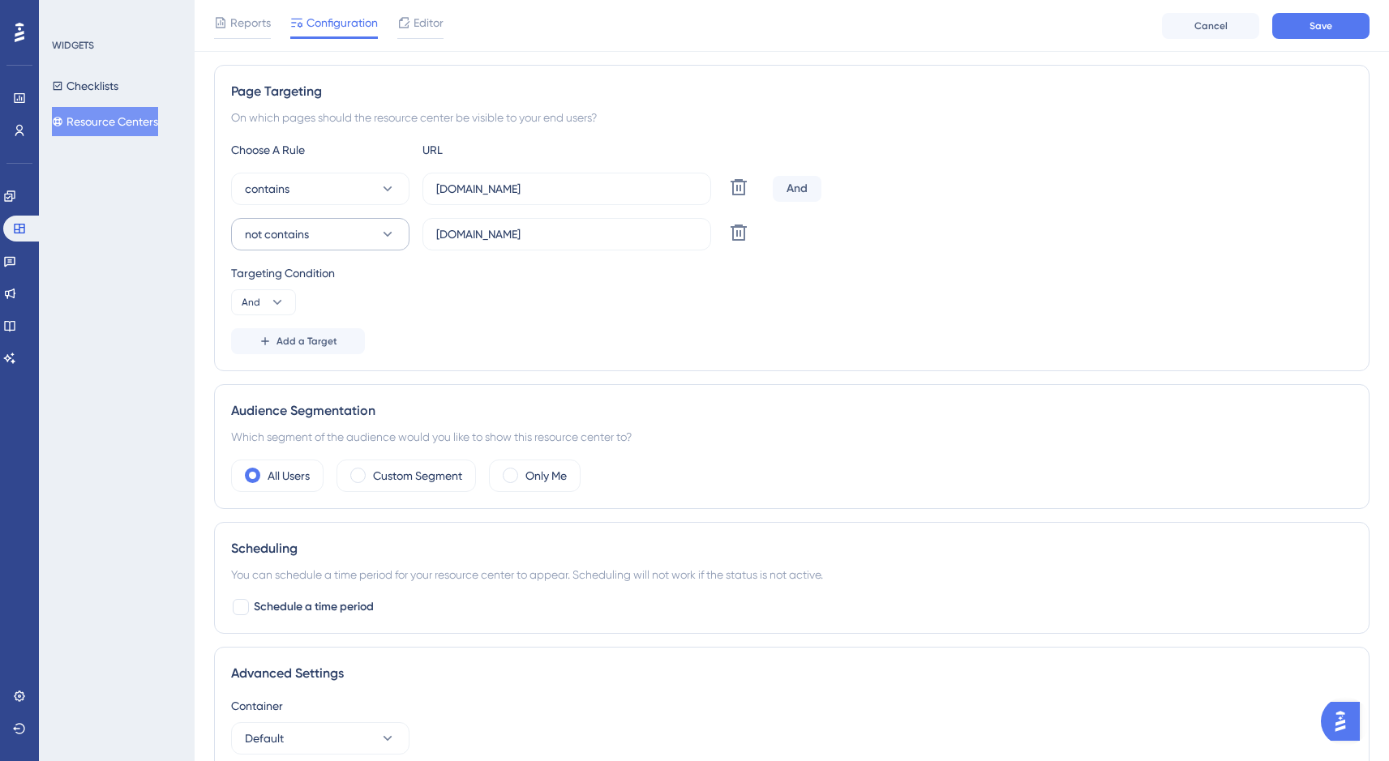
click at [384, 232] on icon at bounding box center [387, 234] width 9 height 5
click at [486, 341] on div "Add a Target" at bounding box center [791, 341] width 1121 height 26
click at [1311, 28] on span "Save" at bounding box center [1320, 25] width 23 height 13
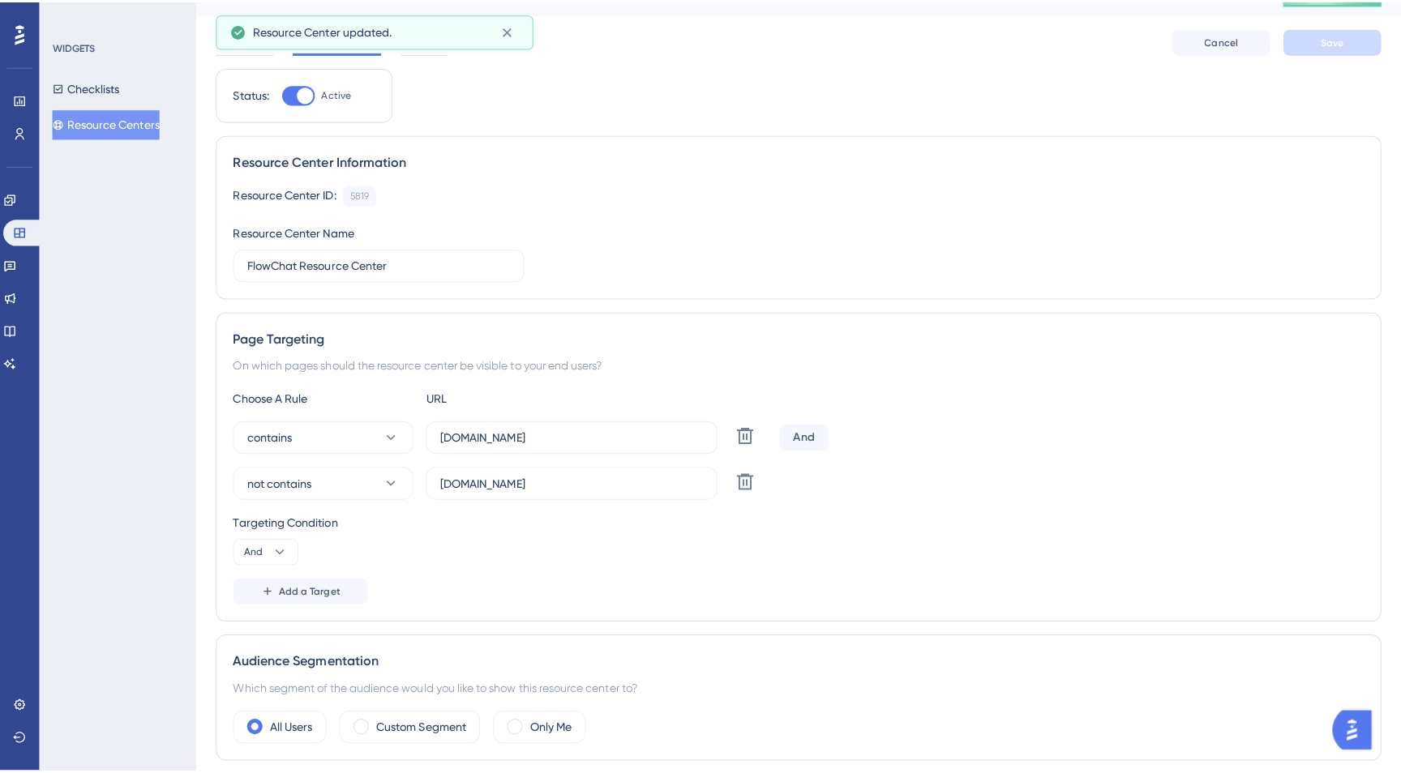
scroll to position [0, 0]
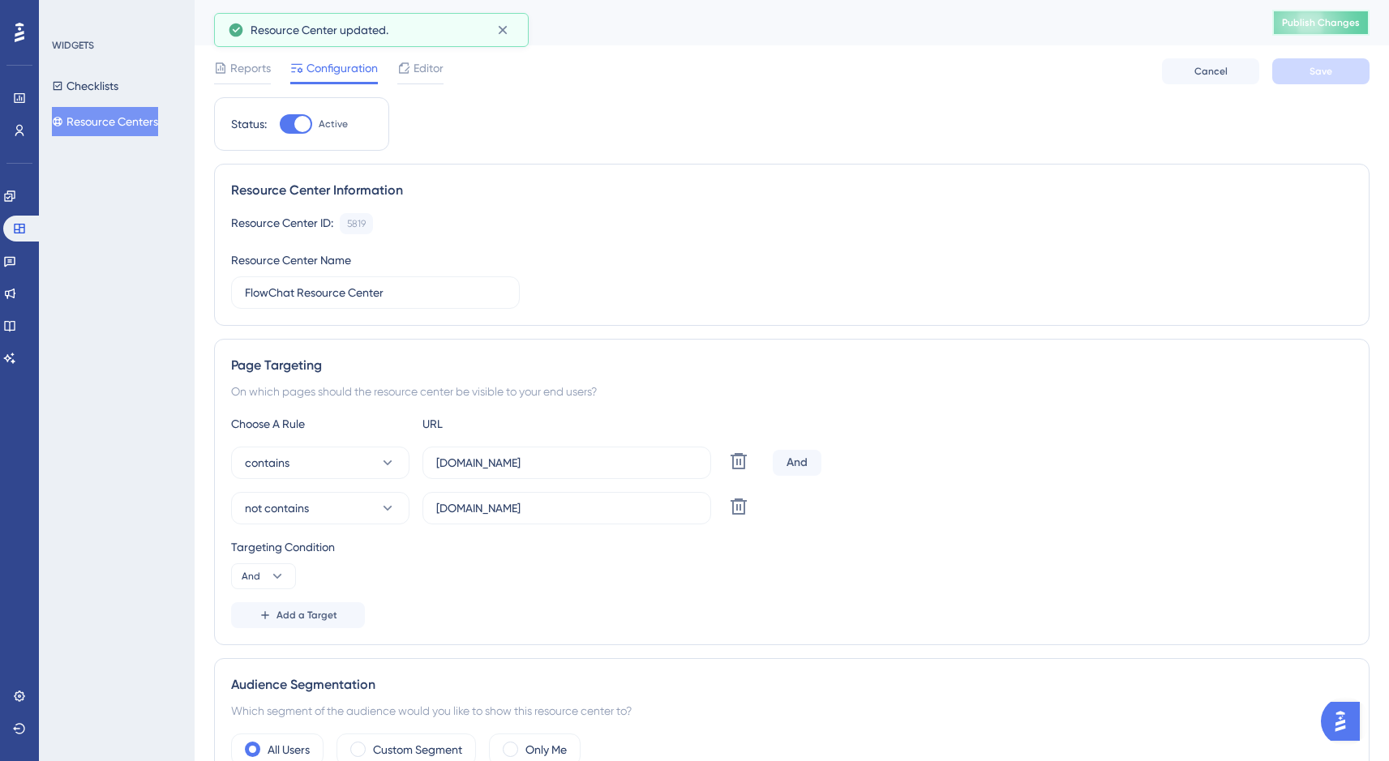
click at [1325, 28] on span "Publish Changes" at bounding box center [1321, 22] width 78 height 13
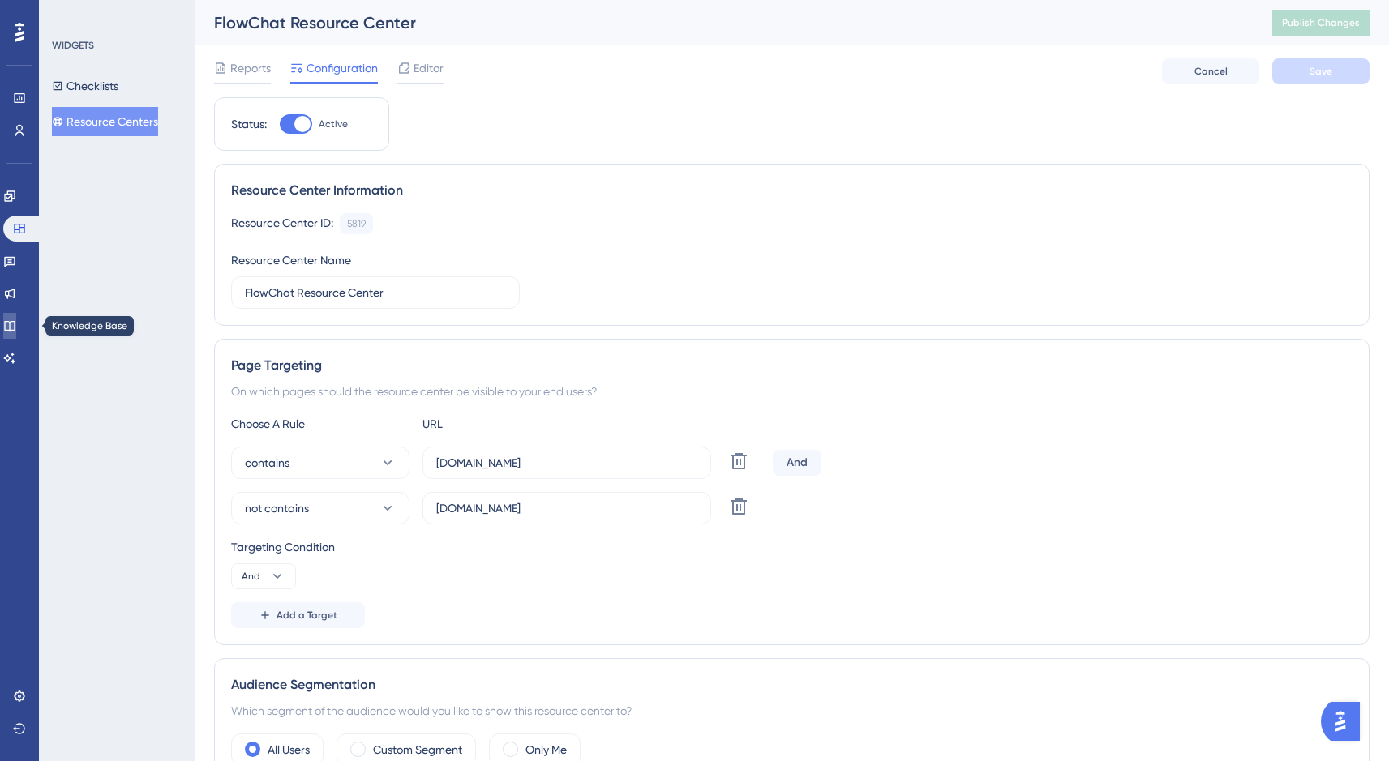
click at [14, 324] on icon at bounding box center [9, 326] width 11 height 11
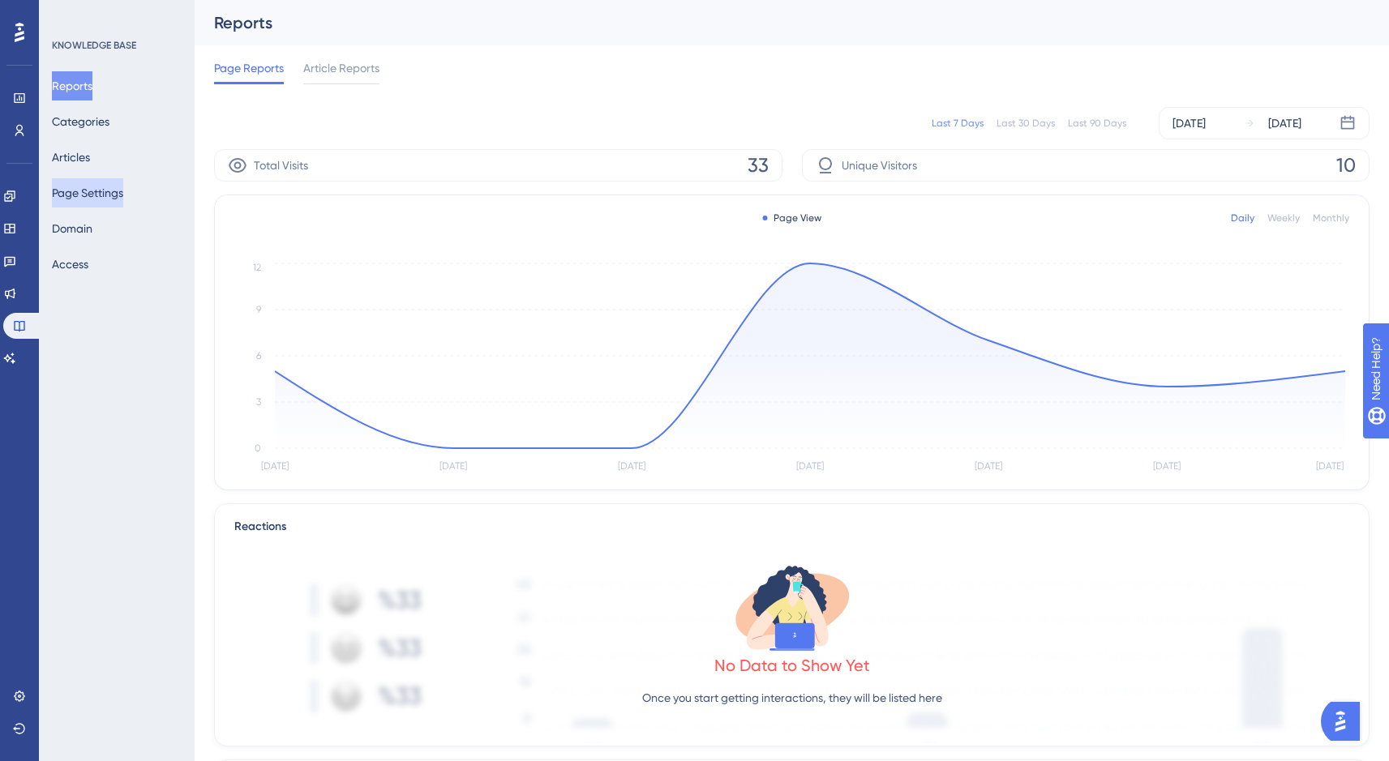
click at [79, 195] on button "Page Settings" at bounding box center [87, 192] width 71 height 29
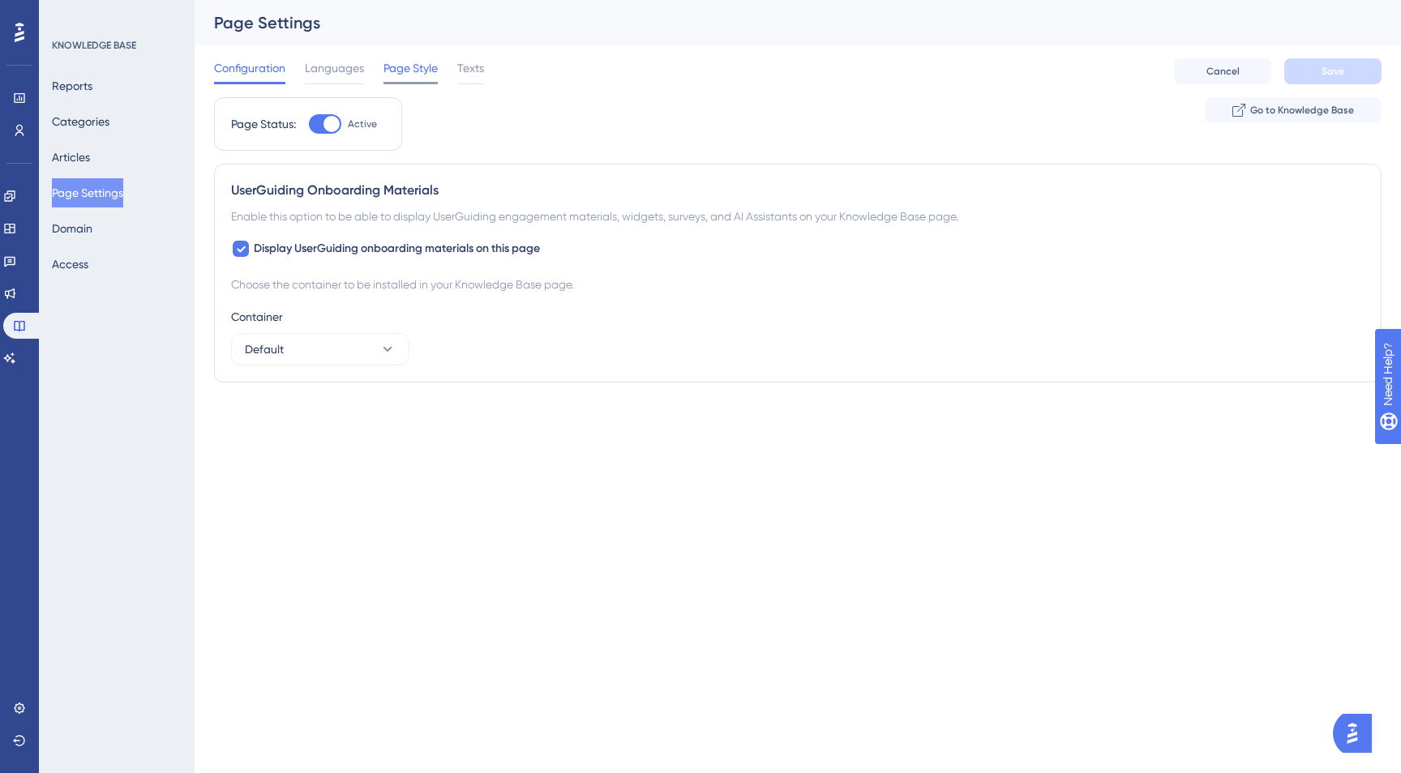
click at [409, 74] on span "Page Style" at bounding box center [410, 67] width 54 height 19
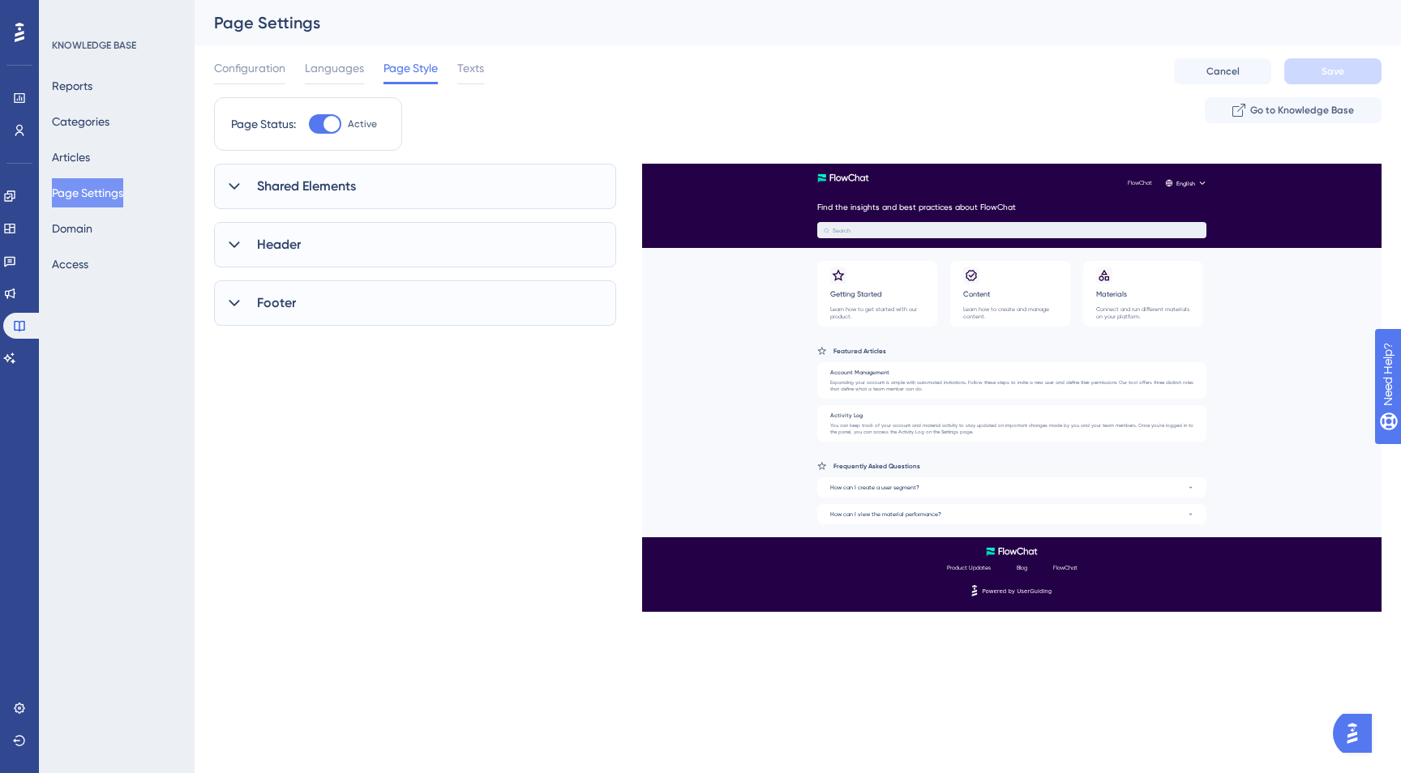
click at [239, 243] on icon at bounding box center [234, 245] width 16 height 16
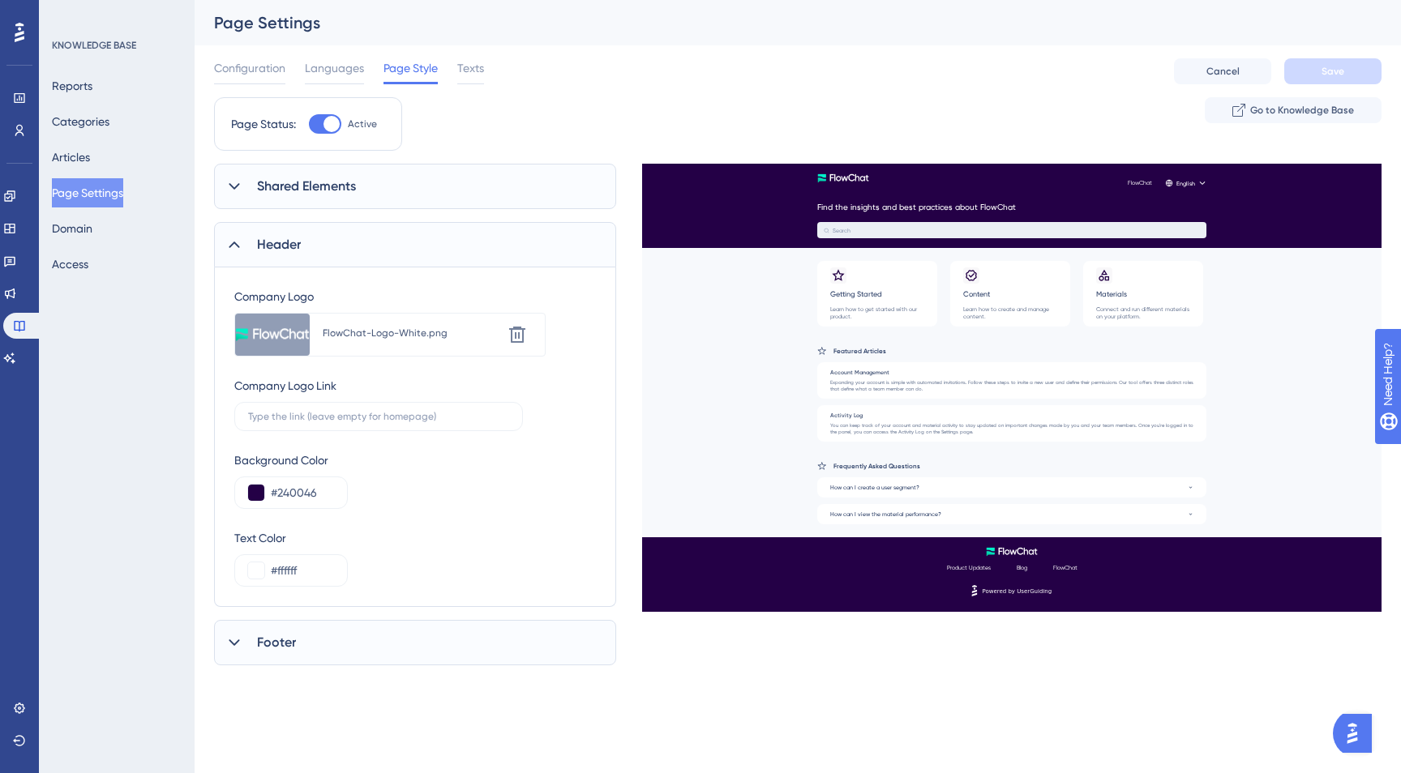
click at [245, 182] on div "Shared Elements" at bounding box center [415, 186] width 402 height 45
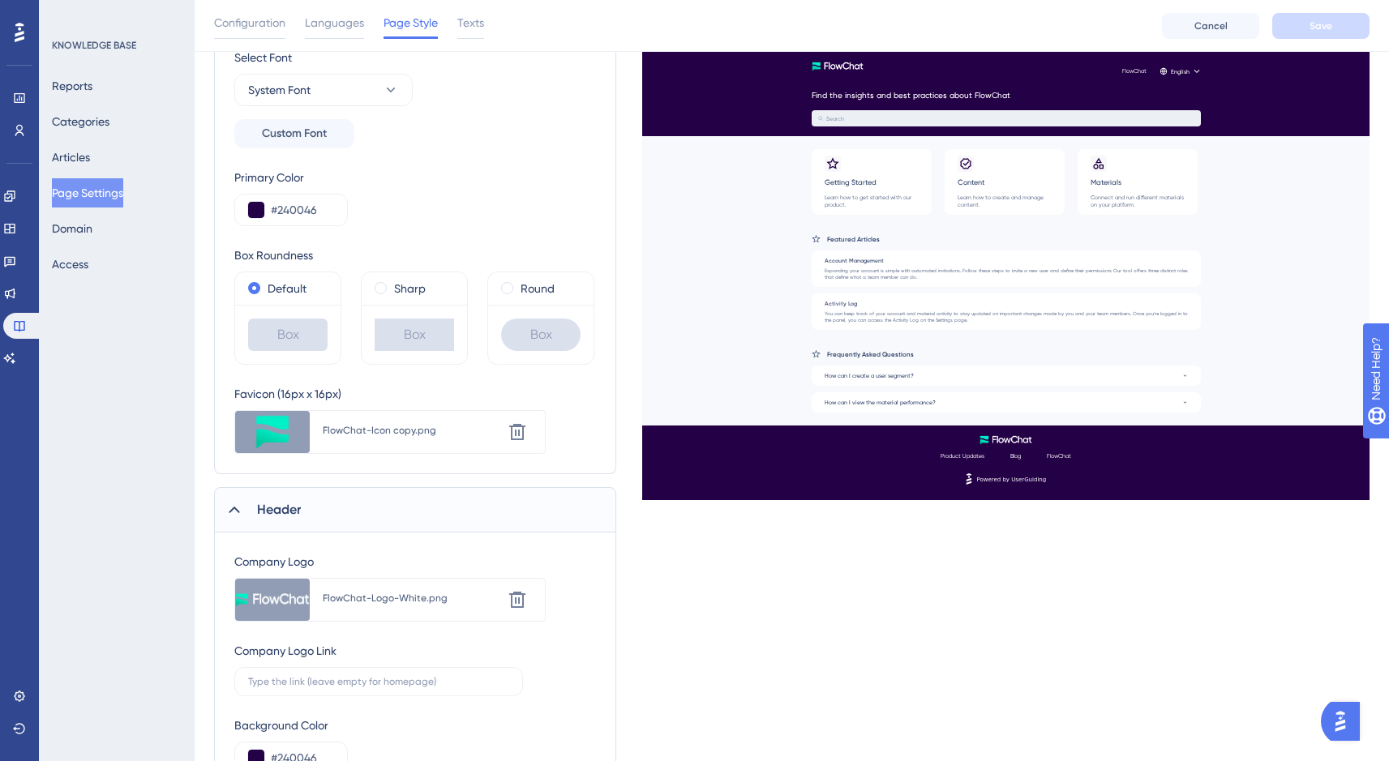
scroll to position [238, 0]
click at [378, 290] on span at bounding box center [381, 289] width 12 height 12
click at [392, 285] on input "radio" at bounding box center [392, 285] width 0 height 0
click at [250, 292] on span at bounding box center [254, 289] width 12 height 12
click at [265, 285] on input "radio" at bounding box center [265, 285] width 0 height 0
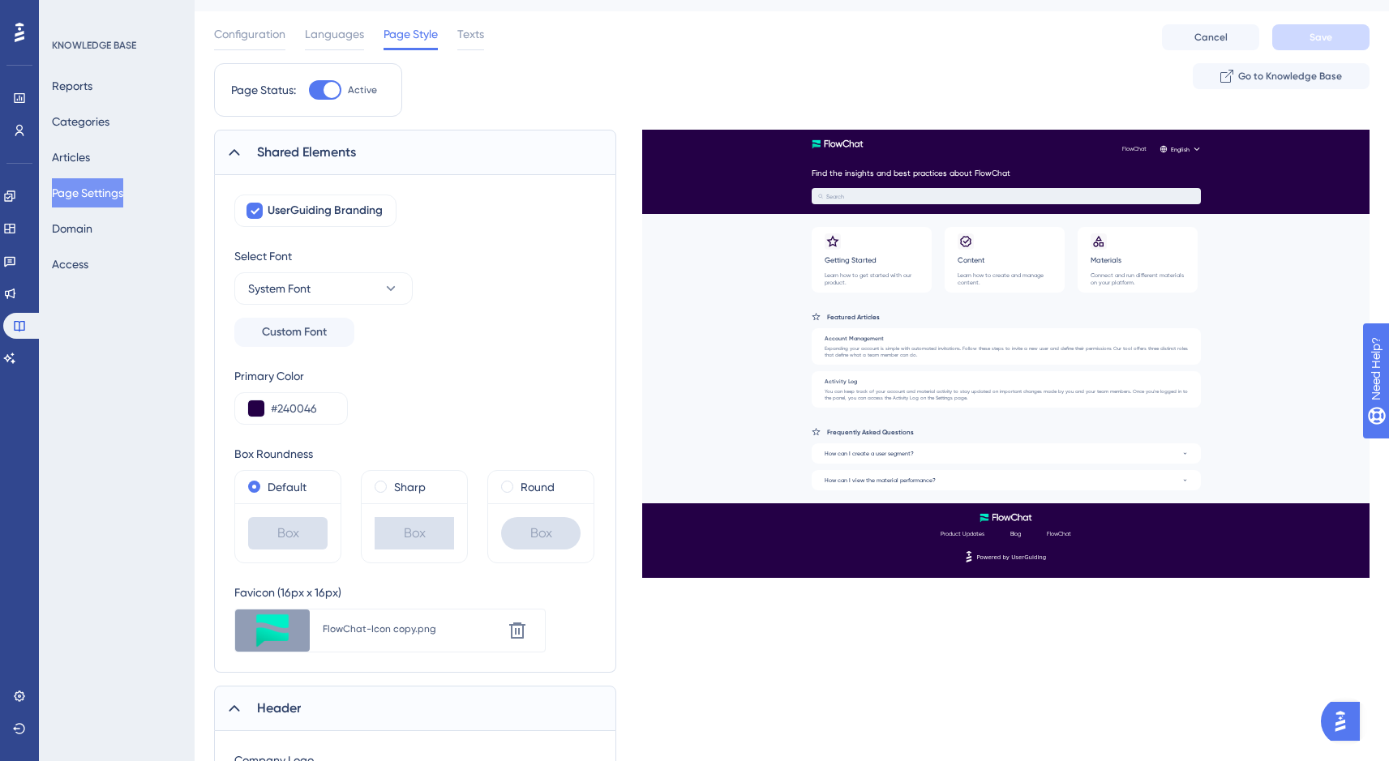
scroll to position [0, 0]
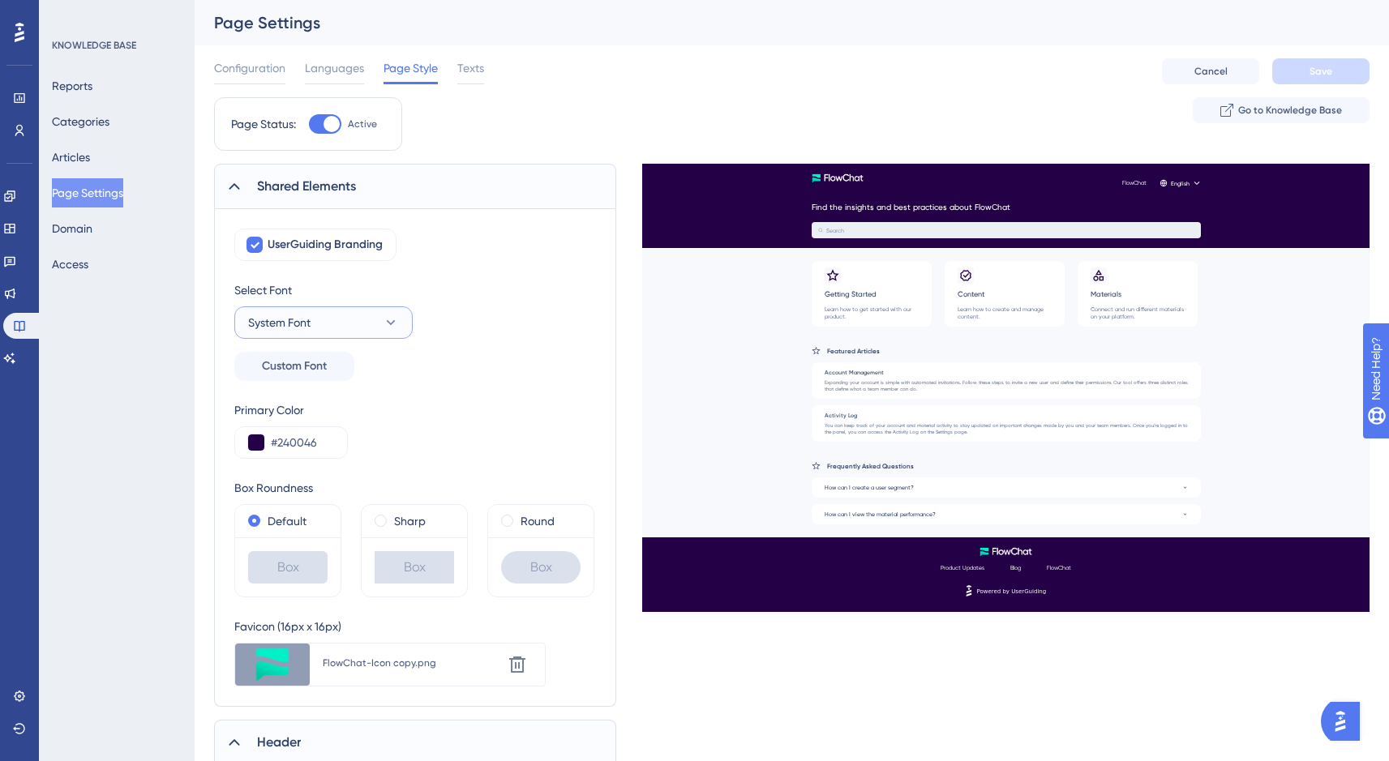
click at [397, 326] on icon at bounding box center [391, 323] width 16 height 16
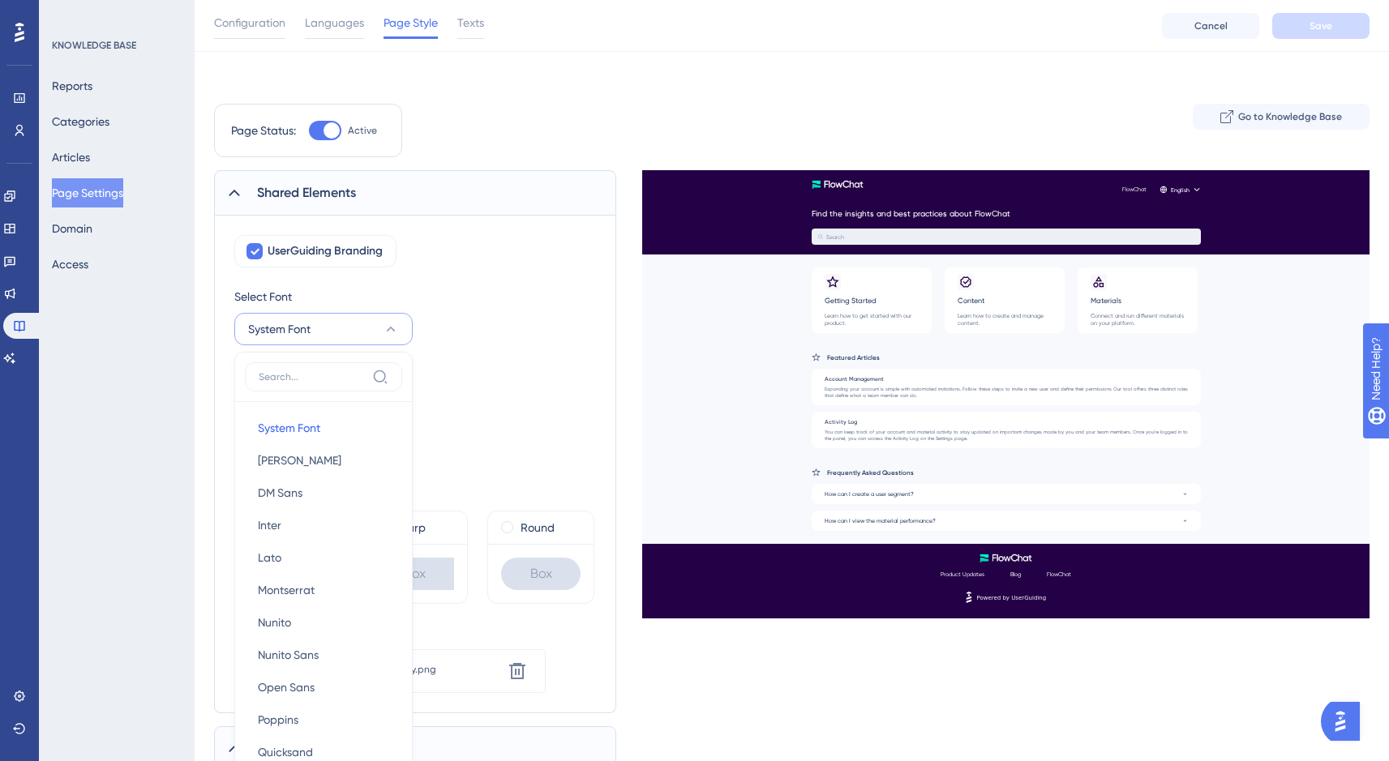
scroll to position [172, 0]
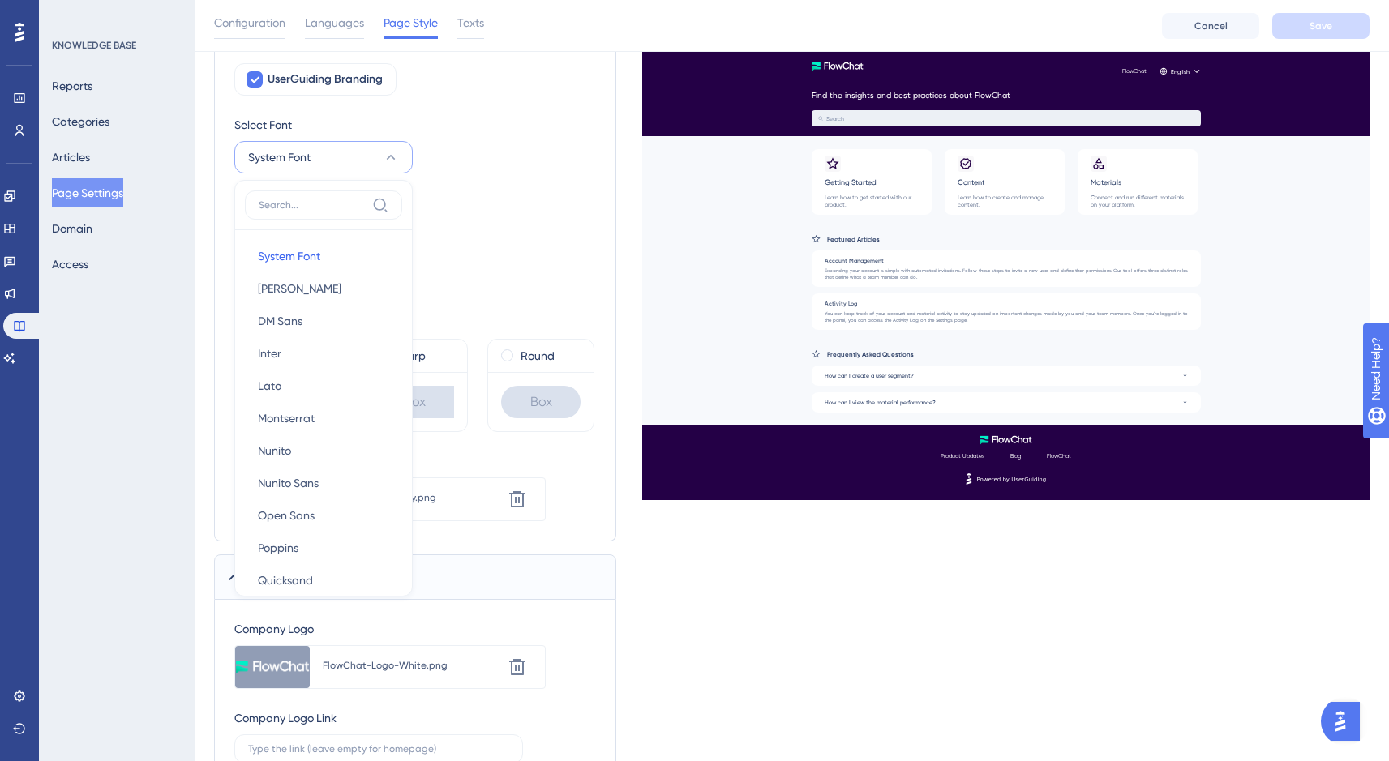
click at [521, 180] on div "Select Font System Font System Font System Font Barlow Barlow DM Sans DM Sans I…" at bounding box center [415, 165] width 362 height 101
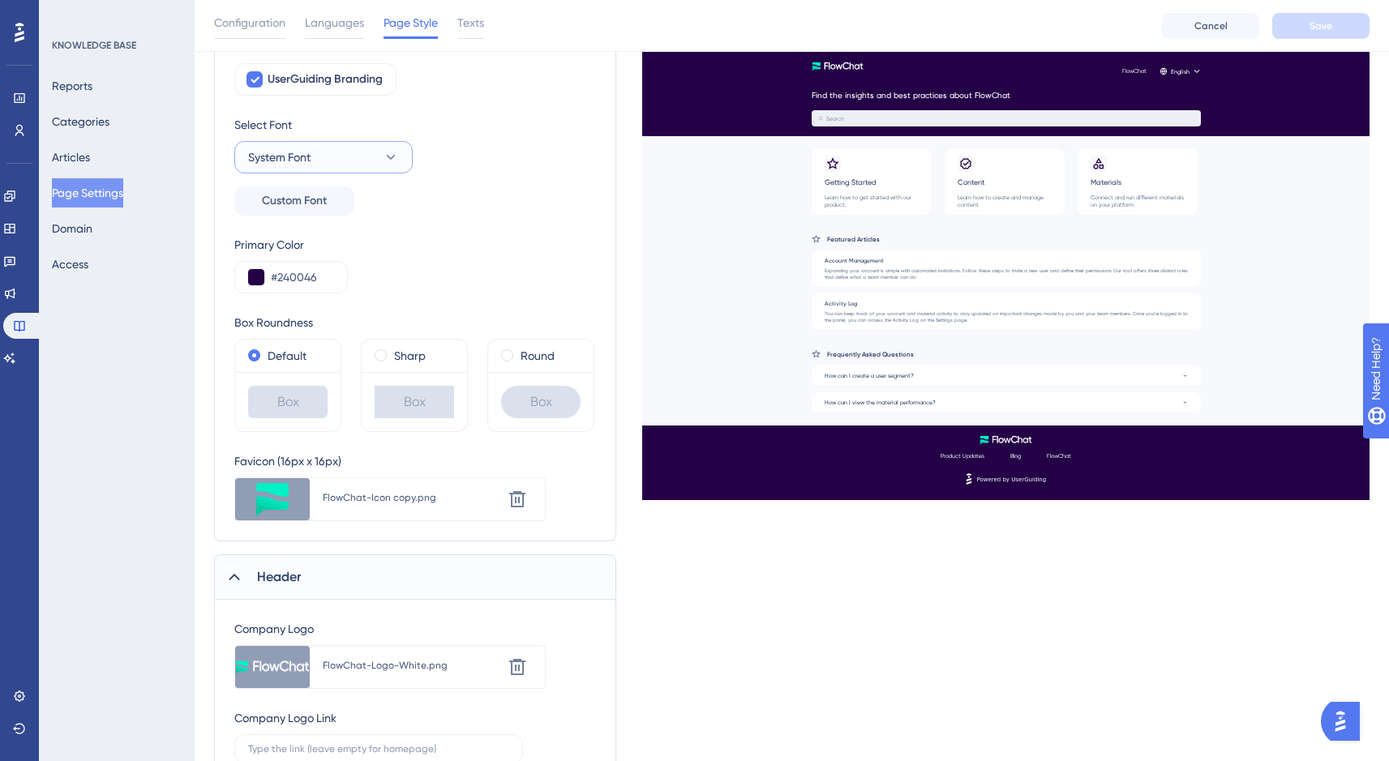
click at [383, 154] on icon at bounding box center [391, 157] width 16 height 16
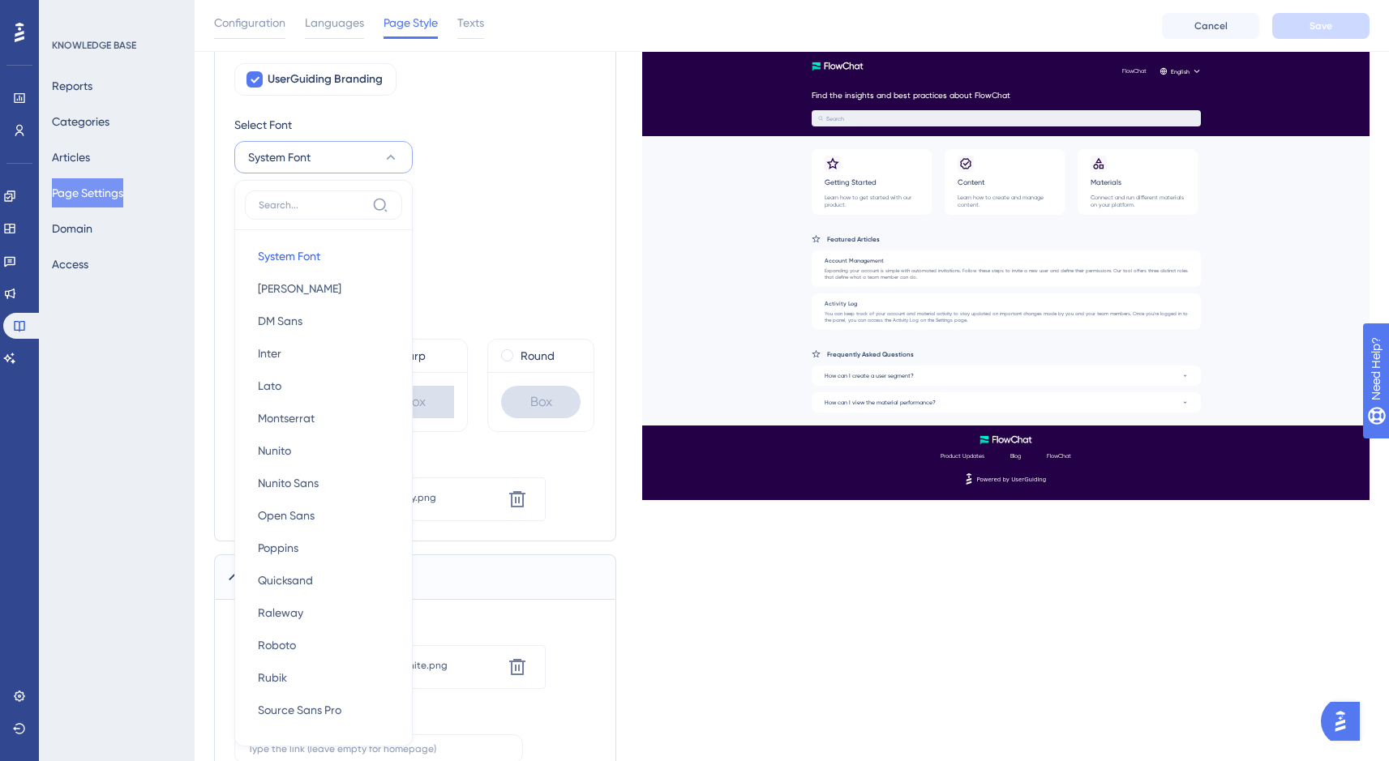
scroll to position [254, 0]
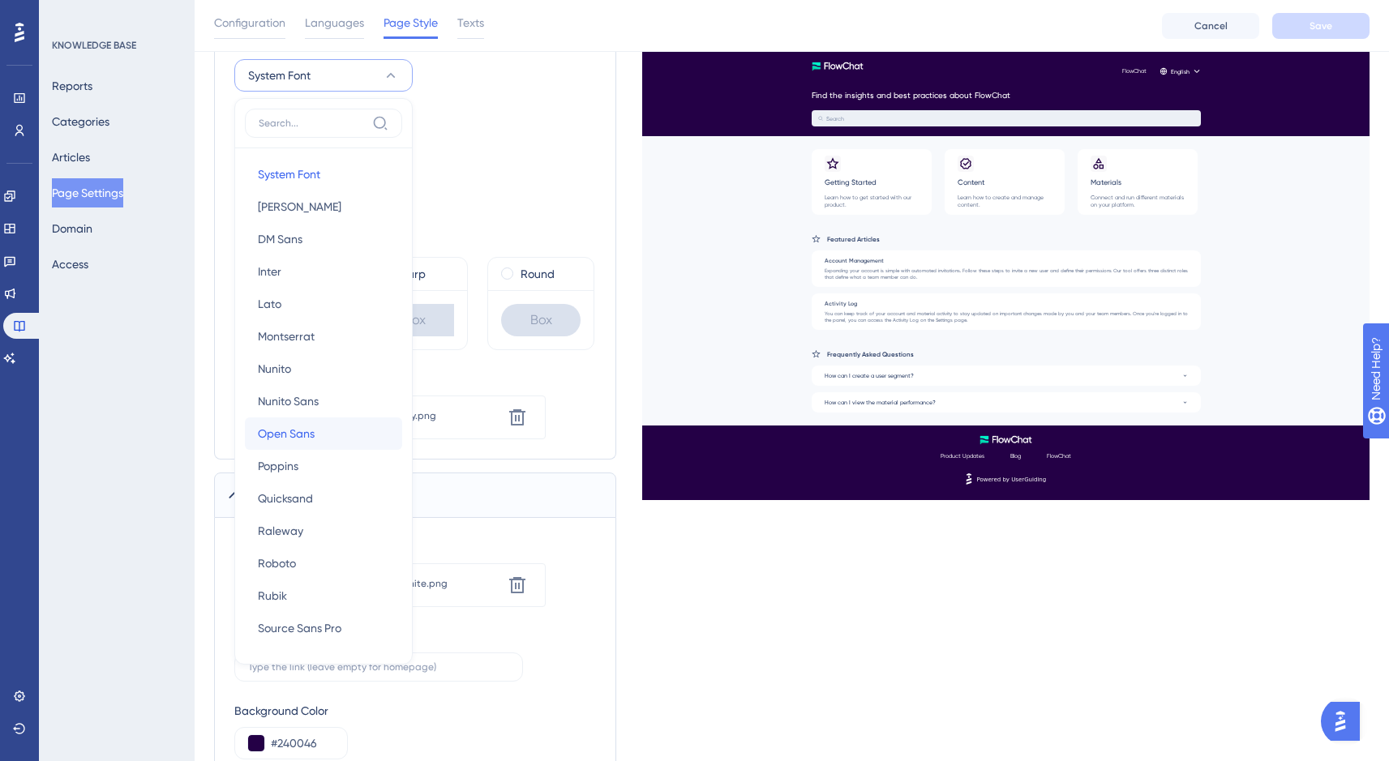
click at [333, 430] on button "Open Sans Open Sans" at bounding box center [323, 434] width 157 height 32
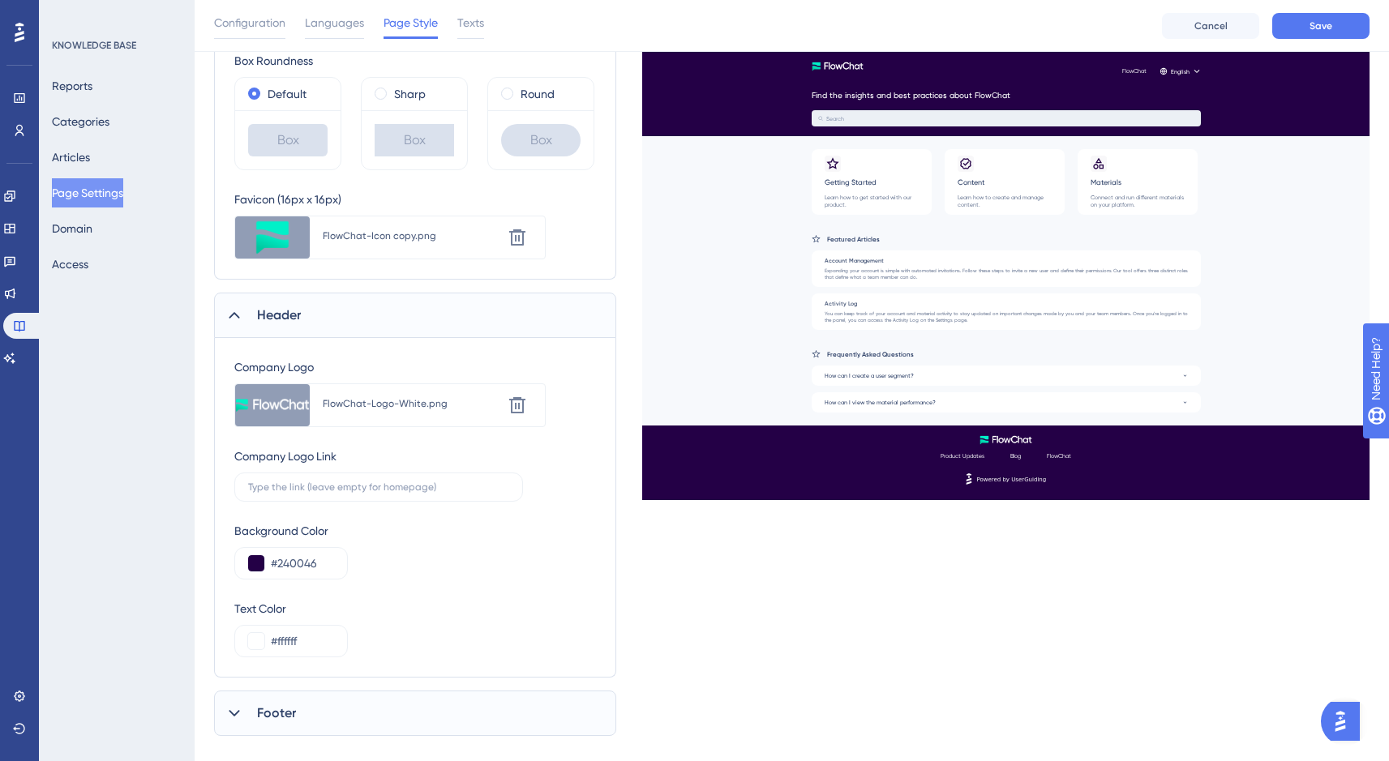
scroll to position [460, 0]
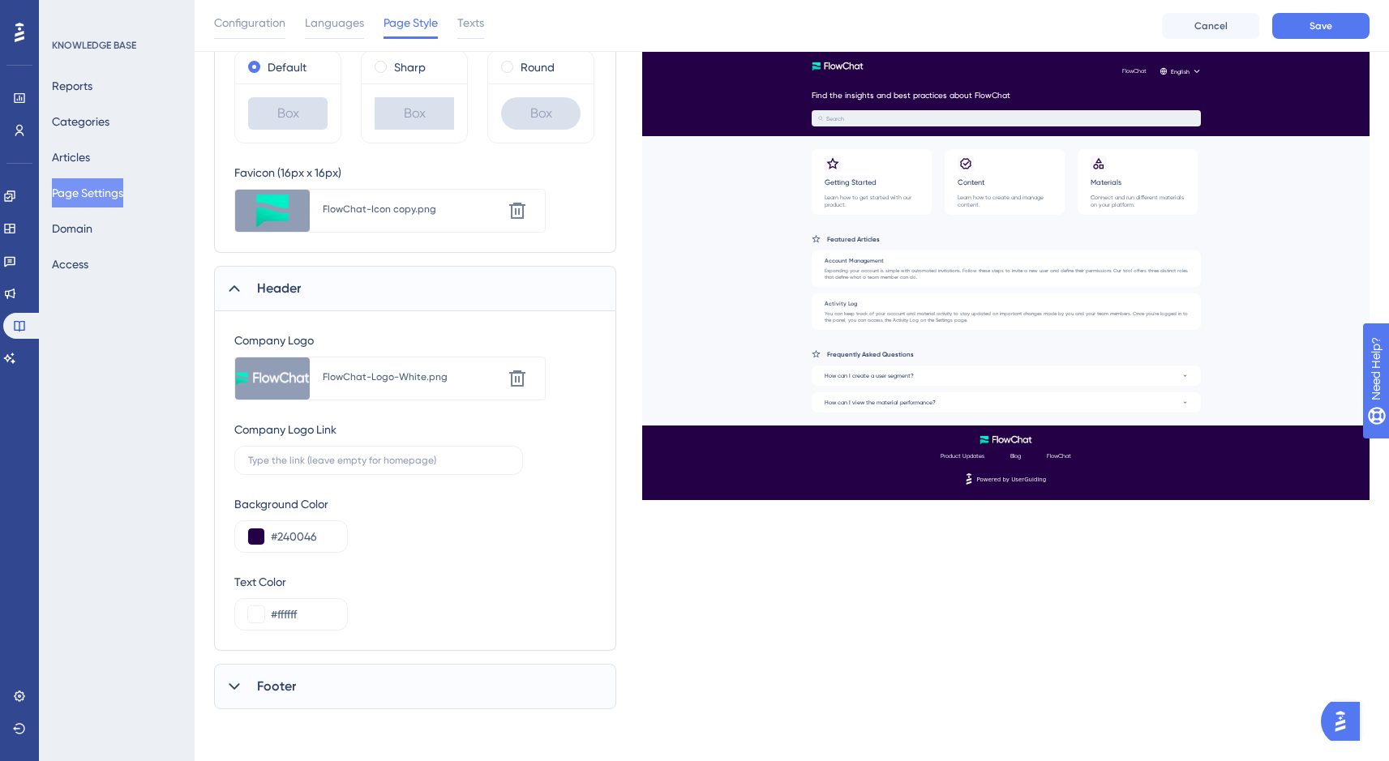
click at [237, 689] on icon at bounding box center [234, 687] width 16 height 16
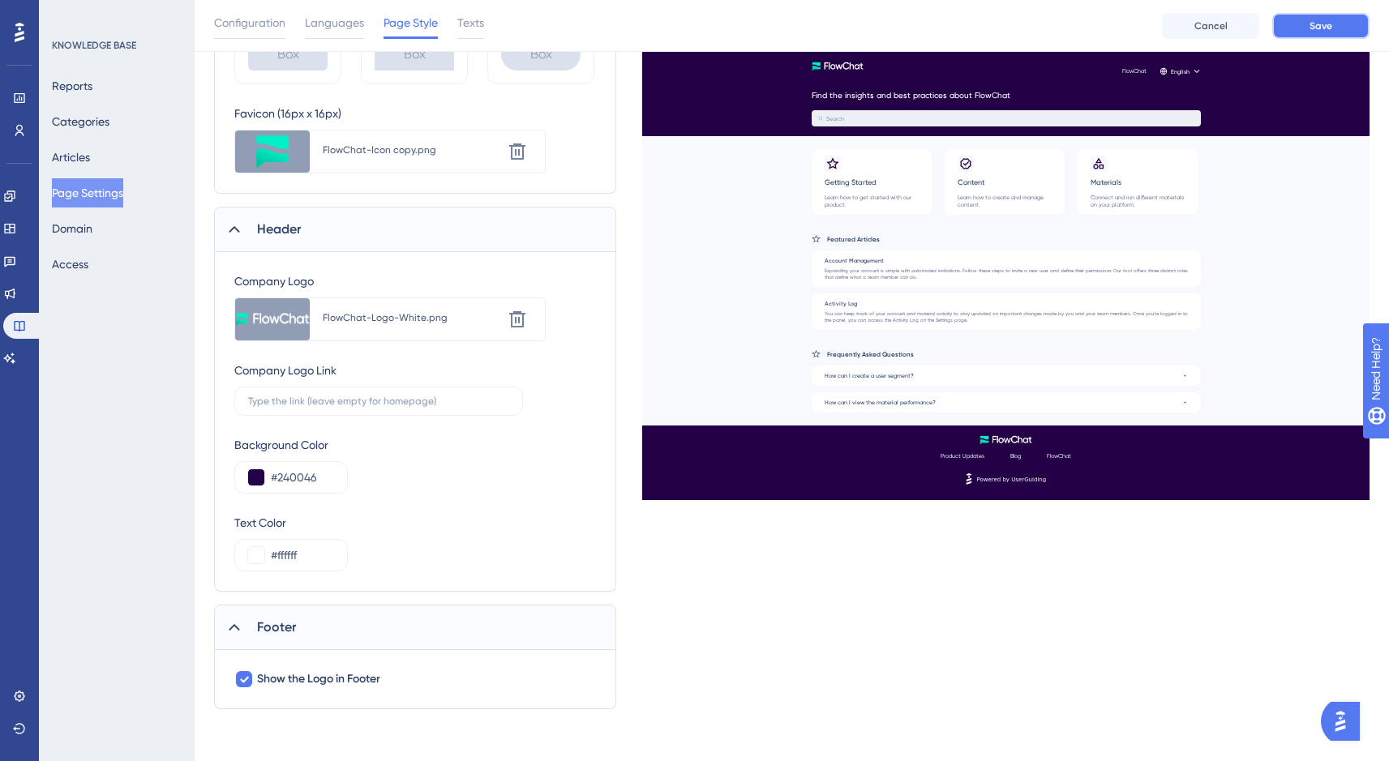
click at [1334, 36] on button "Save" at bounding box center [1320, 26] width 97 height 26
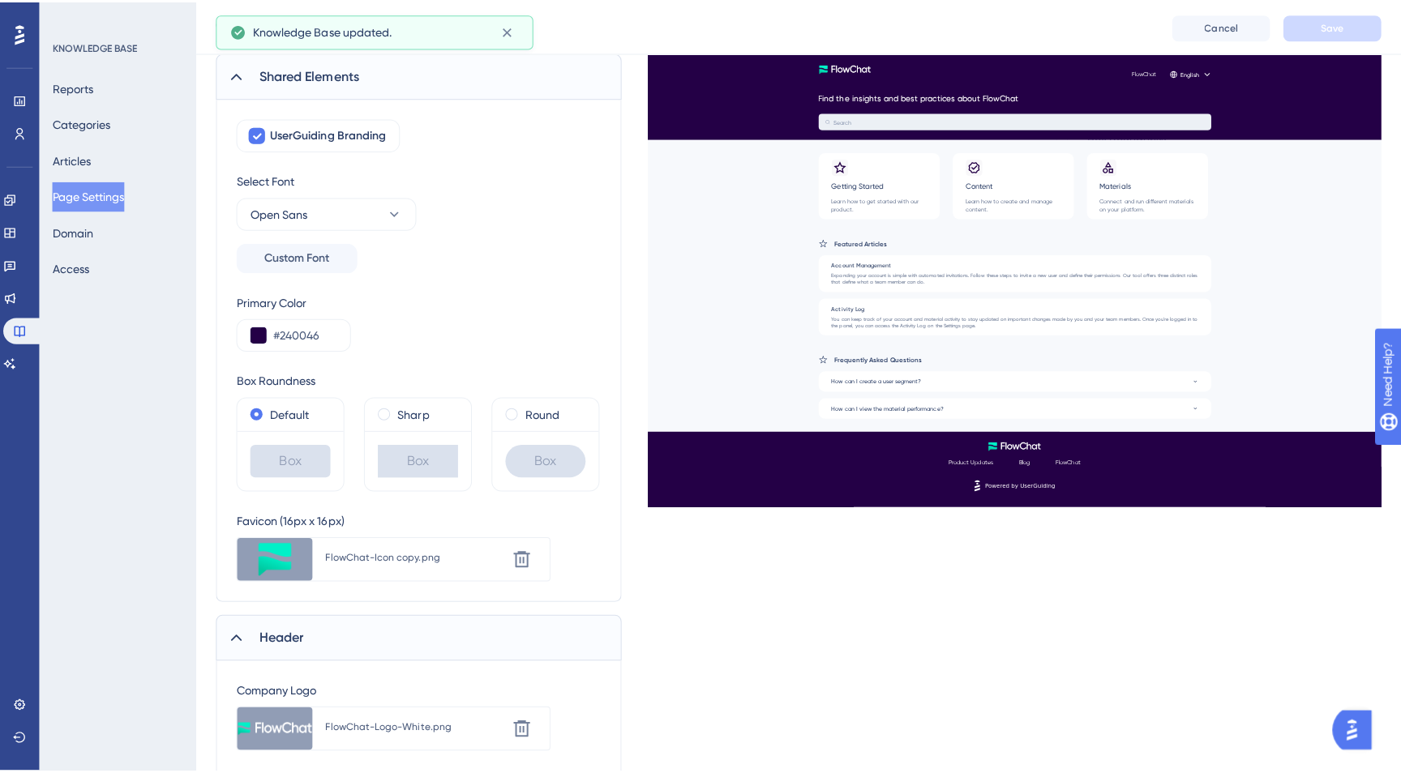
scroll to position [0, 0]
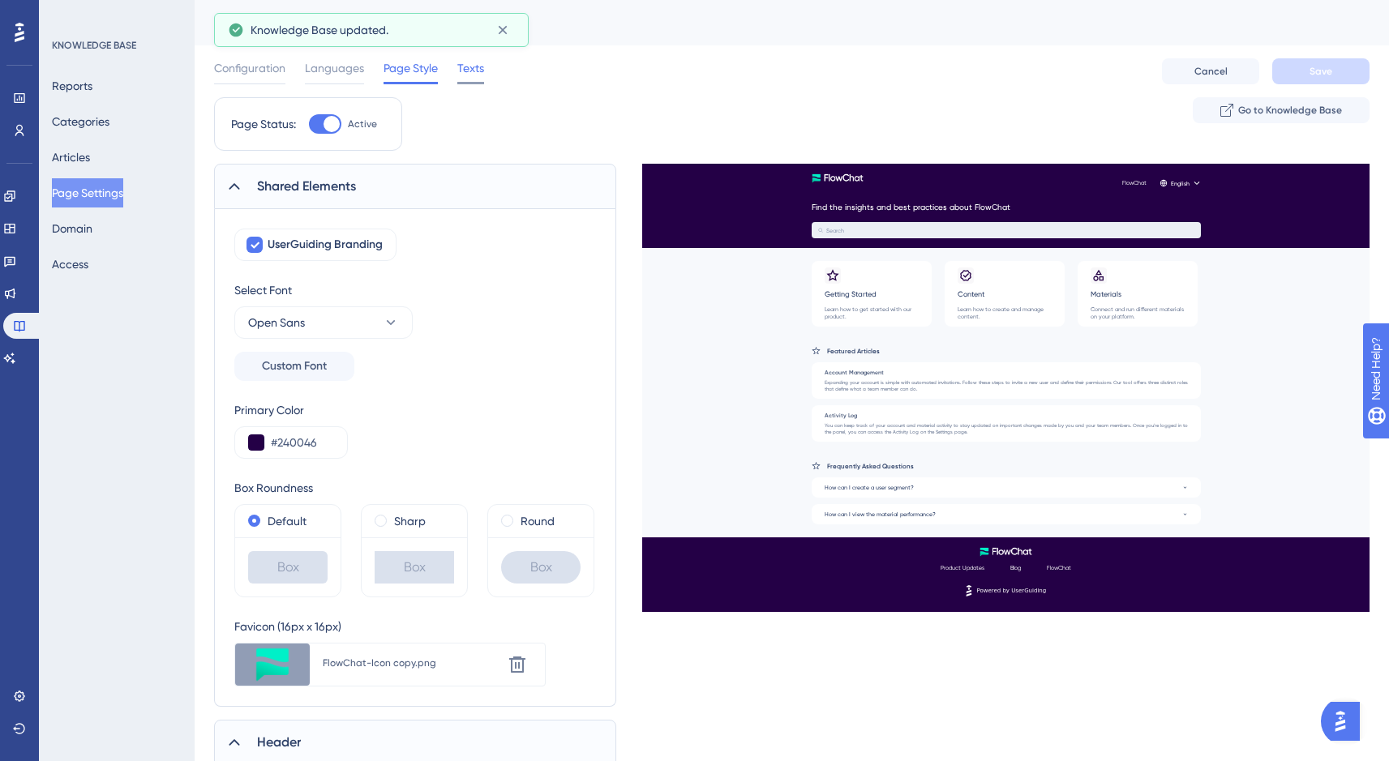
click at [470, 78] on div "Texts" at bounding box center [470, 71] width 27 height 26
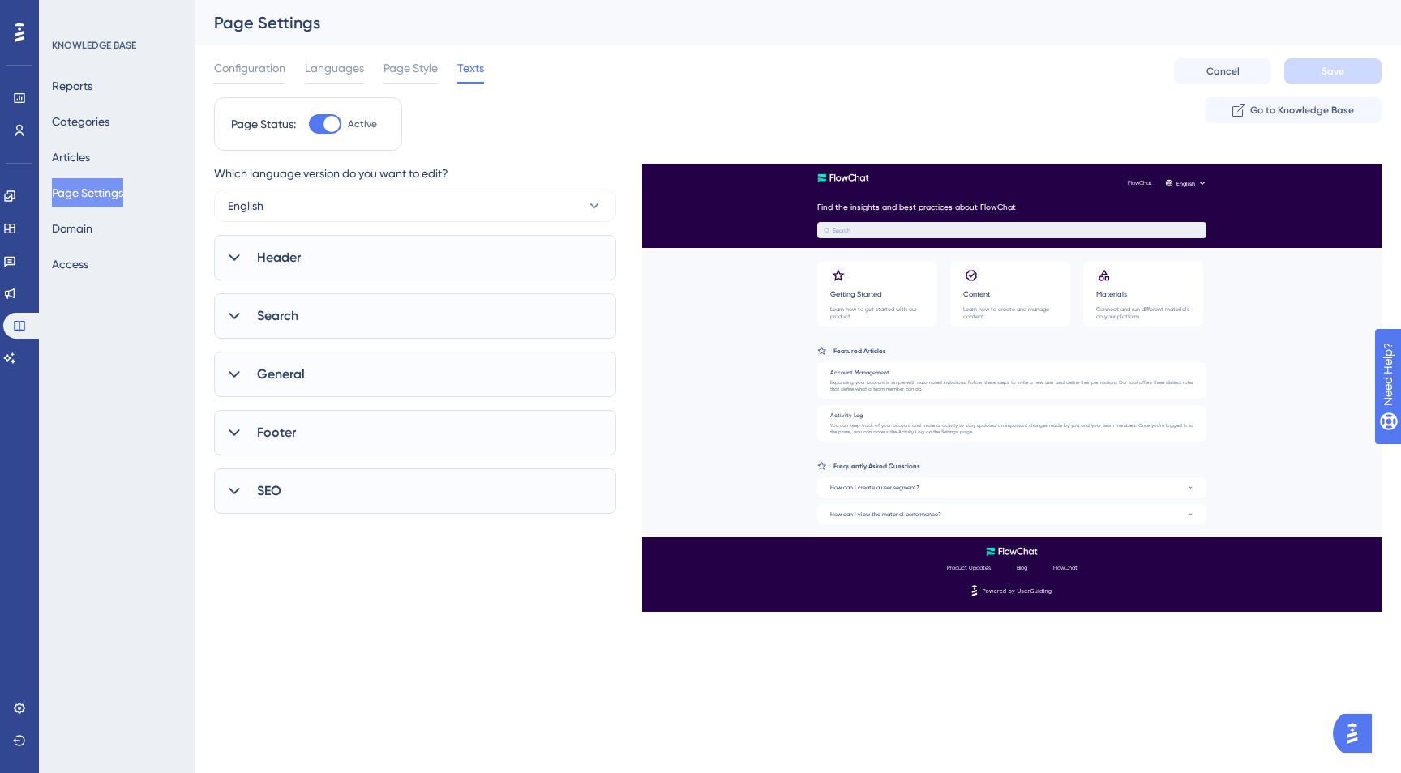
click at [227, 257] on icon at bounding box center [234, 258] width 16 height 16
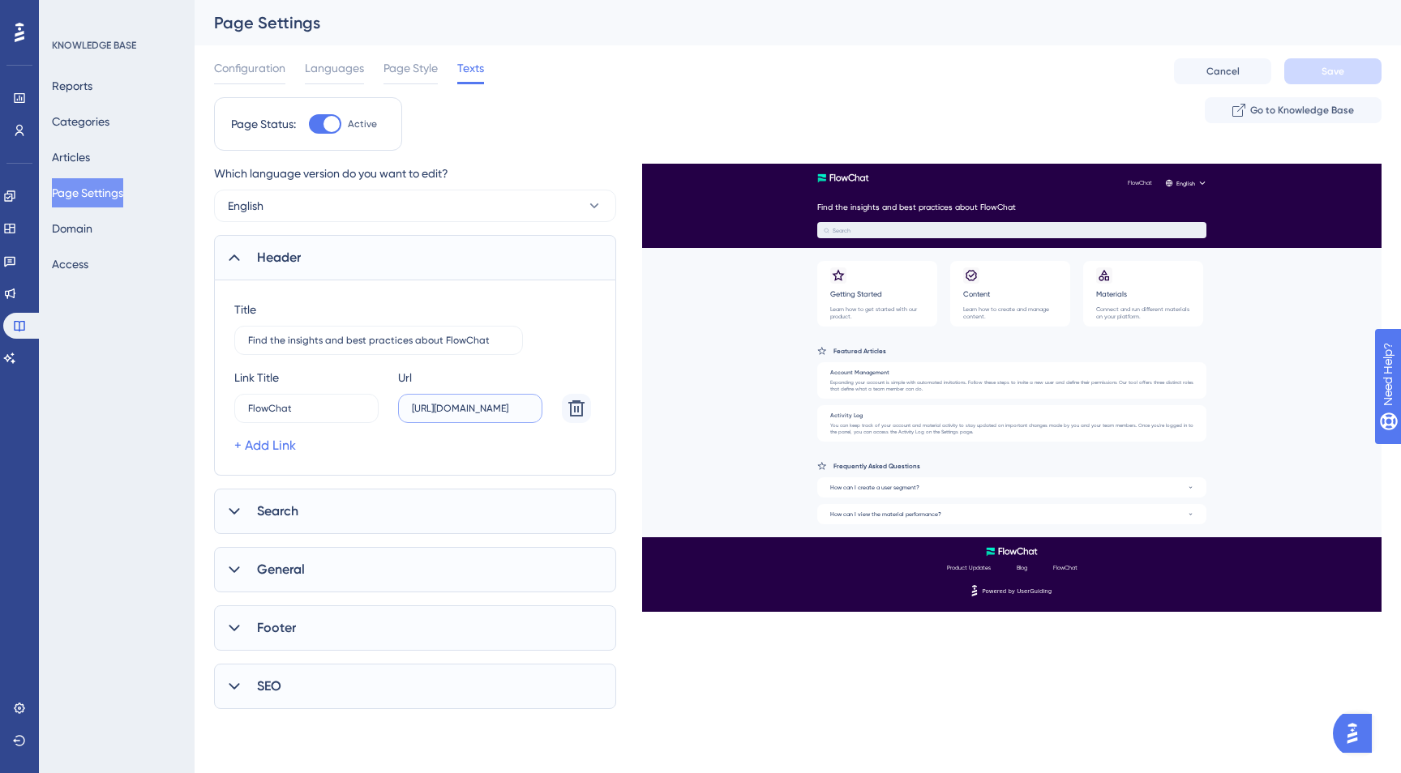
click at [478, 412] on input "https://www.flowchat.com/dashboard" at bounding box center [470, 408] width 117 height 11
type input "https://www.flowchat.com/members"
click at [1330, 71] on span "Save" at bounding box center [1332, 71] width 23 height 13
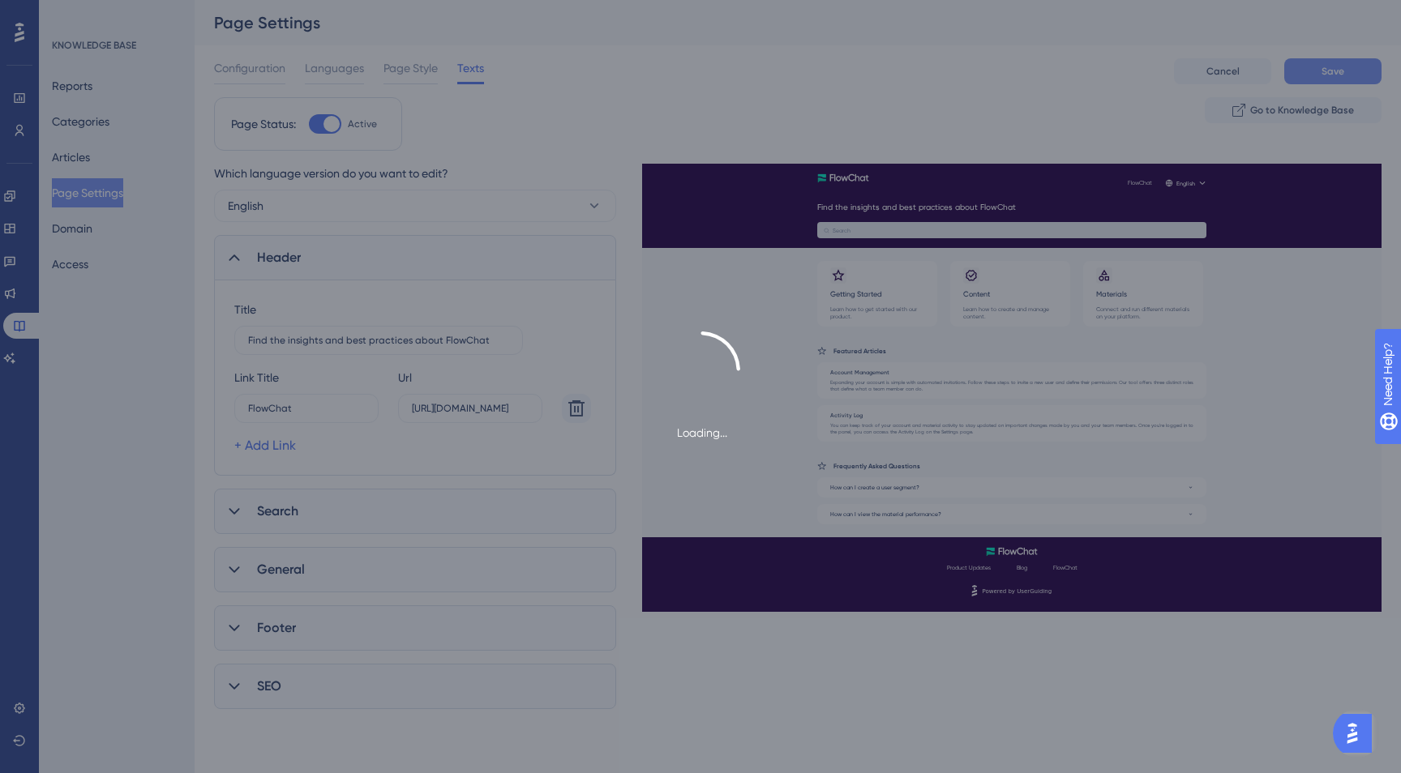
scroll to position [0, 0]
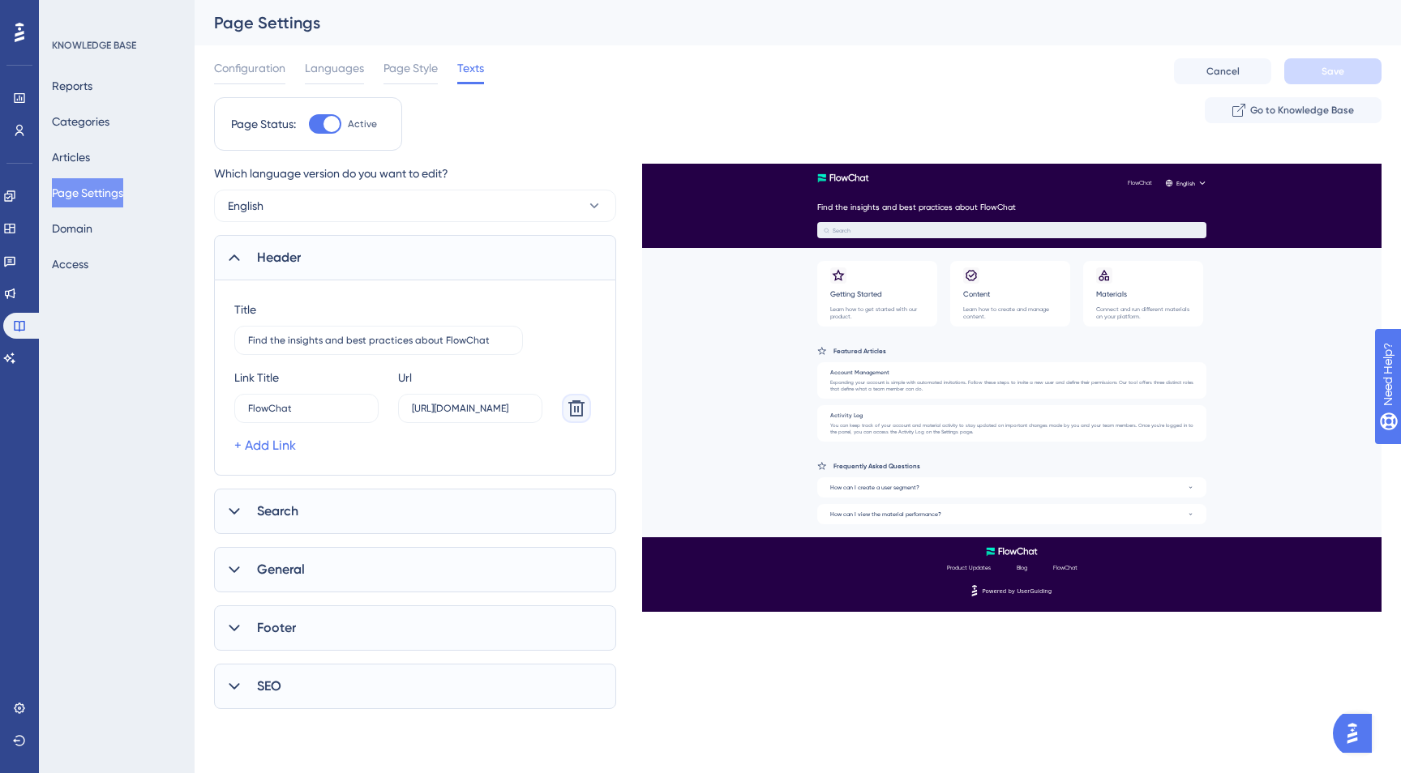
click at [579, 417] on icon at bounding box center [576, 408] width 19 height 19
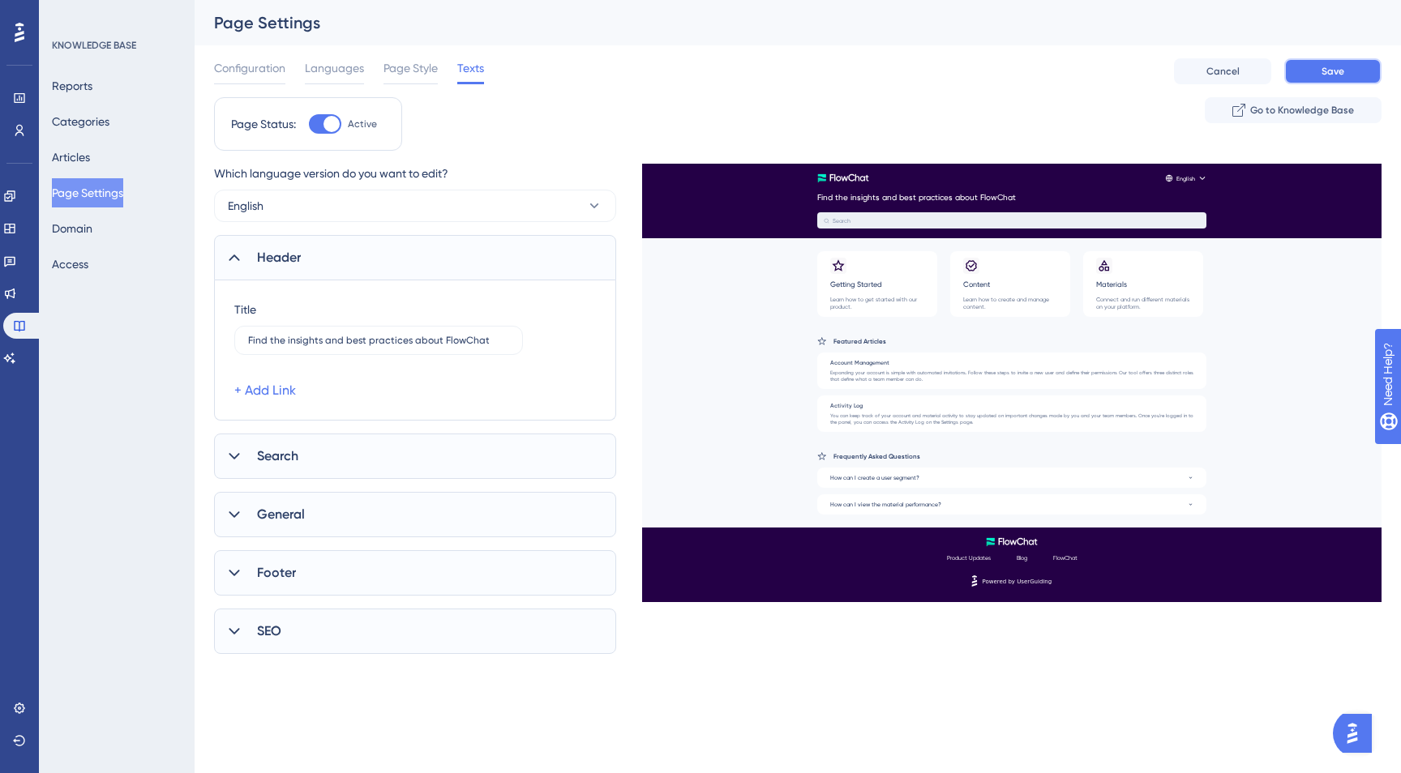
click at [1296, 73] on button "Save" at bounding box center [1332, 71] width 97 height 26
click at [15, 225] on icon at bounding box center [9, 228] width 13 height 13
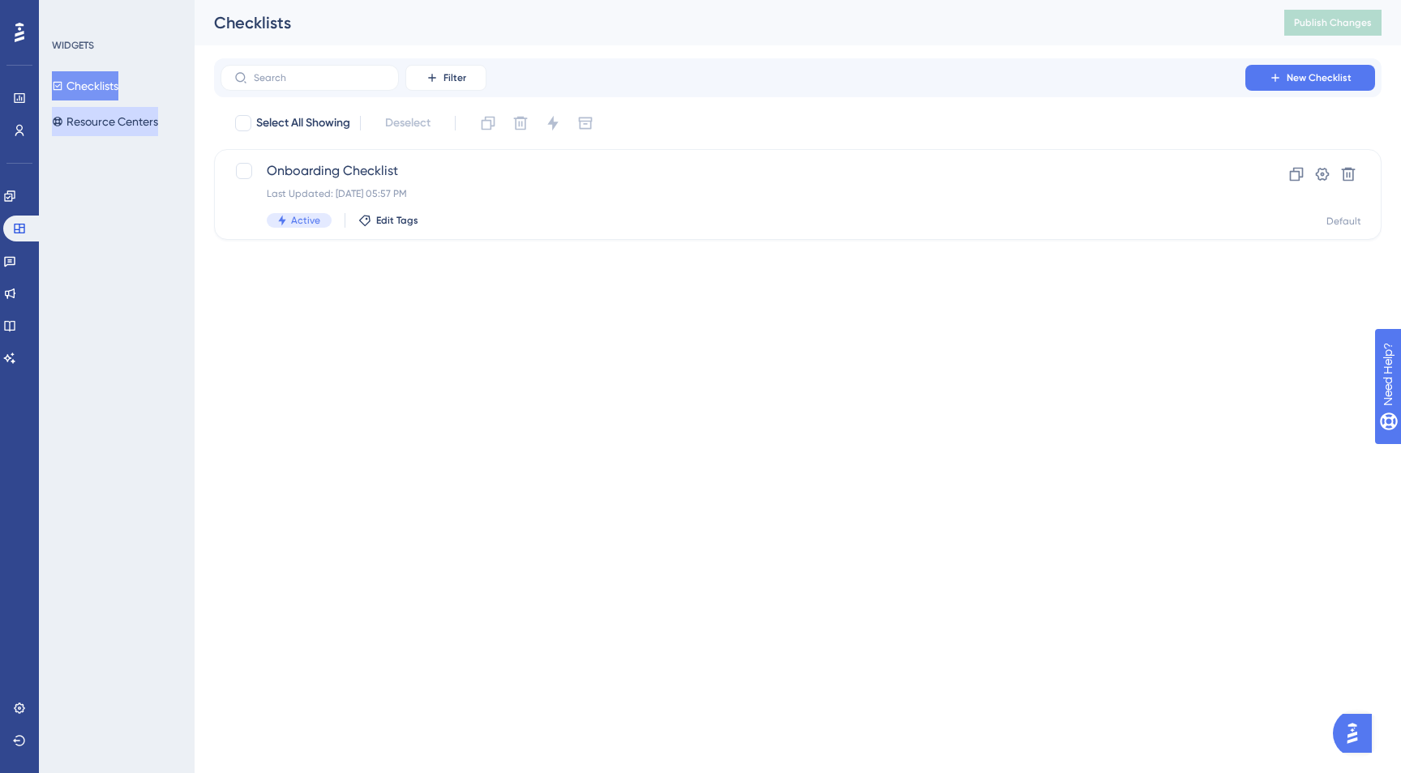
click at [116, 129] on button "Resource Centers" at bounding box center [105, 121] width 106 height 29
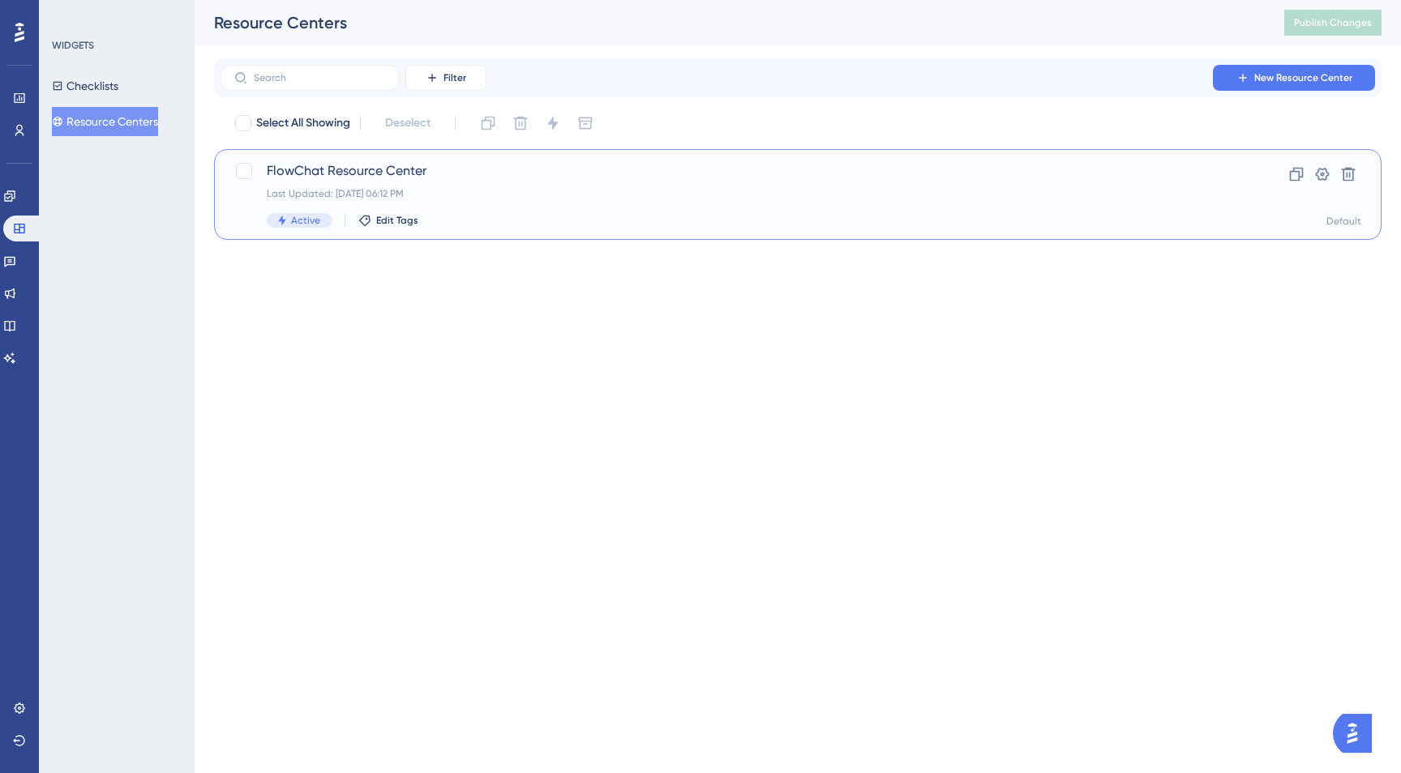
click at [508, 199] on div "Last Updated: Sep 18 2025, 06:12 PM" at bounding box center [733, 193] width 932 height 13
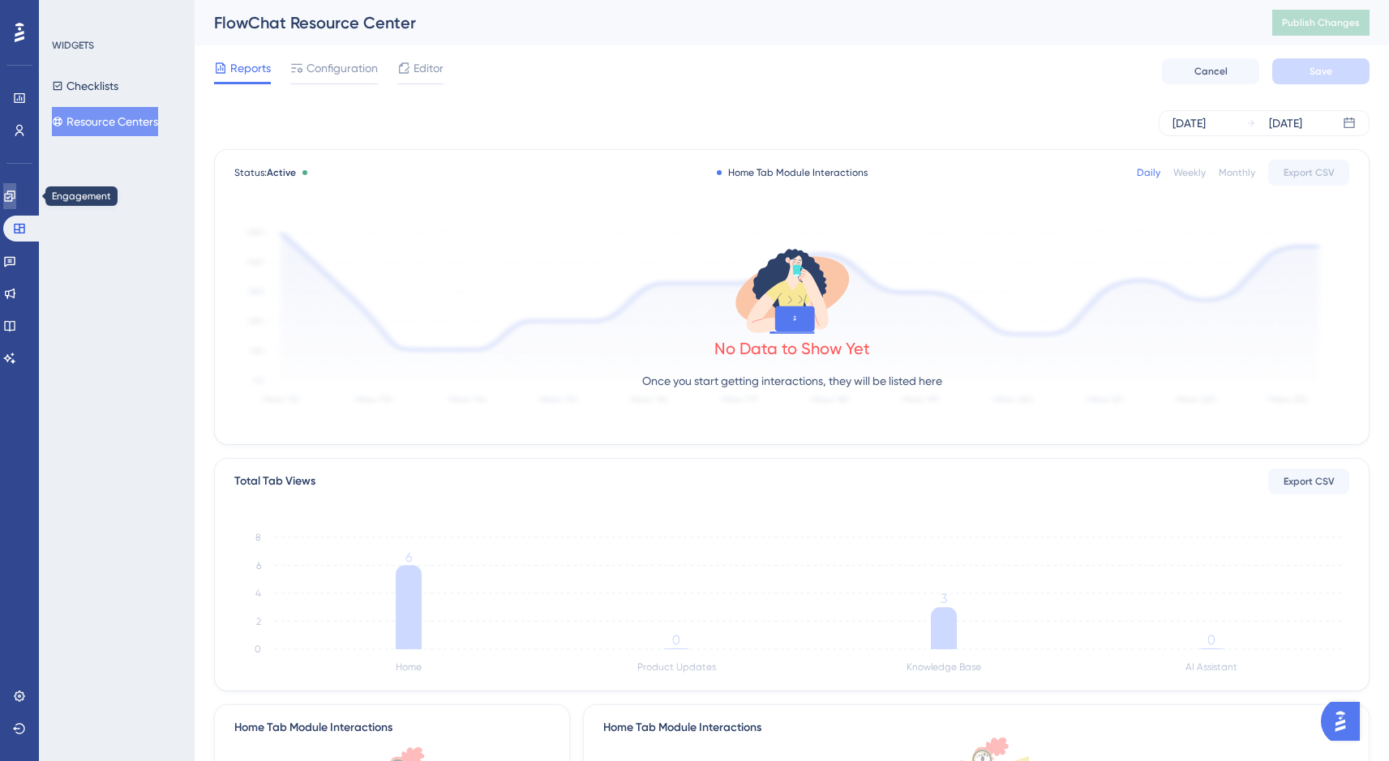
click at [13, 207] on link at bounding box center [9, 196] width 13 height 26
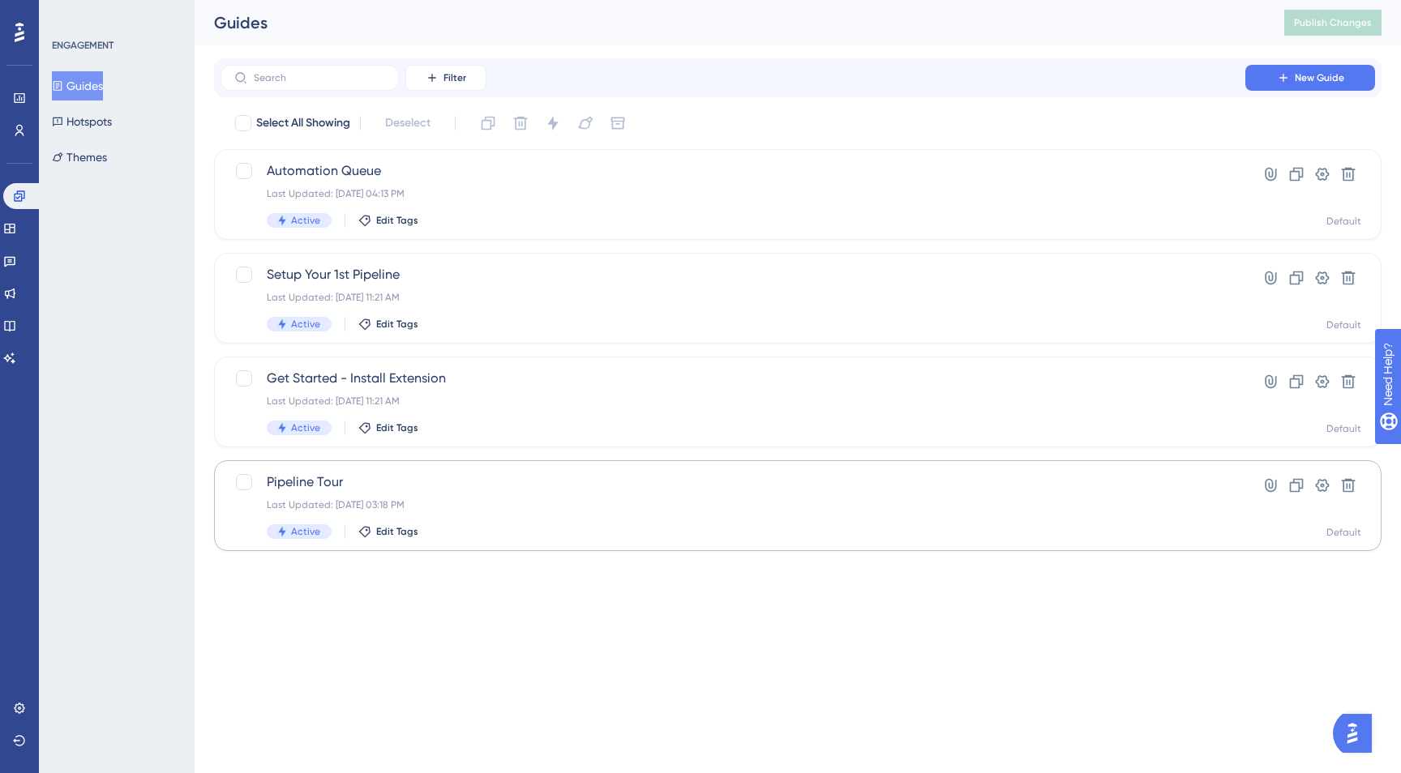
click at [552, 503] on div "Last Updated: Sep 06 2025, 03:18 PM" at bounding box center [733, 505] width 932 height 13
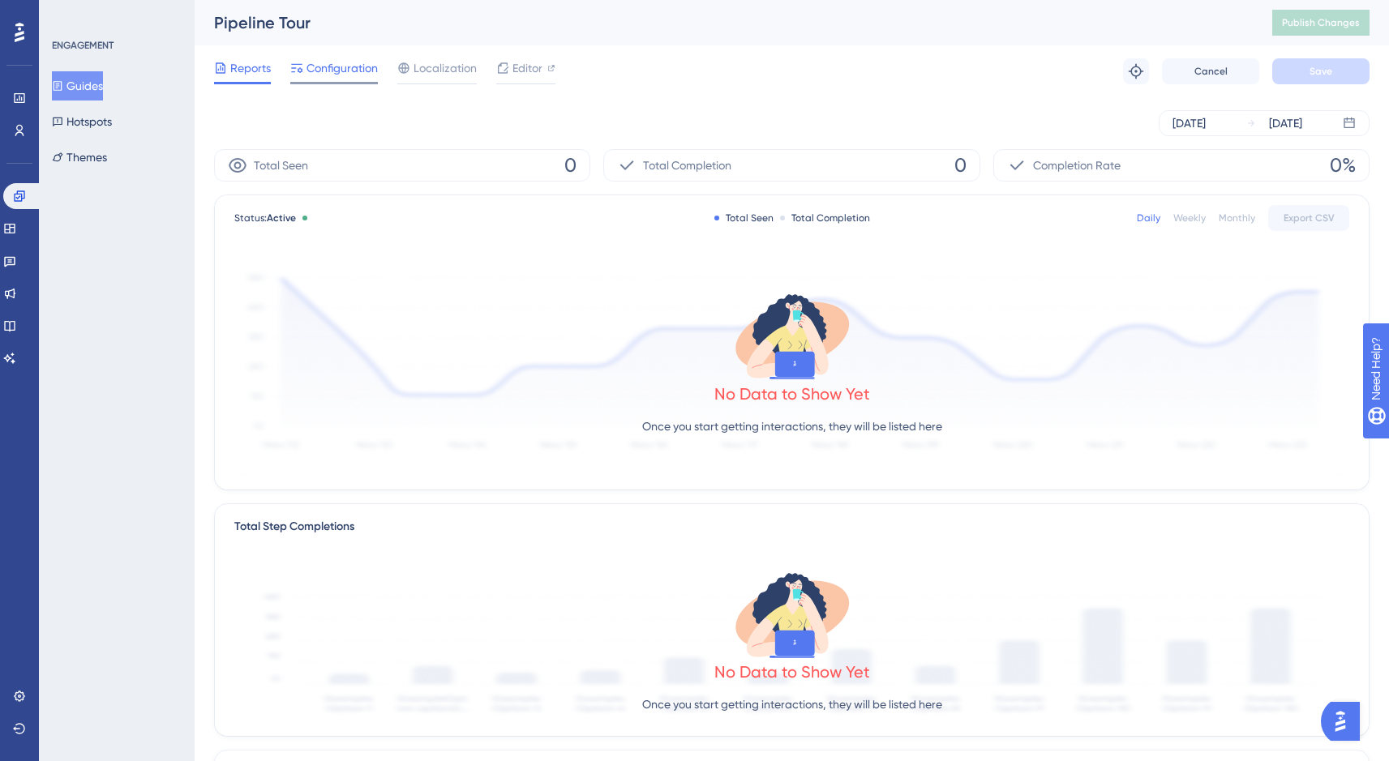
click at [319, 65] on span "Configuration" at bounding box center [341, 67] width 71 height 19
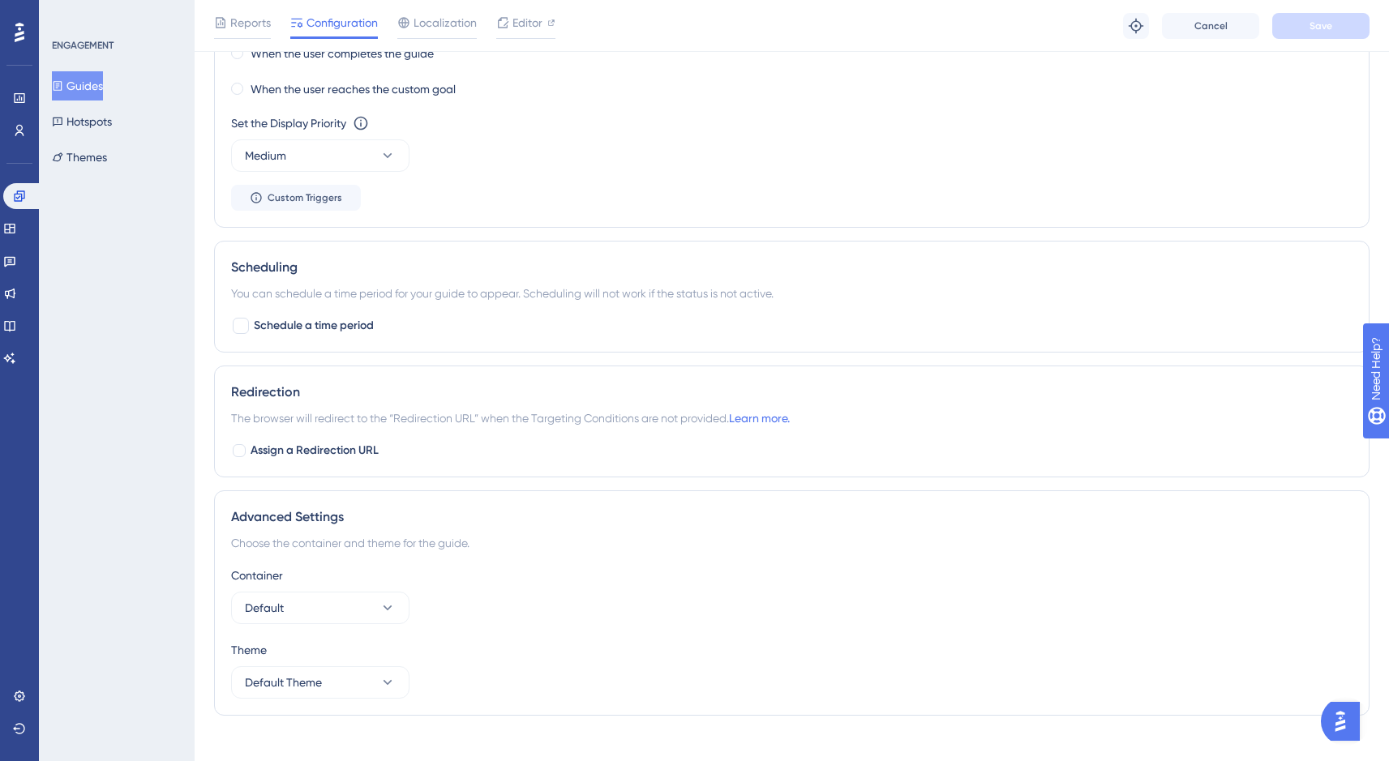
scroll to position [1060, 0]
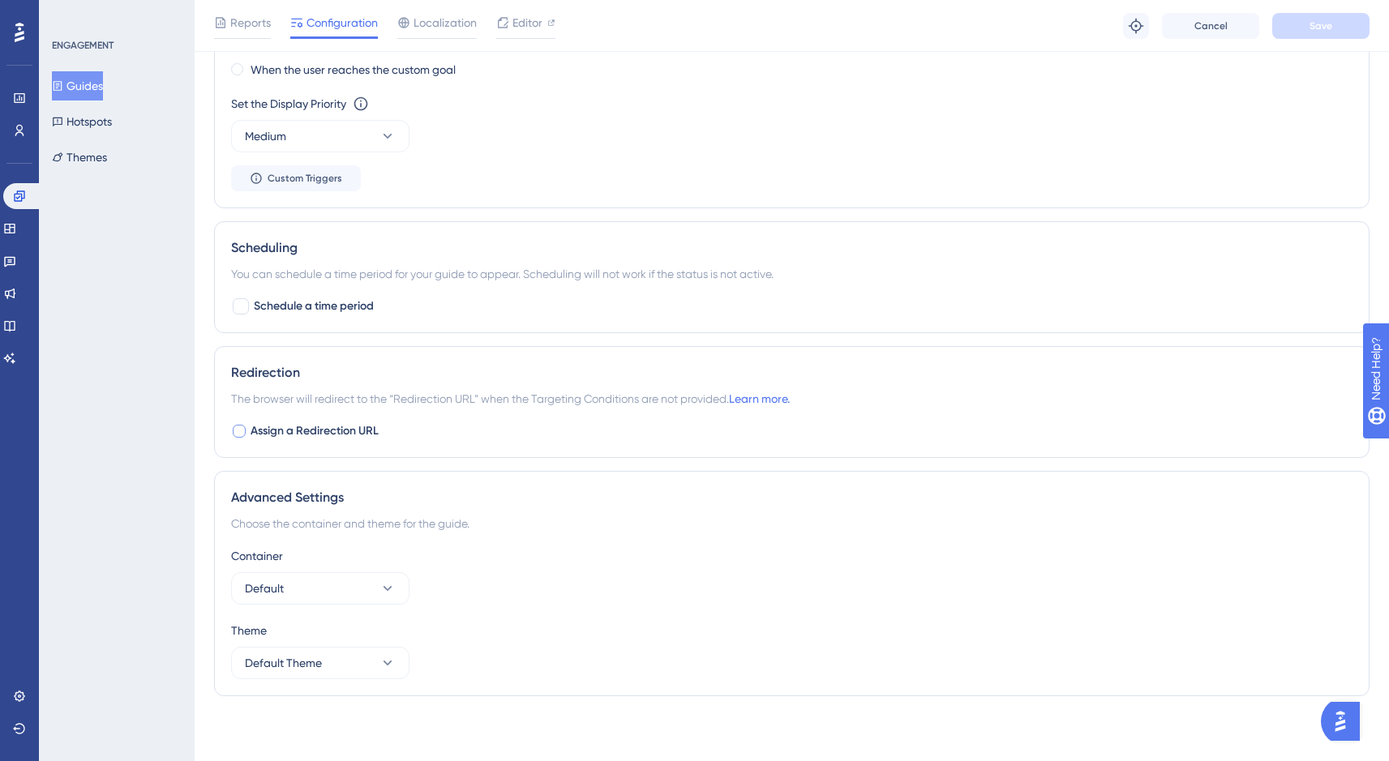
click at [241, 433] on div at bounding box center [239, 431] width 13 height 13
checkbox input "true"
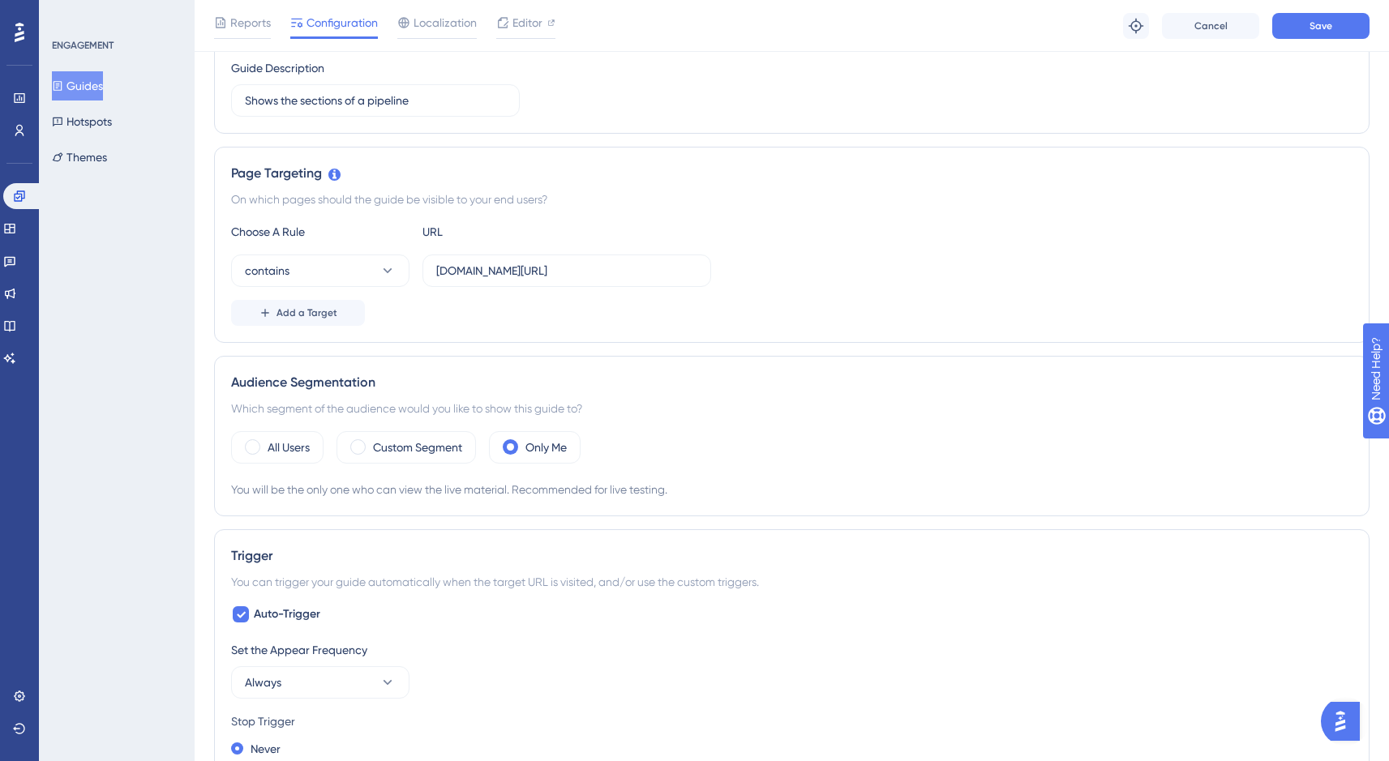
scroll to position [272, 0]
click at [647, 275] on input "flowchat.com/members/pipeline" at bounding box center [566, 272] width 261 height 18
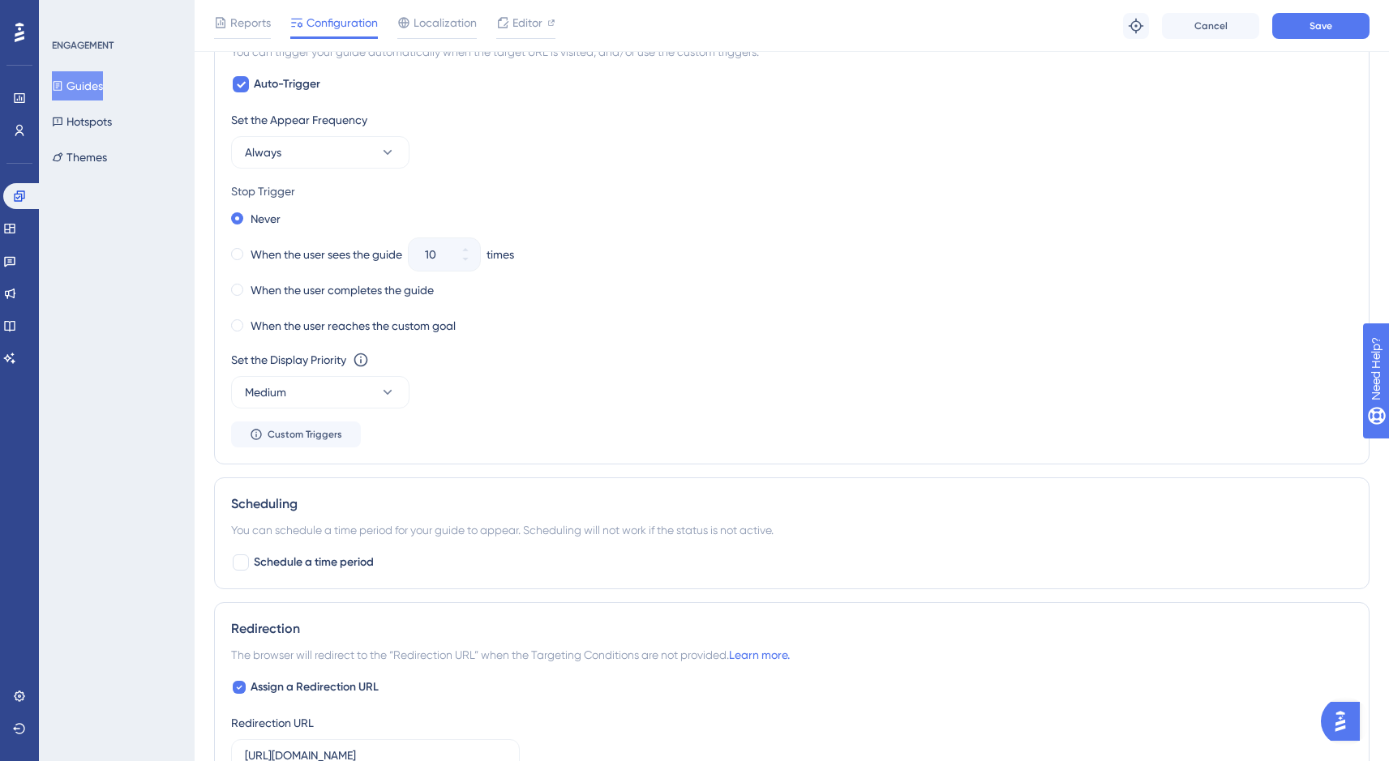
scroll to position [1170, 0]
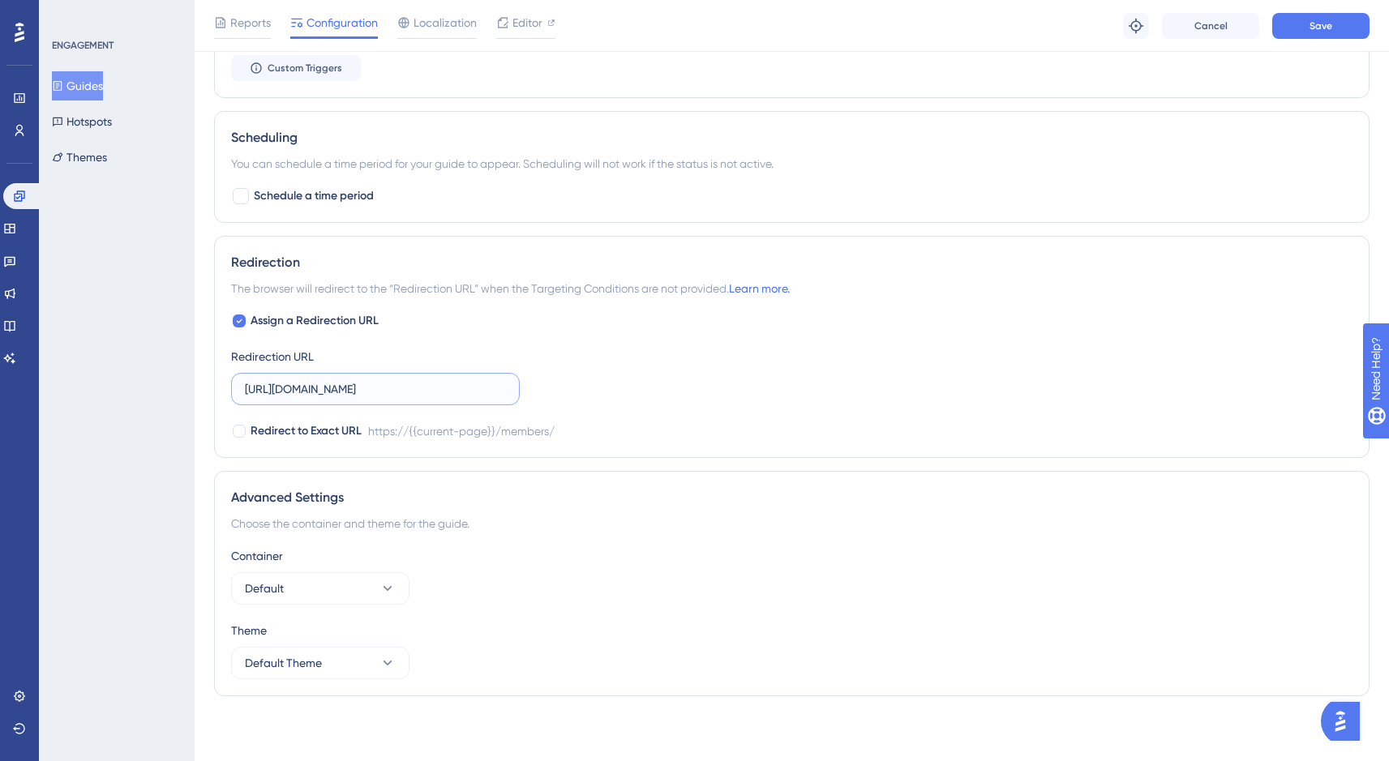
drag, startPoint x: 458, startPoint y: 391, endPoint x: 315, endPoint y: 385, distance: 143.6
click at [315, 385] on input "https://www.flowchat.com/members/" at bounding box center [375, 389] width 261 height 18
paste input "flowchat.com/members/pipeline"
type input "https://www.flowchat.com/members/pipeline"
click at [1302, 34] on button "Save" at bounding box center [1320, 26] width 97 height 26
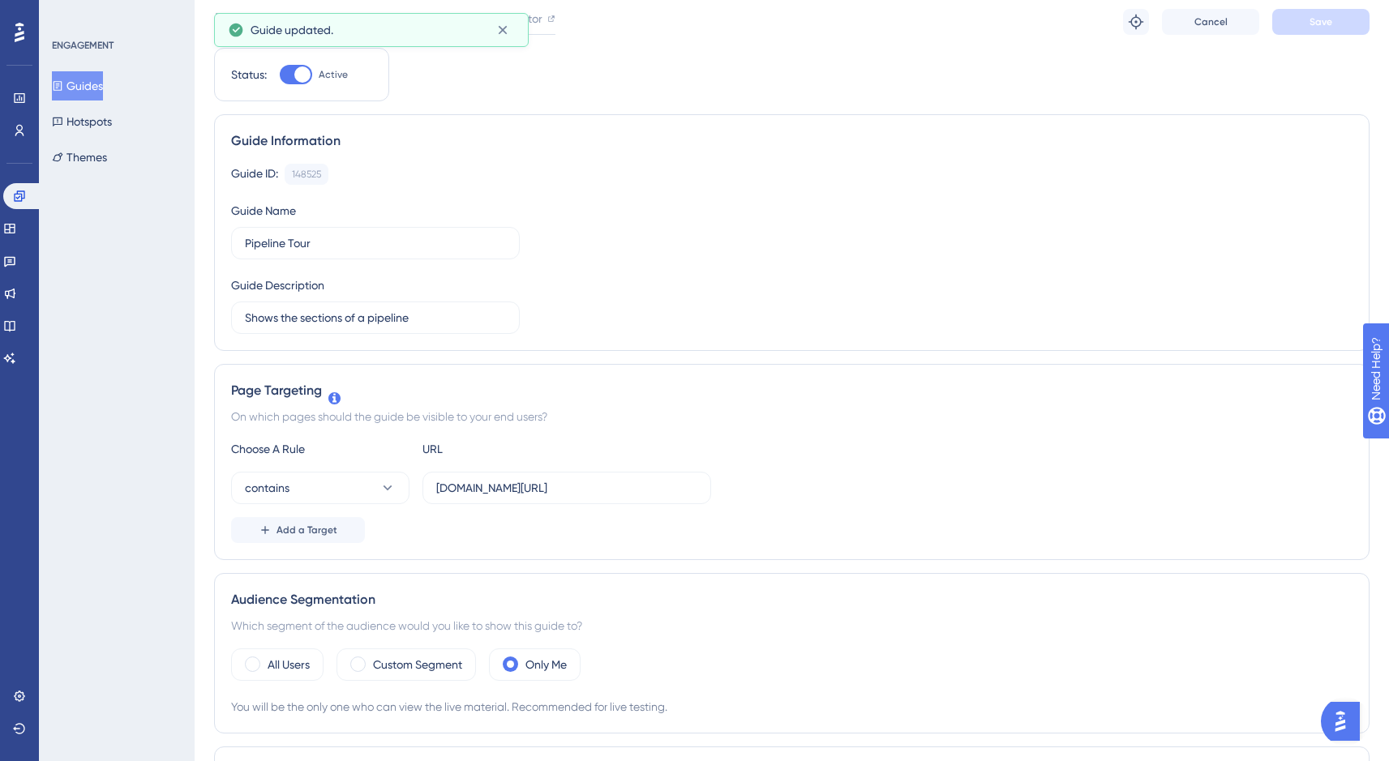
scroll to position [0, 0]
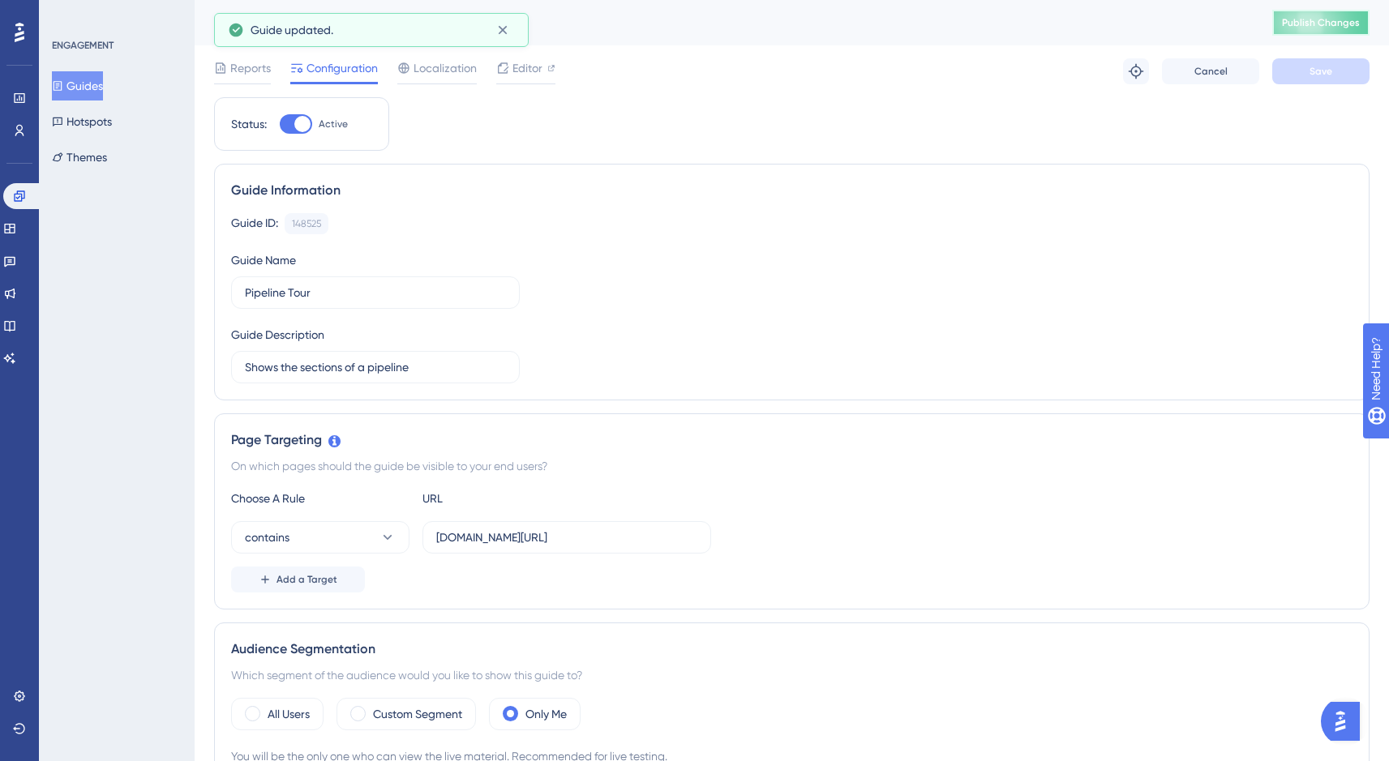
click at [1313, 32] on button "Publish Changes" at bounding box center [1320, 23] width 97 height 26
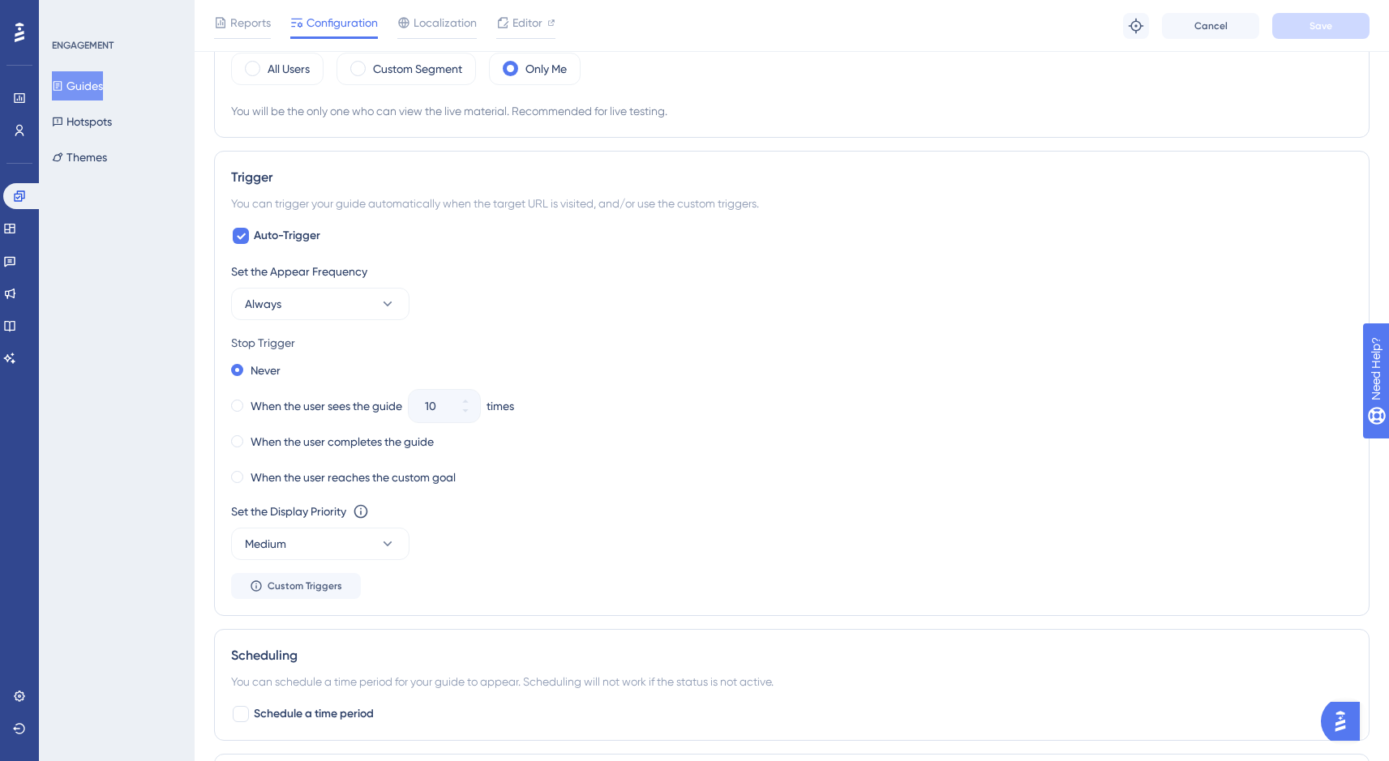
scroll to position [658, 0]
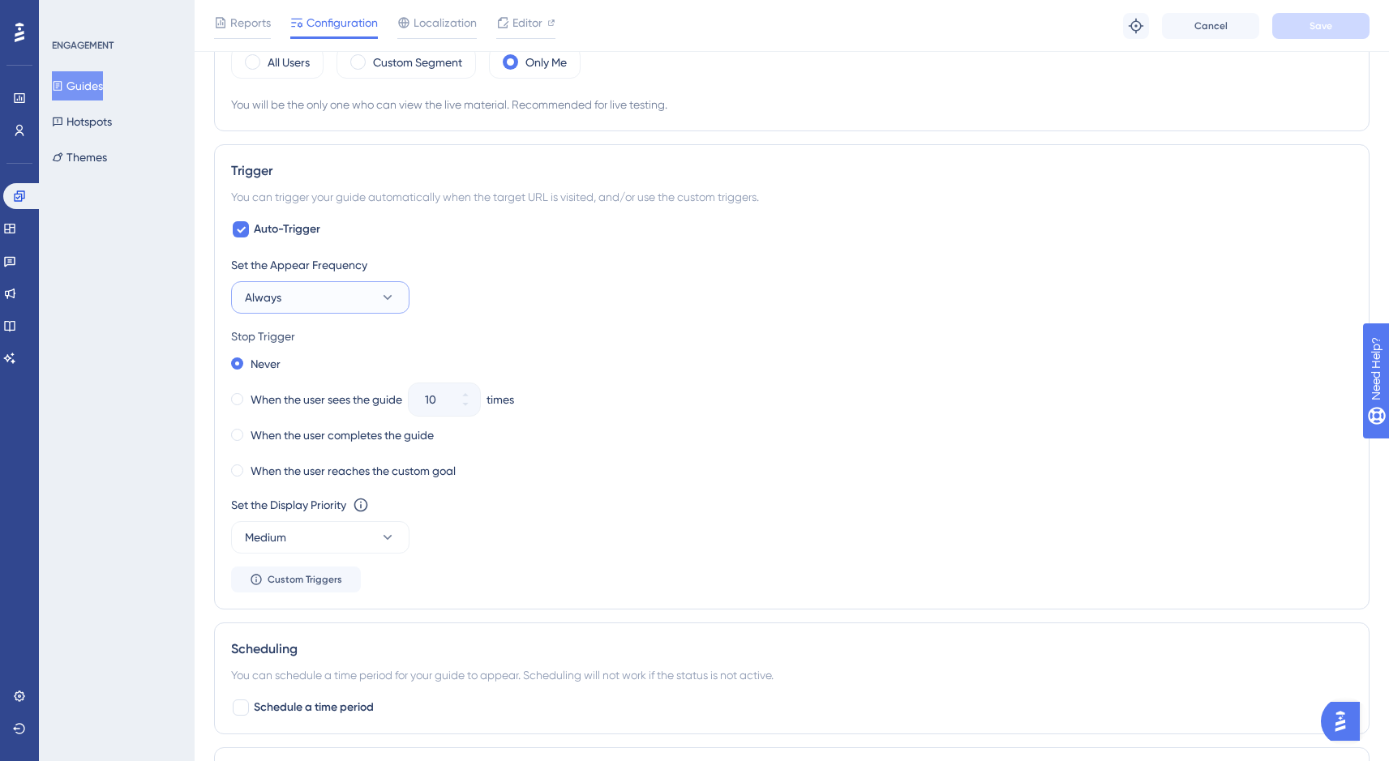
click at [382, 298] on icon at bounding box center [387, 297] width 16 height 16
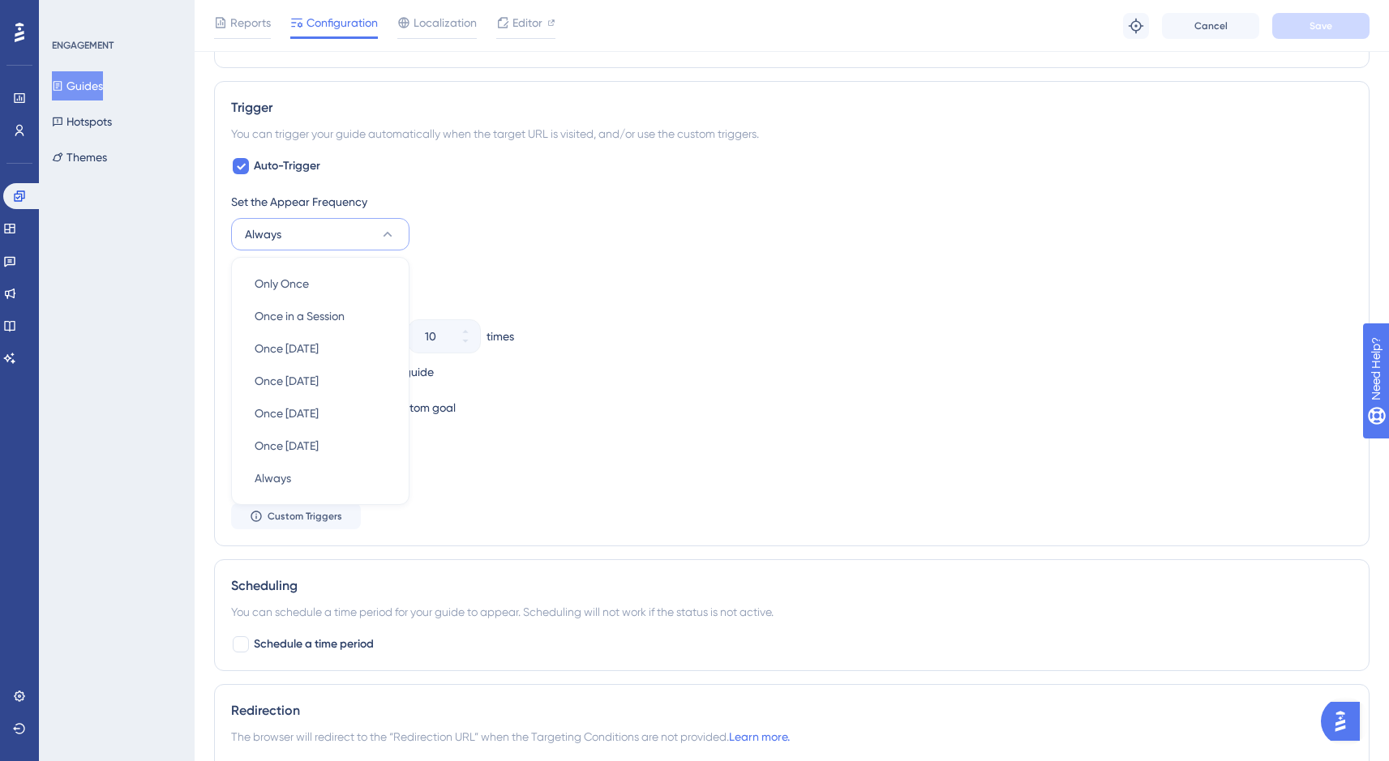
click at [612, 276] on div "Stop Trigger" at bounding box center [791, 272] width 1121 height 19
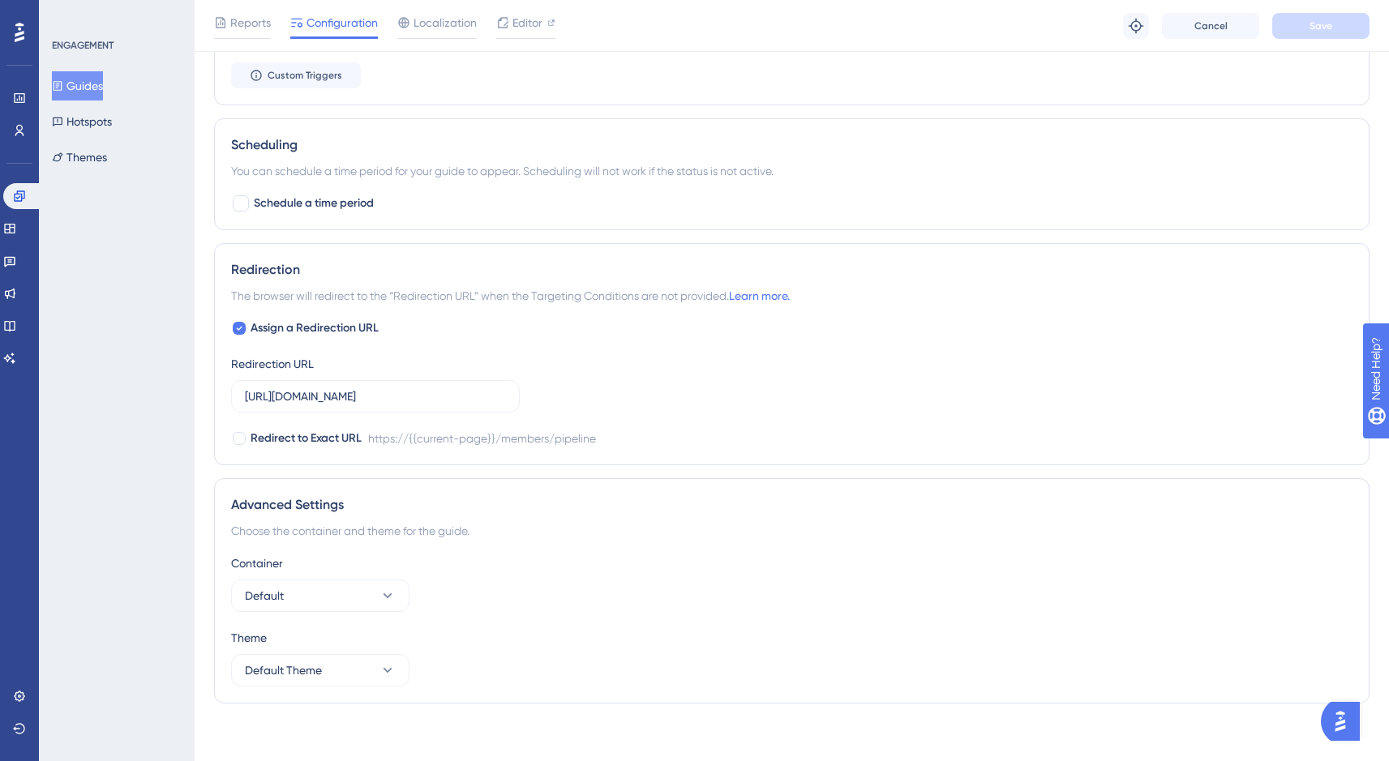
scroll to position [1170, 0]
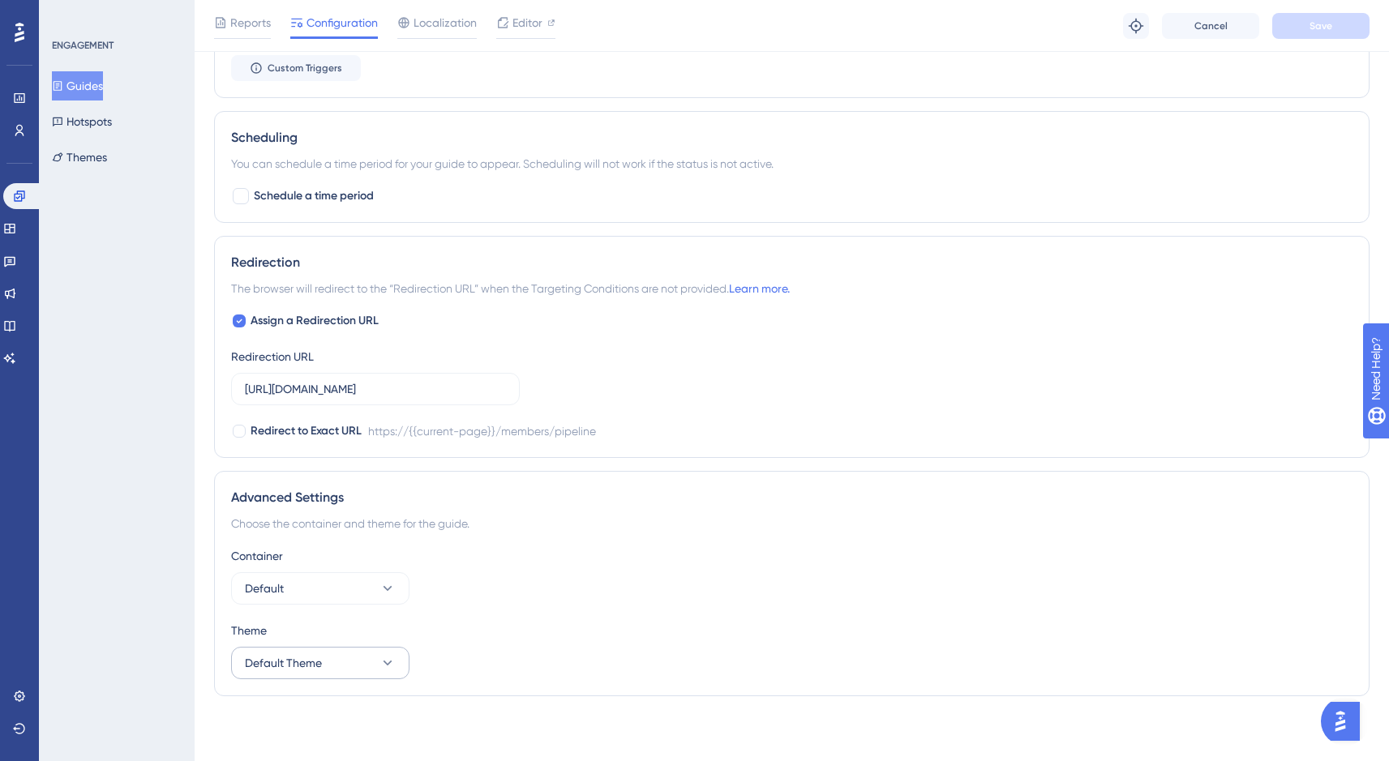
click at [388, 670] on icon at bounding box center [387, 663] width 16 height 16
click at [388, 595] on icon at bounding box center [387, 588] width 16 height 16
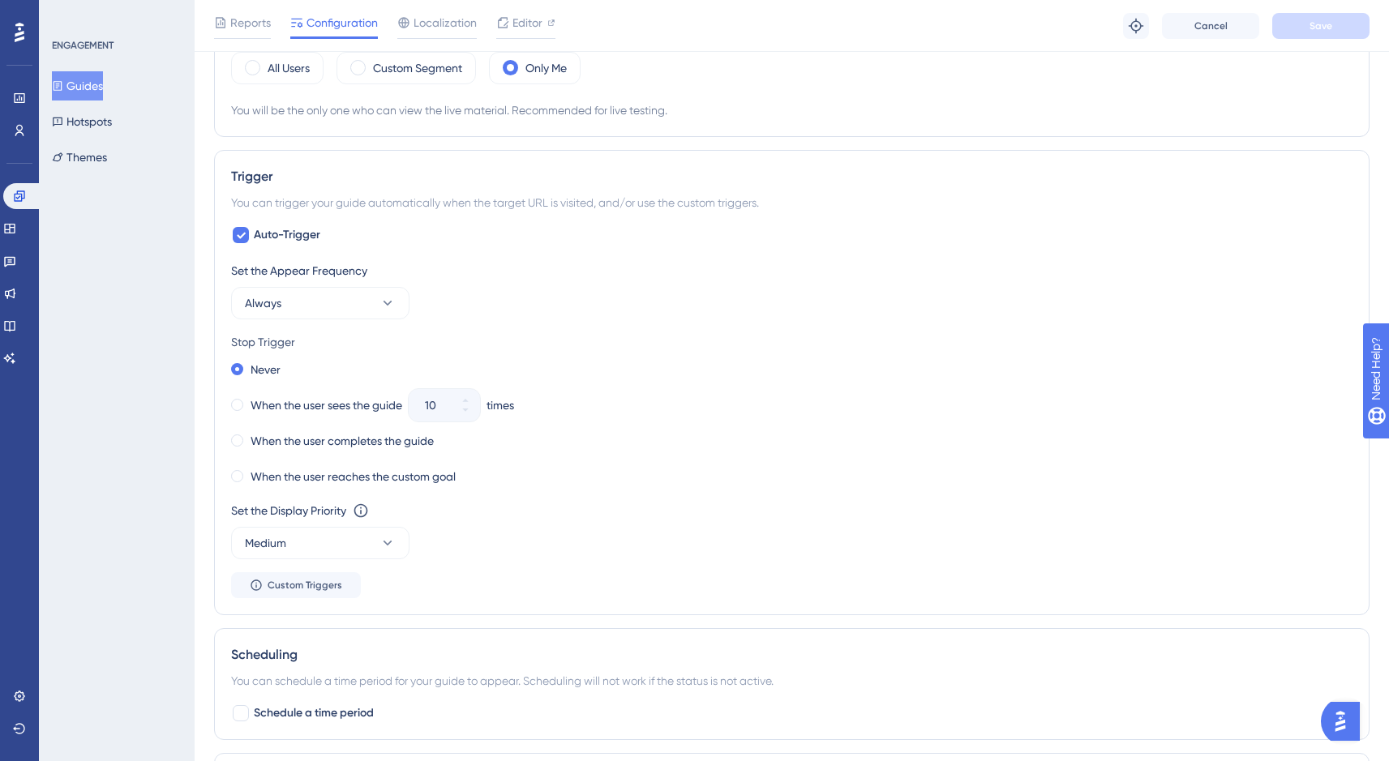
scroll to position [652, 0]
click at [391, 549] on icon at bounding box center [387, 544] width 16 height 16
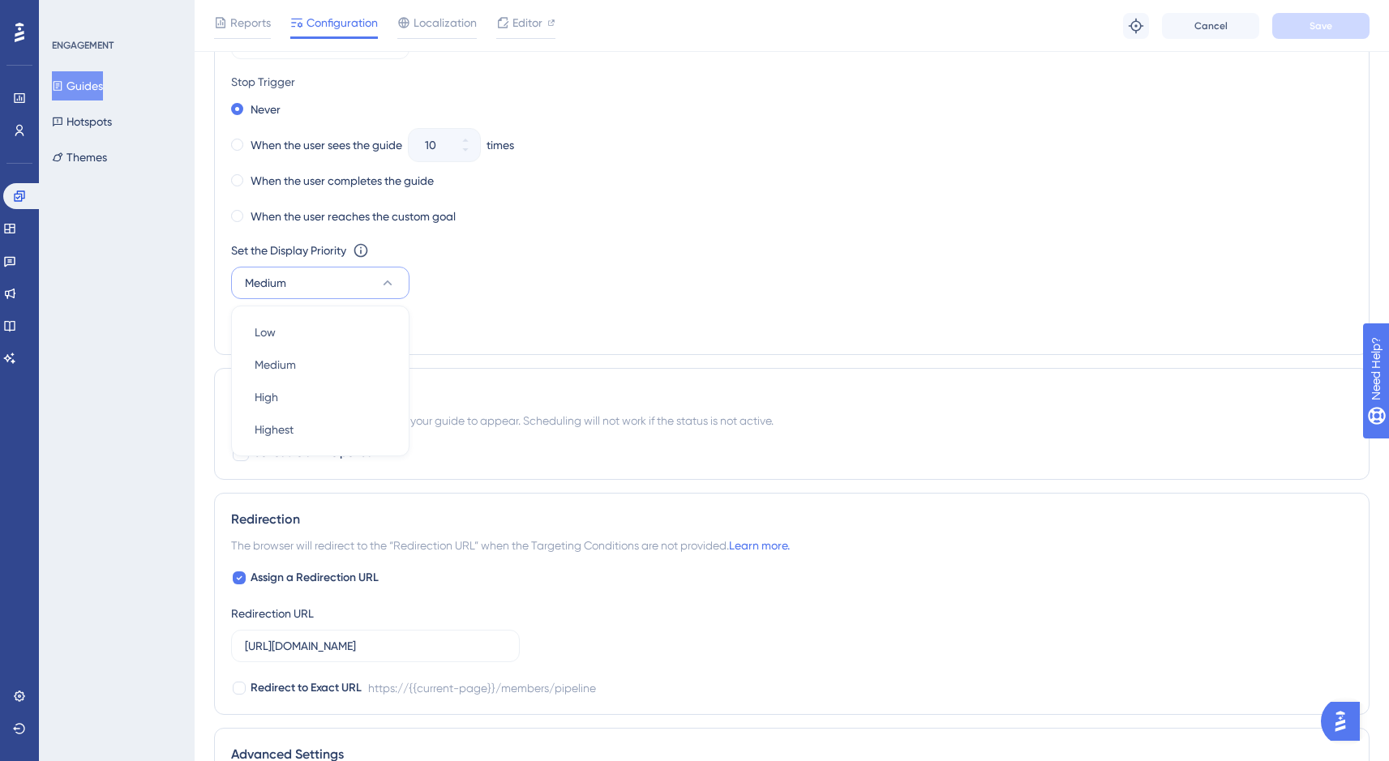
click at [485, 259] on div "Set the Display Priority This option will set the display priority between auto…" at bounding box center [791, 270] width 1121 height 58
click at [327, 324] on span "Custom Triggers" at bounding box center [305, 325] width 75 height 13
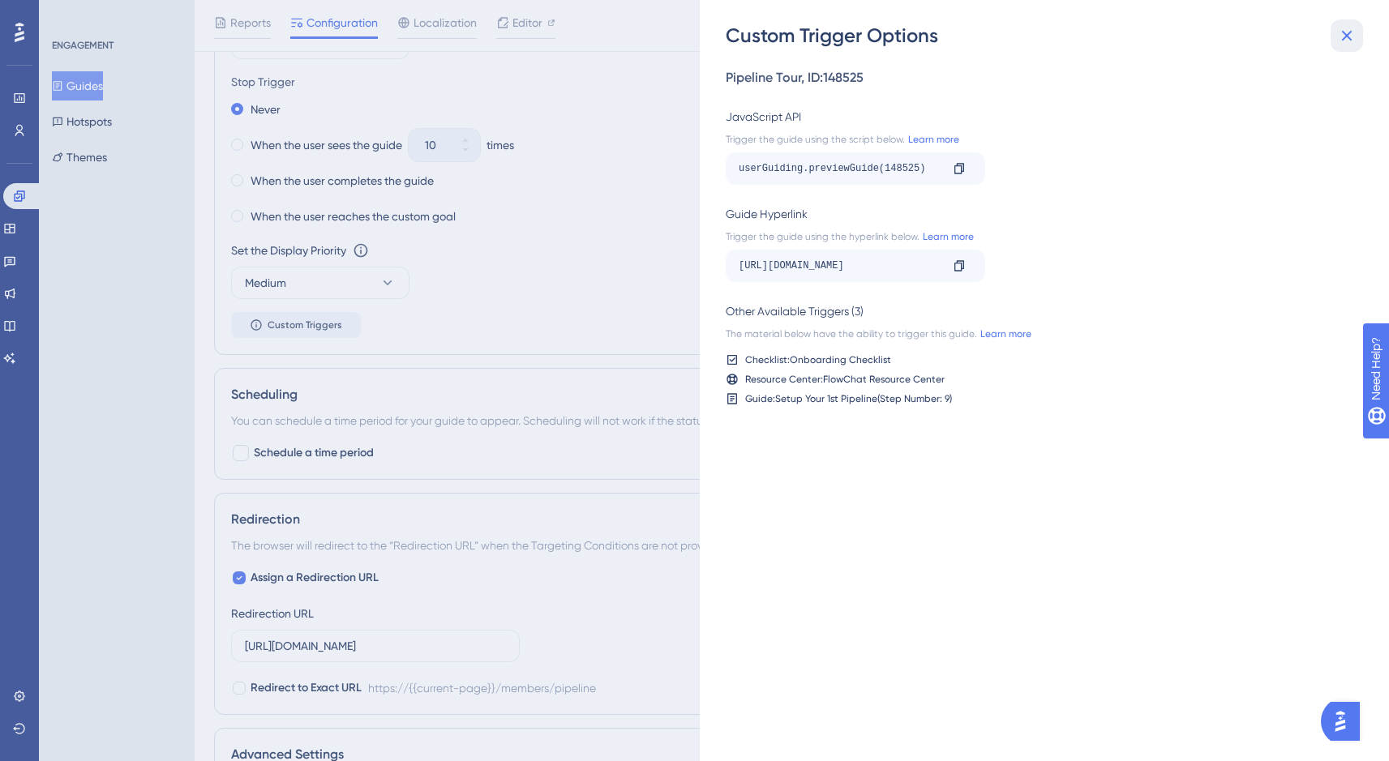
click at [1350, 37] on icon at bounding box center [1346, 35] width 19 height 19
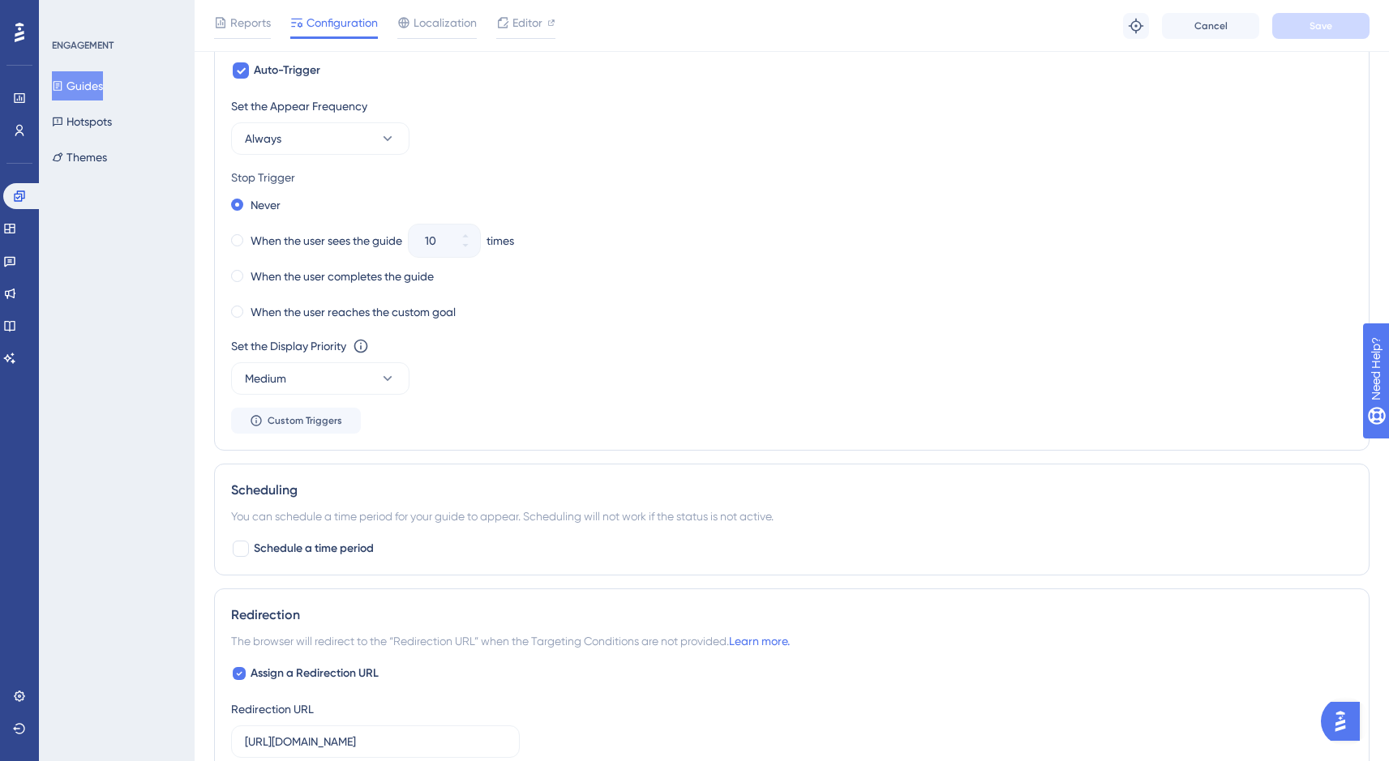
scroll to position [815, 0]
click at [242, 281] on span at bounding box center [237, 278] width 12 height 12
click at [248, 275] on input "radio" at bounding box center [248, 275] width 0 height 0
click at [1312, 31] on span "Save" at bounding box center [1320, 25] width 23 height 13
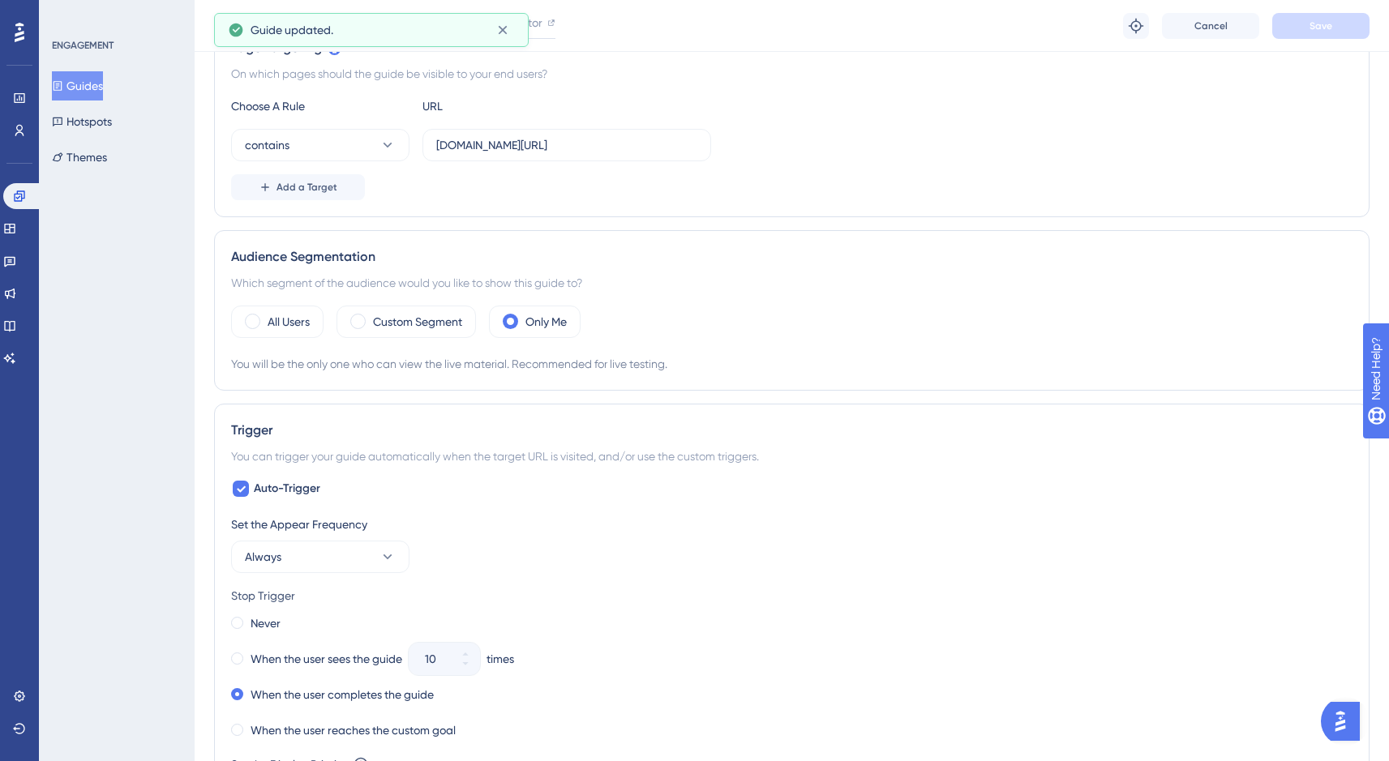
scroll to position [0, 0]
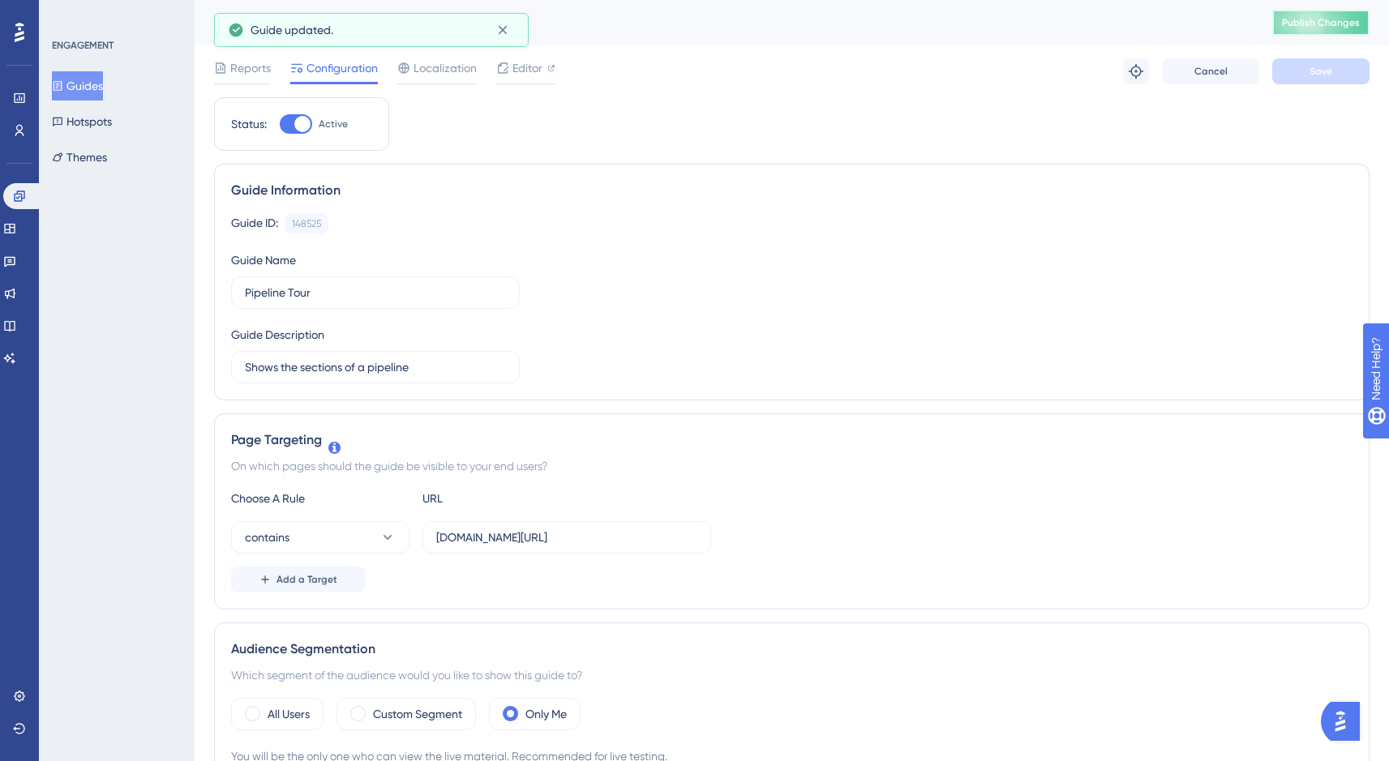
click at [1323, 20] on span "Publish Changes" at bounding box center [1321, 22] width 78 height 13
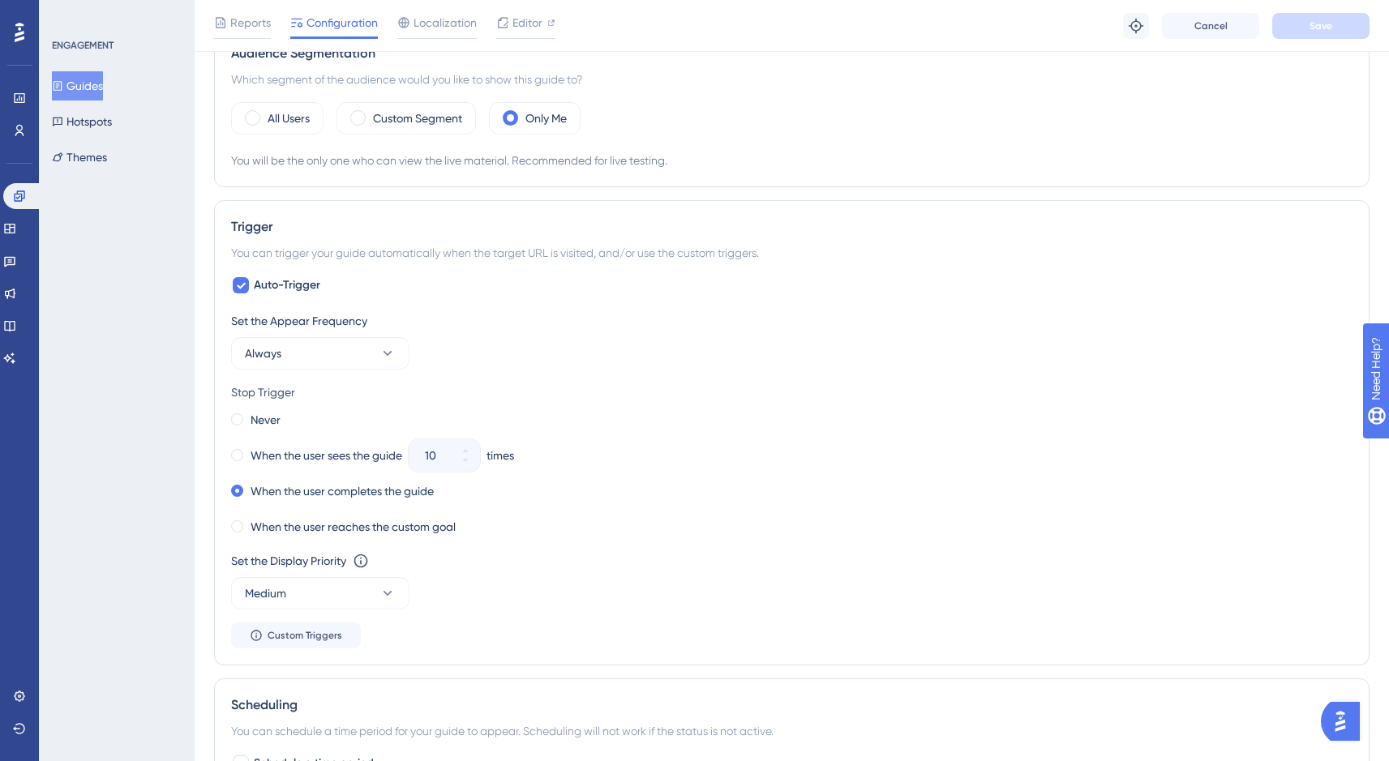
scroll to position [606, 0]
click at [265, 118] on div "All Users" at bounding box center [277, 115] width 92 height 32
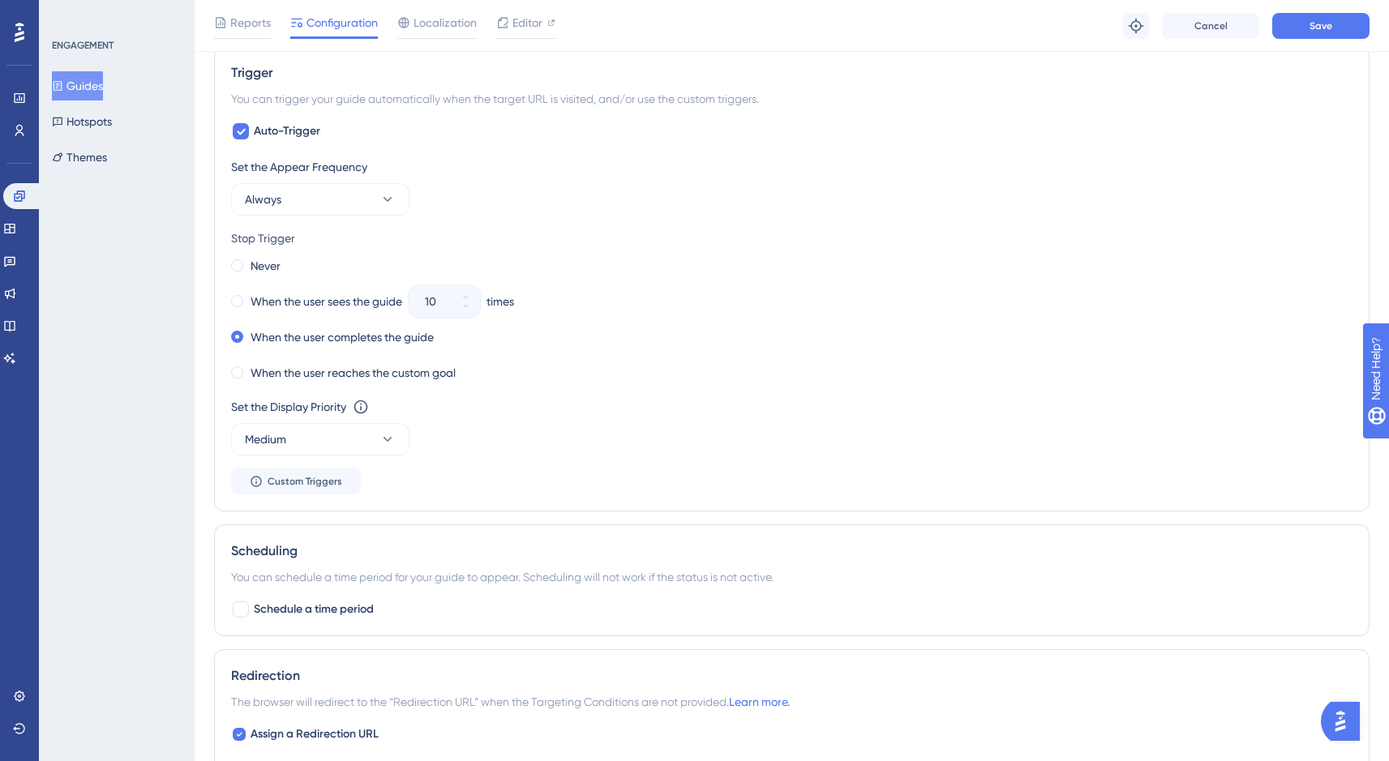
scroll to position [739, 0]
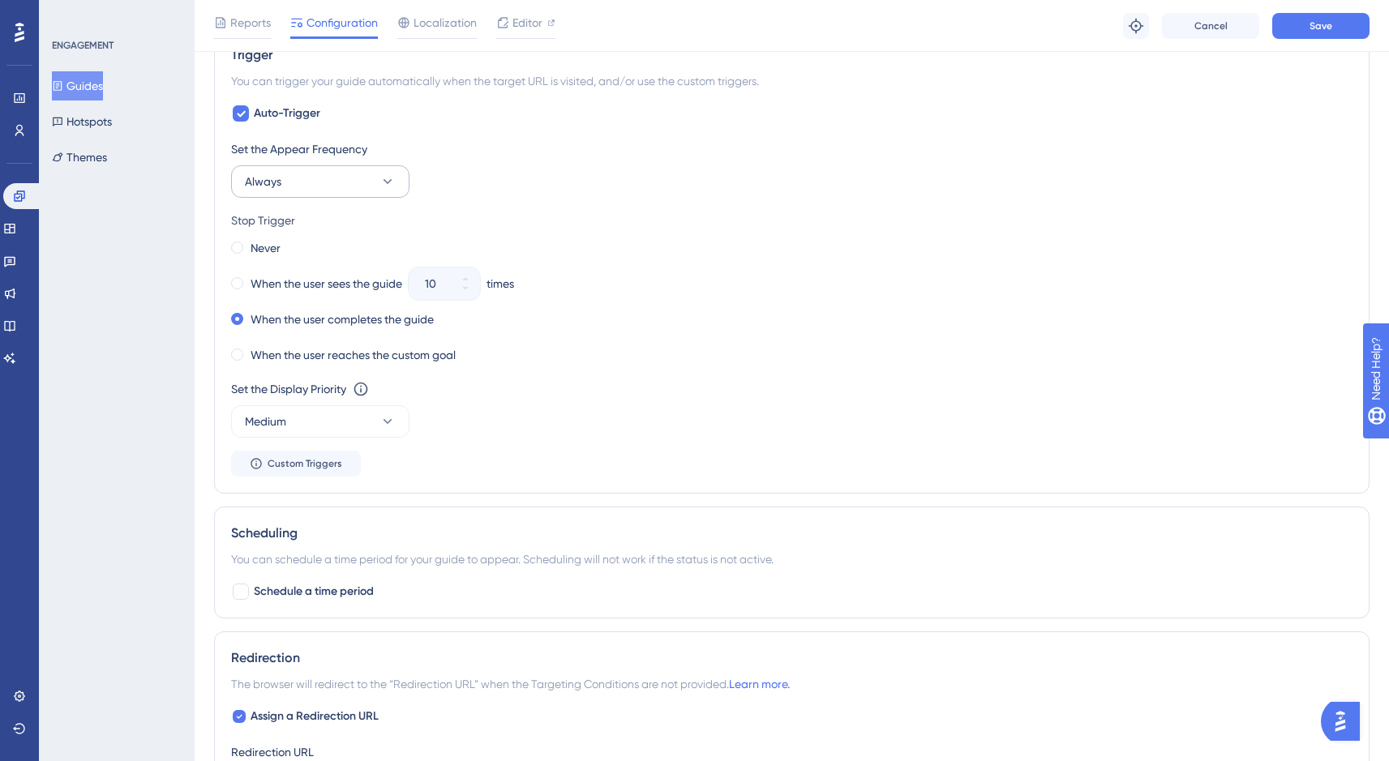
click at [383, 191] on button "Always" at bounding box center [320, 181] width 178 height 32
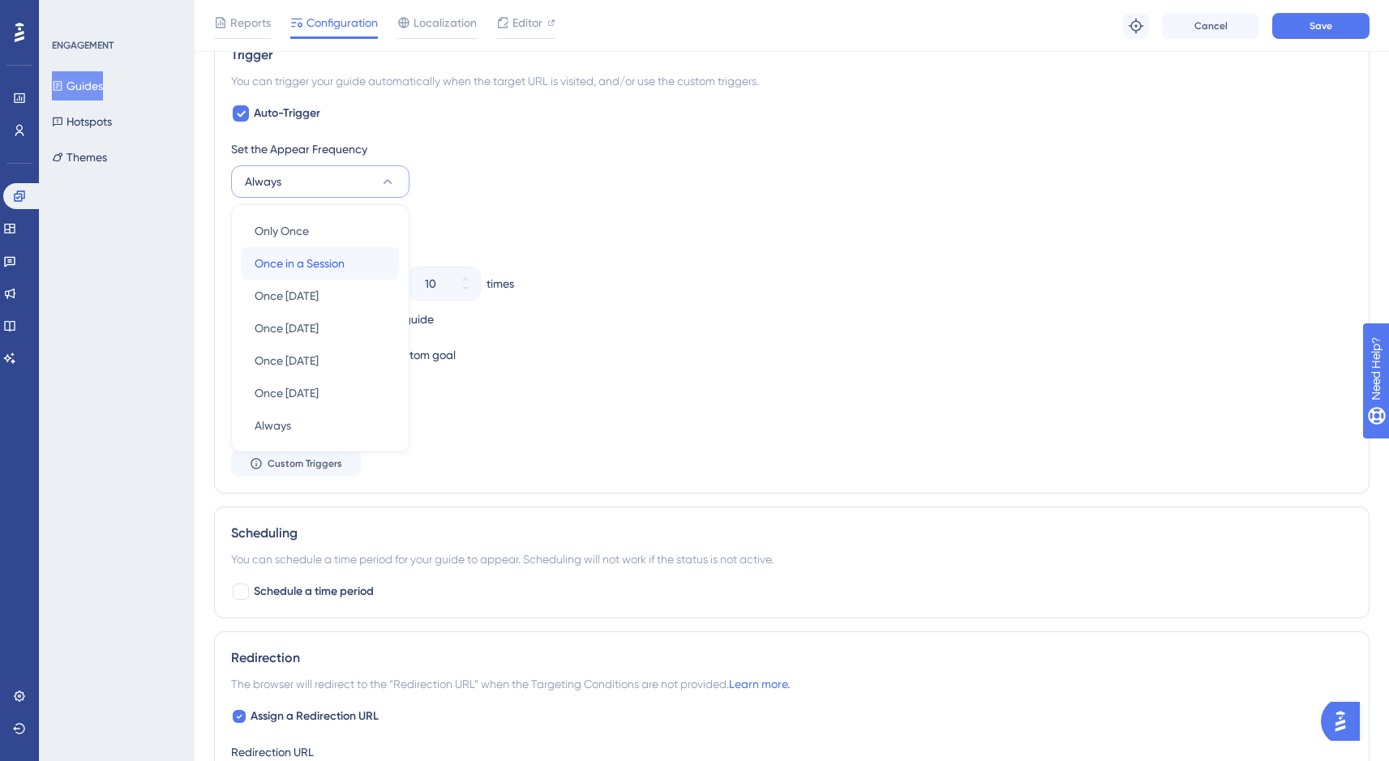
click at [375, 264] on div "Once in a Session Once in a Session" at bounding box center [320, 263] width 131 height 32
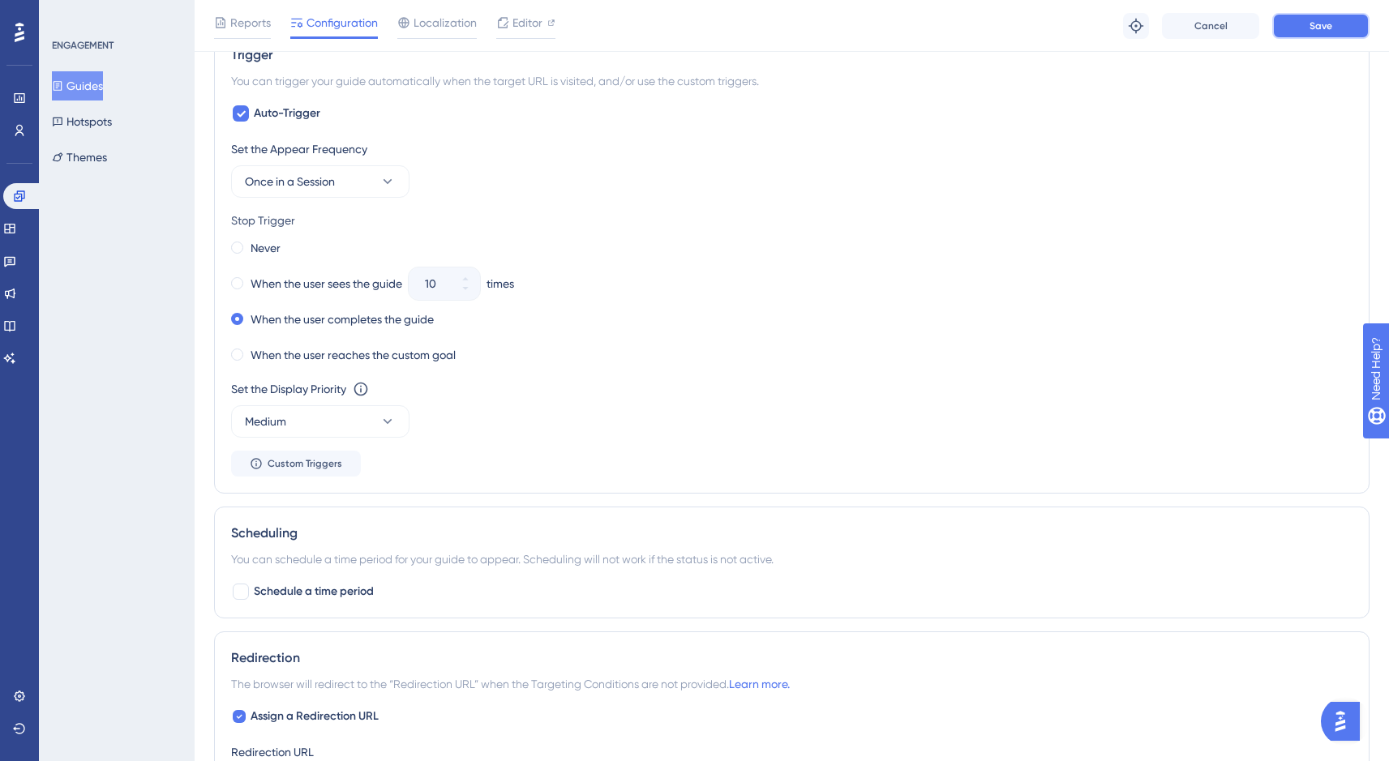
click at [1319, 31] on span "Save" at bounding box center [1320, 25] width 23 height 13
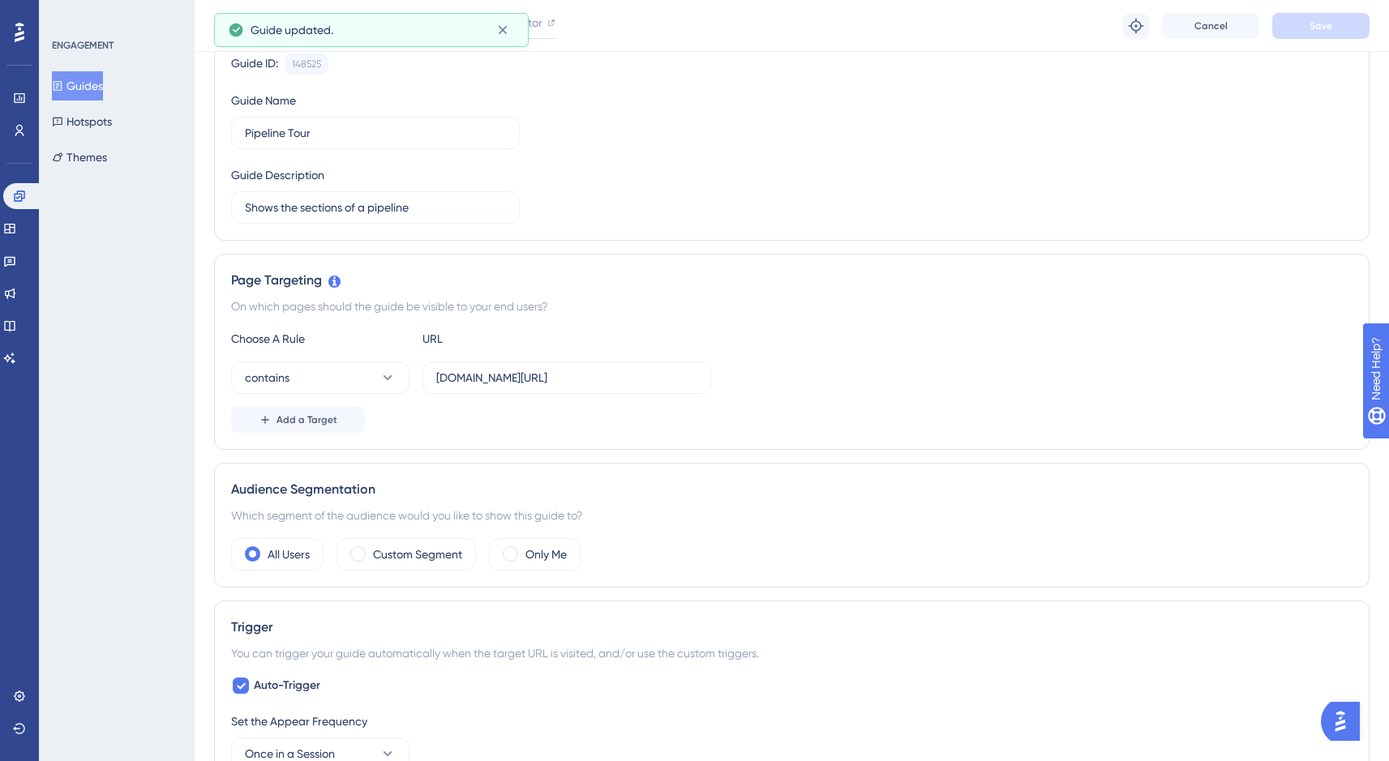
scroll to position [0, 0]
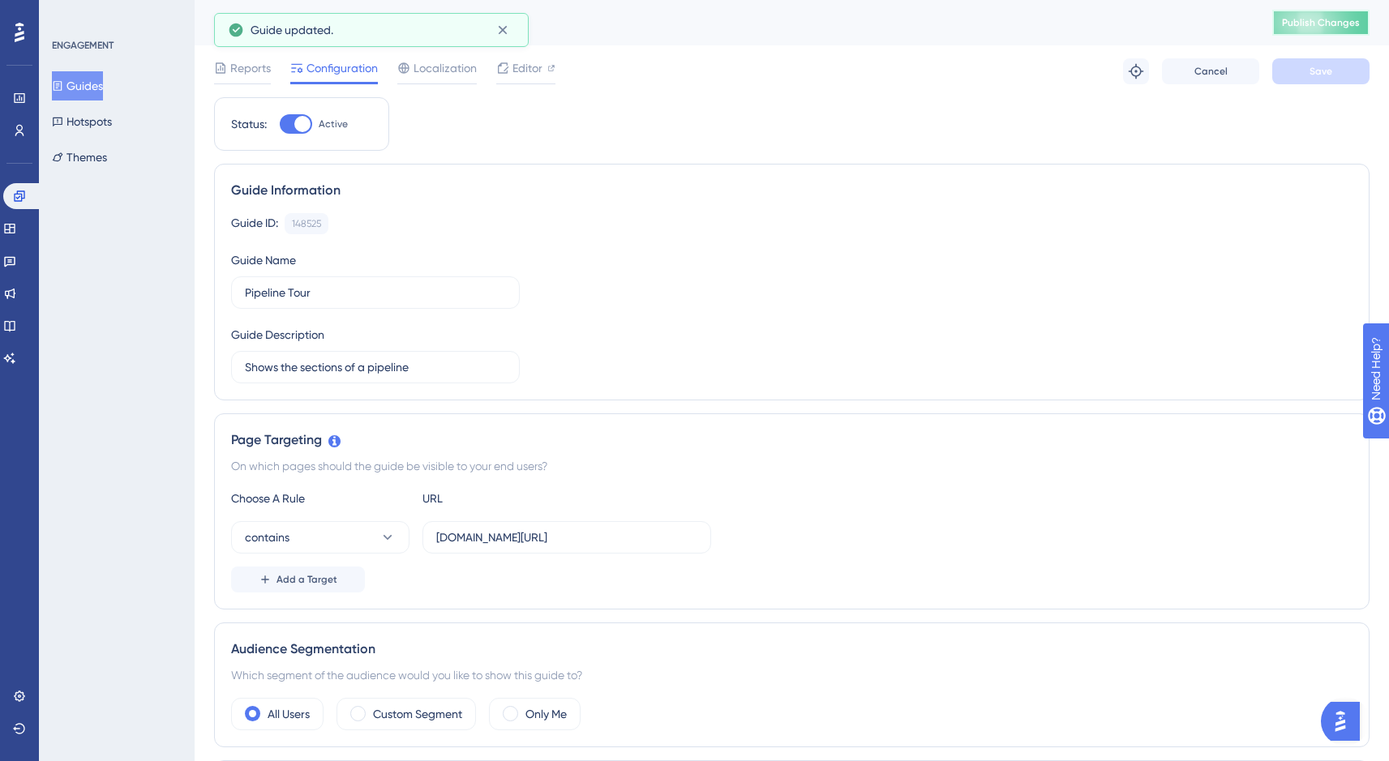
click at [1321, 24] on span "Publish Changes" at bounding box center [1321, 22] width 78 height 13
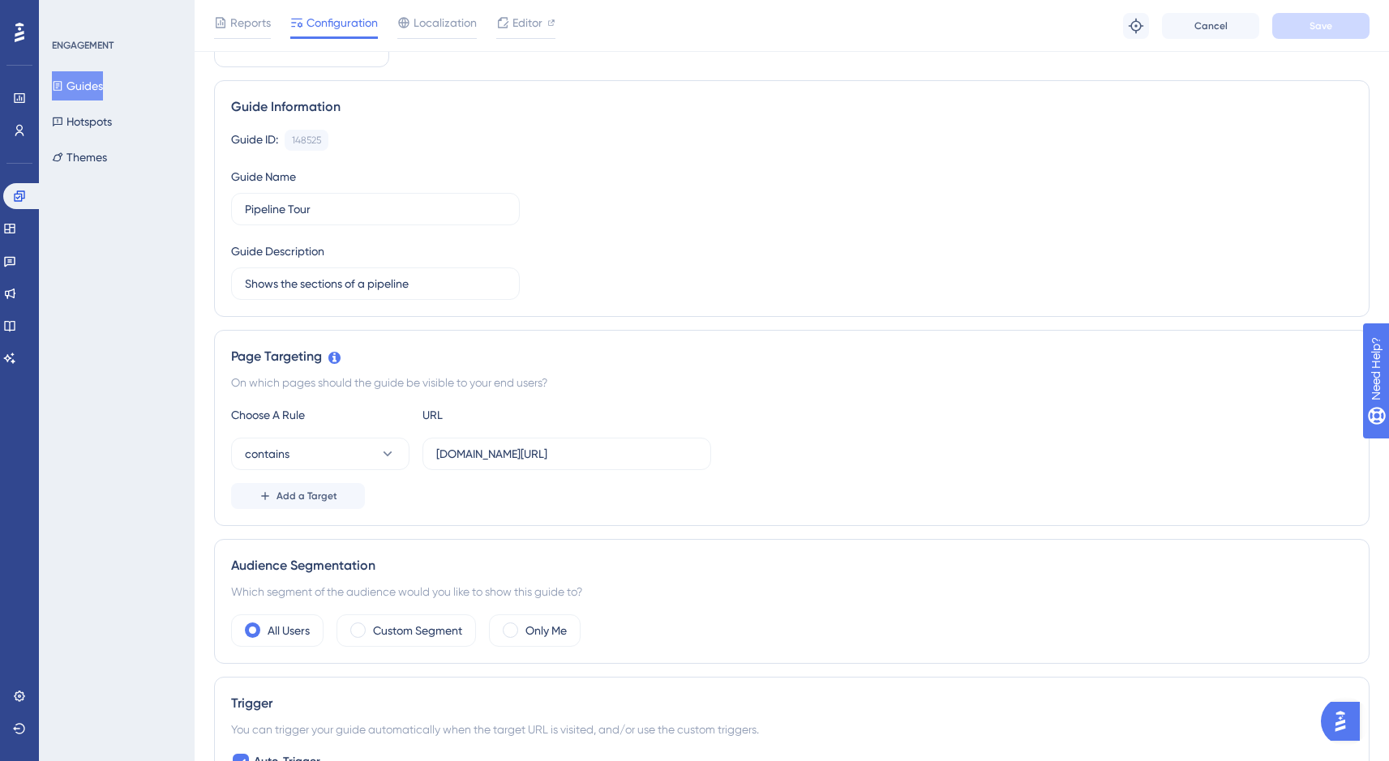
scroll to position [25, 0]
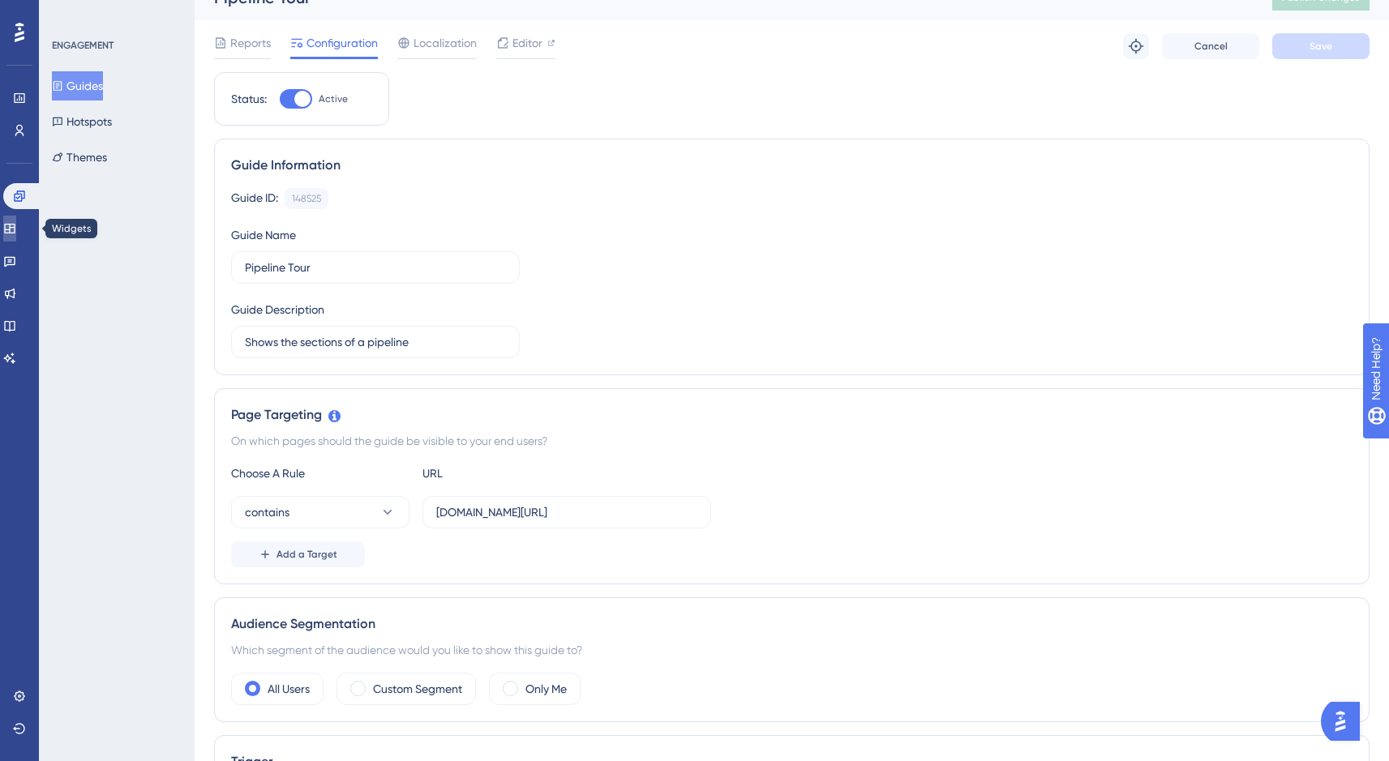
click at [15, 233] on icon at bounding box center [9, 229] width 11 height 10
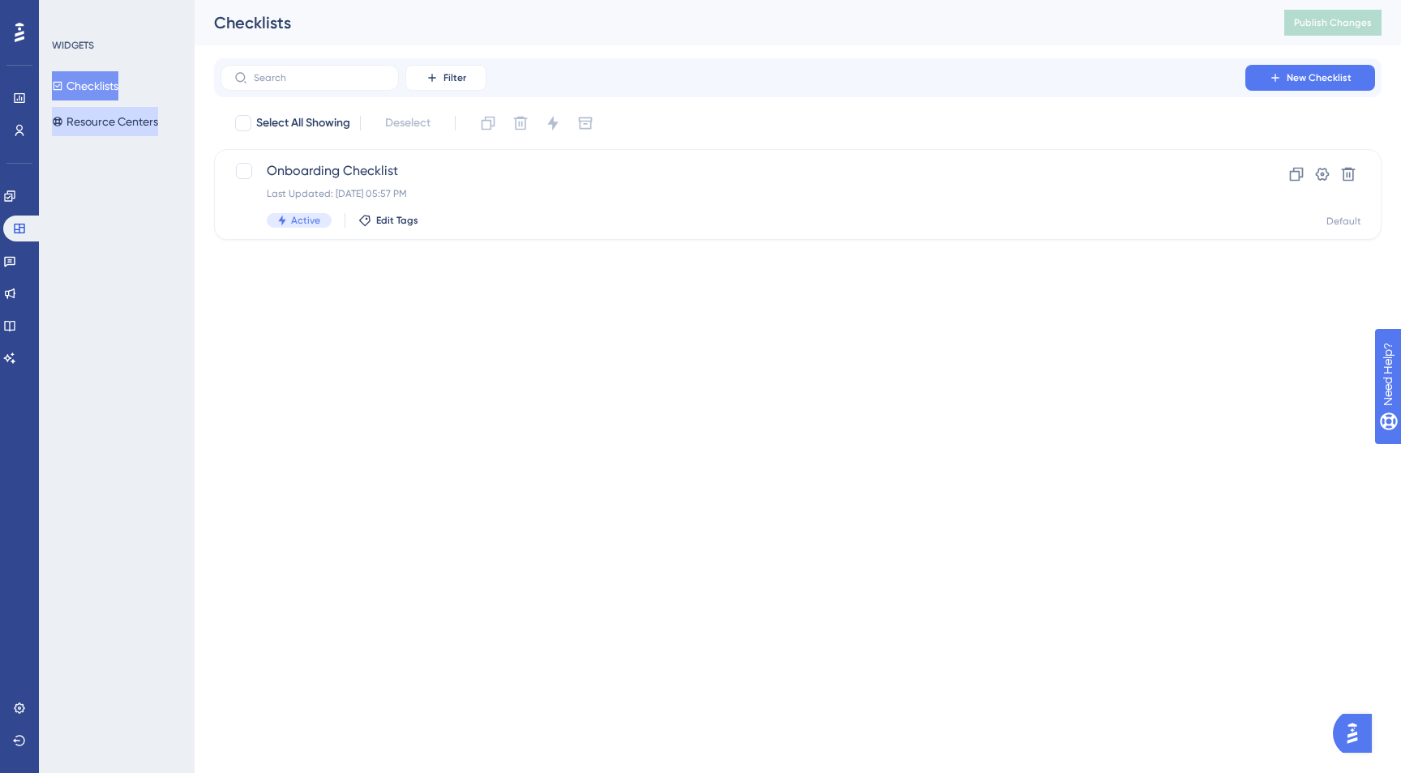
click at [116, 114] on button "Resource Centers" at bounding box center [105, 121] width 106 height 29
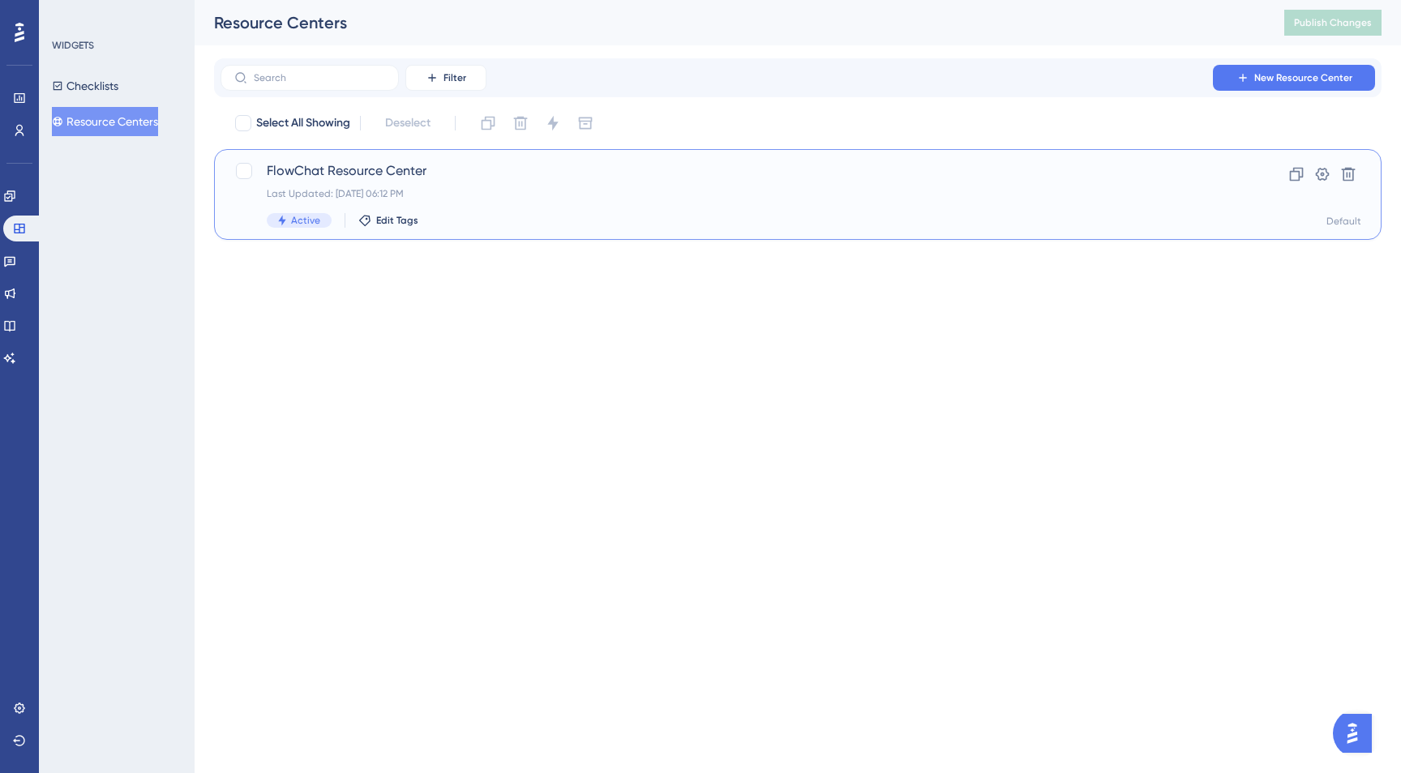
click at [541, 175] on span "FlowChat Resource Center" at bounding box center [733, 170] width 932 height 19
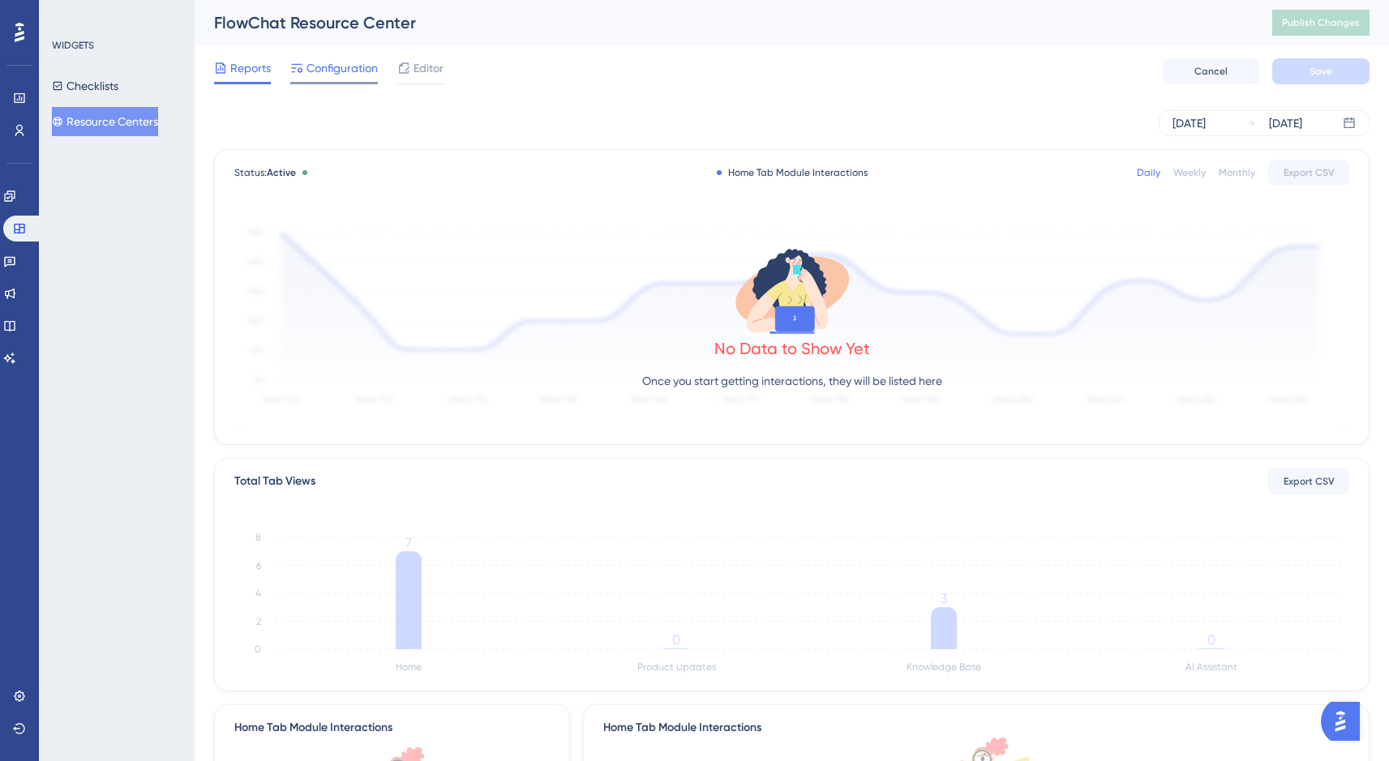
click at [350, 82] on div at bounding box center [334, 83] width 88 height 2
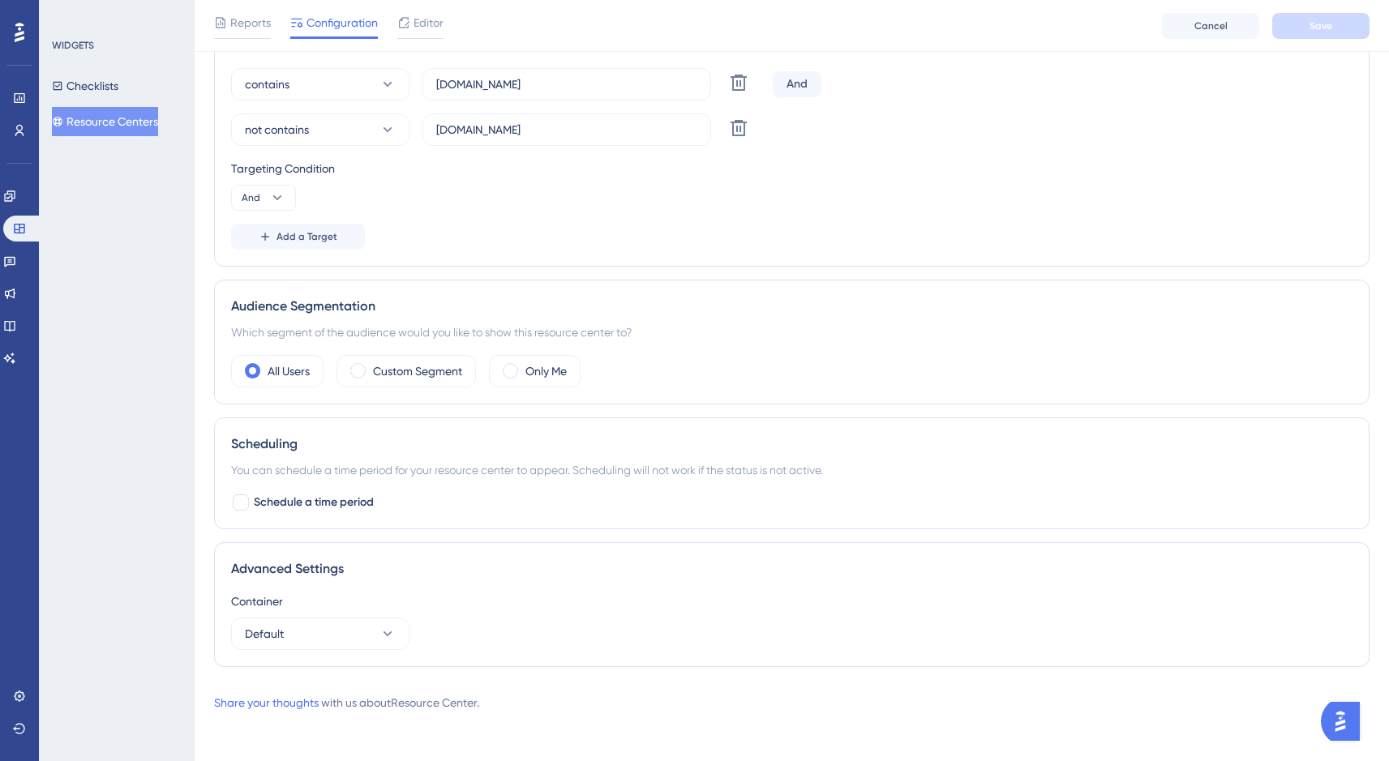
scroll to position [388, 0]
click at [424, 23] on span "Editor" at bounding box center [428, 22] width 30 height 19
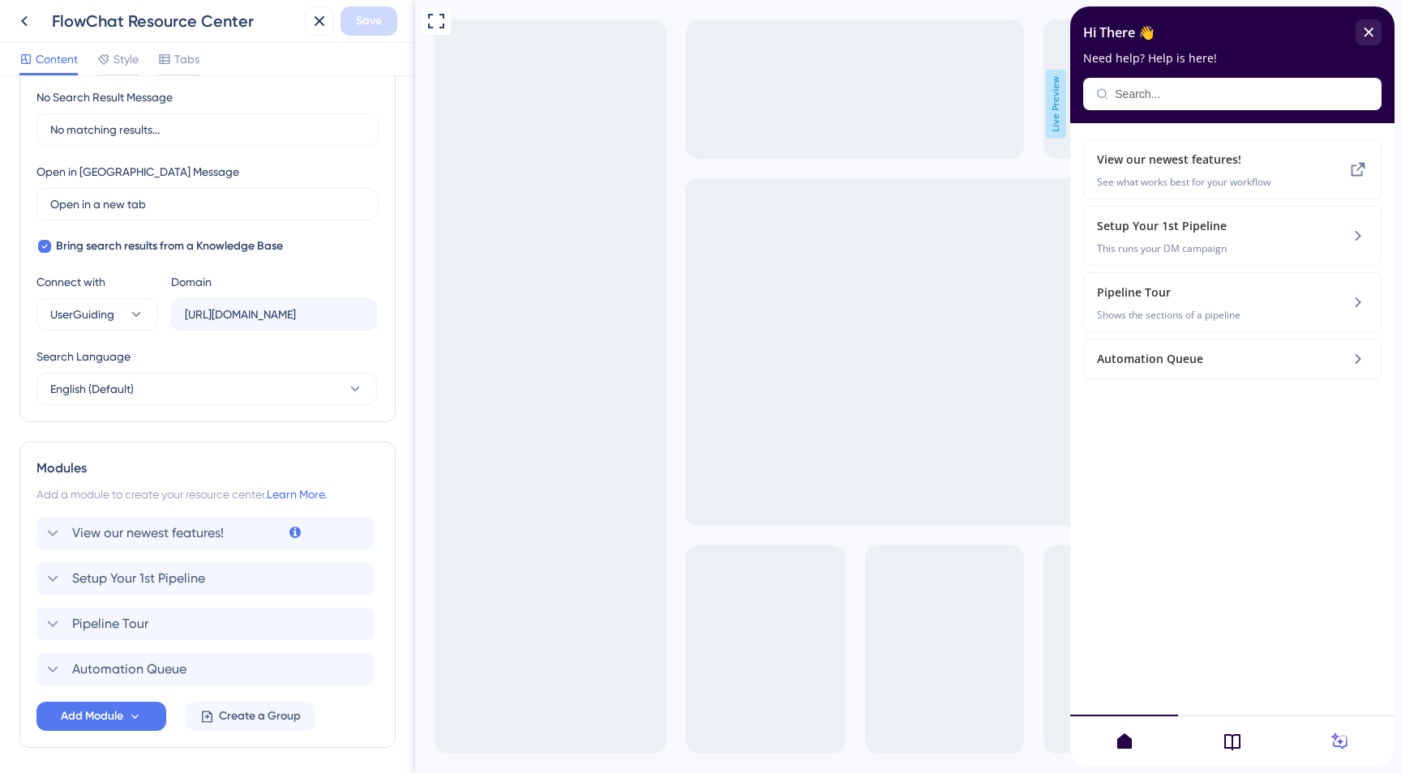
scroll to position [446, 0]
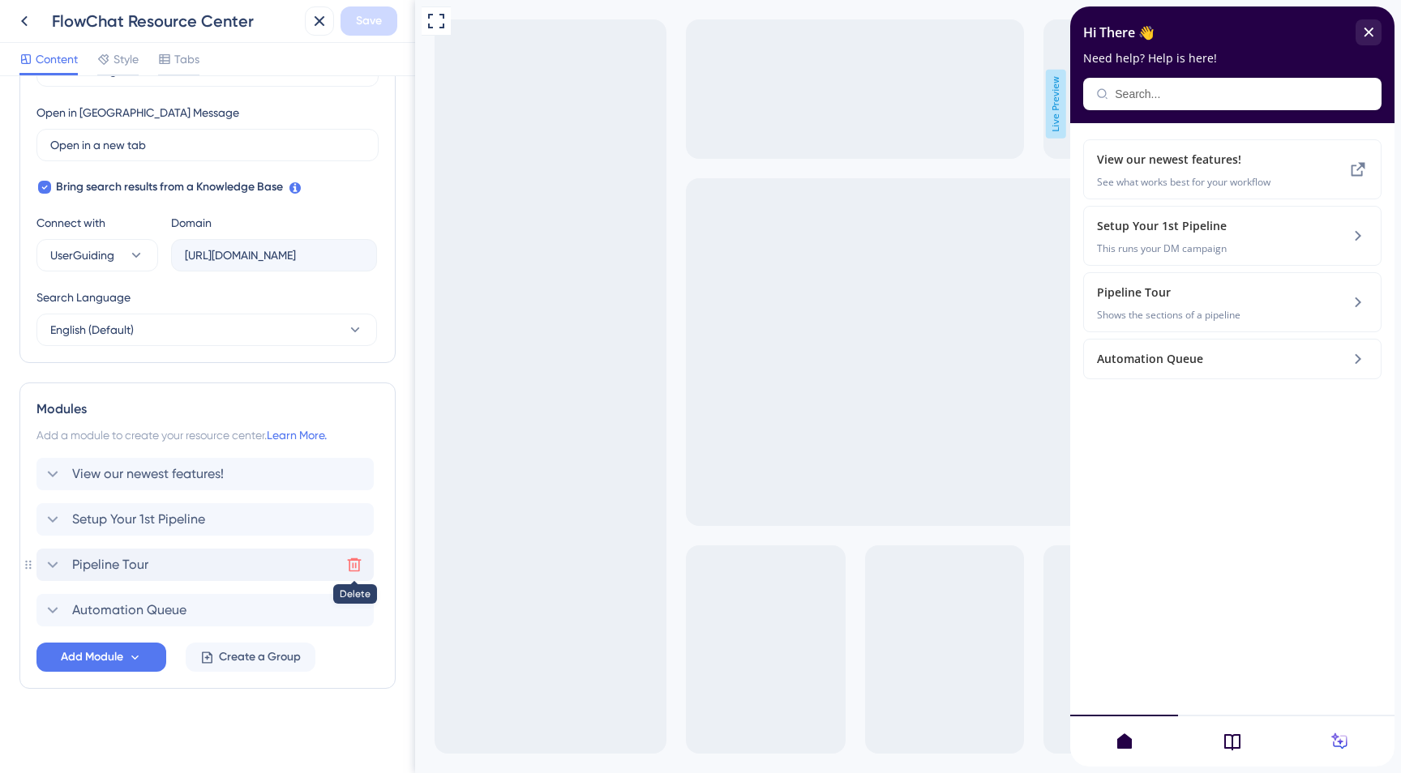
click at [353, 563] on icon at bounding box center [354, 565] width 16 height 16
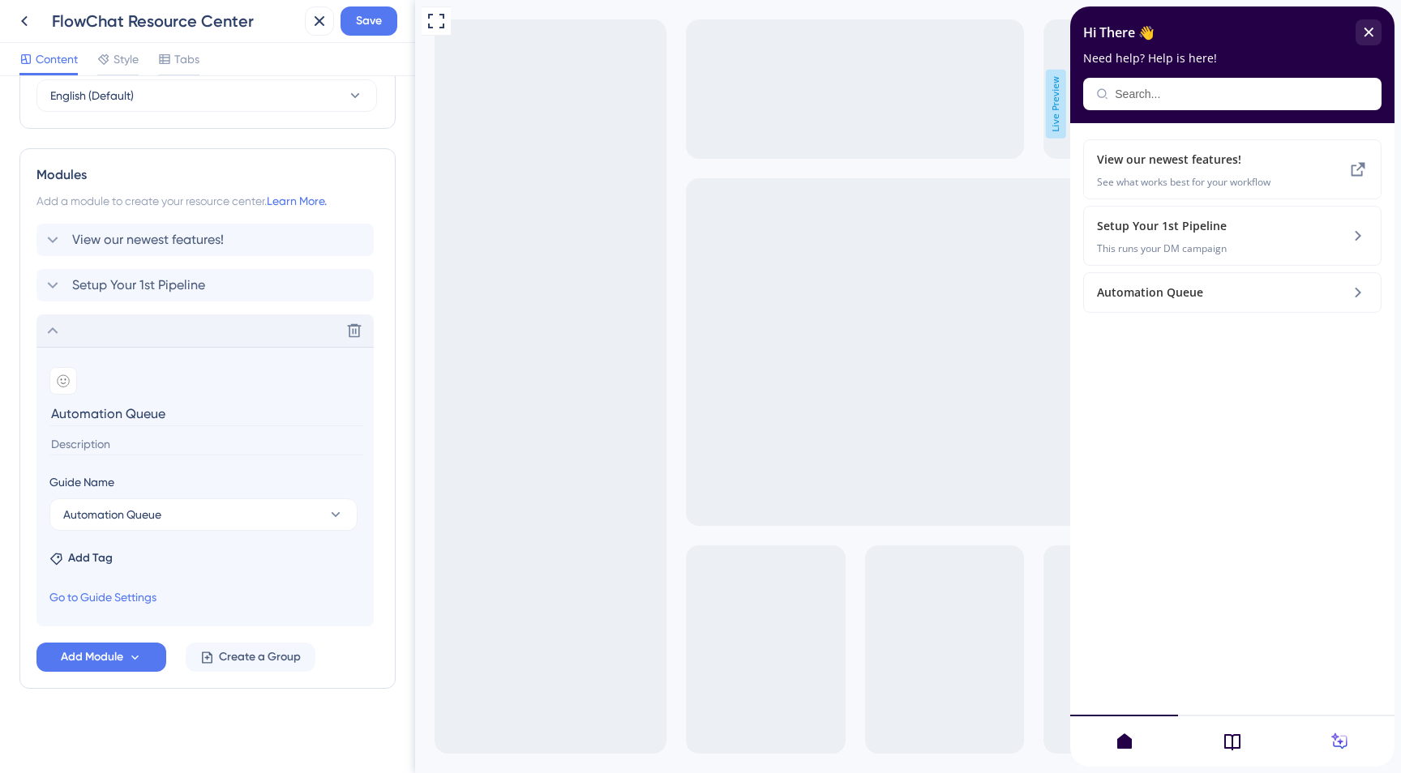
click at [53, 332] on icon at bounding box center [52, 330] width 19 height 19
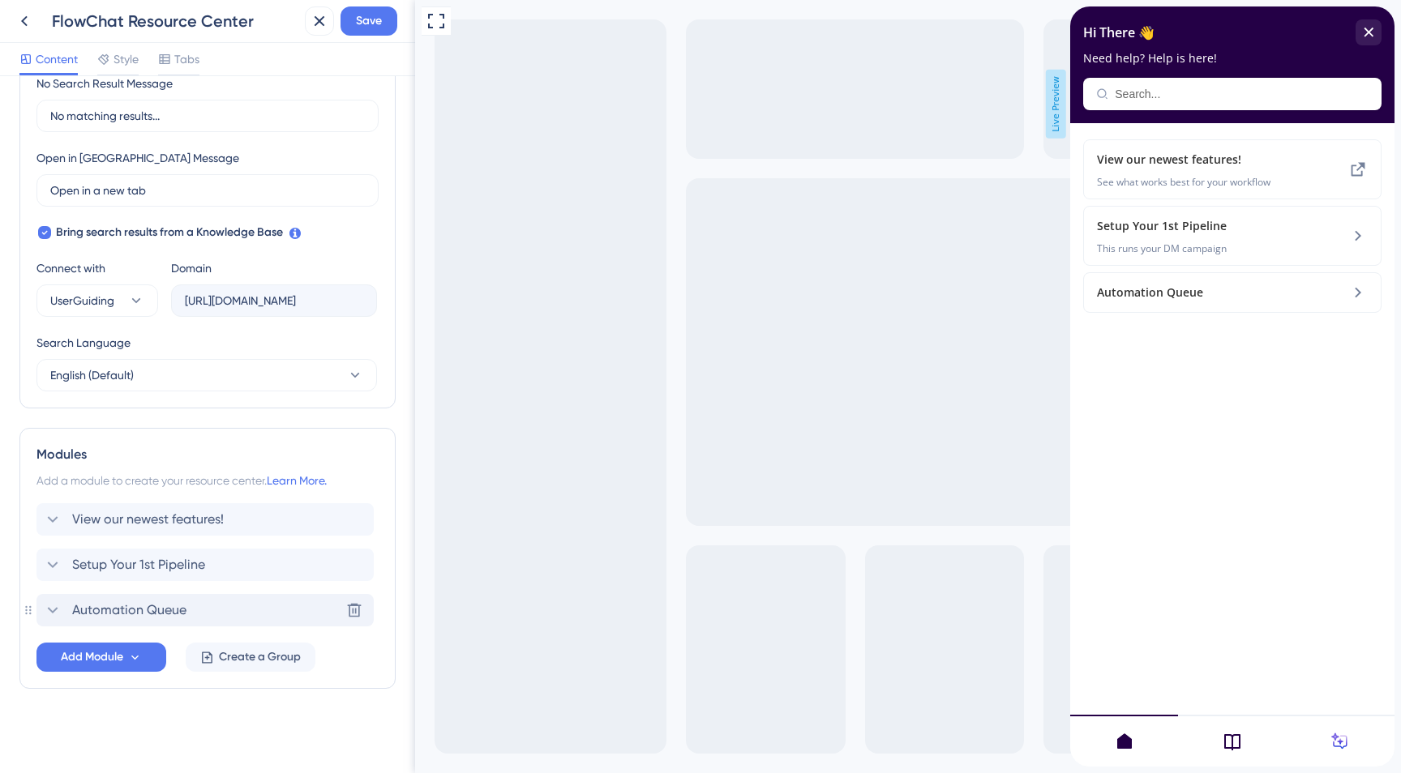
scroll to position [400, 0]
click at [49, 606] on icon at bounding box center [52, 610] width 19 height 19
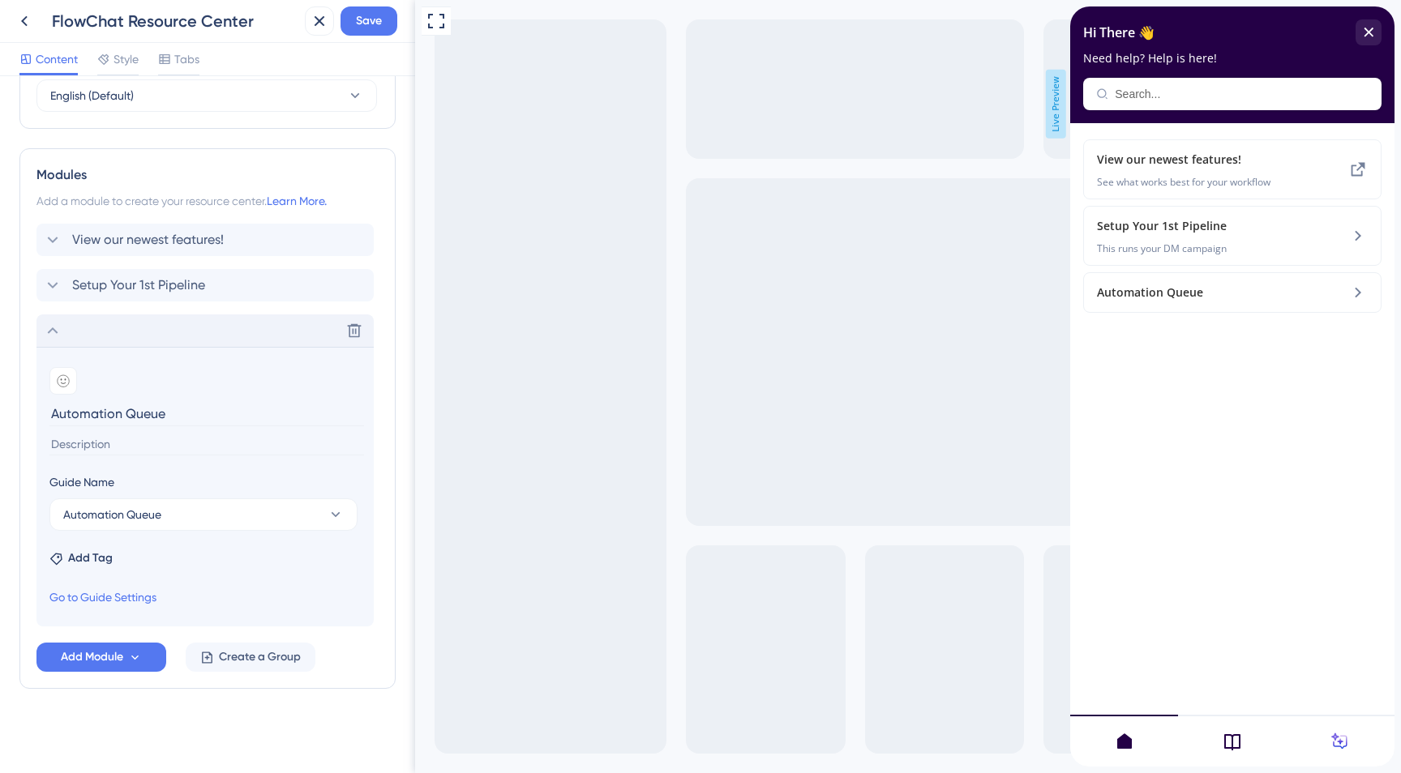
click at [200, 419] on input "Automation Queue" at bounding box center [206, 413] width 315 height 25
type input "I want to automate my pipeline"
click at [82, 442] on input at bounding box center [206, 445] width 315 height 22
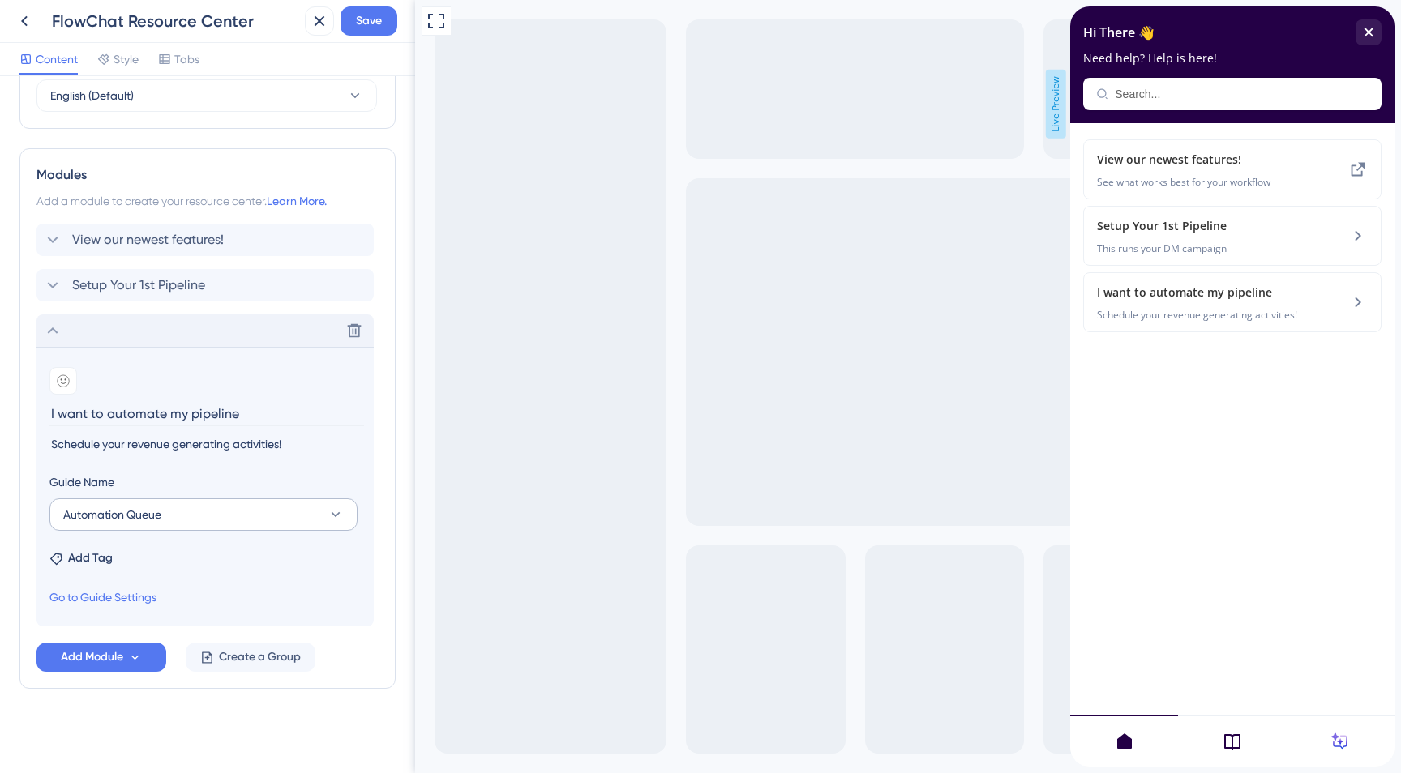
type input "Schedule your revenue generating activities!"
click at [261, 517] on button "Automation Queue" at bounding box center [203, 515] width 308 height 32
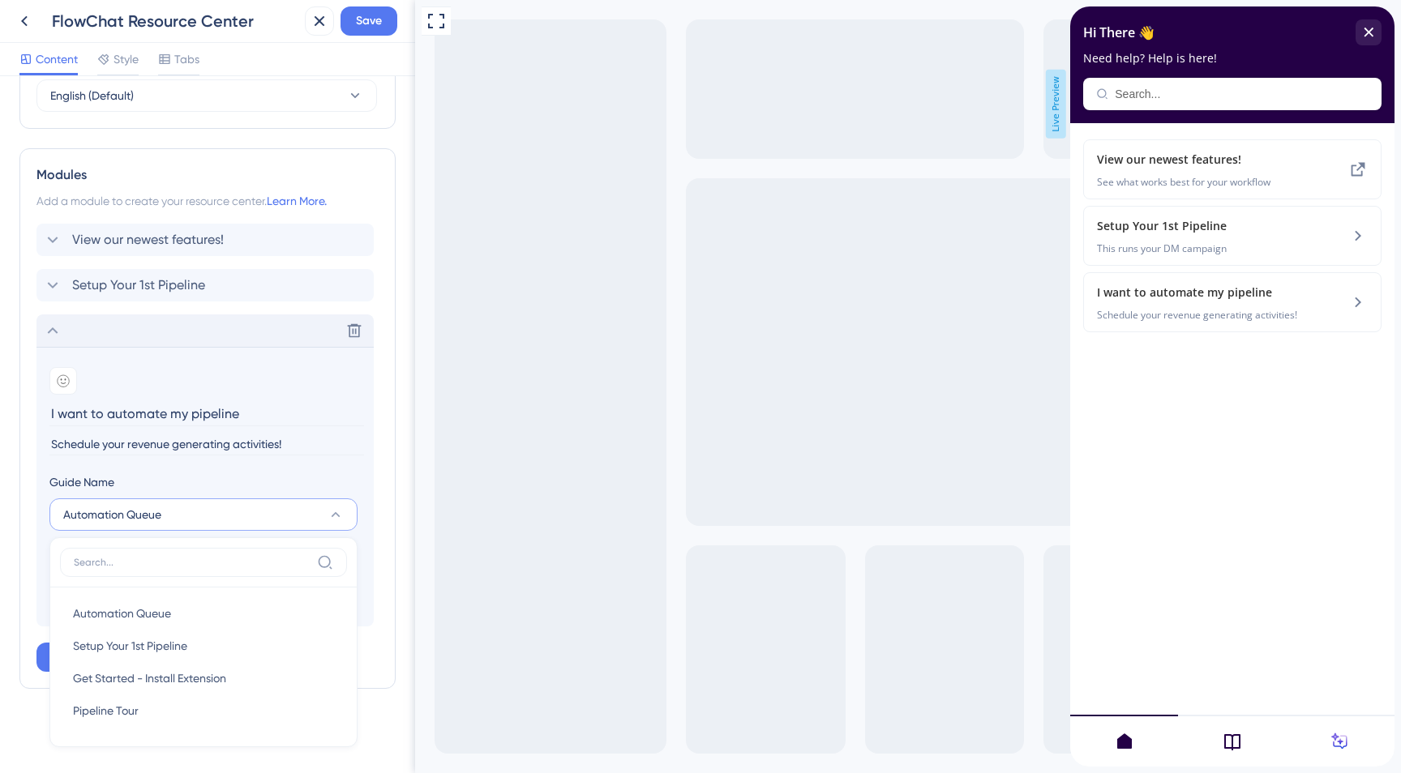
click at [306, 407] on input "I want to automate my pipeline" at bounding box center [206, 413] width 315 height 25
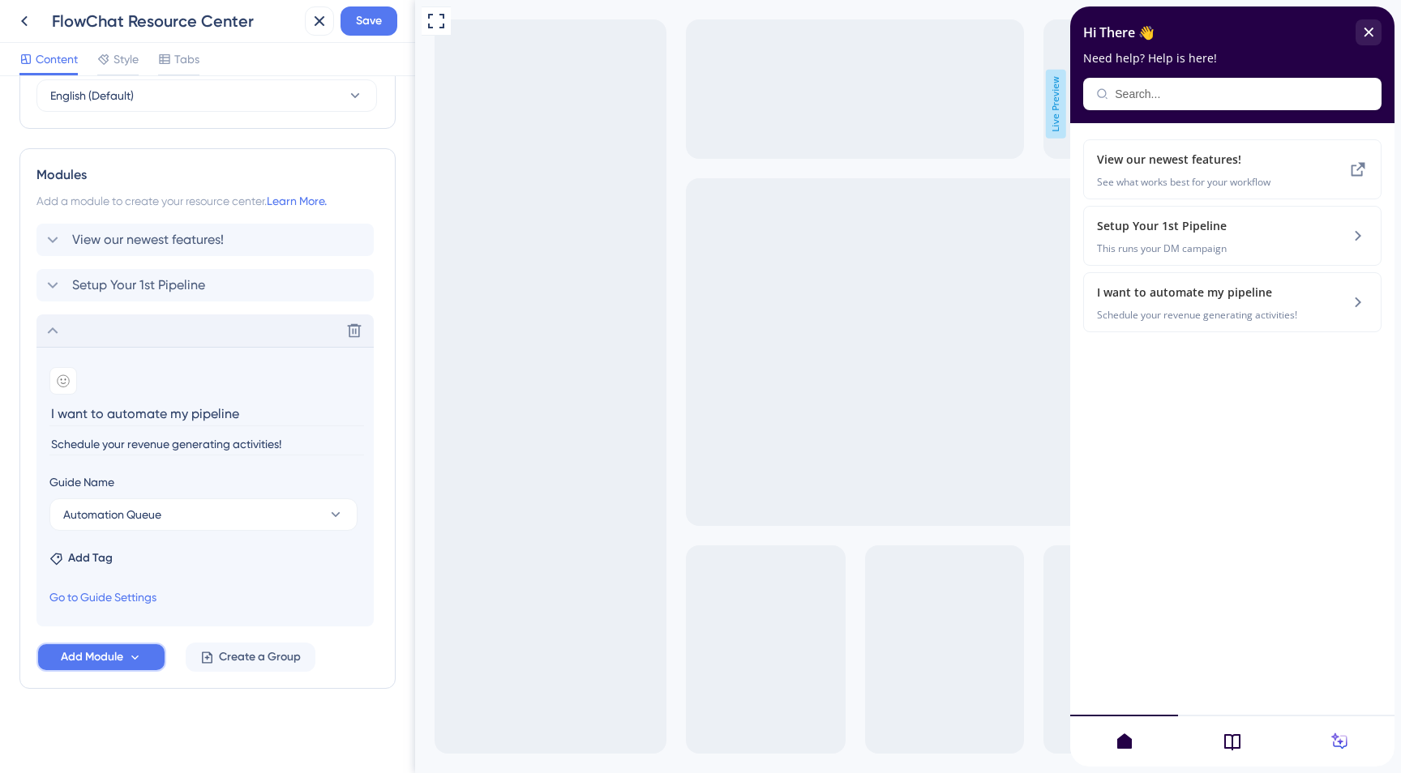
click at [140, 653] on icon at bounding box center [135, 658] width 14 height 14
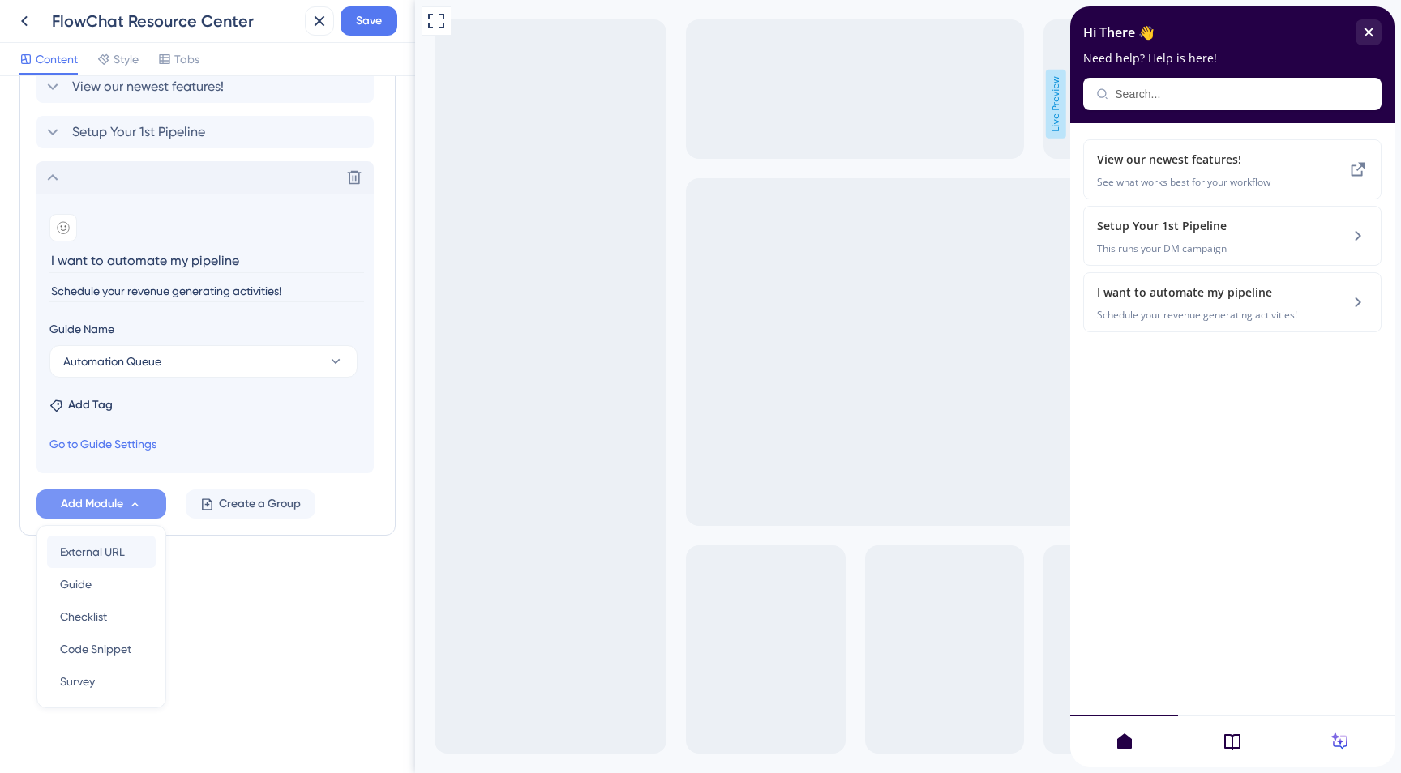
click at [111, 559] on span "External URL" at bounding box center [92, 551] width 65 height 19
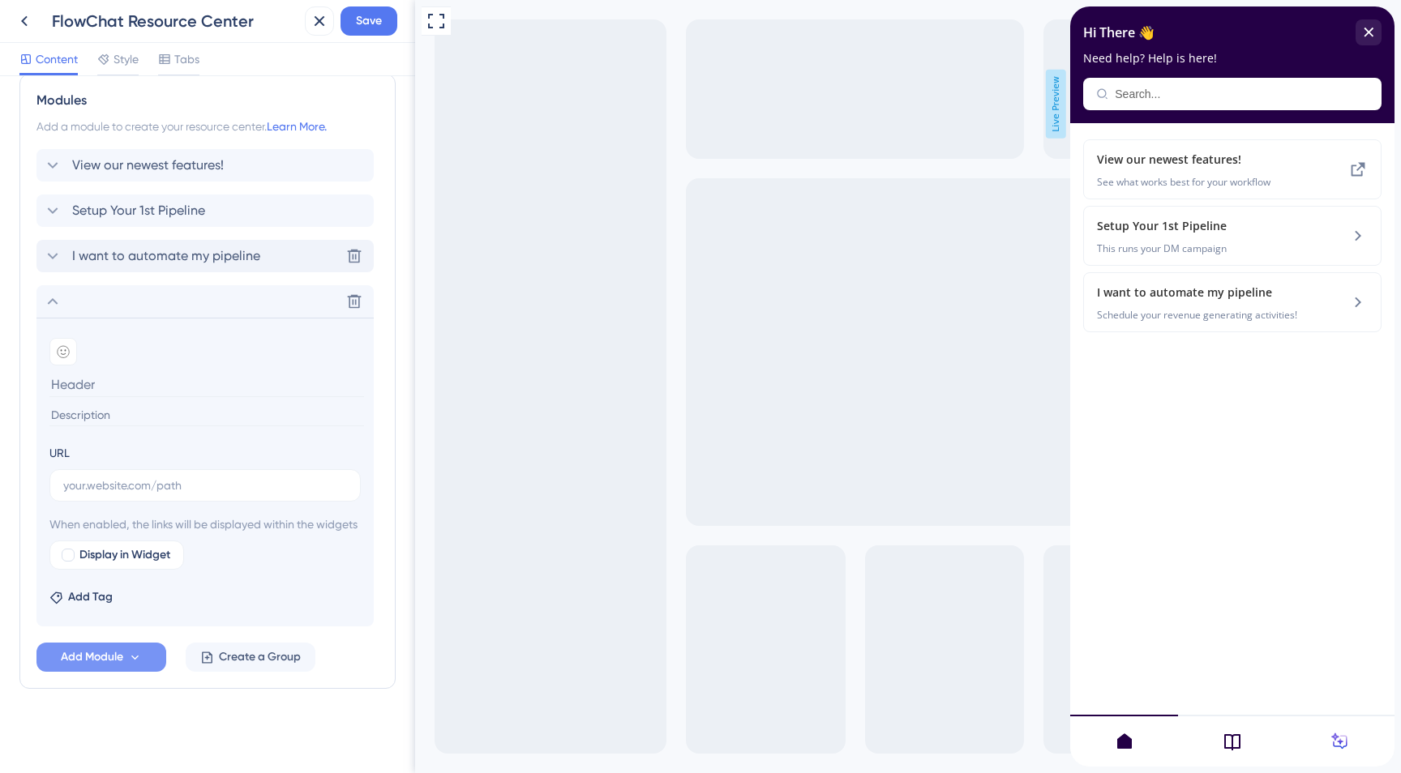
scroll to position [774, 0]
click at [219, 477] on input "text" at bounding box center [205, 486] width 284 height 18
paste input "https://www.flowchat.com/members/automation-queue"
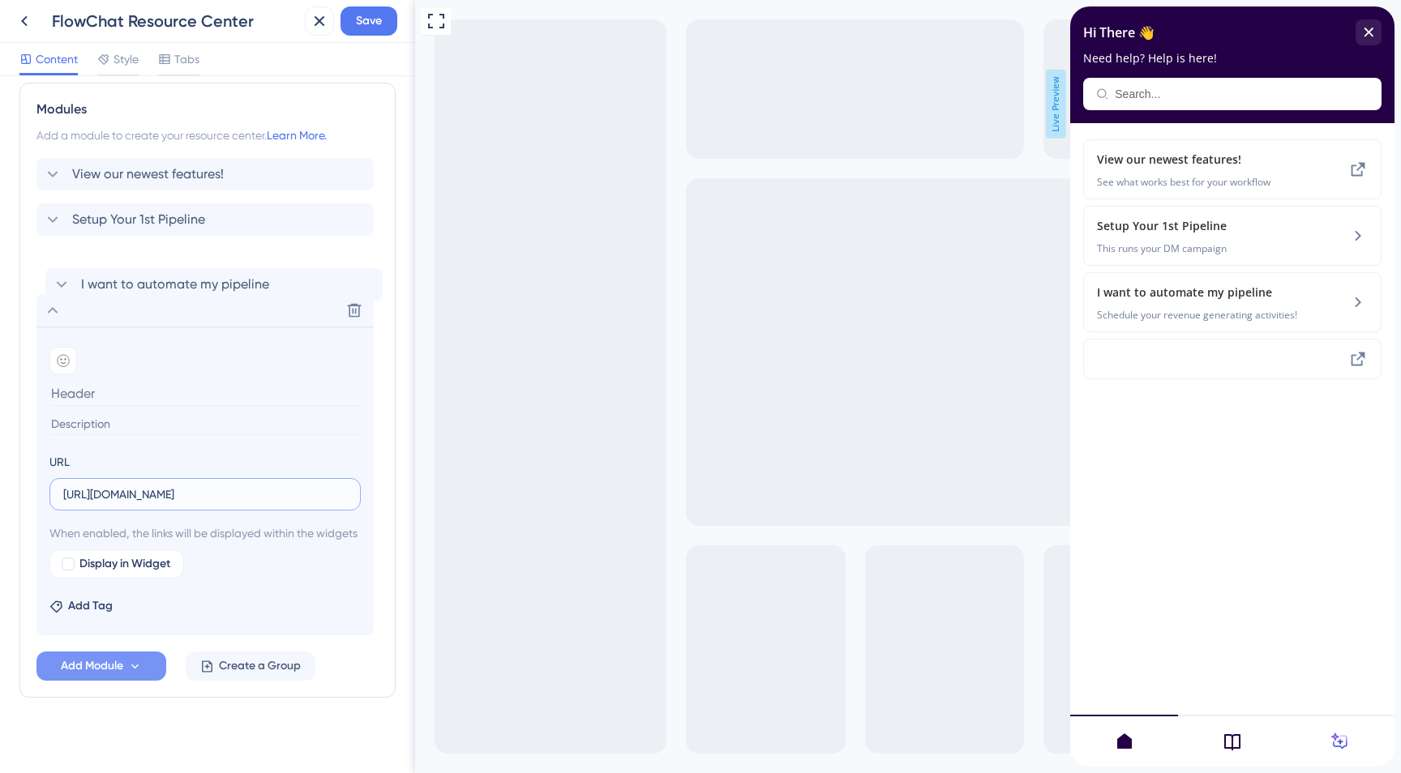
scroll to position [744, 0]
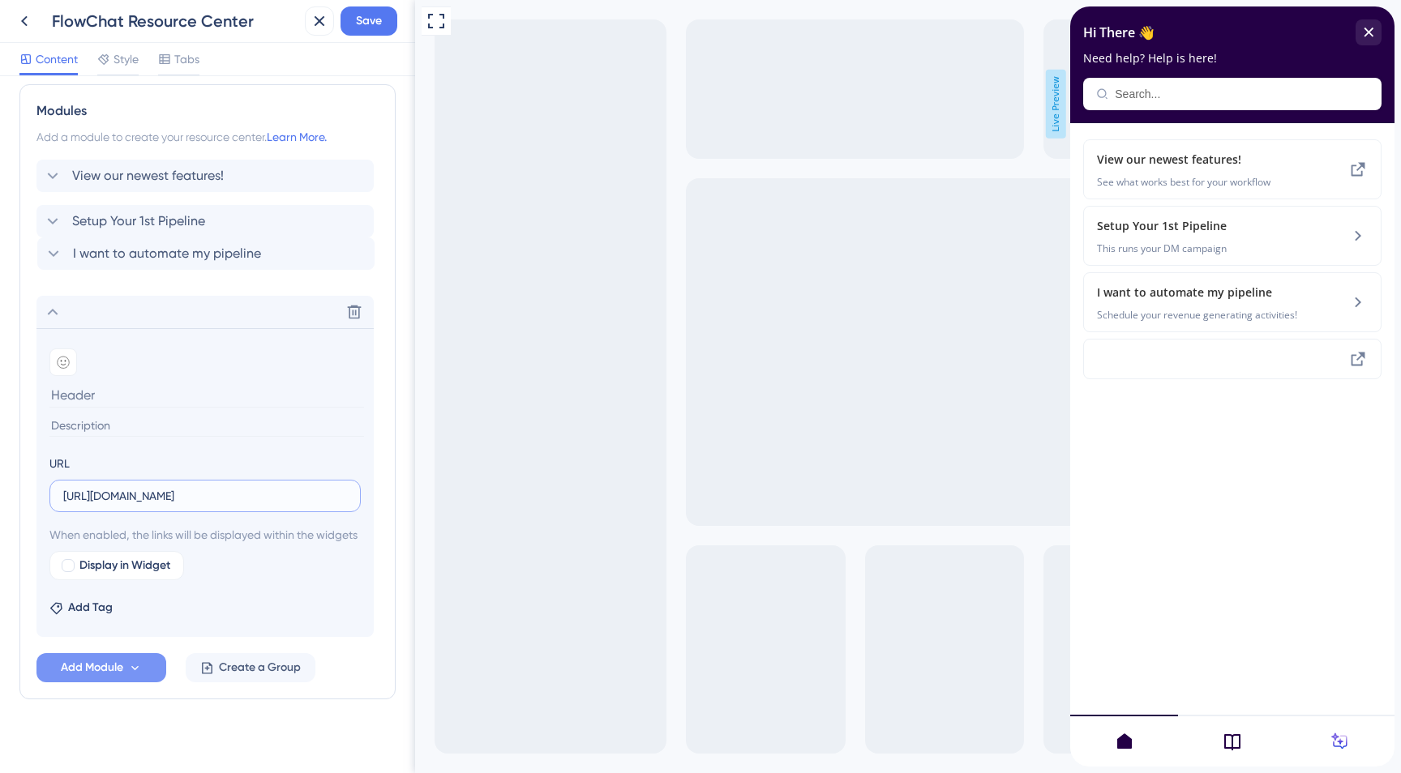
drag, startPoint x: 272, startPoint y: 236, endPoint x: 269, endPoint y: 253, distance: 17.3
click at [269, 253] on div "View our newest features! Setup Your 1st Pipeline I want to automate my pipelin…" at bounding box center [207, 399] width 342 height 478
type input "https://www.flowchat.com/members/automation-queue"
click at [108, 392] on input at bounding box center [206, 395] width 315 height 25
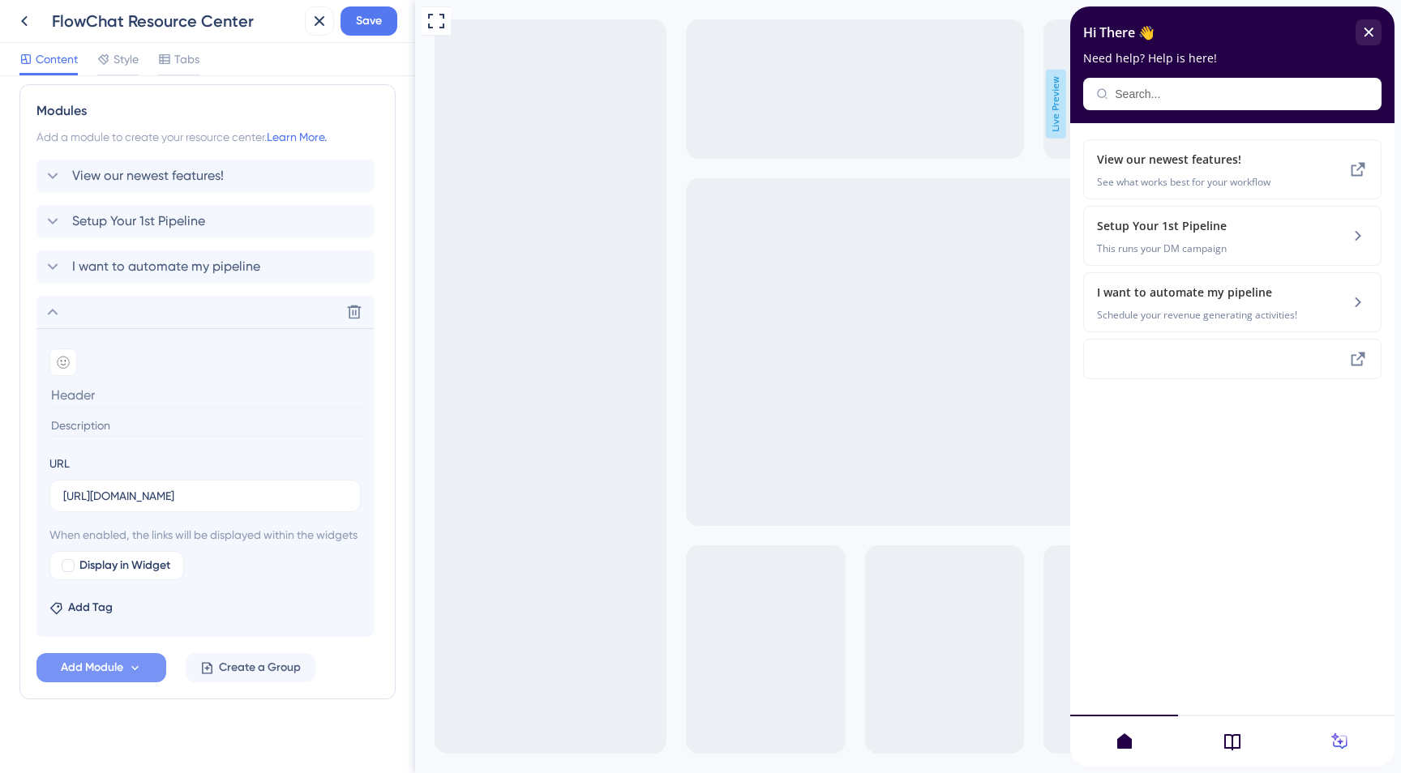
paste input "I want to automate my pipeline"
type input "I want to automate my pipeline"
click at [117, 430] on input at bounding box center [206, 426] width 315 height 22
click at [56, 264] on icon at bounding box center [53, 266] width 11 height 6
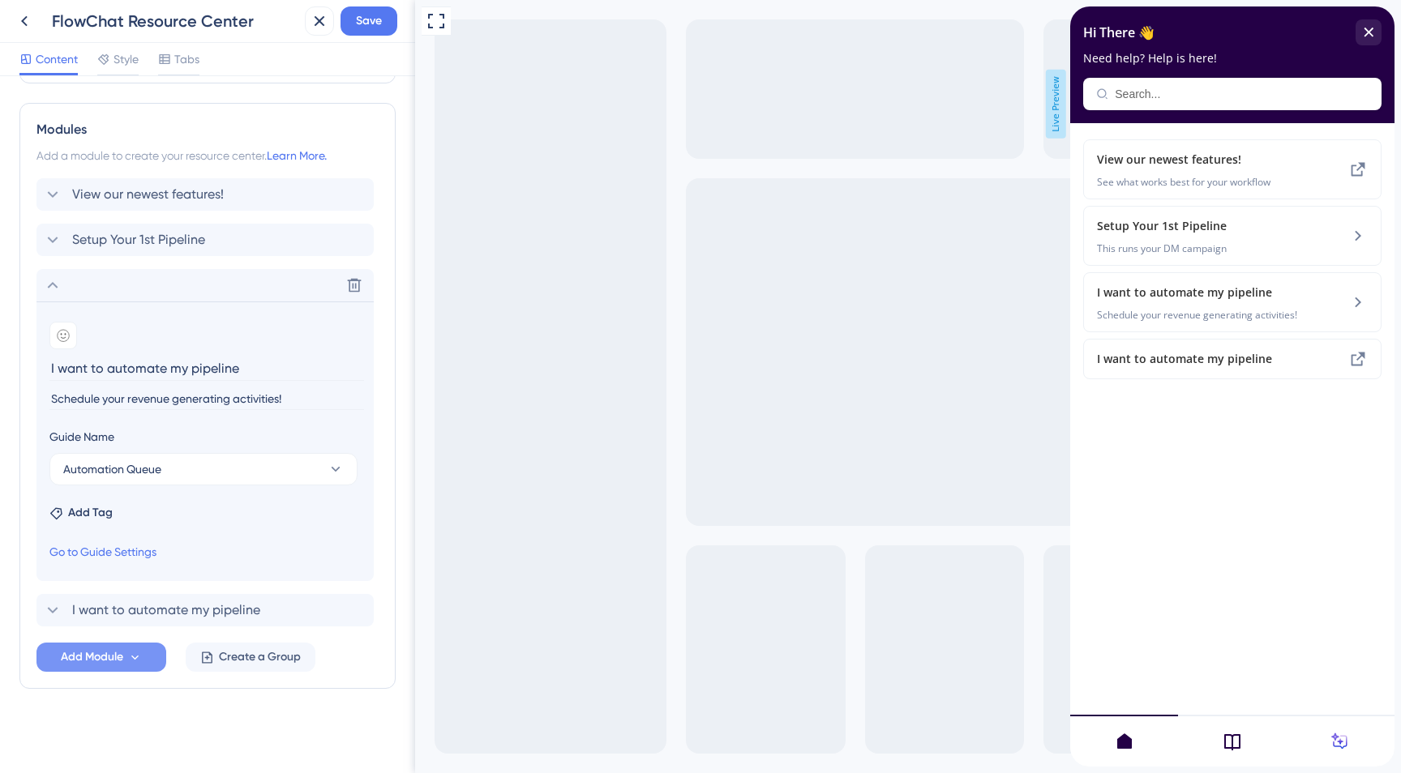
drag, startPoint x: 301, startPoint y: 405, endPoint x: 73, endPoint y: 386, distance: 228.6
click at [73, 386] on section "Add emoji I want to automate my pipeline Schedule your revenue generating activ…" at bounding box center [204, 365] width 311 height 86
click at [353, 285] on icon at bounding box center [354, 285] width 16 height 16
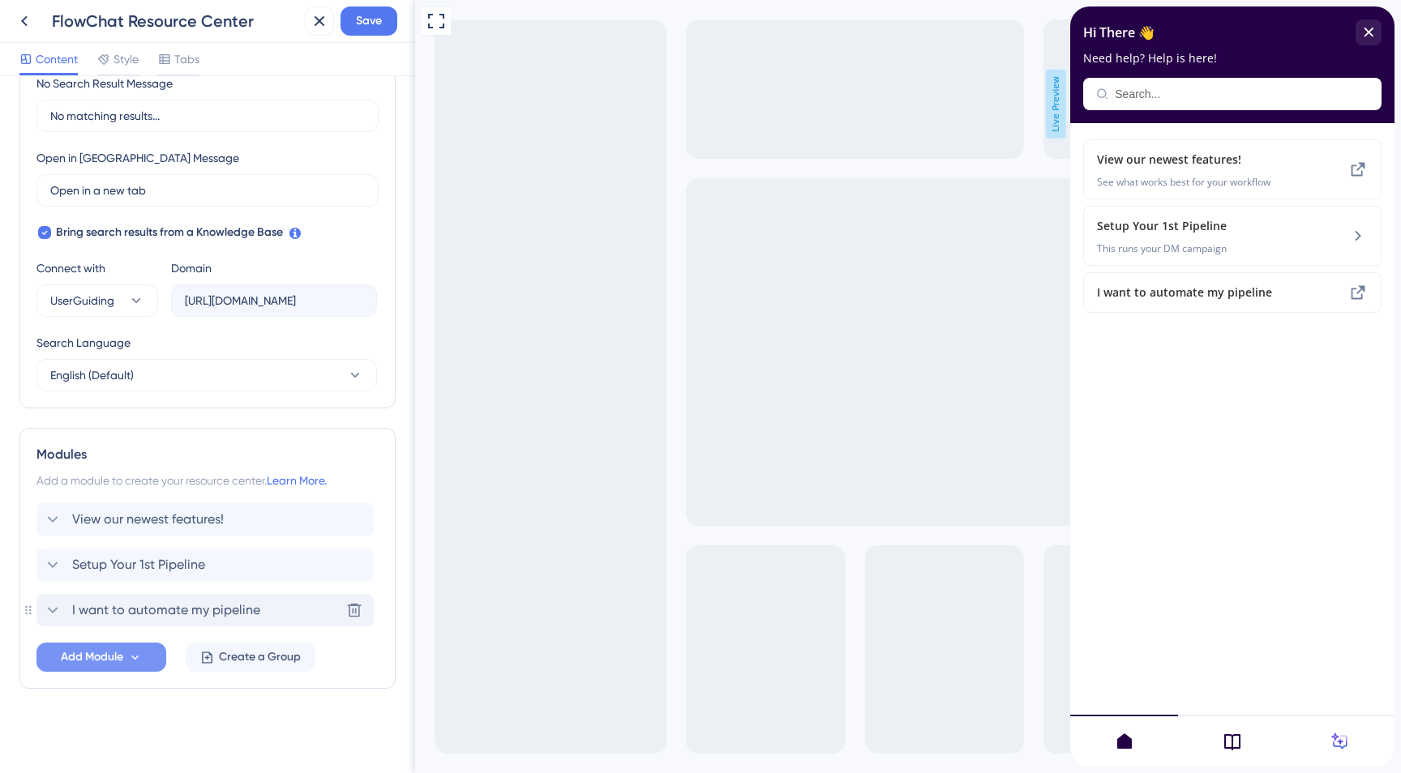
click at [54, 609] on icon at bounding box center [52, 610] width 19 height 19
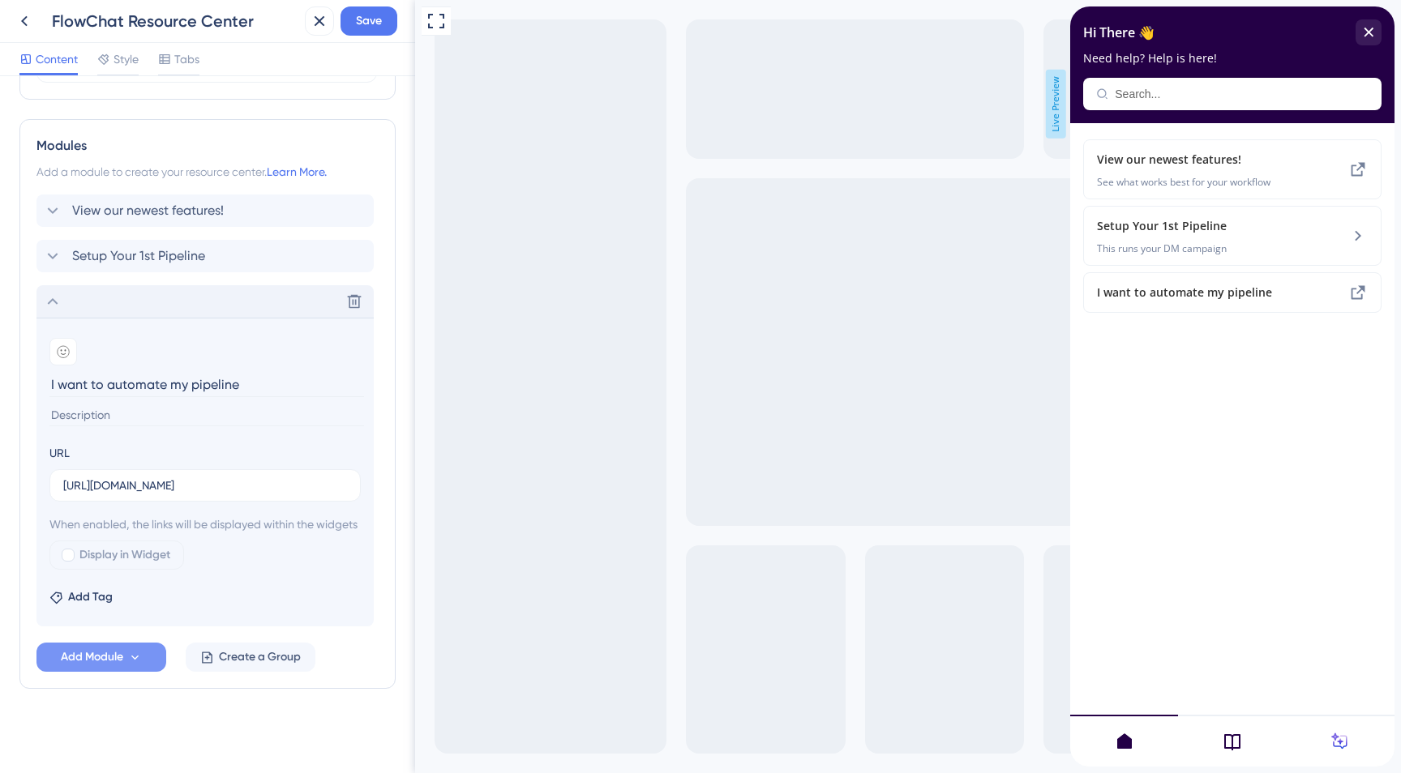
scroll to position [729, 0]
click at [109, 405] on input at bounding box center [206, 416] width 315 height 22
paste input "Schedule your revenue generating activities!"
type input "Schedule your revenue generating activities!"
click at [70, 556] on div at bounding box center [68, 555] width 13 height 13
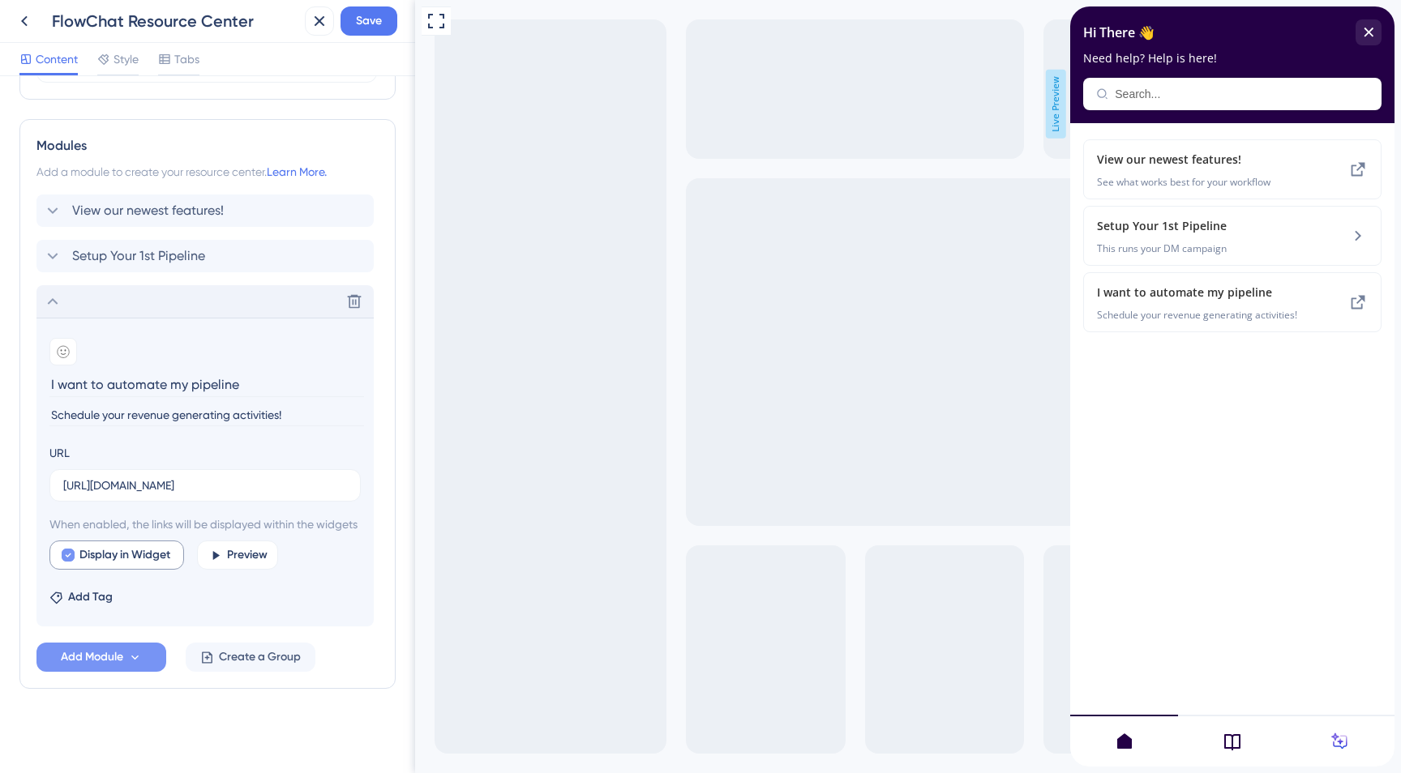
click at [70, 556] on icon at bounding box center [68, 555] width 6 height 13
click at [70, 556] on div at bounding box center [68, 555] width 13 height 13
click at [254, 553] on span "Preview" at bounding box center [247, 555] width 41 height 19
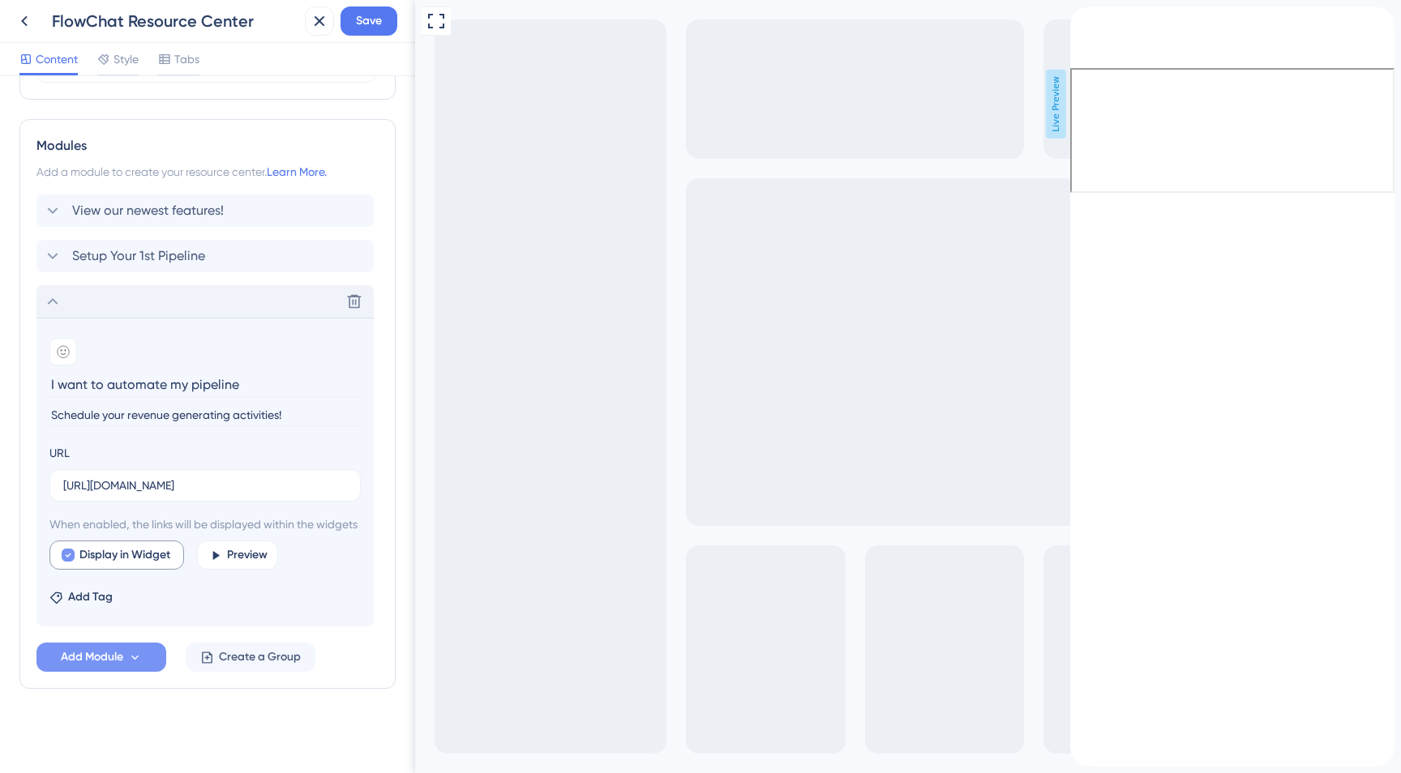
click at [68, 550] on icon at bounding box center [68, 555] width 6 height 13
checkbox input "false"
click at [54, 292] on icon at bounding box center [52, 301] width 19 height 19
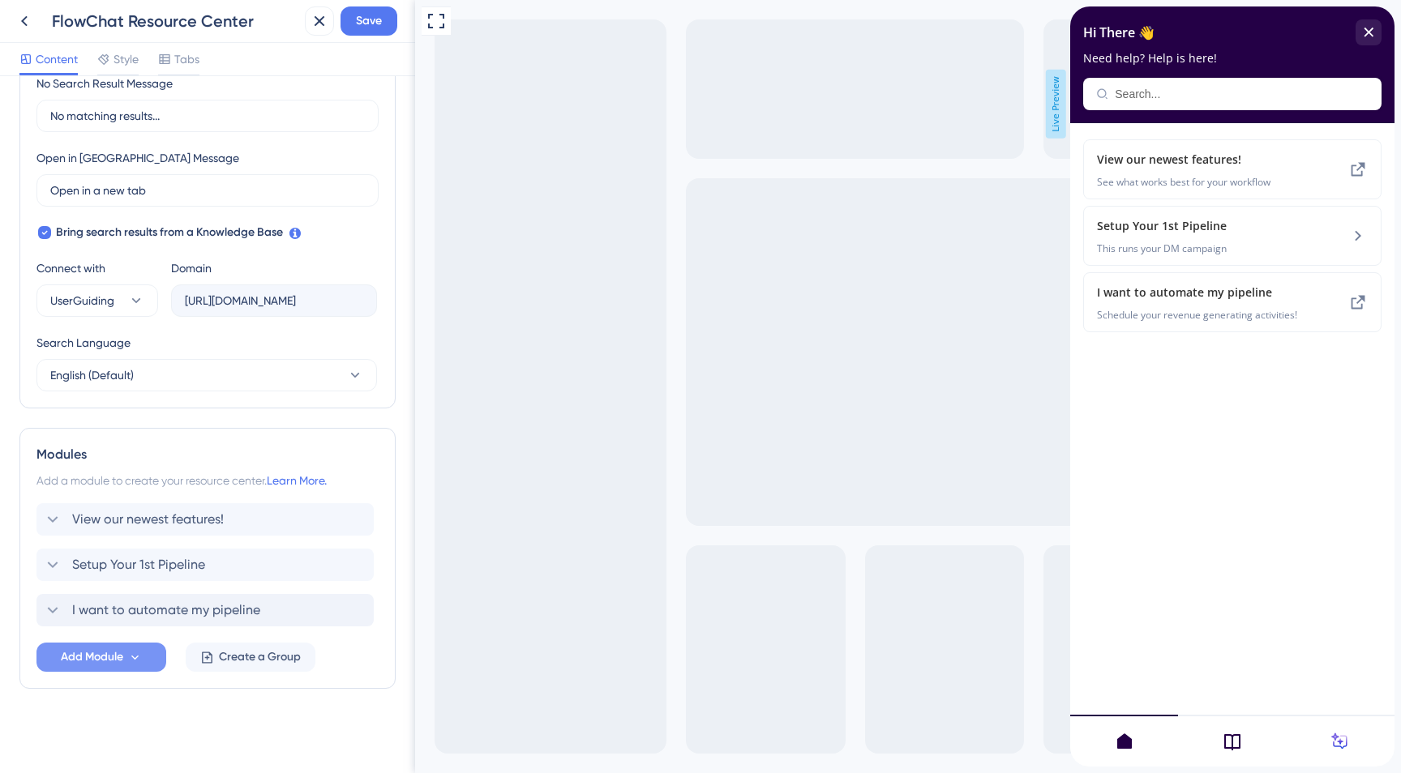
click at [118, 651] on span "Add Module" at bounding box center [92, 657] width 62 height 19
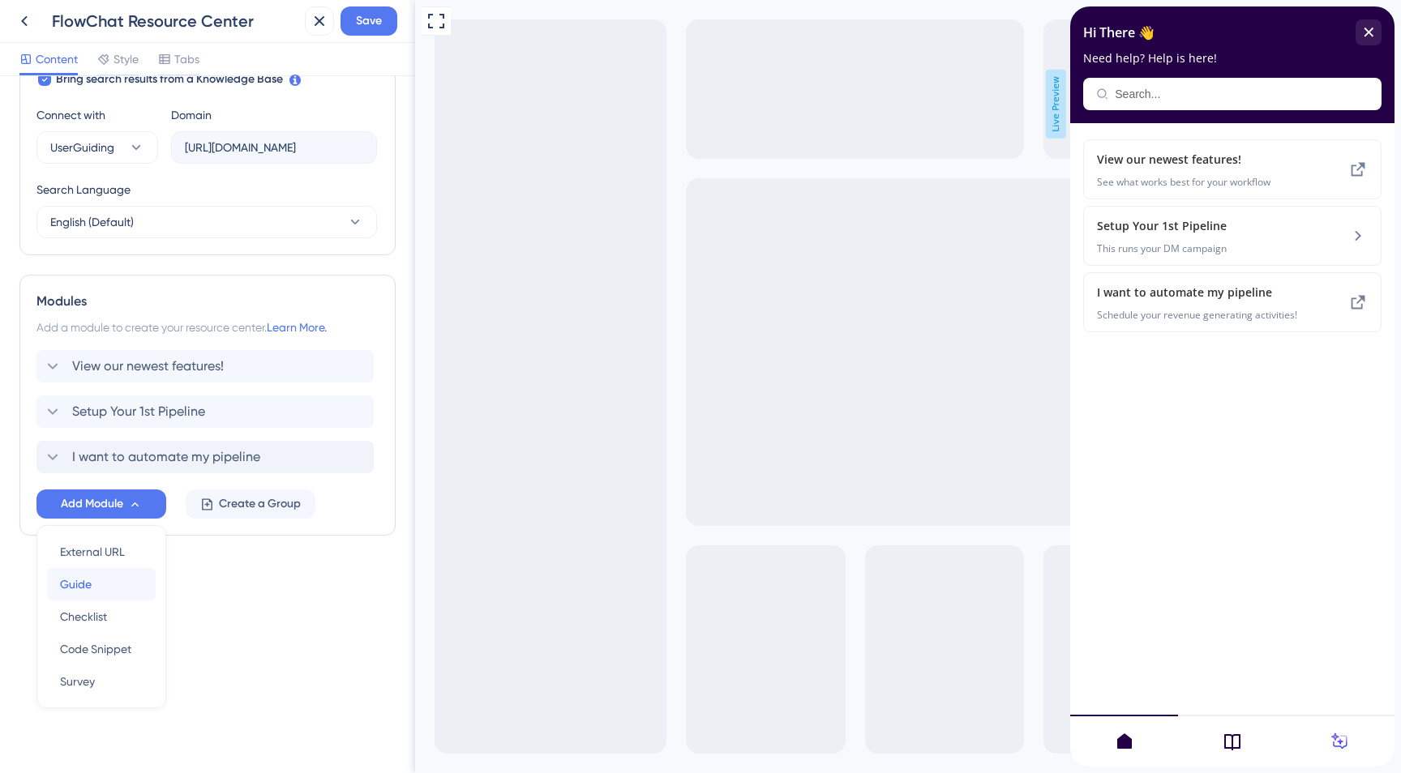
click at [108, 589] on div "Guide Guide" at bounding box center [101, 584] width 83 height 32
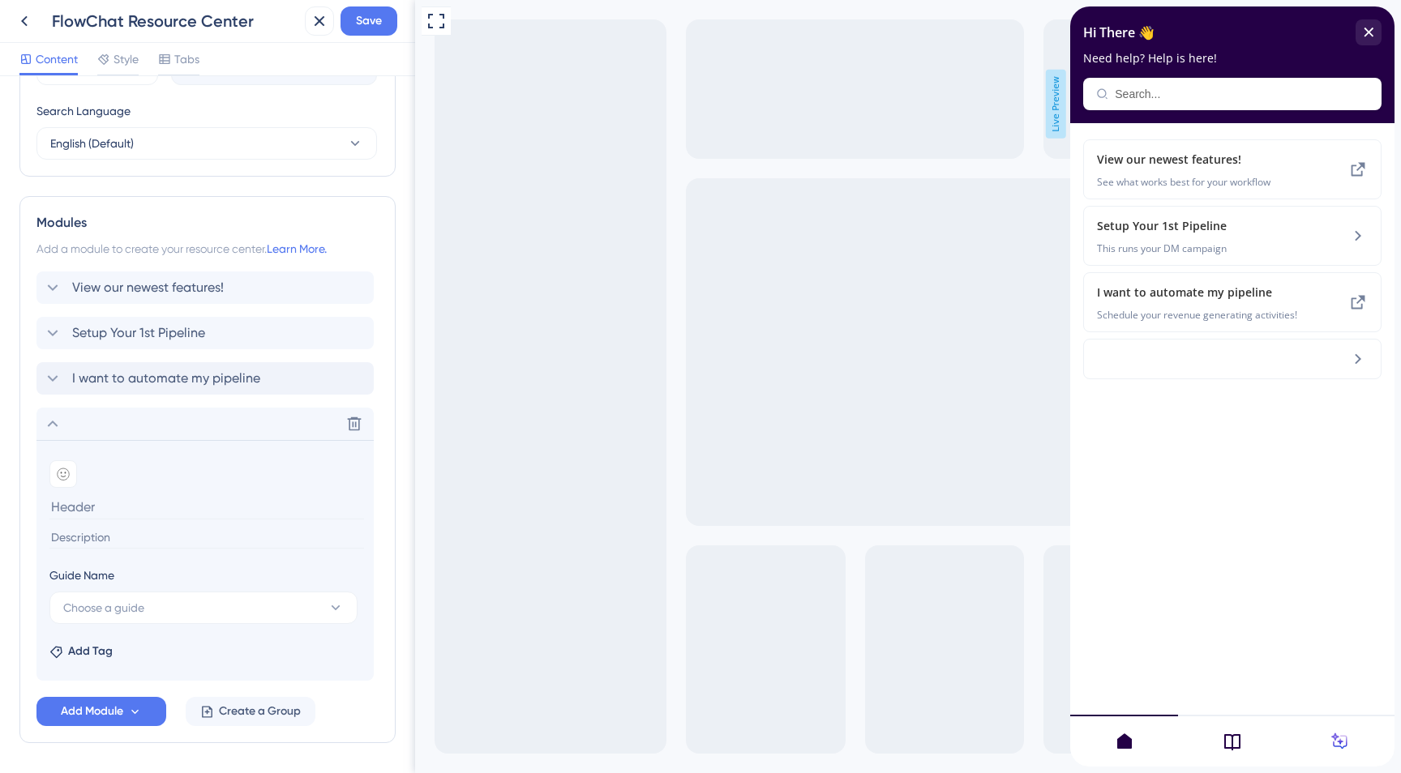
scroll to position [687, 0]
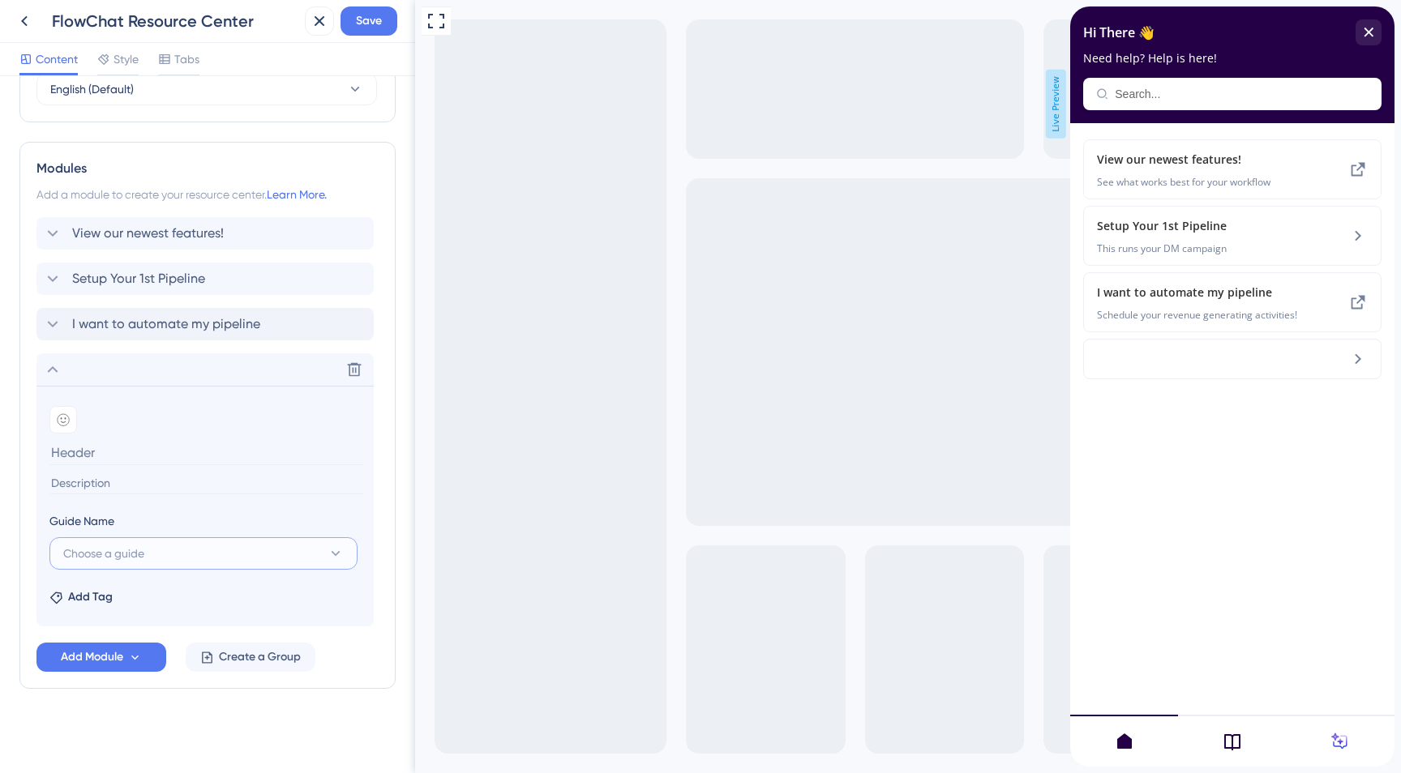
click at [220, 567] on button "Choose a guide" at bounding box center [203, 554] width 308 height 32
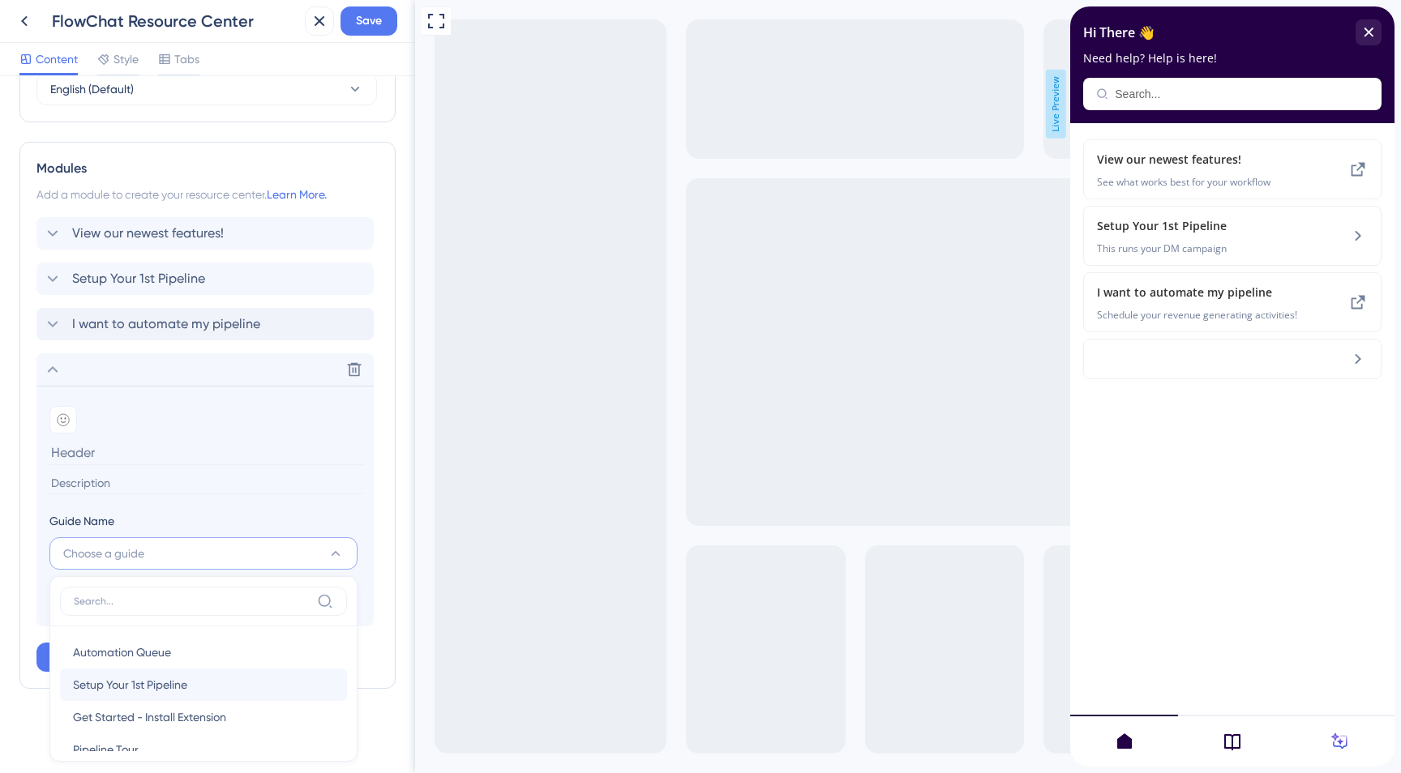
scroll to position [24, 0]
click at [207, 692] on span "Get Started - Install Extension" at bounding box center [149, 692] width 153 height 19
type input "Get Started - Install Extension"
type input "Install Your FlowChat Extension"
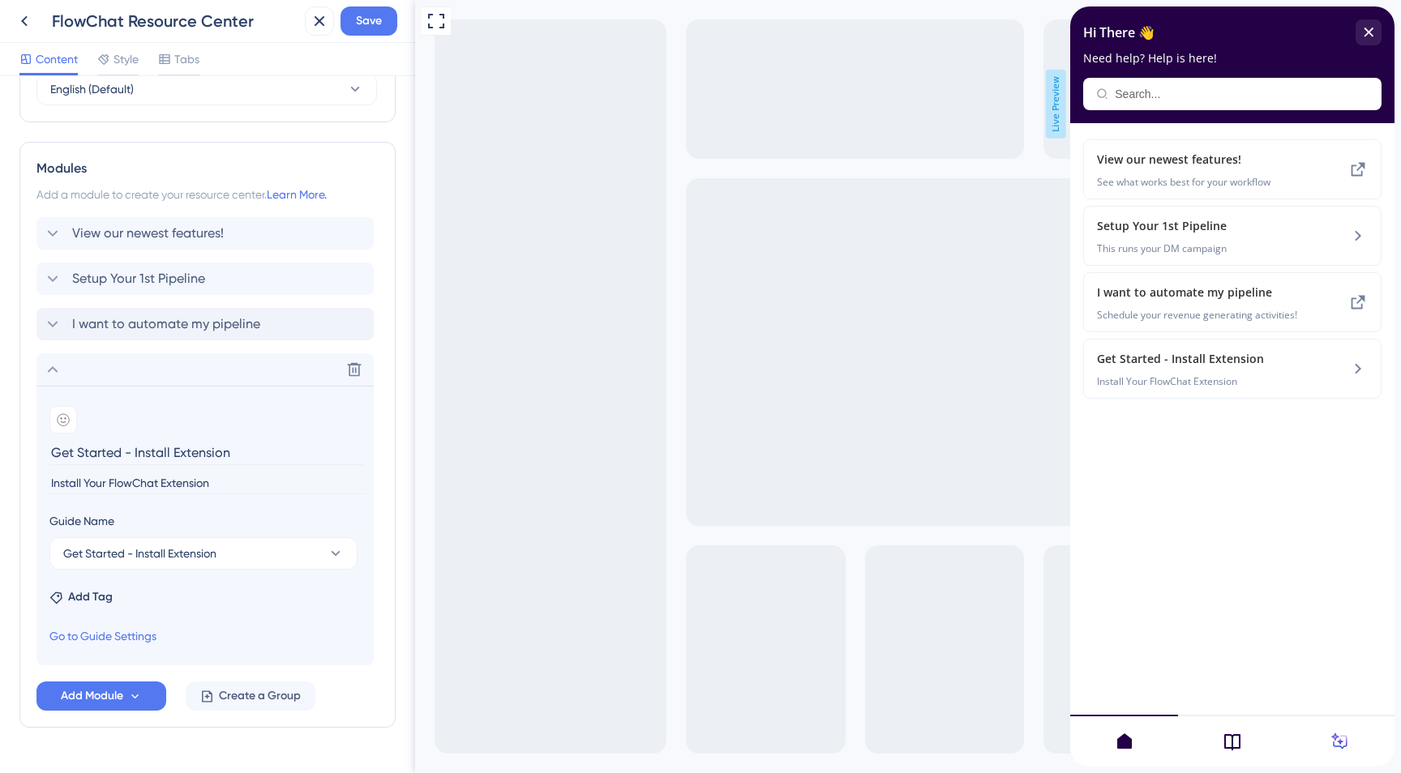
click at [250, 452] on input "Get Started - Install Extension" at bounding box center [206, 452] width 315 height 25
type input "Install Browser Extension"
click at [186, 482] on input "Install Your FlowChat Extension" at bounding box center [206, 484] width 315 height 22
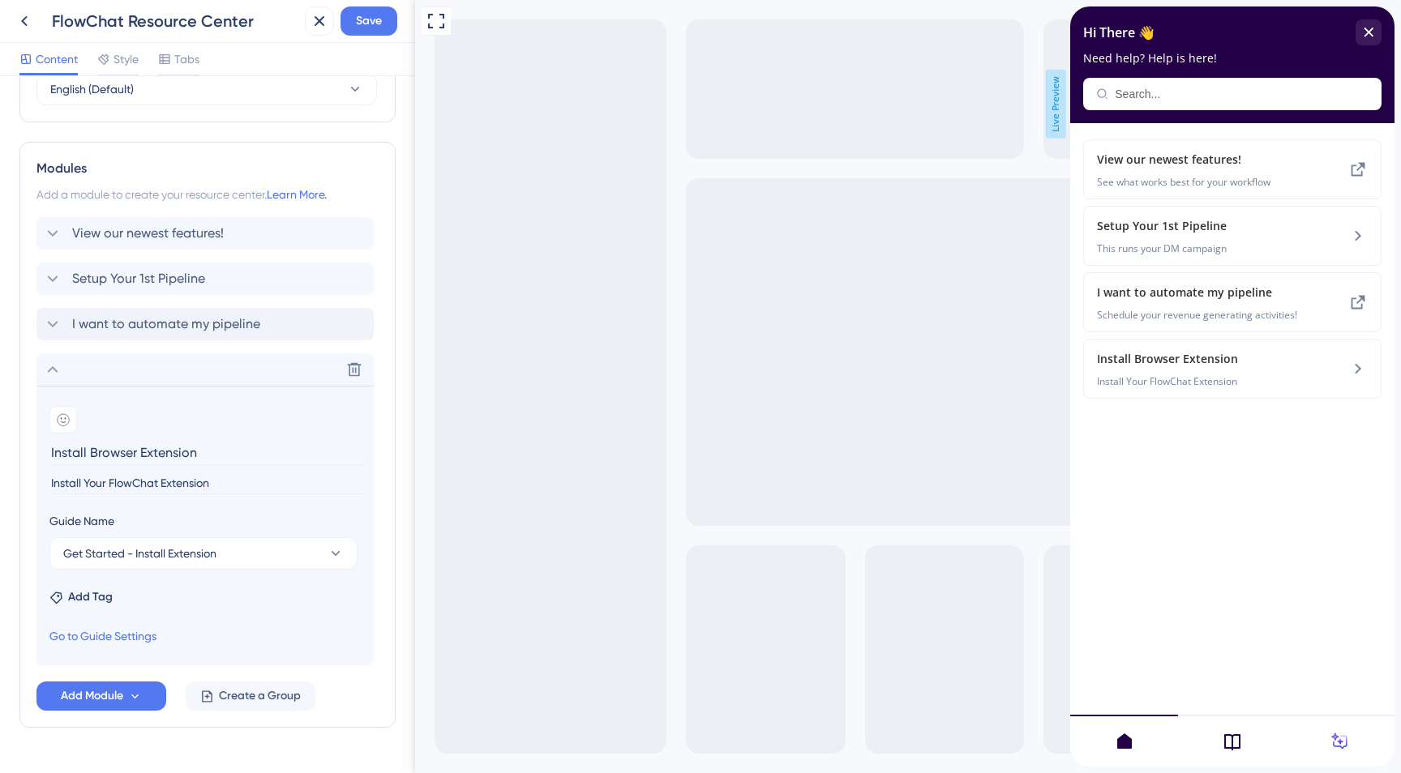
click at [186, 482] on input "Install Your FlowChat Extension" at bounding box center [206, 484] width 315 height 22
type input "Have you installed FlowChat's browser extension yet?"
drag, startPoint x: 101, startPoint y: 371, endPoint x: 115, endPoint y: 365, distance: 15.2
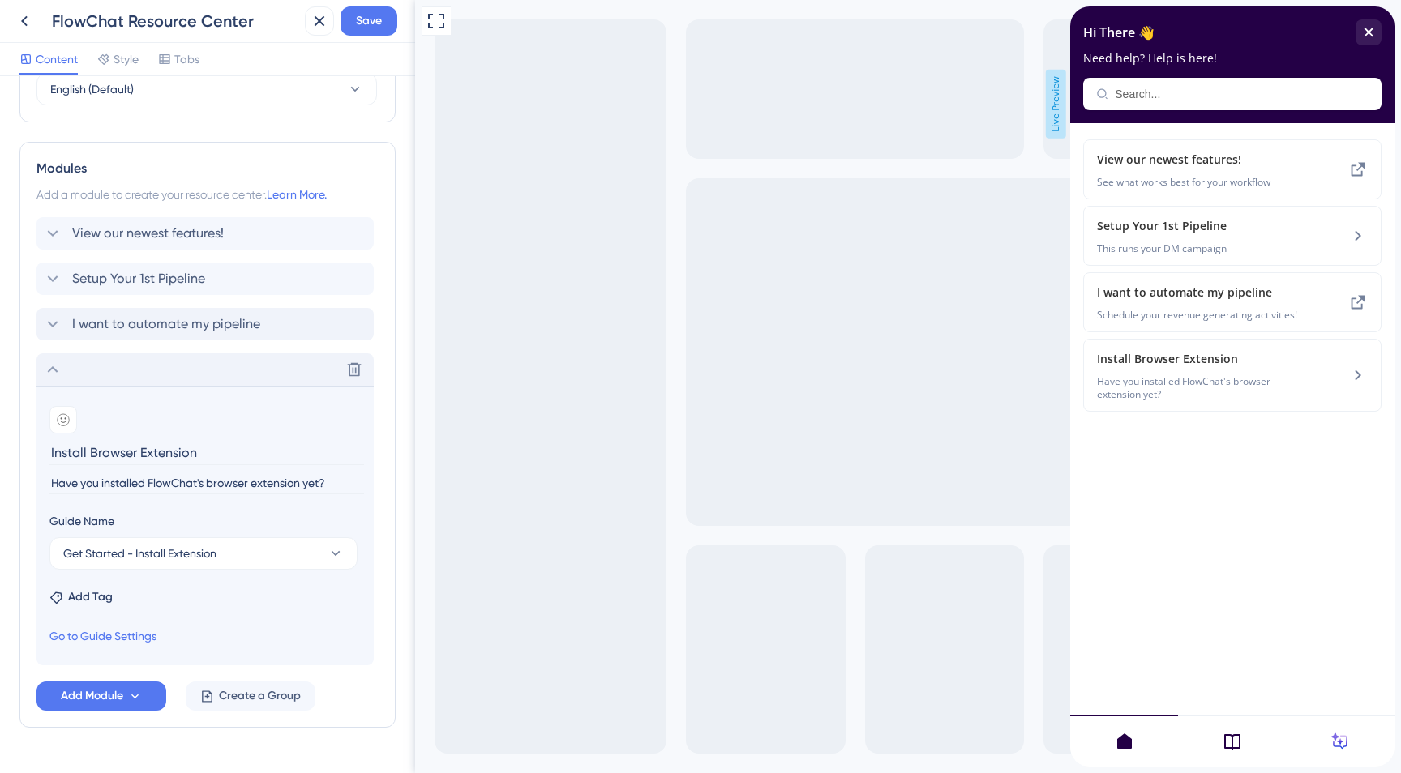
click at [115, 365] on div "Delete" at bounding box center [204, 369] width 337 height 32
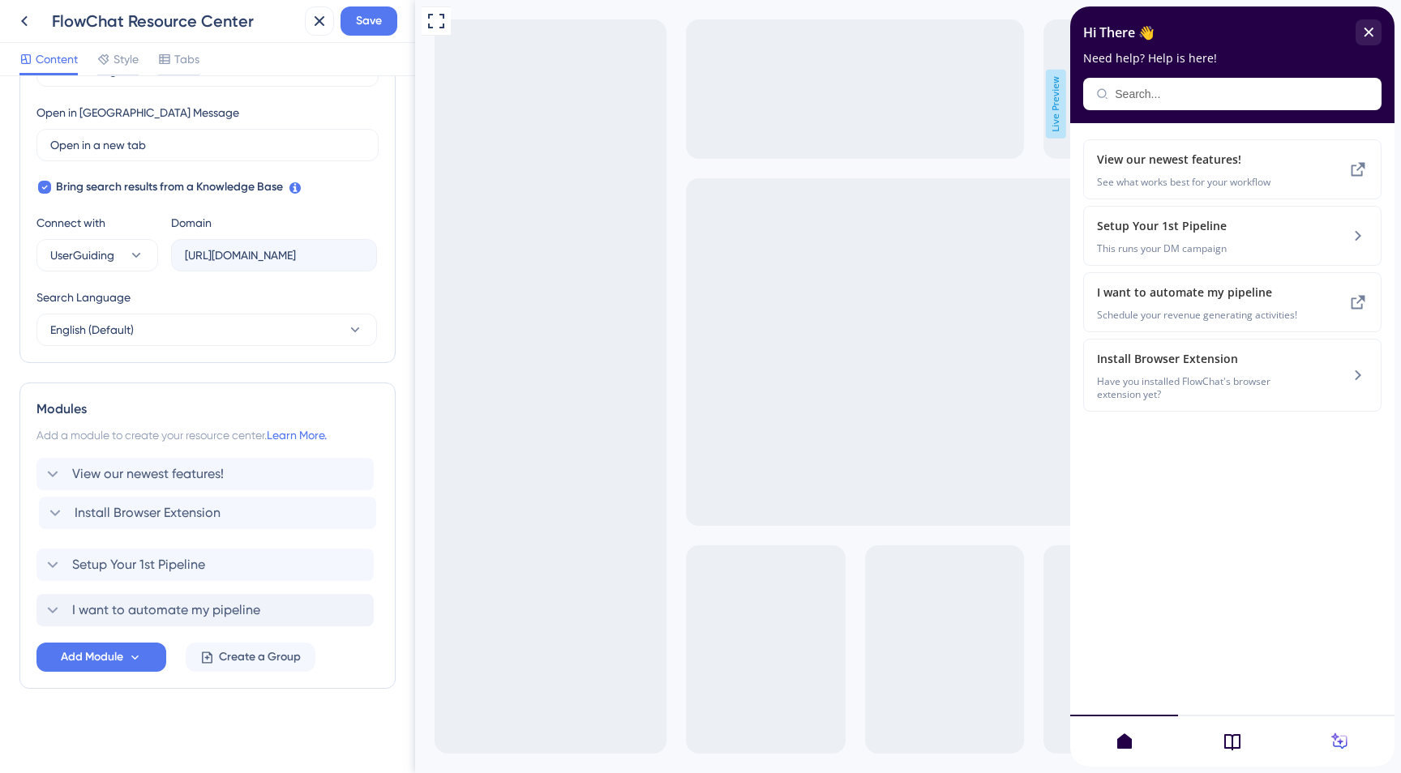
drag, startPoint x: 147, startPoint y: 606, endPoint x: 149, endPoint y: 505, distance: 101.4
click at [149, 505] on div "View our newest features! Setup Your 1st Pipeline I want to automate my pipelin…" at bounding box center [207, 542] width 342 height 169
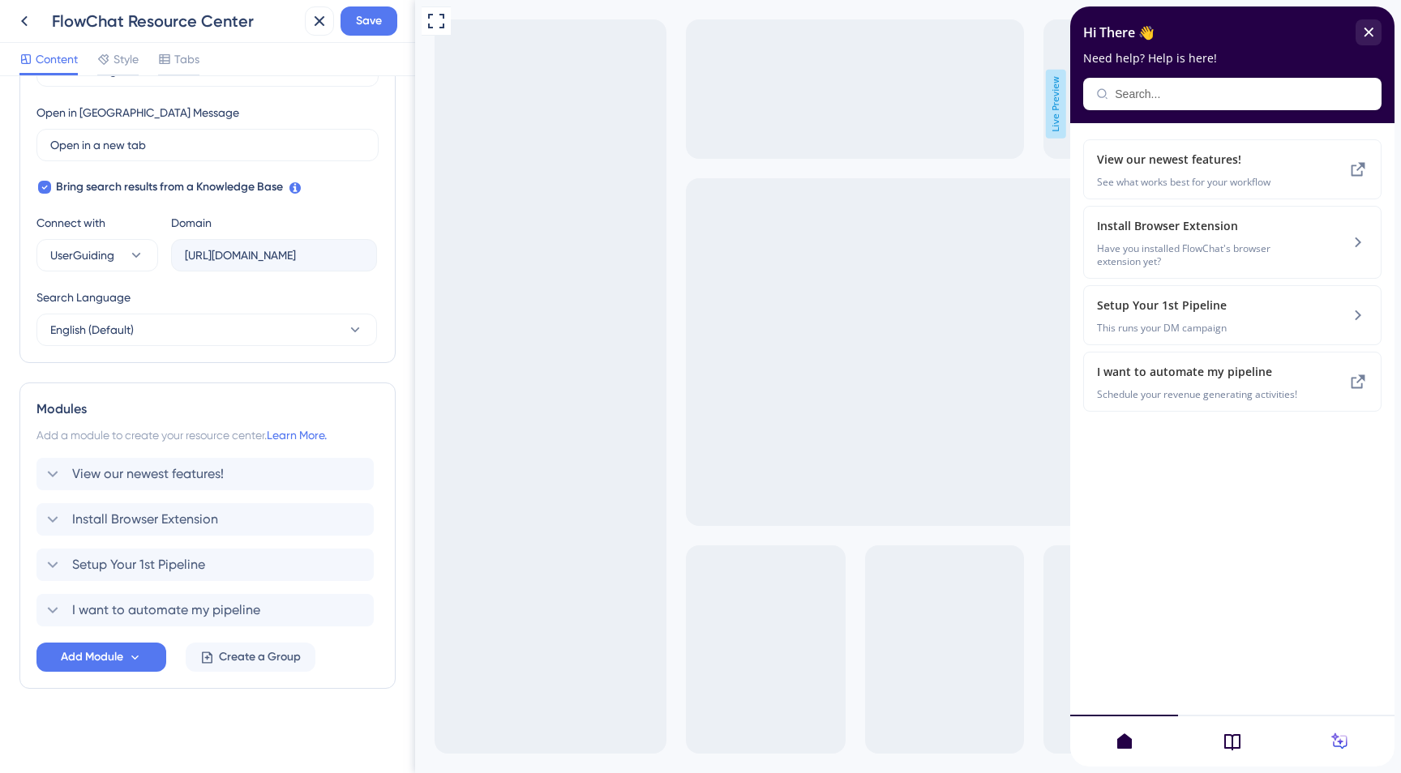
click at [919, 127] on div "Full Screen Preview Live Preview" at bounding box center [908, 386] width 986 height 773
click at [365, 26] on span "Save" at bounding box center [369, 20] width 26 height 19
click at [24, 26] on icon at bounding box center [24, 20] width 19 height 19
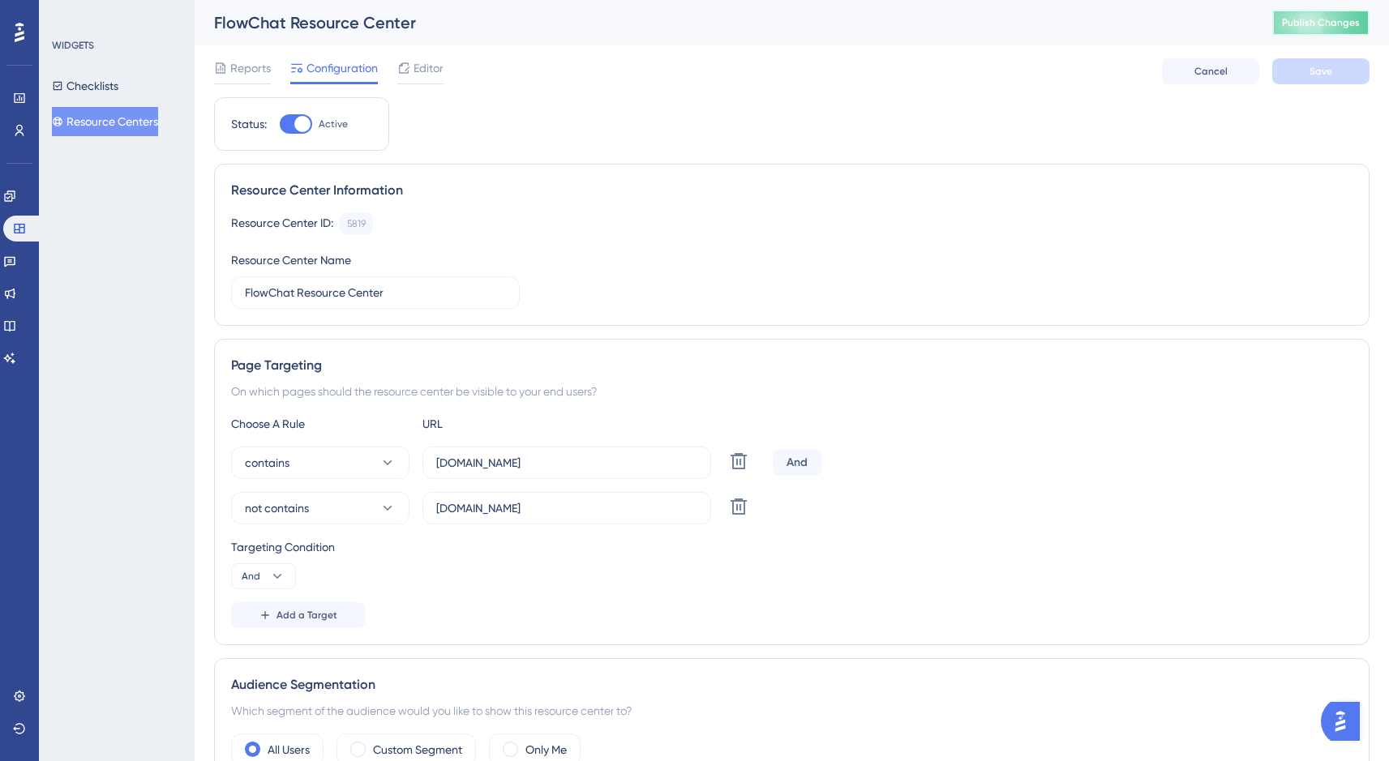
click at [1340, 32] on button "Publish Changes" at bounding box center [1320, 23] width 97 height 26
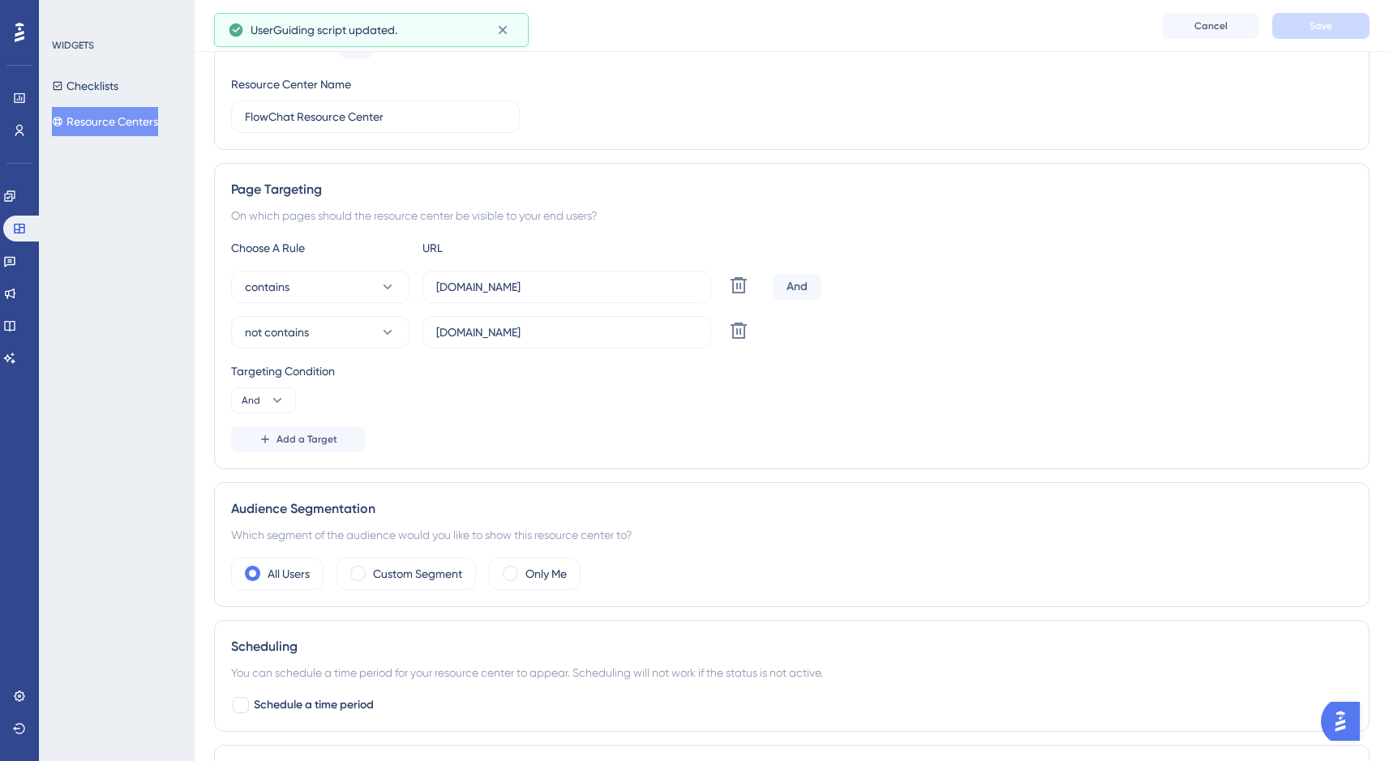
scroll to position [388, 0]
